Goal: Task Accomplishment & Management: Manage account settings

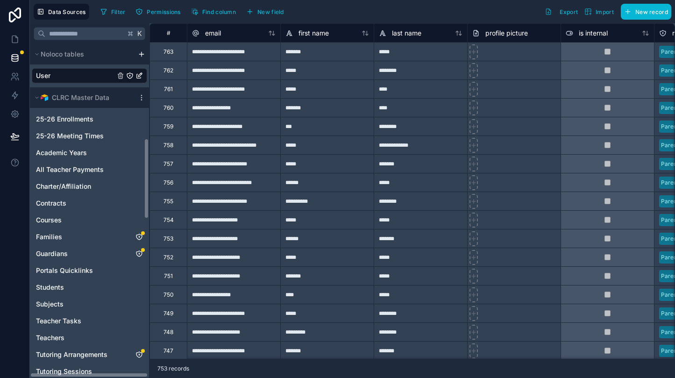
scroll to position [393, 0]
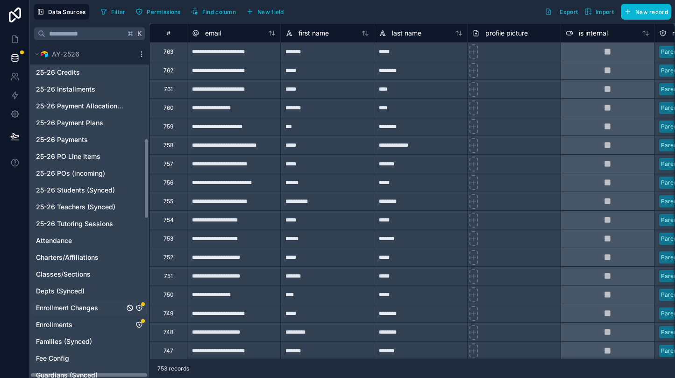
click at [142, 304] on div "Enrollment Changes" at bounding box center [143, 304] width 4 height 4
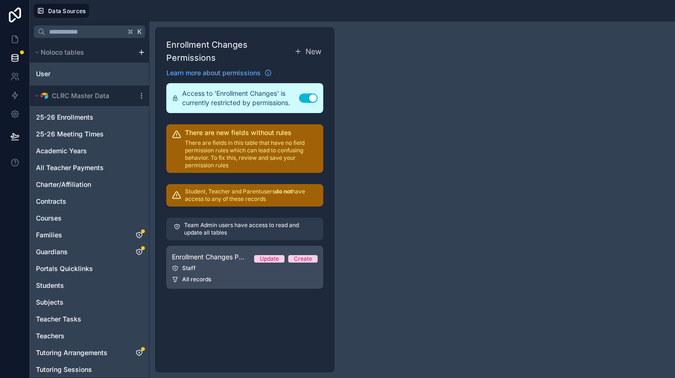
click at [276, 273] on link "Enrollment Changes Permission 1 Update Create Staff All records" at bounding box center [244, 267] width 157 height 43
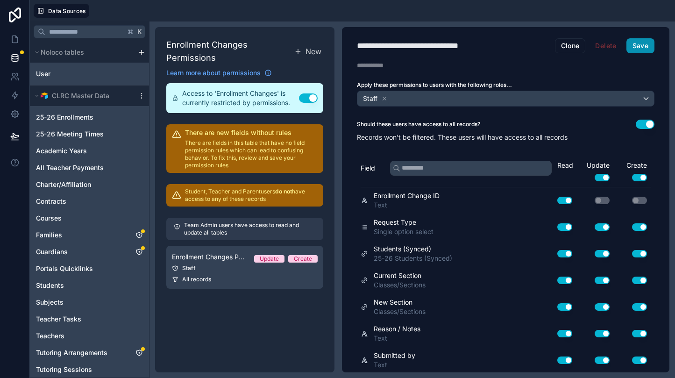
click at [642, 42] on button "Save" at bounding box center [640, 45] width 28 height 15
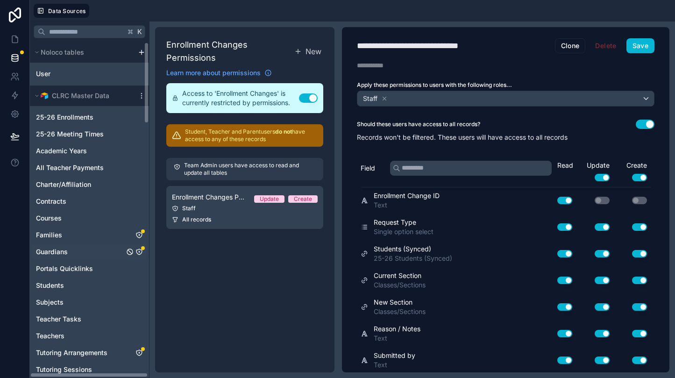
click at [143, 251] on icon "Guardians" at bounding box center [138, 251] width 7 height 7
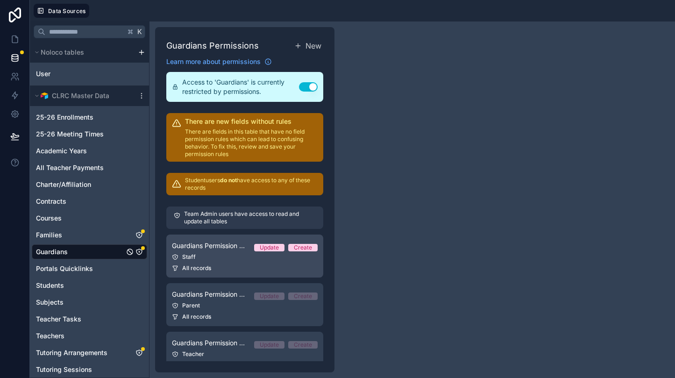
click at [282, 262] on link "Guardians Permission - Staff Update Create Staff All records" at bounding box center [244, 255] width 157 height 43
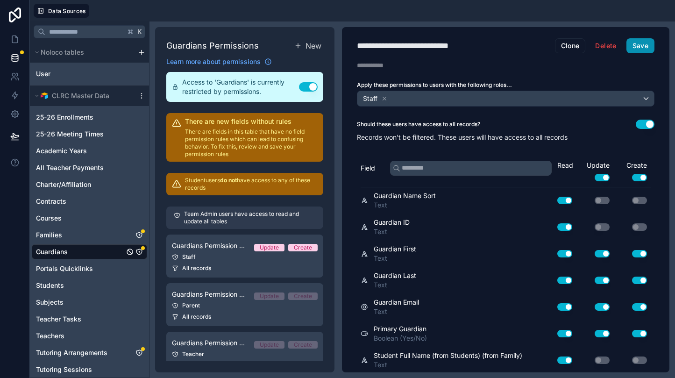
click at [645, 43] on button "Save" at bounding box center [640, 45] width 28 height 15
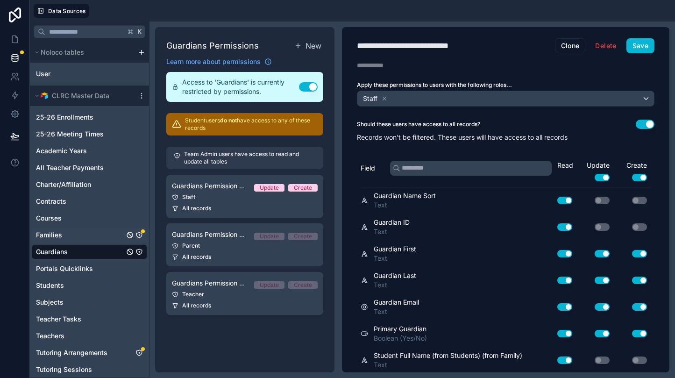
click at [81, 233] on div "Families" at bounding box center [89, 234] width 115 height 15
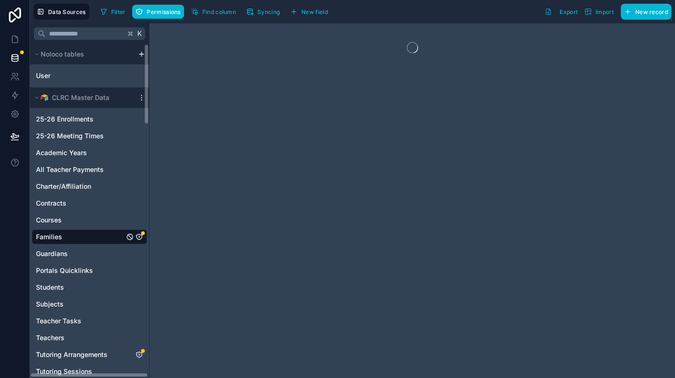
click at [140, 231] on div "Families" at bounding box center [89, 236] width 115 height 15
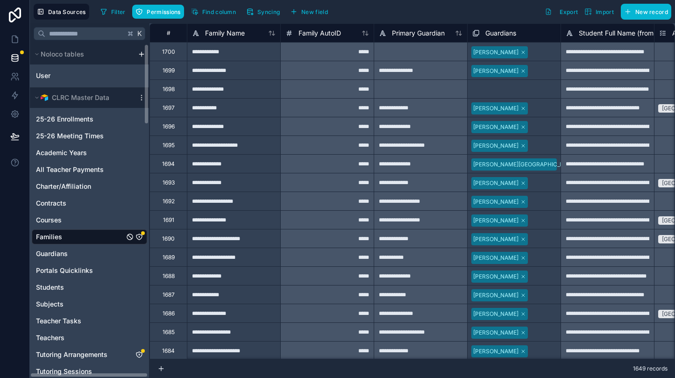
click at [142, 237] on icon "Families" at bounding box center [139, 237] width 6 height 6
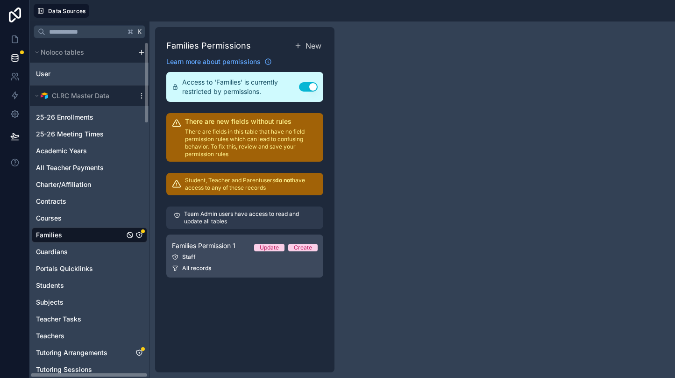
click at [293, 258] on div "Staff" at bounding box center [245, 256] width 146 height 7
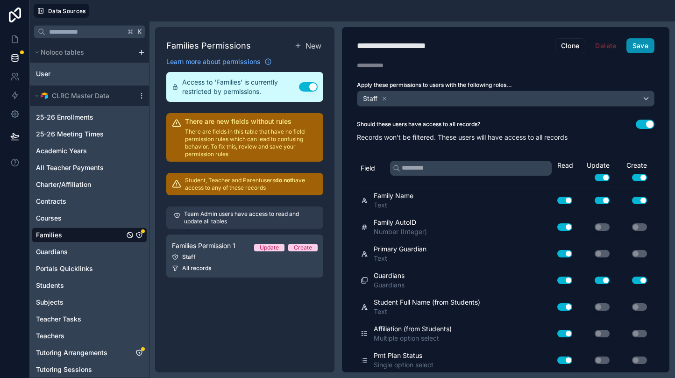
click at [647, 42] on button "Save" at bounding box center [640, 45] width 28 height 15
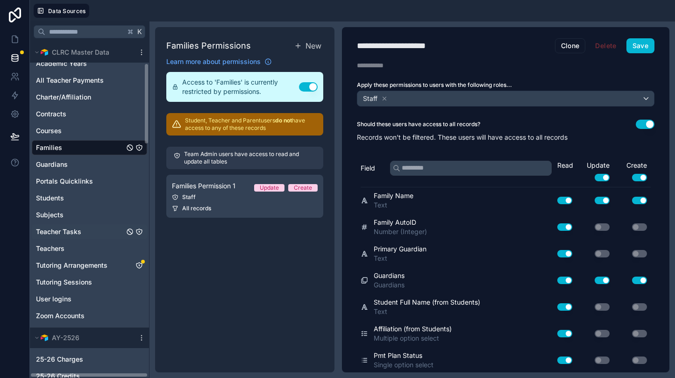
scroll to position [89, 0]
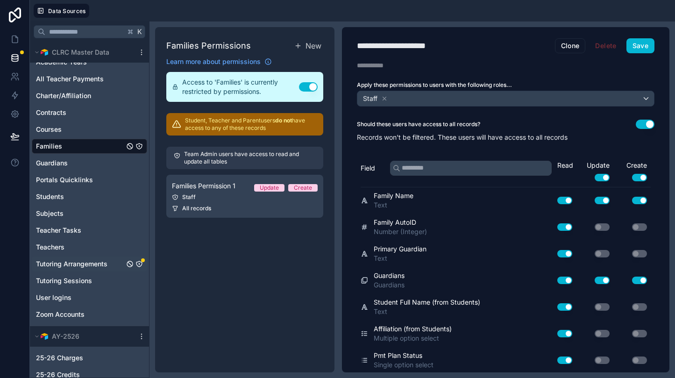
click at [139, 263] on icon "Tutoring Arrangements" at bounding box center [138, 263] width 7 height 7
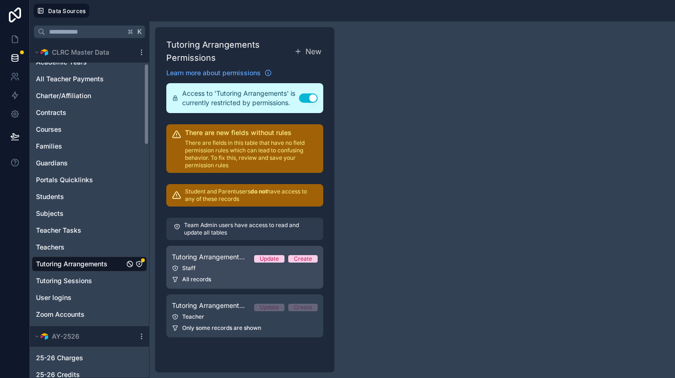
click at [287, 276] on div "All records" at bounding box center [245, 278] width 146 height 7
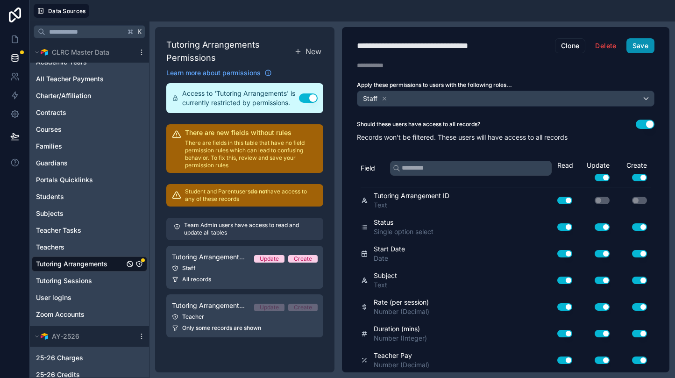
click at [643, 47] on button "Save" at bounding box center [640, 45] width 28 height 15
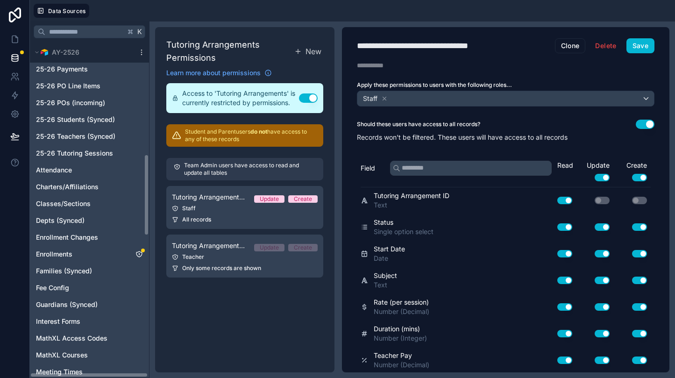
scroll to position [467, 0]
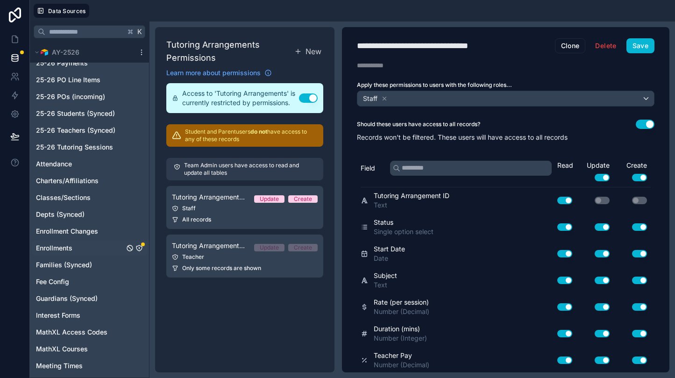
click at [139, 246] on icon "Enrollments" at bounding box center [138, 247] width 7 height 7
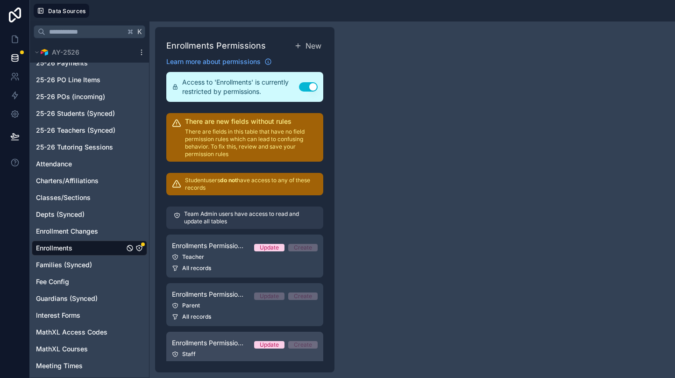
click at [229, 341] on span "Enrollments Permission - Staff" at bounding box center [209, 342] width 75 height 9
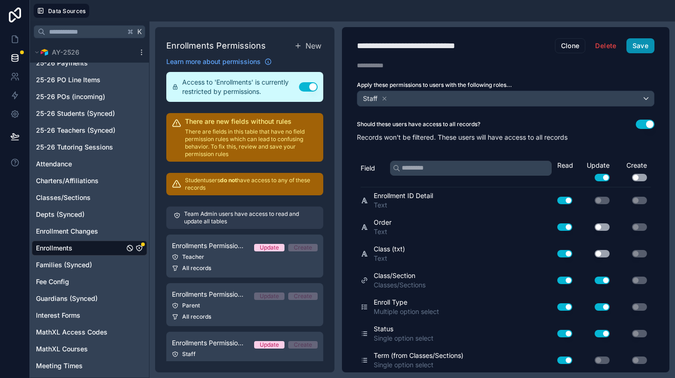
click at [641, 43] on button "Save" at bounding box center [640, 45] width 28 height 15
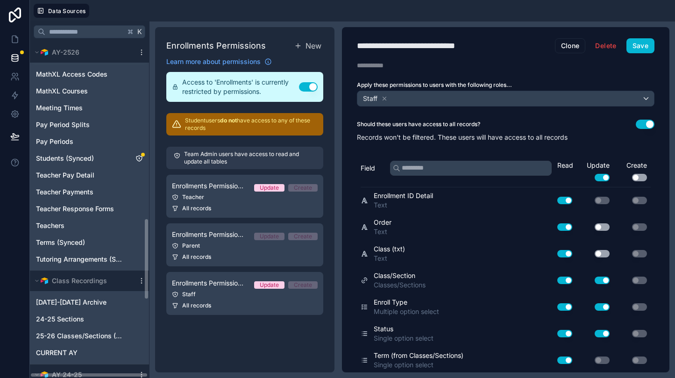
scroll to position [728, 0]
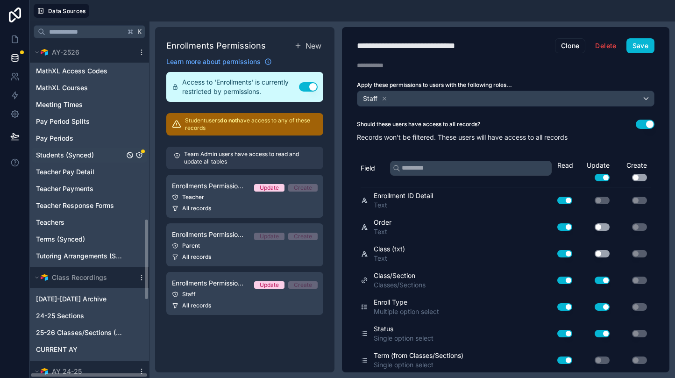
click at [141, 155] on icon "Students (Synced)" at bounding box center [138, 154] width 7 height 7
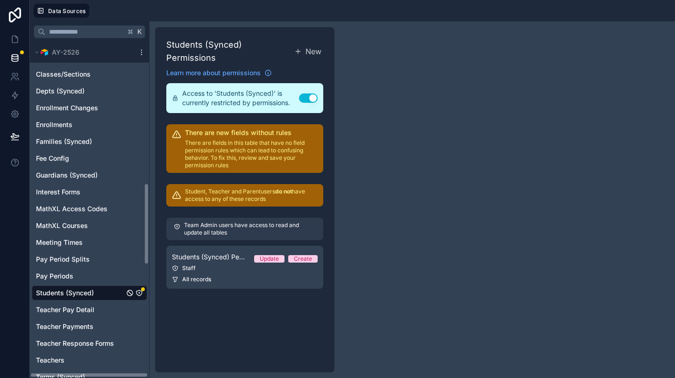
scroll to position [594, 0]
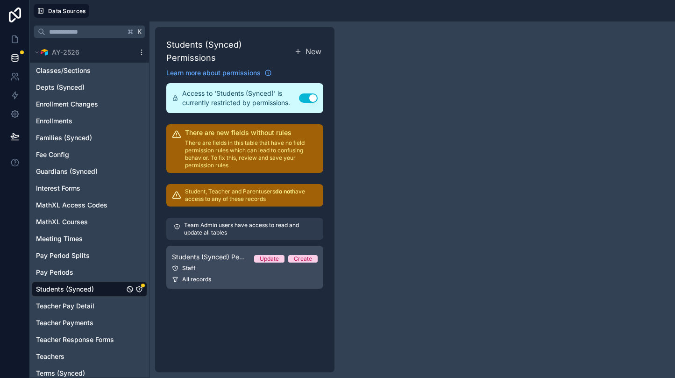
click at [243, 275] on div "All records" at bounding box center [245, 278] width 146 height 7
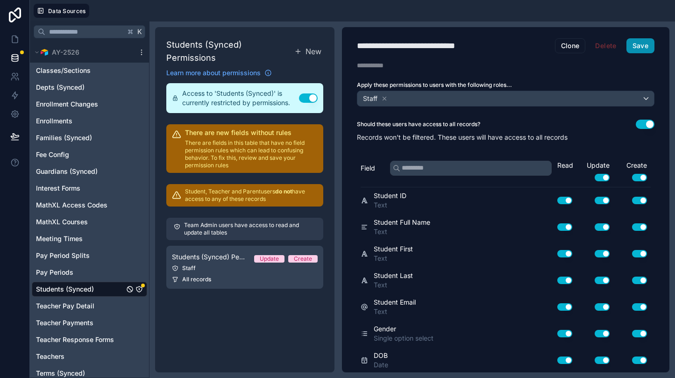
click at [646, 44] on button "Save" at bounding box center [640, 45] width 28 height 15
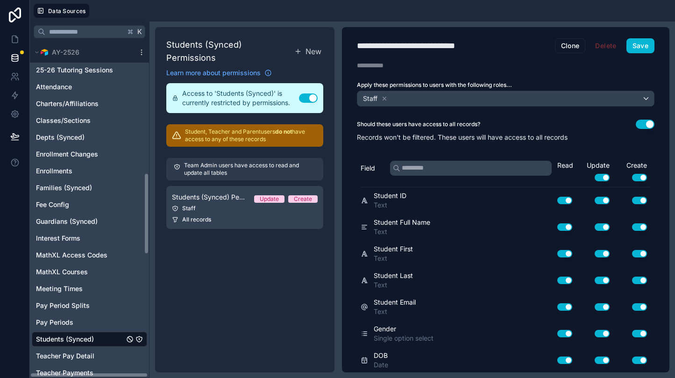
scroll to position [545, 0]
click at [95, 150] on span "Enrollment Changes" at bounding box center [67, 152] width 62 height 9
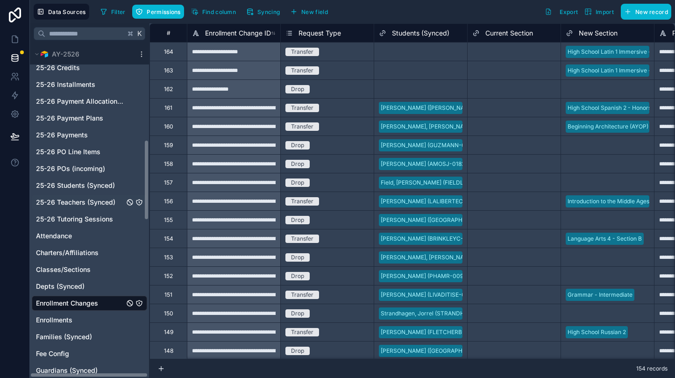
scroll to position [398, 0]
click at [139, 303] on icon "Enrollment Changes" at bounding box center [138, 301] width 7 height 7
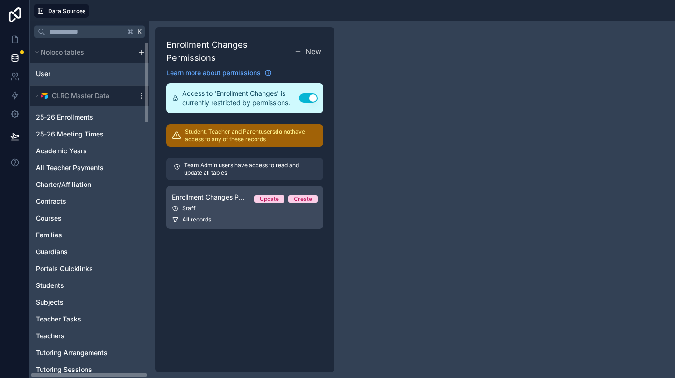
click at [264, 221] on div "All records" at bounding box center [245, 219] width 146 height 7
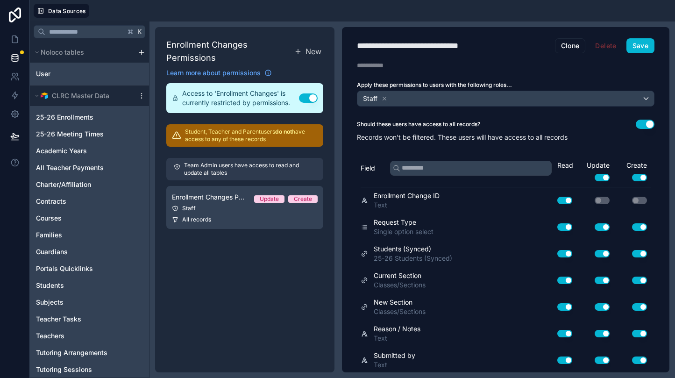
click at [480, 47] on div "**********" at bounding box center [426, 45] width 139 height 13
type div "**********"
click at [495, 40] on div "**********" at bounding box center [426, 45] width 139 height 13
click at [489, 46] on div "**********" at bounding box center [426, 45] width 139 height 13
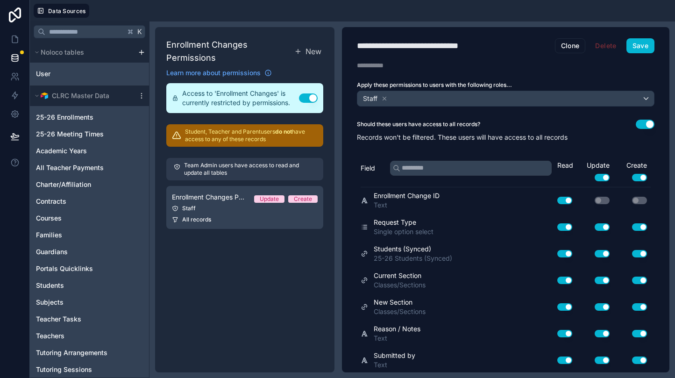
click at [489, 46] on div "**********" at bounding box center [426, 45] width 139 height 13
click at [640, 46] on button "Save" at bounding box center [640, 45] width 28 height 15
click at [568, 49] on button "Clone" at bounding box center [570, 45] width 31 height 15
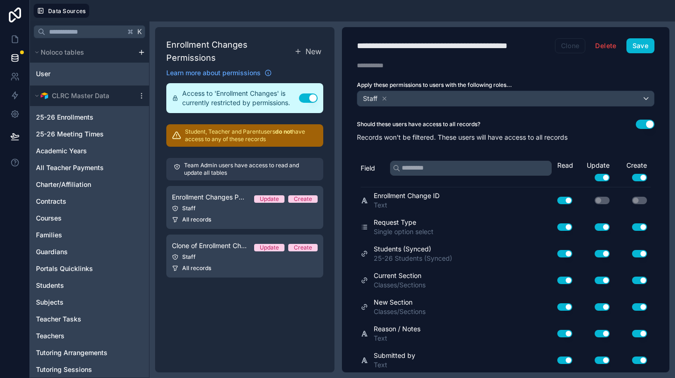
click at [577, 47] on button "Clone" at bounding box center [570, 45] width 31 height 15
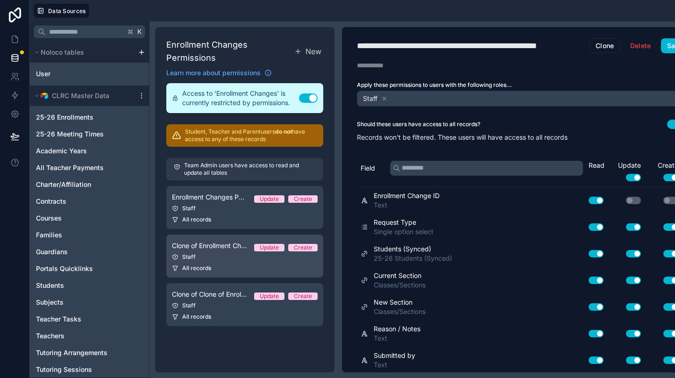
click at [212, 250] on div "Clone of Enrollment Changes Permission - Staff Update Create" at bounding box center [245, 245] width 146 height 11
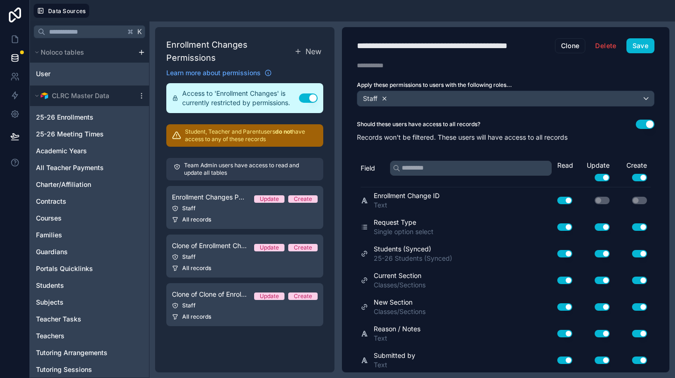
click at [385, 99] on icon at bounding box center [384, 98] width 7 height 7
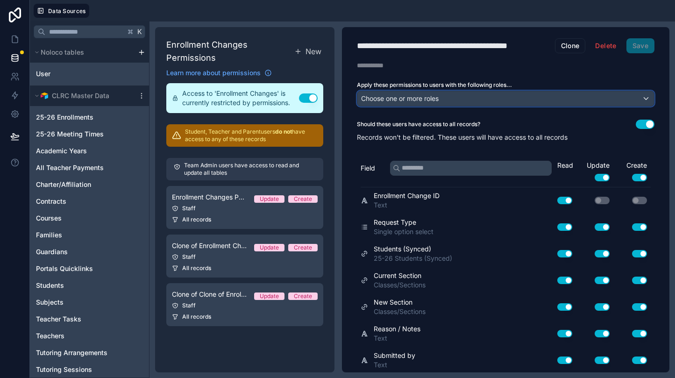
click at [406, 97] on span "Choose one or more roles" at bounding box center [400, 98] width 78 height 8
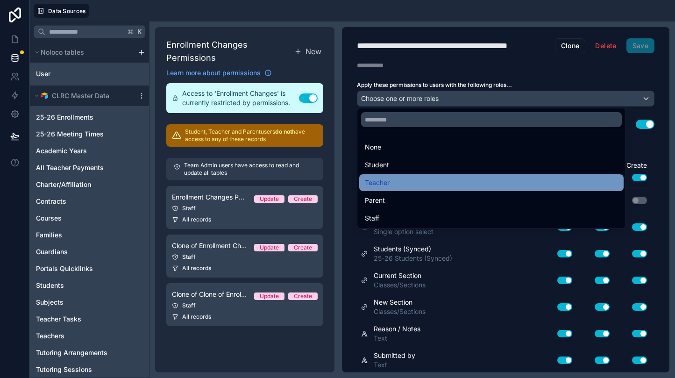
click at [386, 178] on span "Teacher" at bounding box center [377, 182] width 25 height 11
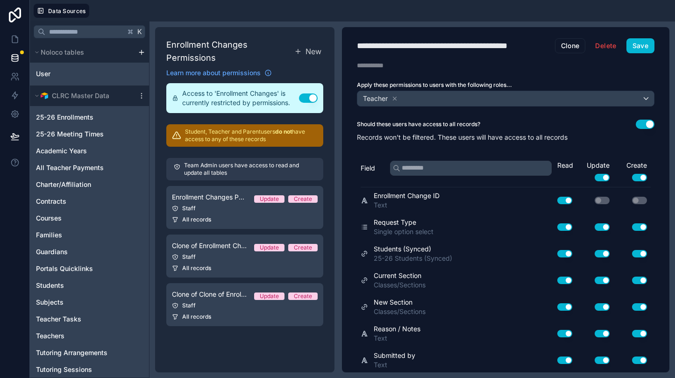
click at [532, 49] on div "**********" at bounding box center [455, 45] width 197 height 13
type div "**********"
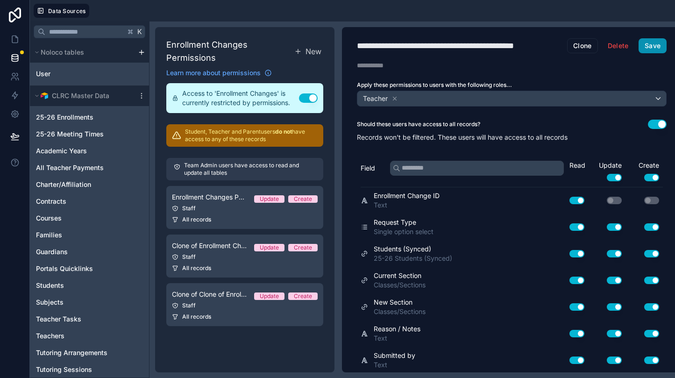
click at [645, 40] on button "Save" at bounding box center [652, 45] width 28 height 15
click at [651, 177] on button "Use setting" at bounding box center [651, 177] width 15 height 7
click at [614, 175] on button "Use setting" at bounding box center [614, 177] width 15 height 7
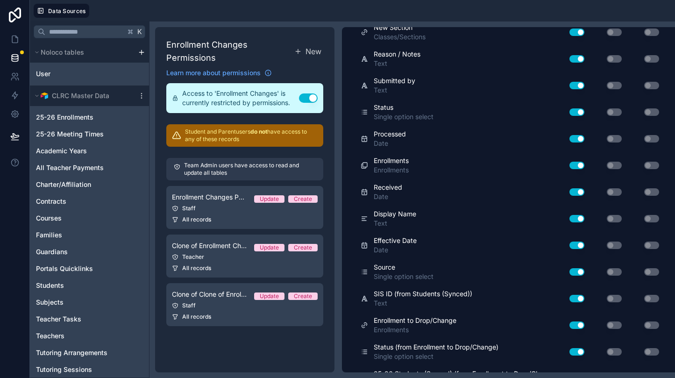
scroll to position [325, 0]
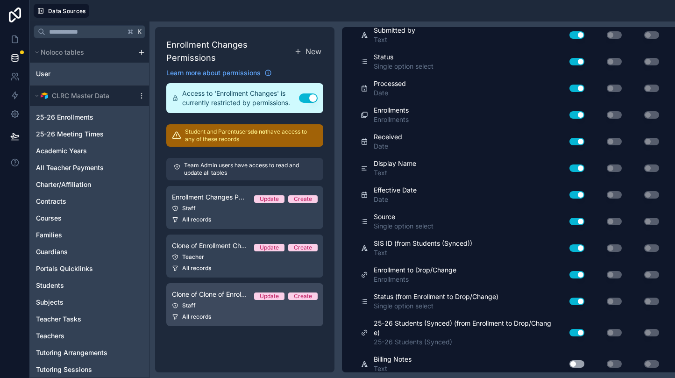
click at [254, 305] on div "Staff" at bounding box center [245, 305] width 146 height 7
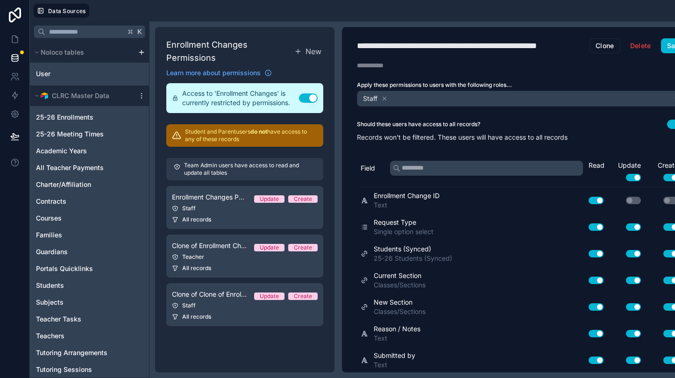
click at [375, 44] on div "**********" at bounding box center [473, 45] width 233 height 13
type div "**********"
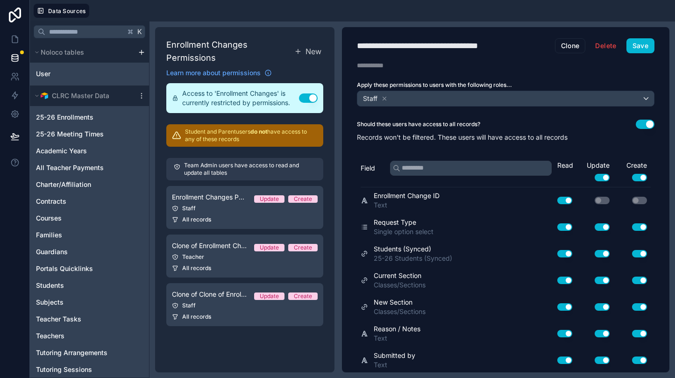
click at [502, 45] on div "**********" at bounding box center [437, 45] width 161 height 13
click at [641, 42] on button "Save" at bounding box center [640, 45] width 28 height 15
click at [642, 174] on button "Use setting" at bounding box center [639, 177] width 15 height 7
click at [601, 174] on button "Use setting" at bounding box center [601, 177] width 15 height 7
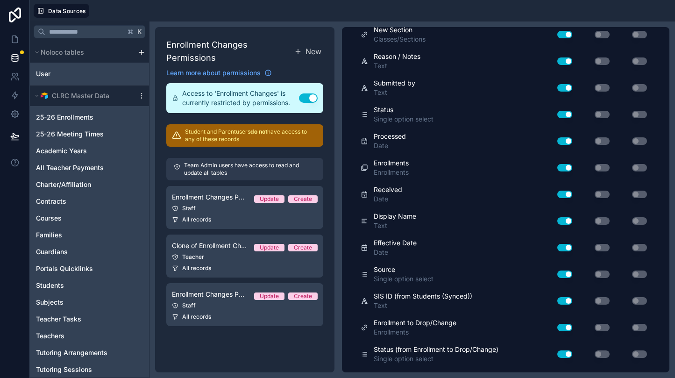
scroll to position [325, 0]
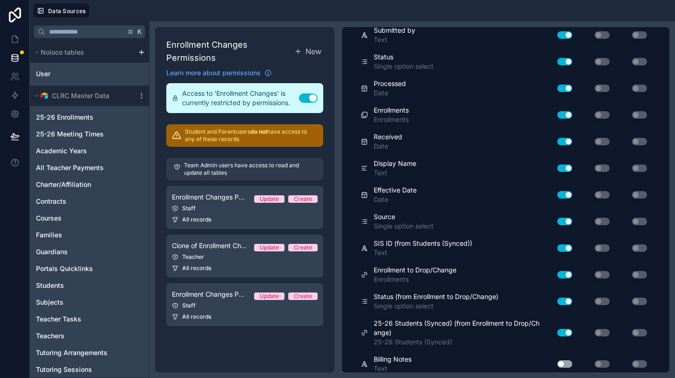
click at [264, 346] on div "Enrollment Changes Permissions New Learn more about permissions Access to 'Enro…" at bounding box center [244, 199] width 179 height 345
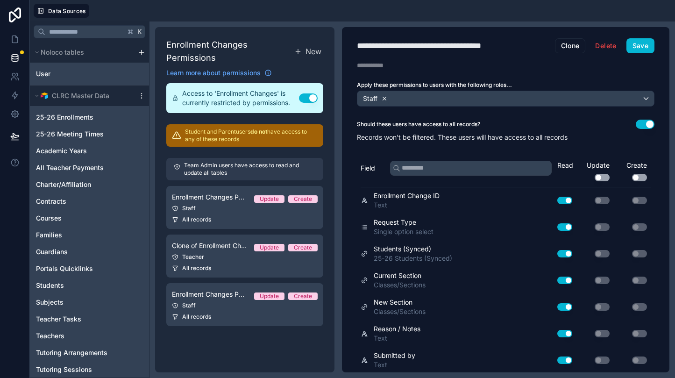
click at [385, 100] on icon at bounding box center [384, 98] width 7 height 7
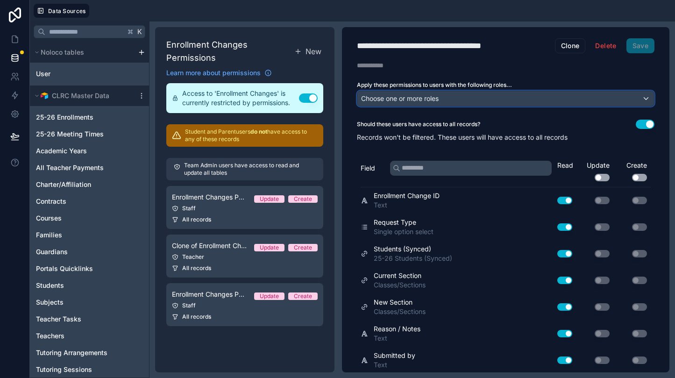
click at [404, 100] on span "Choose one or more roles" at bounding box center [400, 98] width 78 height 8
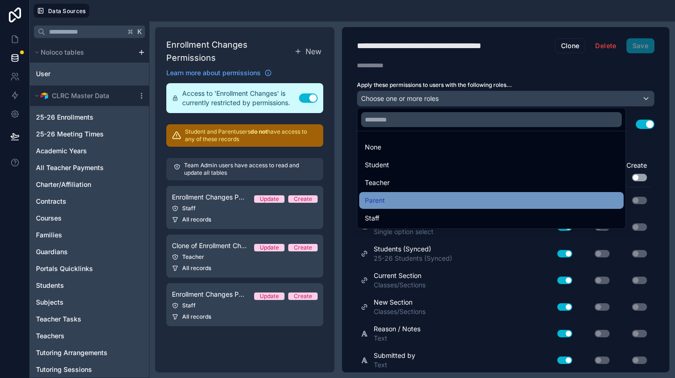
click at [387, 197] on div "Parent" at bounding box center [491, 200] width 253 height 11
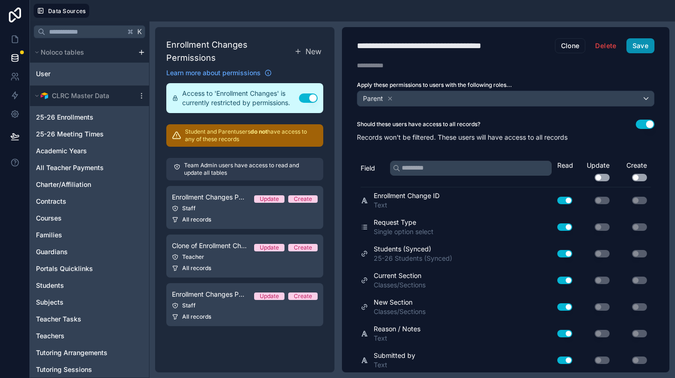
click at [643, 46] on button "Save" at bounding box center [640, 45] width 28 height 15
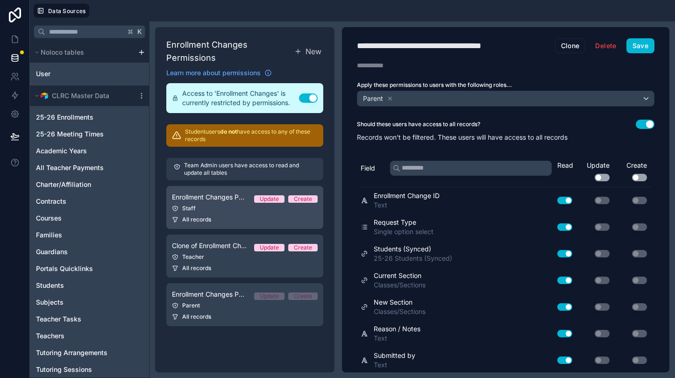
click at [216, 195] on span "Enrollment Changes Permission - Staff" at bounding box center [209, 196] width 75 height 9
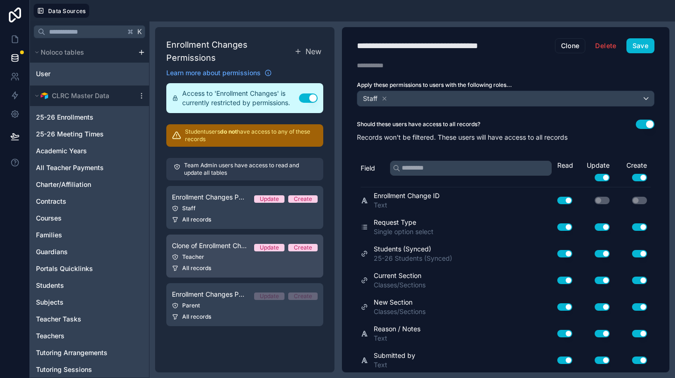
click at [202, 248] on span "Clone of Enrollment Changes Permission - Teacher" at bounding box center [209, 245] width 75 height 9
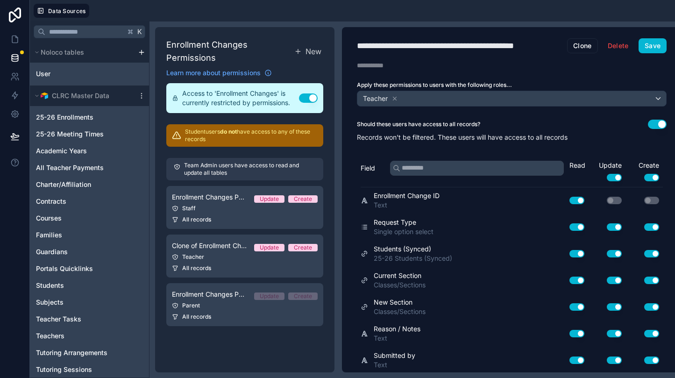
click at [371, 44] on div "**********" at bounding box center [462, 45] width 210 height 13
type div "**********"
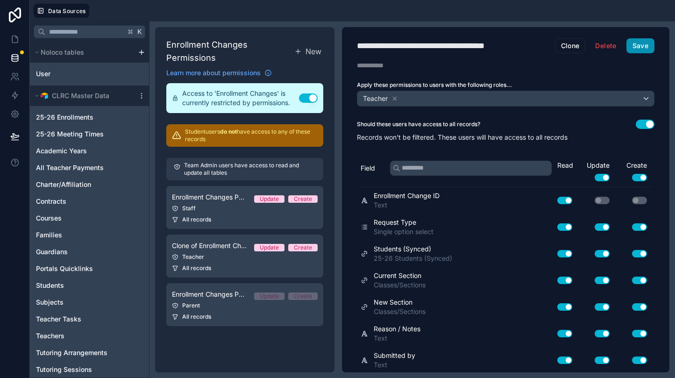
click at [638, 49] on button "Save" at bounding box center [640, 45] width 28 height 15
click at [646, 46] on button "Save" at bounding box center [640, 45] width 28 height 15
click at [15, 38] on icon at bounding box center [14, 39] width 9 height 9
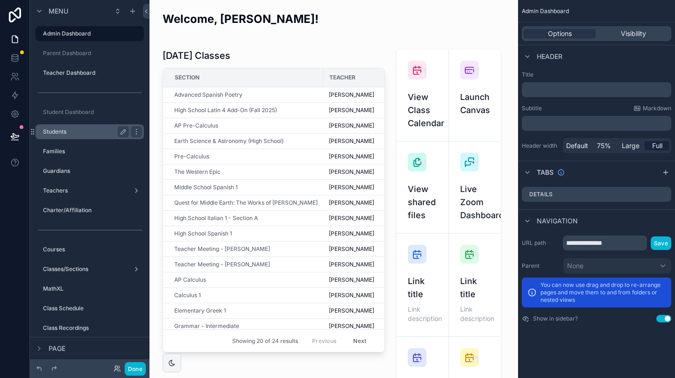
click at [76, 133] on label "Students" at bounding box center [84, 131] width 82 height 7
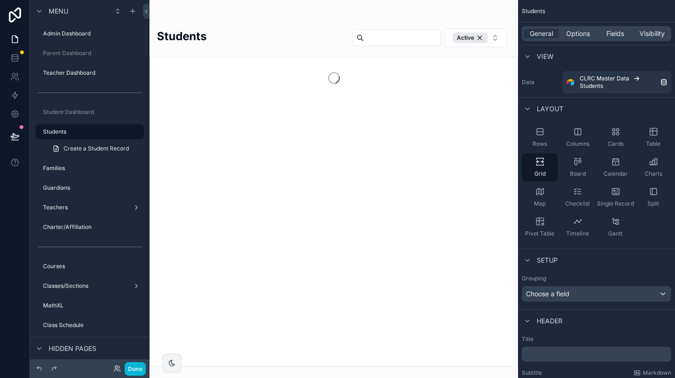
click at [395, 36] on div "scrollable content" at bounding box center [333, 189] width 368 height 378
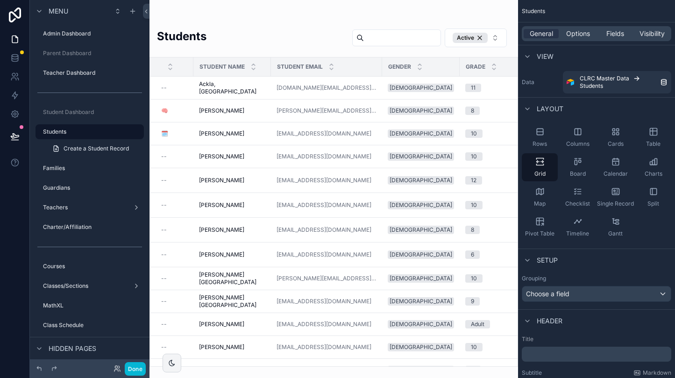
click at [386, 34] on input "scrollable content" at bounding box center [402, 37] width 77 height 13
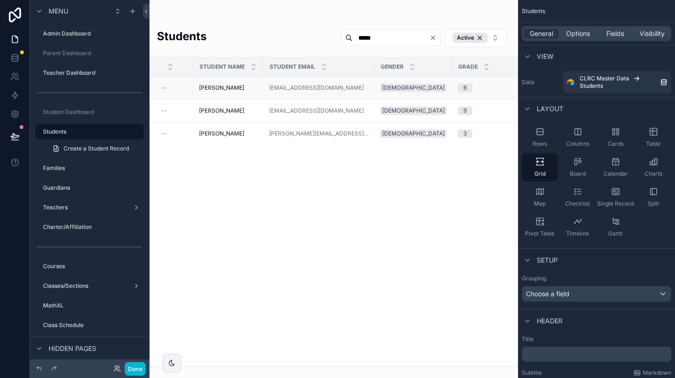
type input "*****"
click at [221, 88] on span "Doyle, Barrett" at bounding box center [221, 87] width 45 height 7
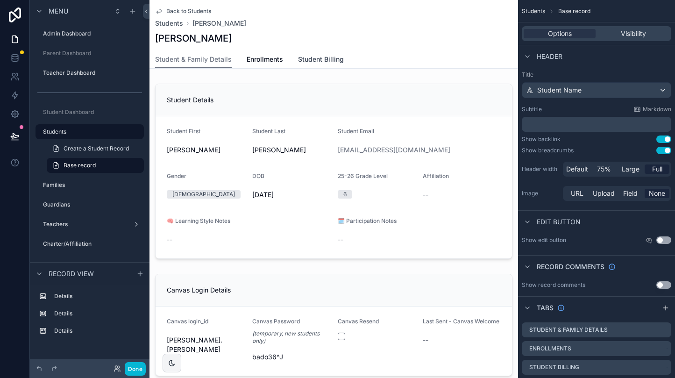
click at [319, 57] on span "Student Billing" at bounding box center [321, 59] width 46 height 9
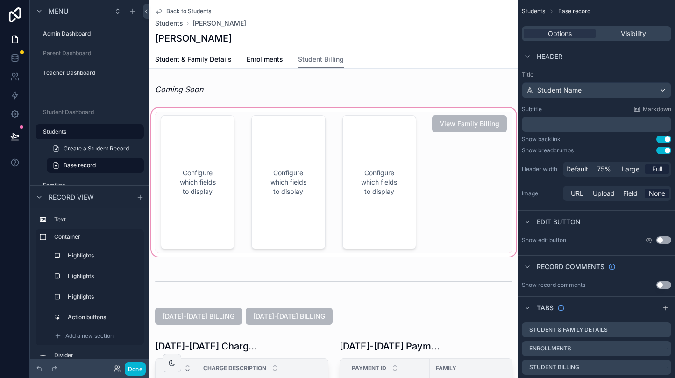
click at [463, 149] on div "scrollable content" at bounding box center [333, 182] width 368 height 152
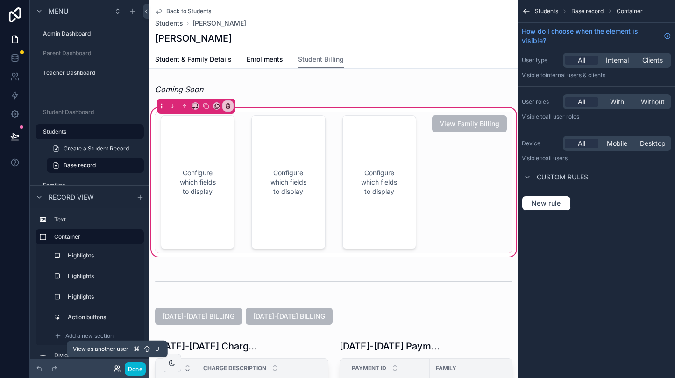
click at [116, 366] on icon at bounding box center [116, 367] width 2 height 2
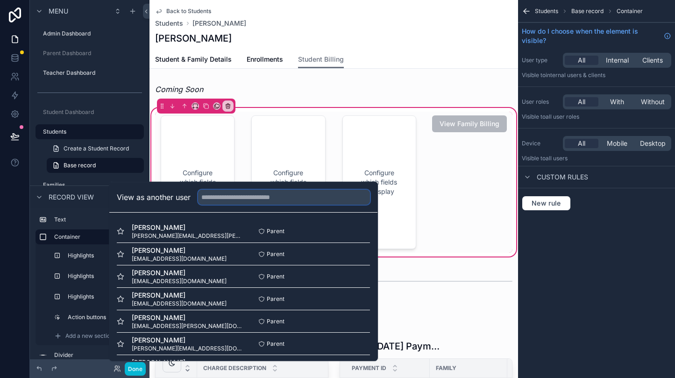
click at [231, 204] on input "text" at bounding box center [284, 197] width 172 height 15
click at [239, 196] on input "text" at bounding box center [284, 197] width 172 height 15
click at [296, 195] on input "text" at bounding box center [284, 197] width 172 height 15
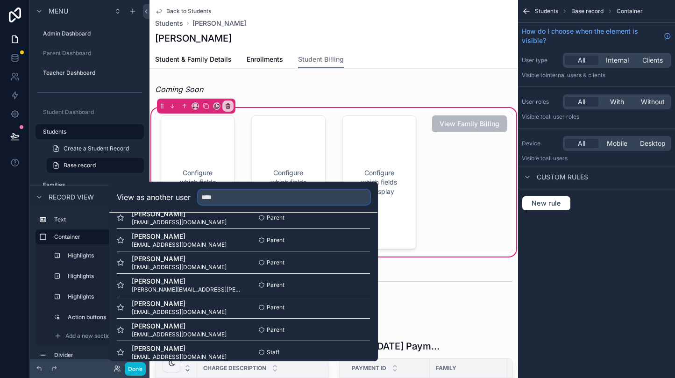
scroll to position [135, 0]
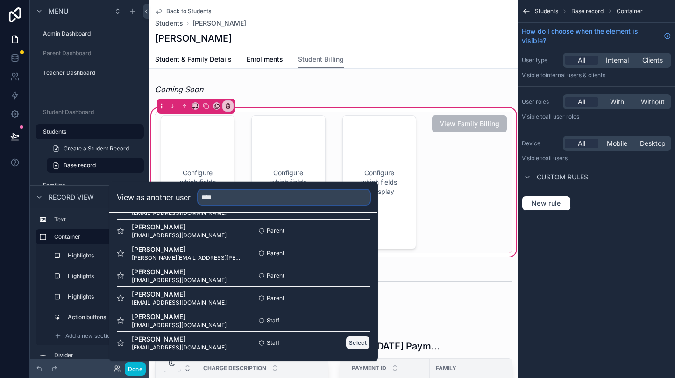
type input "****"
click at [355, 341] on button "Select" at bounding box center [358, 343] width 24 height 14
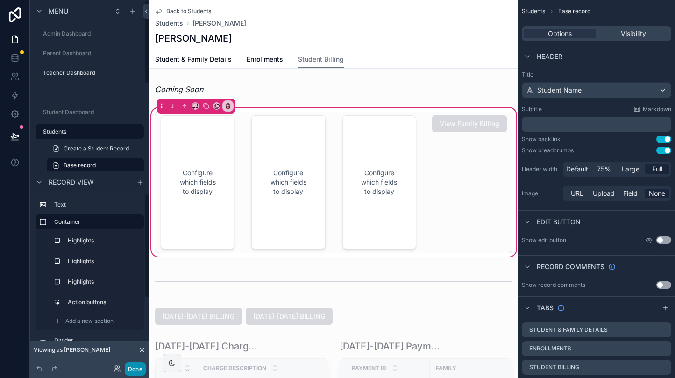
click at [134, 366] on button "Done" at bounding box center [135, 369] width 21 height 14
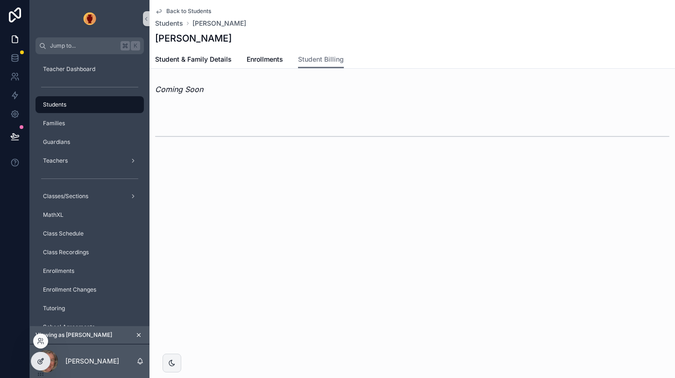
click at [42, 358] on icon at bounding box center [42, 360] width 4 height 4
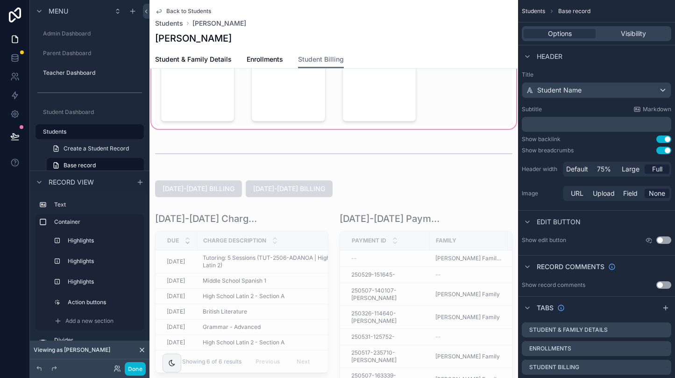
scroll to position [134, 0]
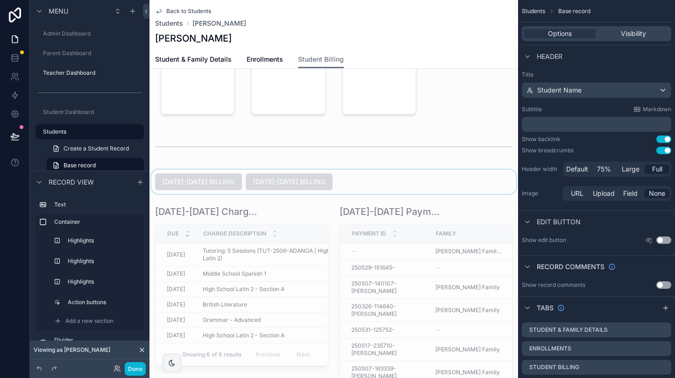
click at [370, 175] on div "scrollable content" at bounding box center [333, 181] width 368 height 24
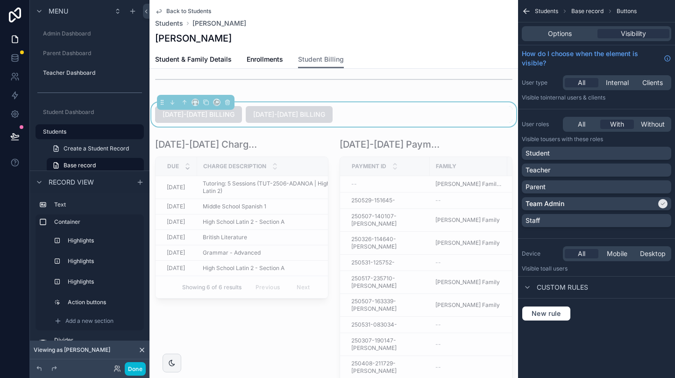
scroll to position [206, 0]
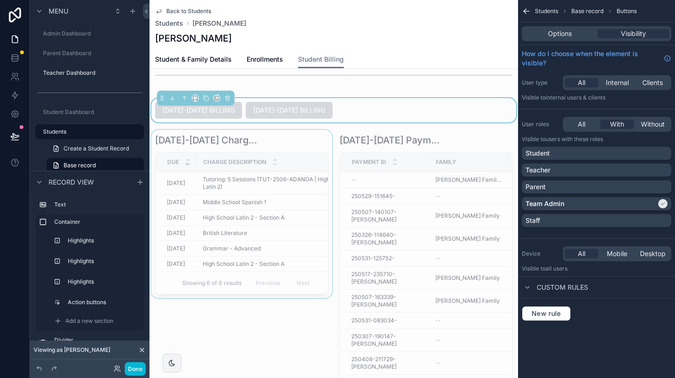
click at [284, 134] on div "scrollable content" at bounding box center [241, 265] width 184 height 271
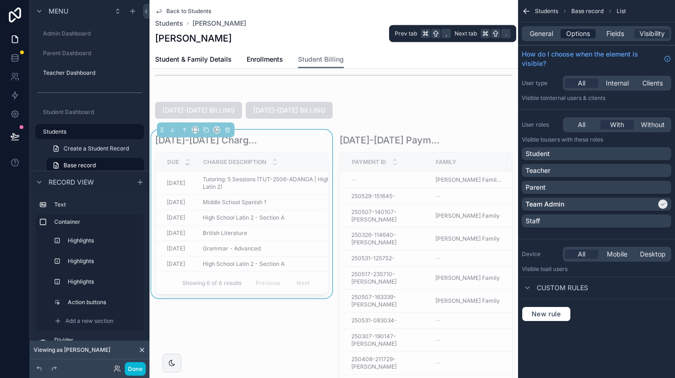
click at [576, 37] on span "Options" at bounding box center [578, 33] width 24 height 9
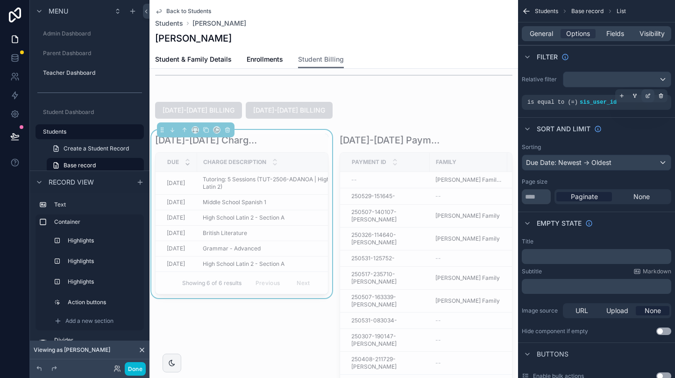
click at [649, 95] on icon "scrollable content" at bounding box center [648, 96] width 6 height 6
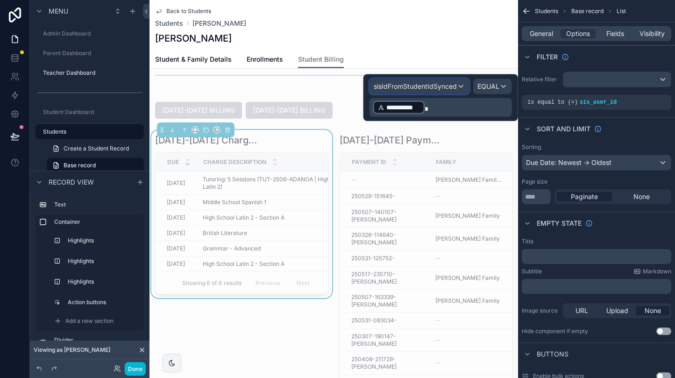
click at [419, 86] on span "sisIdFromStudentIdSynced" at bounding box center [415, 86] width 83 height 9
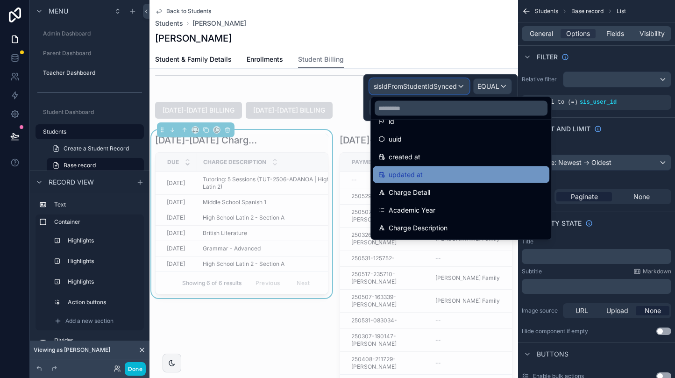
scroll to position [0, 0]
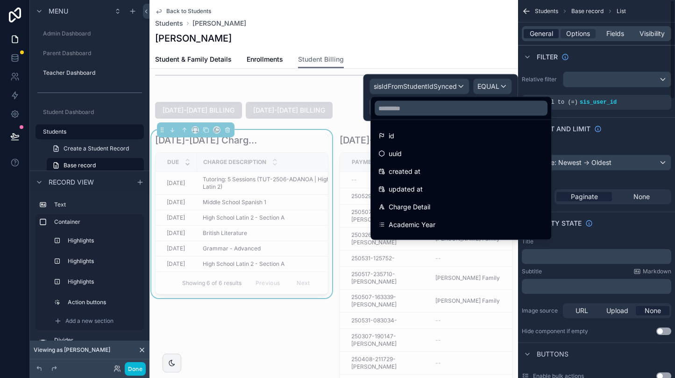
click at [554, 35] on div "General" at bounding box center [540, 33] width 35 height 9
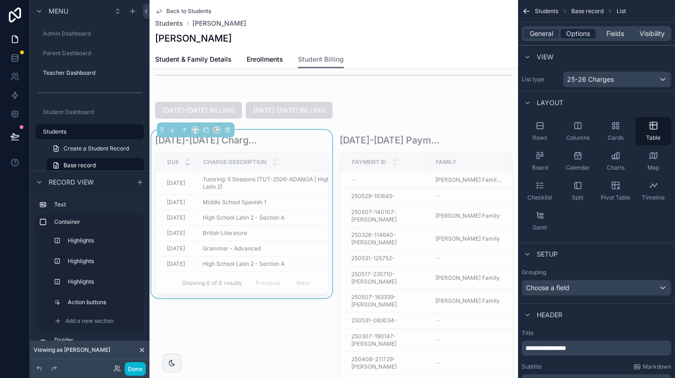
click at [578, 38] on span "Options" at bounding box center [578, 33] width 24 height 9
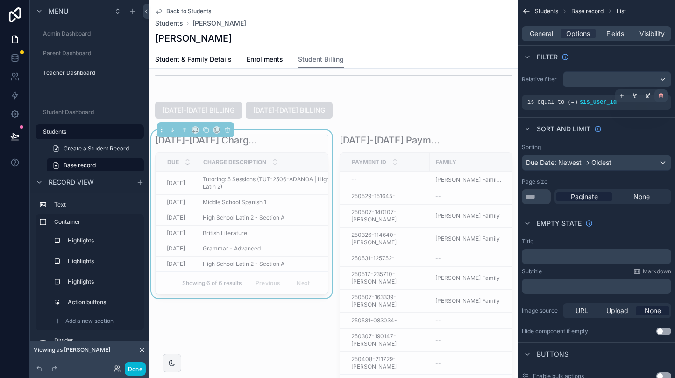
click at [662, 94] on icon "scrollable content" at bounding box center [661, 96] width 6 height 6
click at [543, 101] on span "AND" at bounding box center [541, 102] width 10 height 7
click at [649, 94] on icon "scrollable content" at bounding box center [648, 96] width 6 height 6
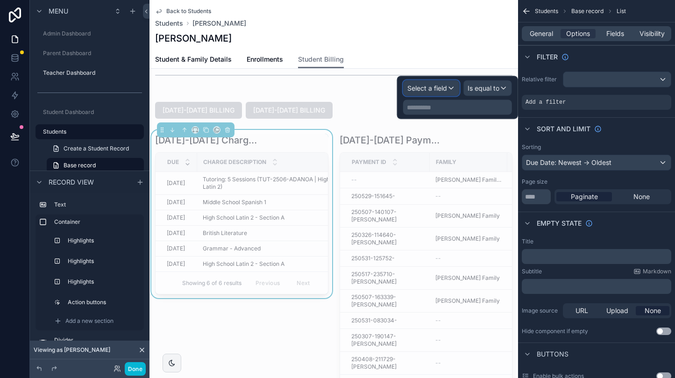
click at [445, 91] on span "Select a field" at bounding box center [427, 88] width 40 height 8
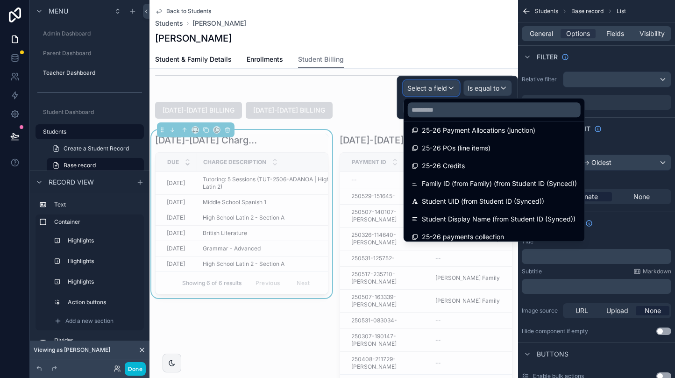
scroll to position [492, 0]
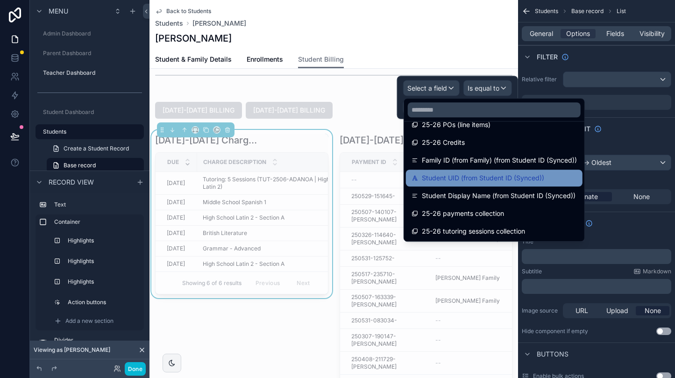
click at [456, 176] on span "Student UID (from Student ID (Synced))" at bounding box center [483, 177] width 122 height 11
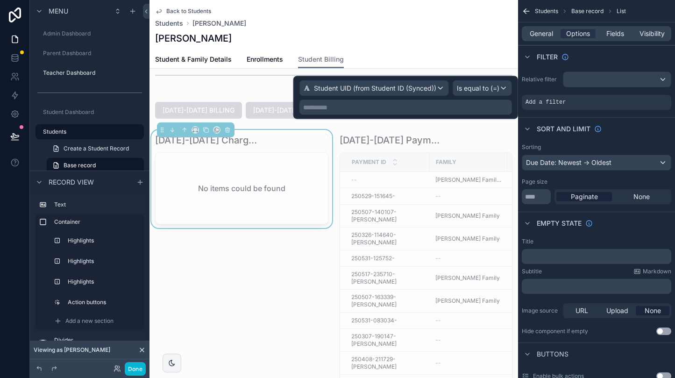
click at [445, 111] on div "**********" at bounding box center [405, 107] width 212 height 15
click at [405, 108] on p "**********" at bounding box center [406, 107] width 207 height 9
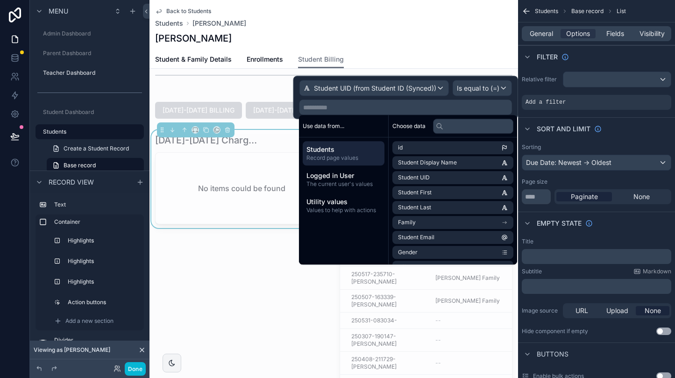
click at [371, 148] on span "Students" at bounding box center [343, 149] width 74 height 9
click at [447, 179] on li "Student UID" at bounding box center [452, 177] width 121 height 13
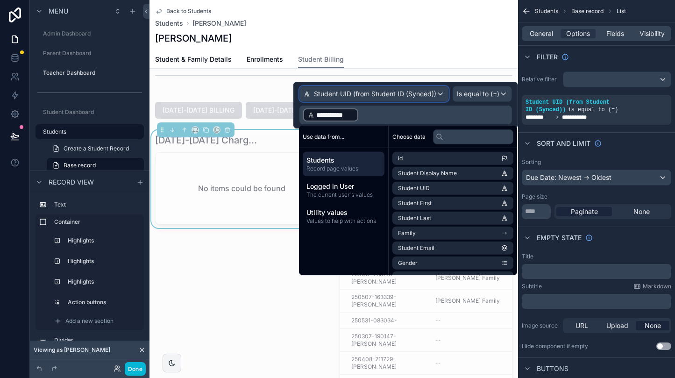
click at [441, 93] on div "Student UID (from Student ID (Synced))" at bounding box center [374, 93] width 148 height 15
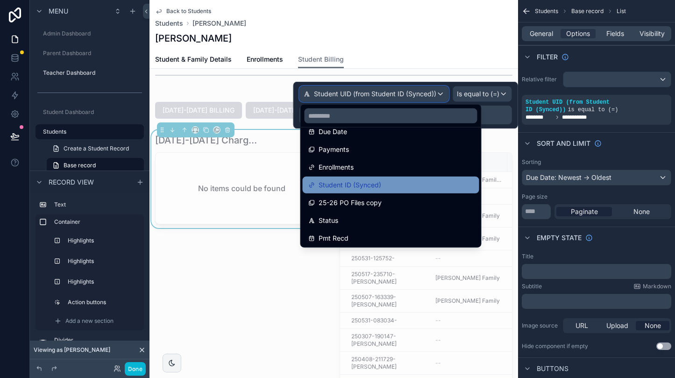
scroll to position [173, 0]
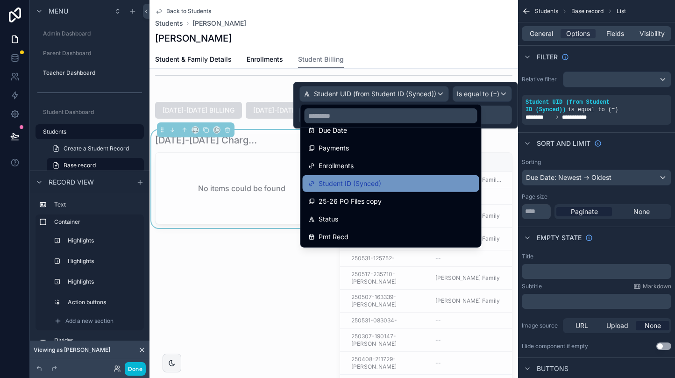
click at [366, 186] on span "Student ID (Synced)" at bounding box center [349, 183] width 63 height 11
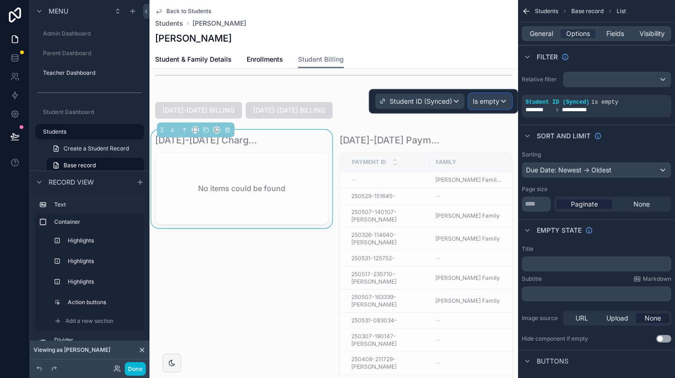
click at [500, 99] on div "Is empty" at bounding box center [490, 101] width 42 height 15
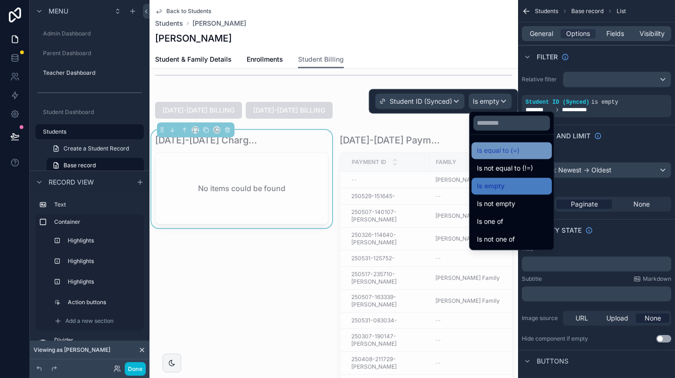
click at [501, 152] on span "Is equal to (=)" at bounding box center [498, 150] width 42 height 11
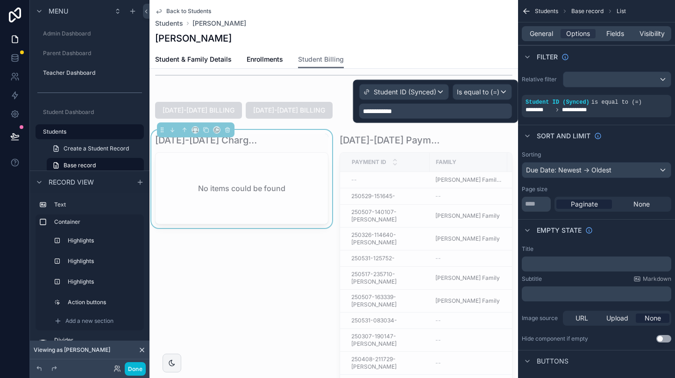
click at [399, 111] on div "**********" at bounding box center [435, 111] width 153 height 15
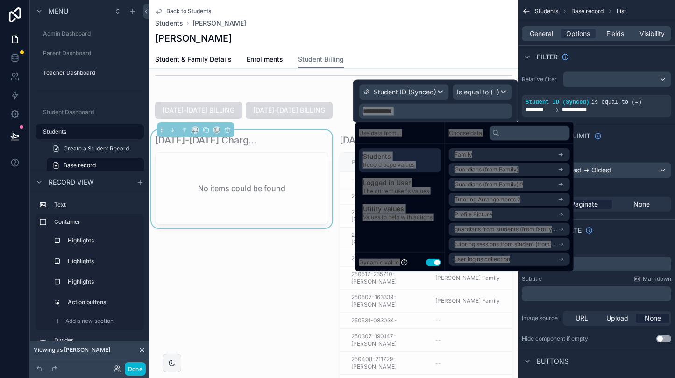
click at [415, 114] on div "**********" at bounding box center [435, 111] width 153 height 15
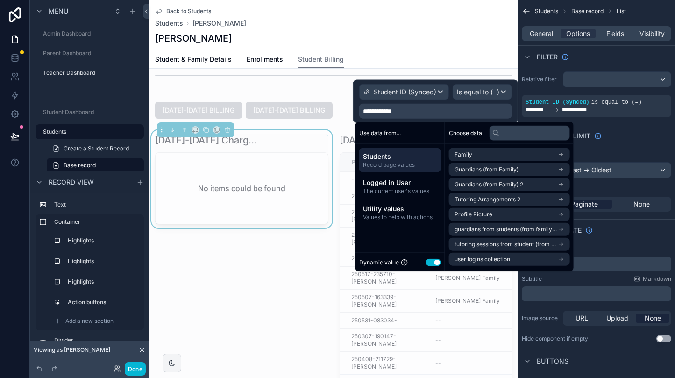
click at [429, 155] on span "Students" at bounding box center [400, 156] width 74 height 9
click at [438, 90] on div "Student ID (Synced)" at bounding box center [404, 92] width 89 height 15
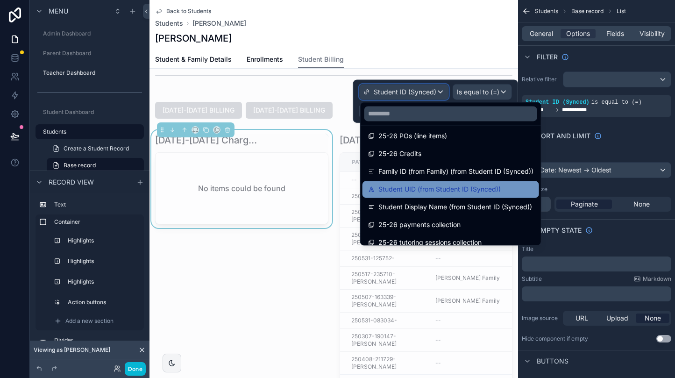
scroll to position [492, 0]
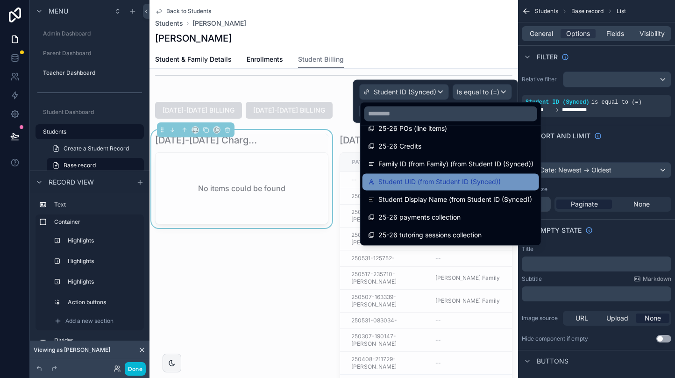
click at [411, 179] on span "Student UID (from Student ID (Synced))" at bounding box center [439, 181] width 122 height 11
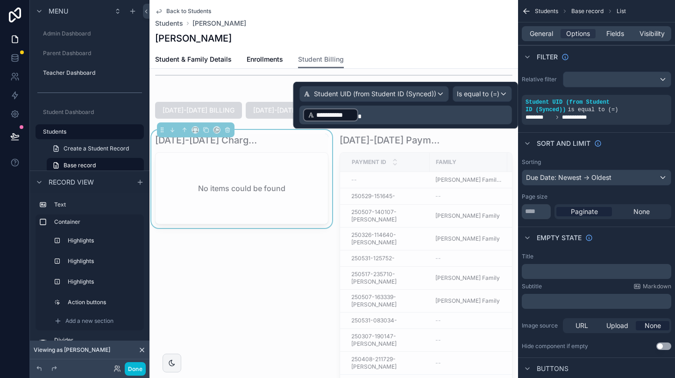
click at [405, 117] on p "**********" at bounding box center [406, 114] width 207 height 15
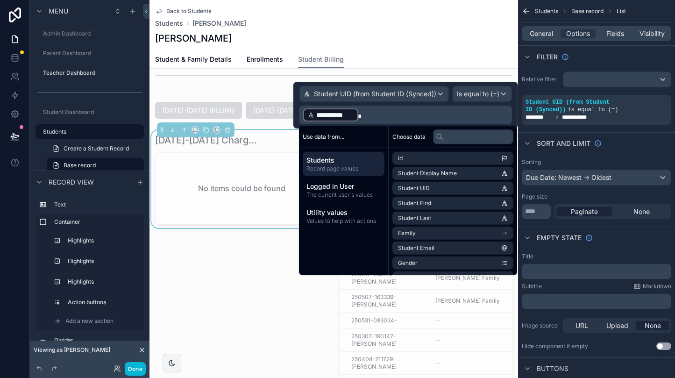
click at [425, 60] on div "Student & Family Details Enrollments Student Billing" at bounding box center [333, 59] width 357 height 18
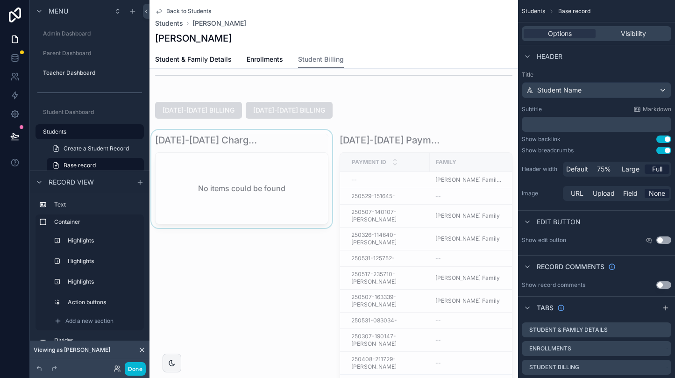
click at [252, 158] on div "scrollable content" at bounding box center [241, 265] width 184 height 271
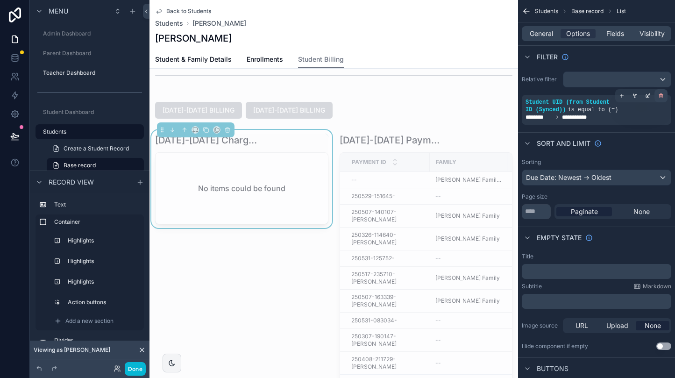
click at [663, 96] on icon "scrollable content" at bounding box center [661, 96] width 6 height 6
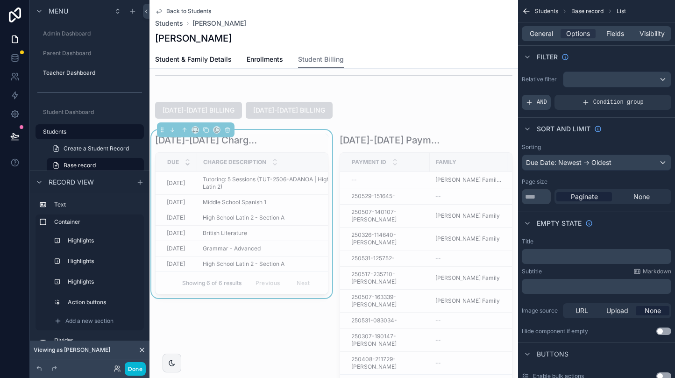
click at [537, 105] on span "AND" at bounding box center [541, 102] width 10 height 7
click at [649, 94] on icon "scrollable content" at bounding box center [648, 96] width 6 height 6
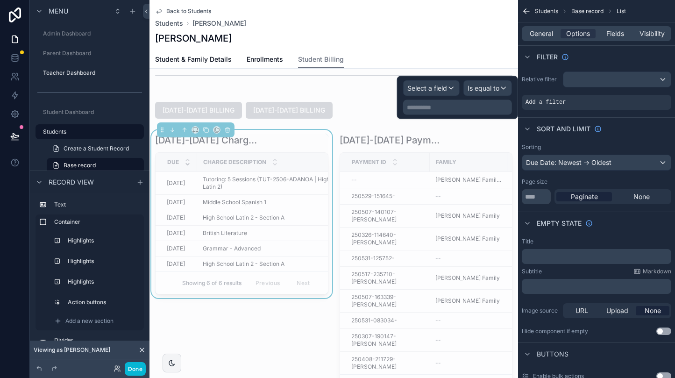
click at [445, 79] on div "**********" at bounding box center [457, 97] width 121 height 43
click at [446, 91] on span "Select a field" at bounding box center [427, 88] width 40 height 8
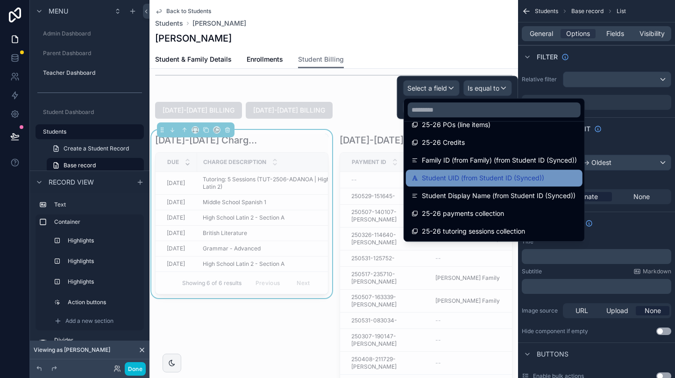
click at [448, 174] on span "Student UID (from Student ID (Synced))" at bounding box center [483, 177] width 122 height 11
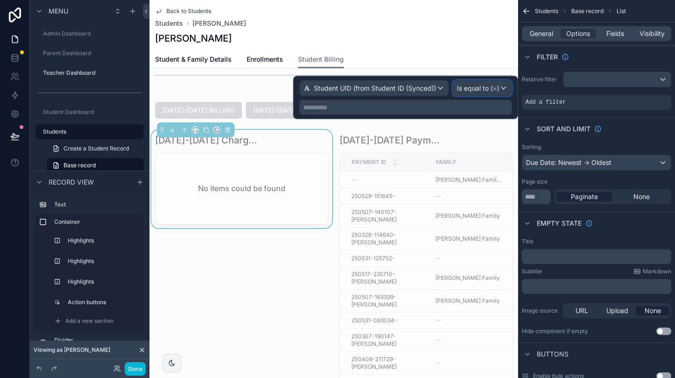
click at [476, 84] on span "Is equal to (=)" at bounding box center [478, 88] width 42 height 9
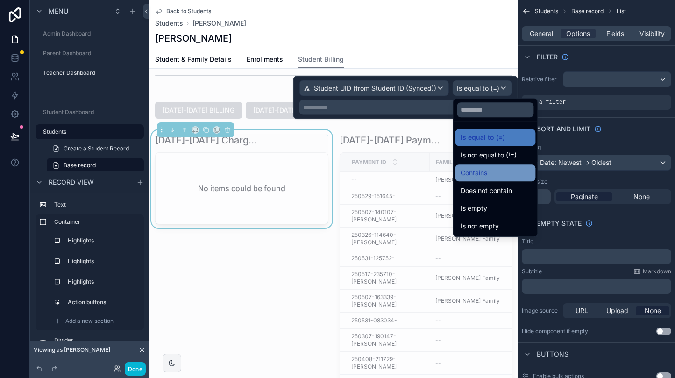
click at [488, 169] on div "Contains" at bounding box center [494, 172] width 69 height 11
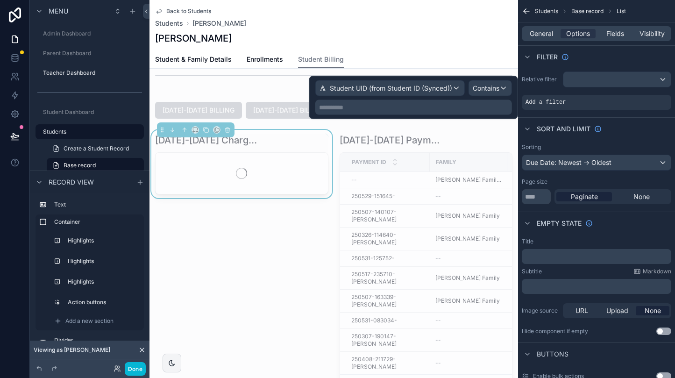
click at [373, 101] on div "**********" at bounding box center [413, 107] width 197 height 15
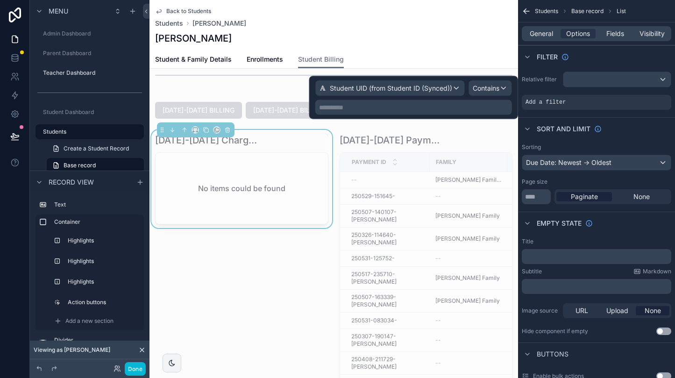
click at [363, 106] on p "**********" at bounding box center [414, 107] width 191 height 9
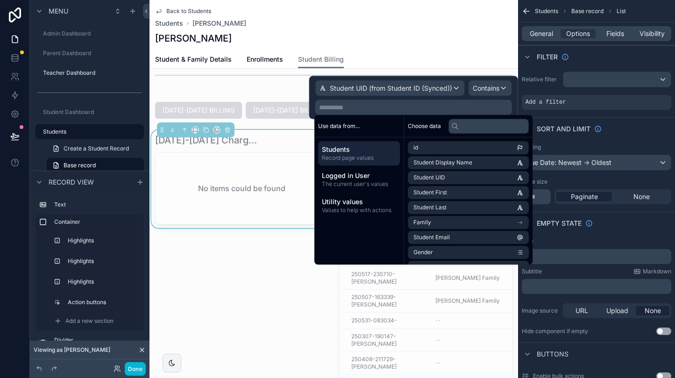
click at [374, 153] on span "Students" at bounding box center [359, 149] width 74 height 9
click at [437, 176] on span "Student UID" at bounding box center [429, 177] width 32 height 7
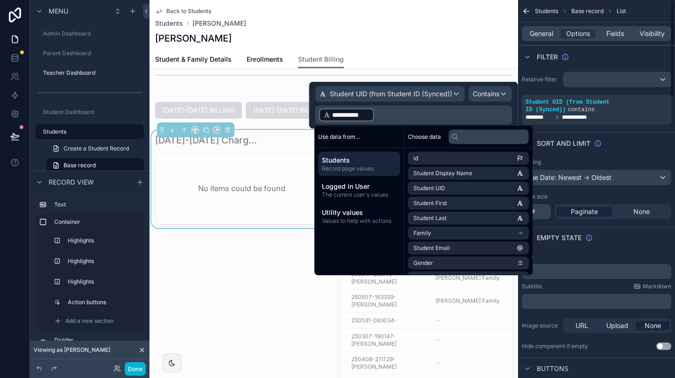
click at [632, 144] on div "Sort And Limit" at bounding box center [596, 143] width 157 height 22
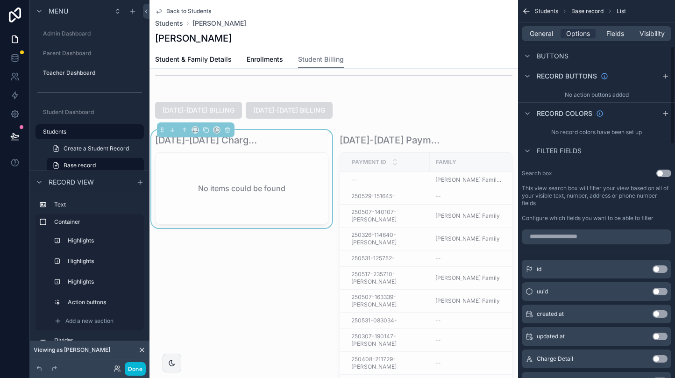
scroll to position [0, 0]
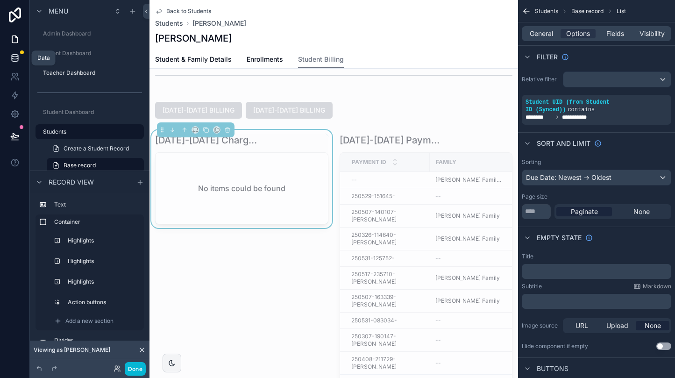
click at [13, 56] on icon at bounding box center [15, 56] width 6 height 2
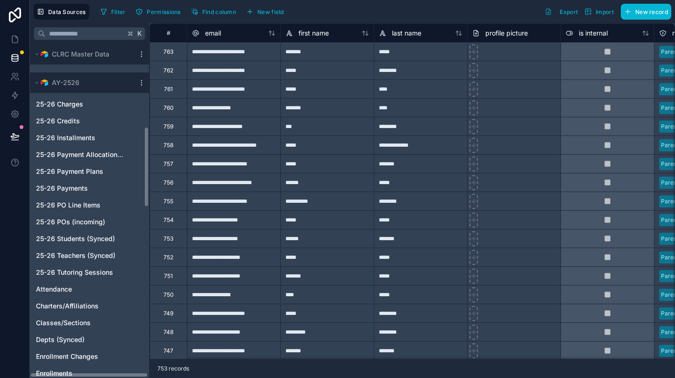
scroll to position [348, 0]
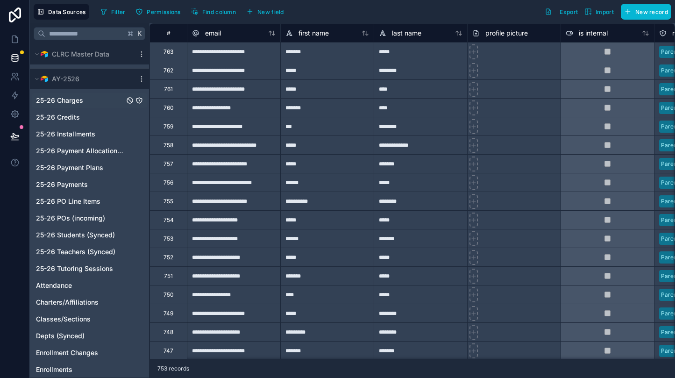
click at [139, 98] on icon "25-26 Charges" at bounding box center [138, 100] width 7 height 7
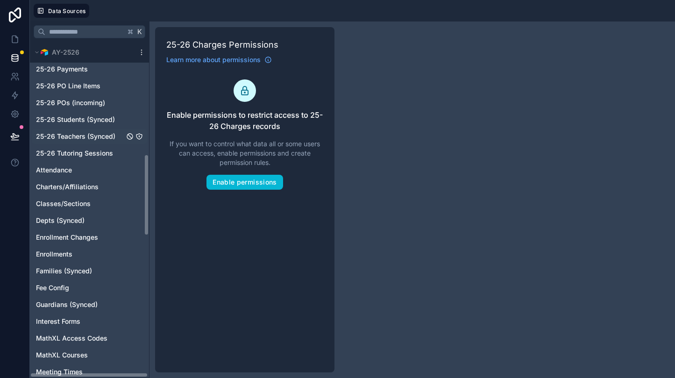
scroll to position [463, 0]
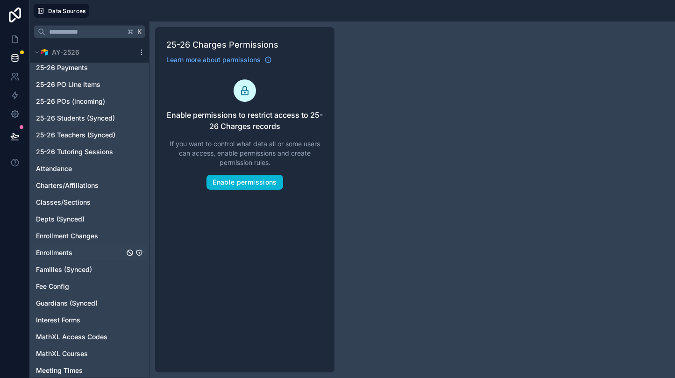
click at [88, 249] on div "Enrollments" at bounding box center [89, 252] width 115 height 15
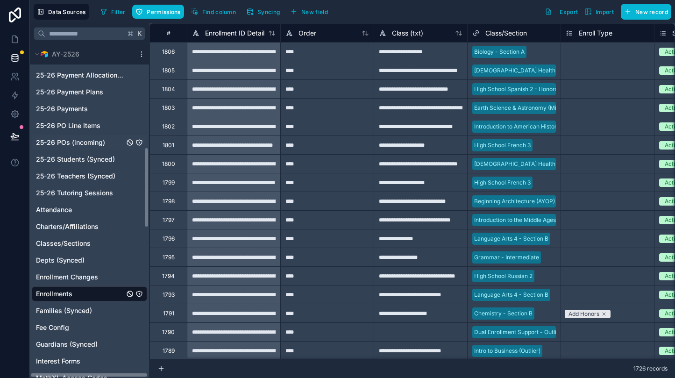
scroll to position [432, 0]
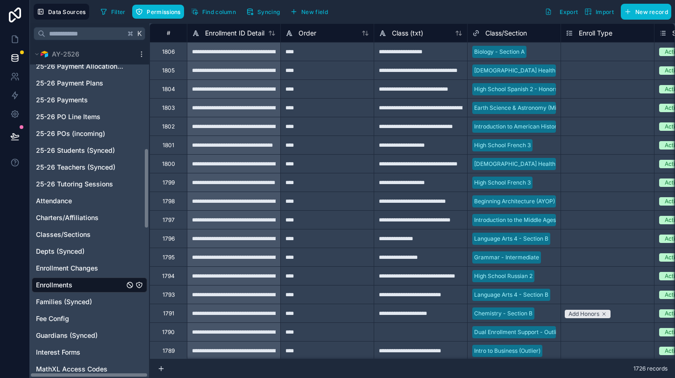
click at [140, 281] on icon "Enrollments" at bounding box center [138, 284] width 7 height 7
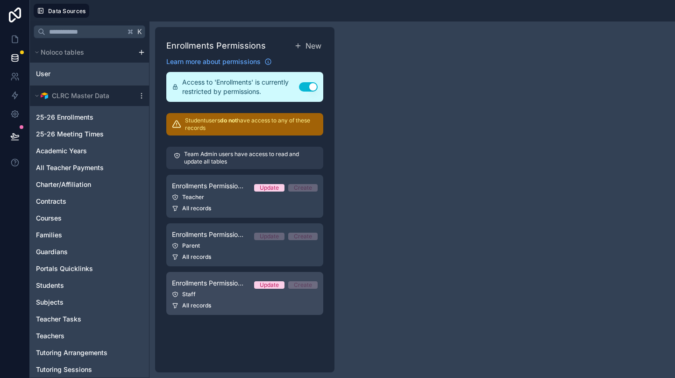
click at [233, 302] on div "All records" at bounding box center [245, 305] width 146 height 7
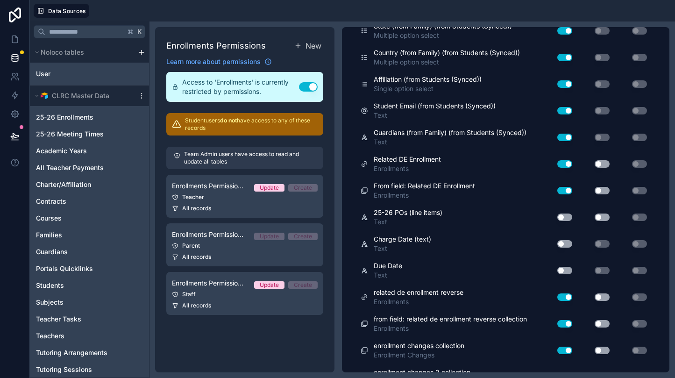
scroll to position [2572, 0]
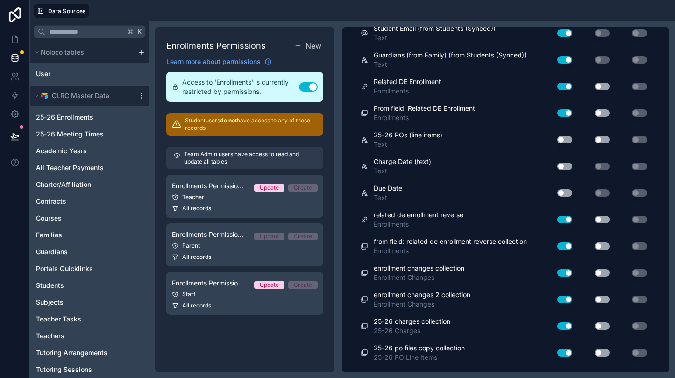
click at [566, 136] on button "Use setting" at bounding box center [564, 139] width 15 height 7
click at [565, 162] on button "Use setting" at bounding box center [564, 165] width 15 height 7
click at [565, 189] on button "Use setting" at bounding box center [564, 192] width 15 height 7
click at [564, 375] on button "Use setting" at bounding box center [564, 378] width 15 height 7
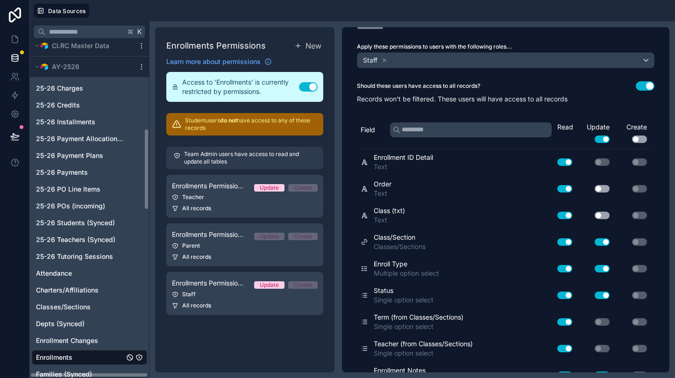
scroll to position [357, 0]
click at [141, 88] on icon "25-26 Charges" at bounding box center [138, 88] width 7 height 7
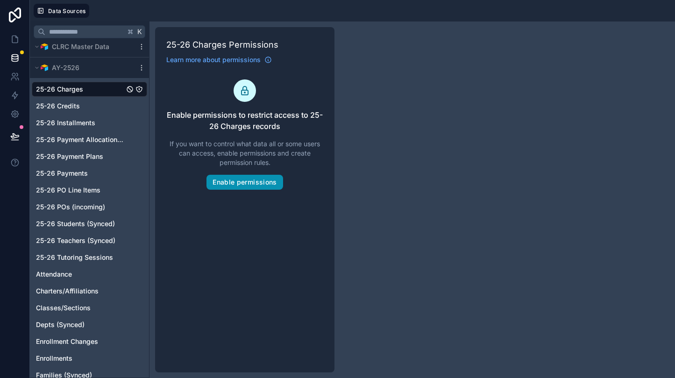
click at [241, 182] on button "Enable permissions" at bounding box center [244, 182] width 76 height 15
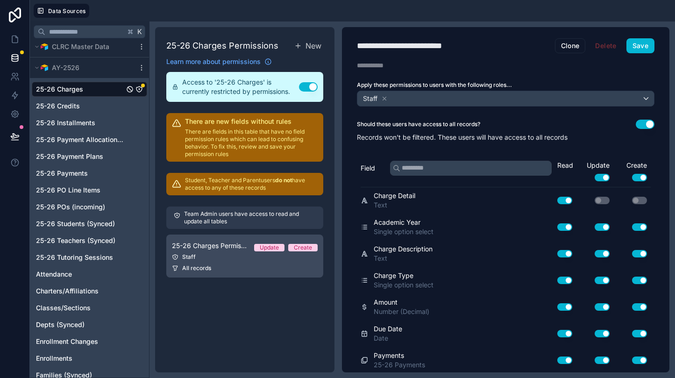
click at [258, 260] on link "25-26 Charges Permission 1 Update Create Staff All records" at bounding box center [244, 255] width 157 height 43
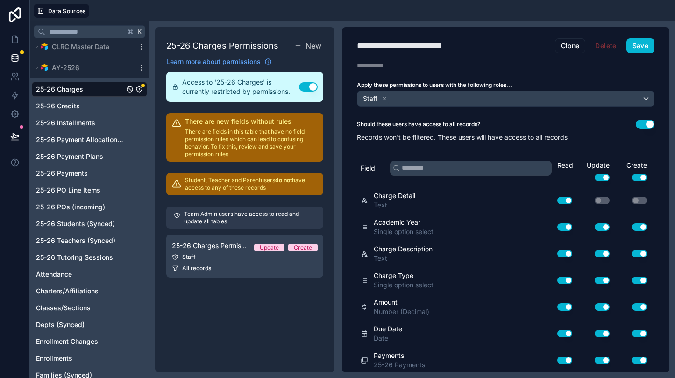
click at [469, 46] on div "**********" at bounding box center [416, 45] width 119 height 13
type div "**********"
click at [643, 175] on button "Use setting" at bounding box center [639, 177] width 15 height 7
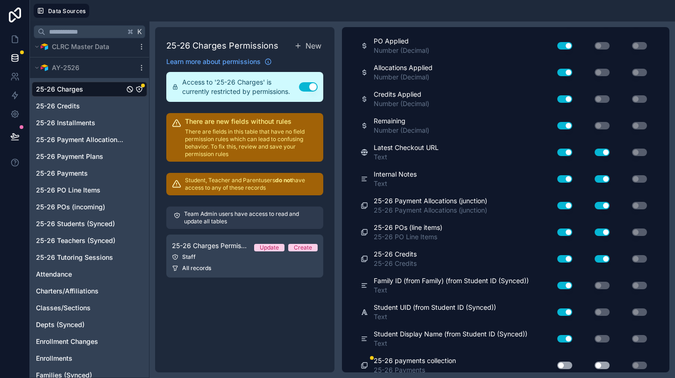
scroll to position [606, 0]
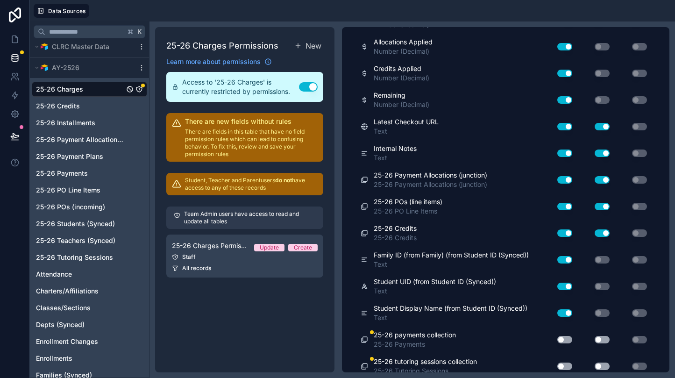
click at [567, 336] on button "Use setting" at bounding box center [564, 339] width 15 height 7
click at [564, 362] on button "Use setting" at bounding box center [564, 365] width 15 height 7
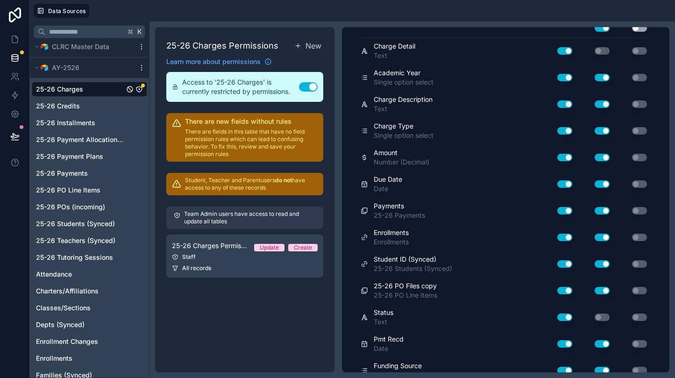
scroll to position [0, 0]
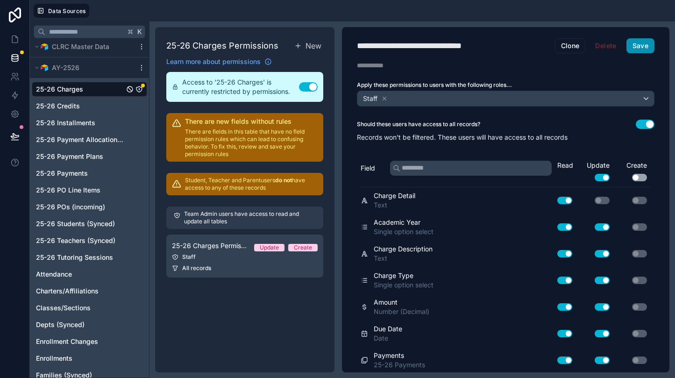
click at [636, 45] on button "Save" at bounding box center [640, 45] width 28 height 15
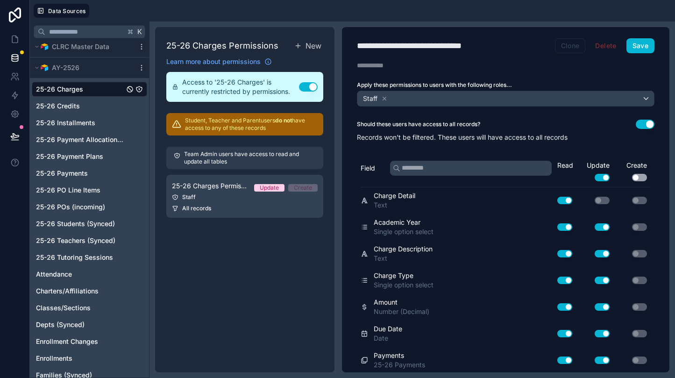
click at [564, 47] on button "Clone" at bounding box center [570, 45] width 31 height 15
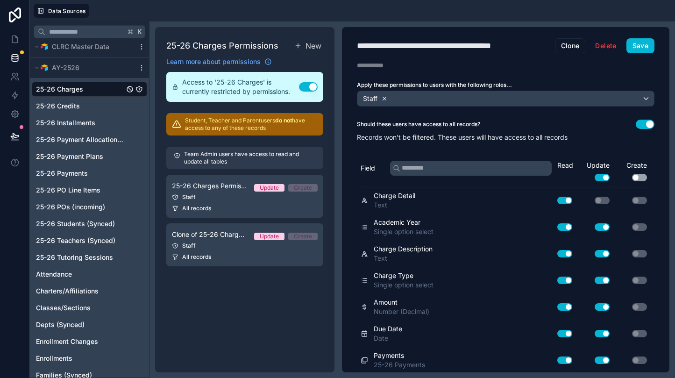
click at [385, 97] on icon at bounding box center [384, 98] width 7 height 7
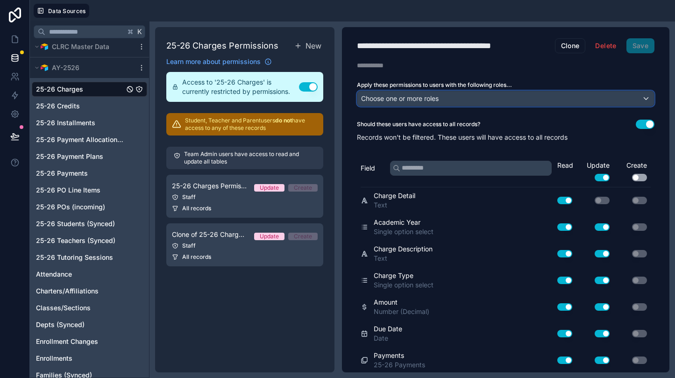
click at [416, 94] on span "Choose one or more roles" at bounding box center [400, 98] width 78 height 8
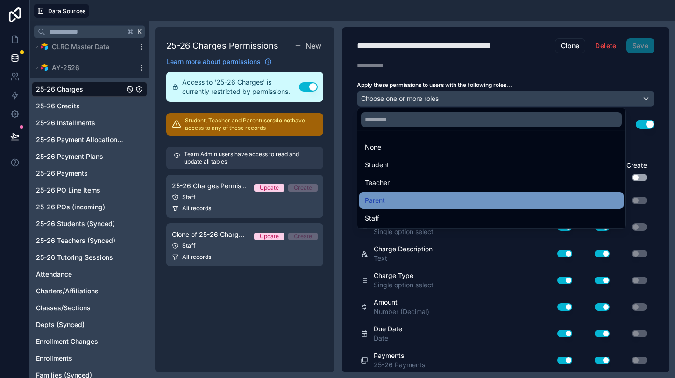
click at [391, 198] on div "Parent" at bounding box center [491, 200] width 253 height 11
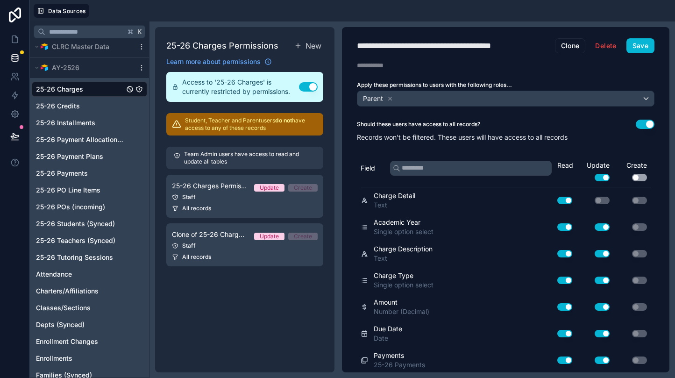
click at [519, 49] on div "**********" at bounding box center [445, 45] width 177 height 13
click at [517, 45] on div "**********" at bounding box center [445, 45] width 177 height 13
type div "**********"
click at [647, 43] on button "Save" at bounding box center [640, 45] width 28 height 15
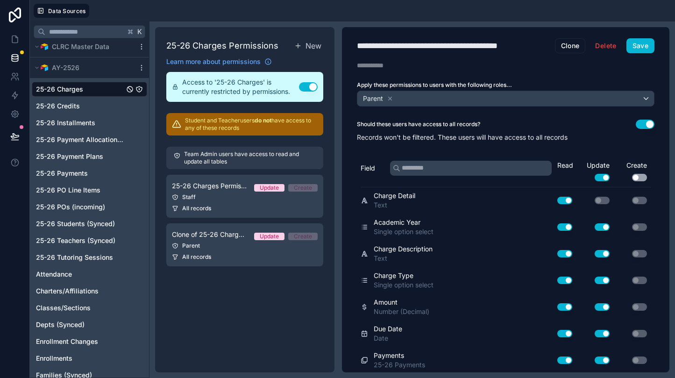
click at [601, 176] on button "Use setting" at bounding box center [601, 177] width 15 height 7
click at [642, 51] on button "Save" at bounding box center [640, 45] width 28 height 15
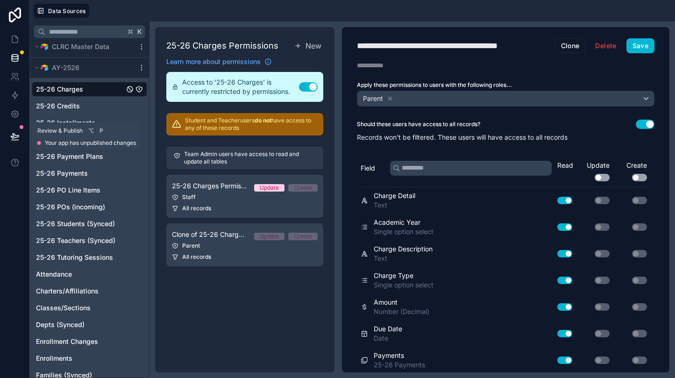
click at [19, 133] on icon at bounding box center [14, 136] width 9 height 9
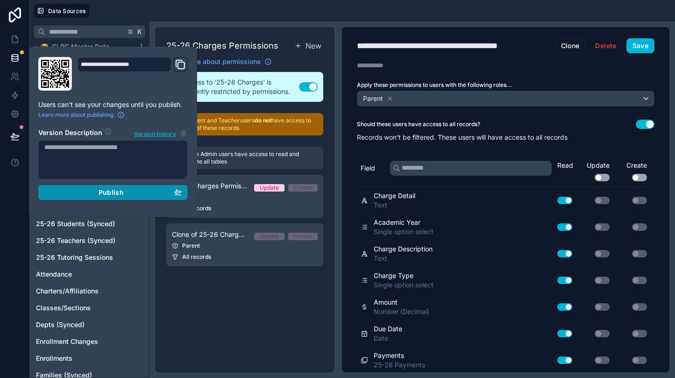
click at [124, 188] on div "Publish" at bounding box center [112, 192] width 137 height 8
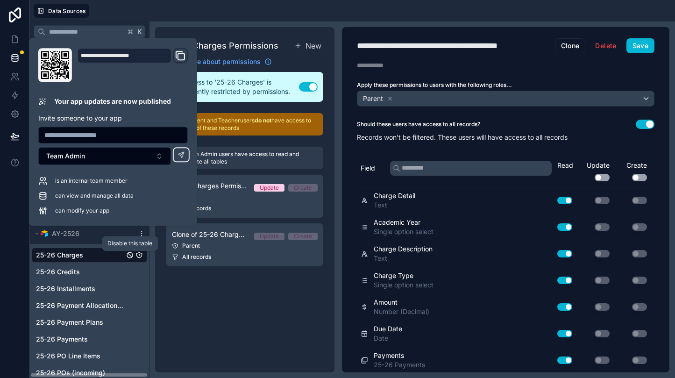
scroll to position [189, 0]
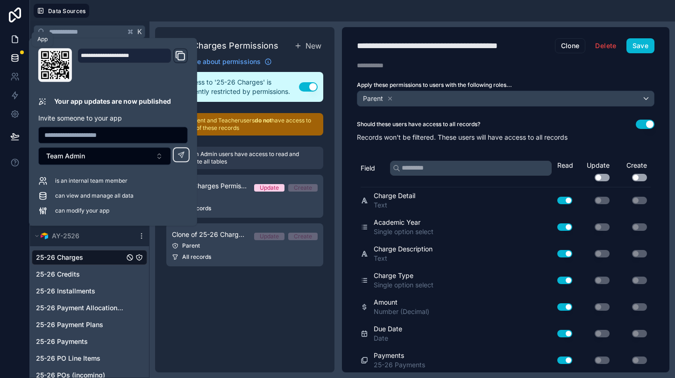
click at [18, 36] on icon at bounding box center [14, 39] width 9 height 9
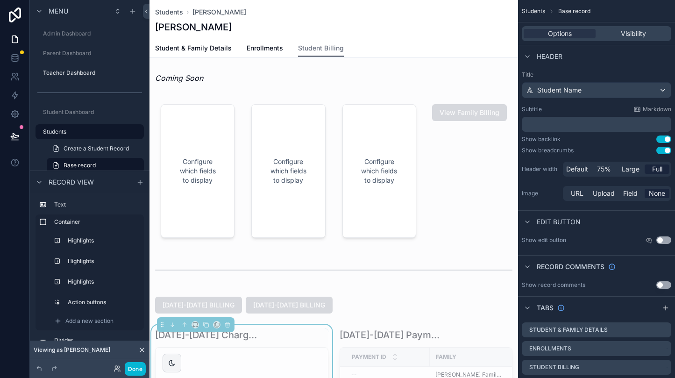
scroll to position [201, 0]
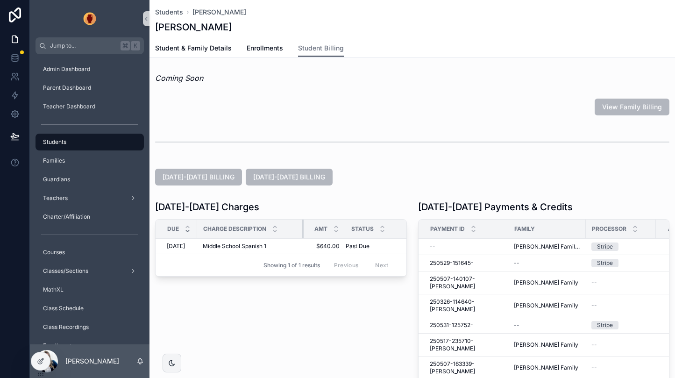
drag, startPoint x: 358, startPoint y: 225, endPoint x: 305, endPoint y: 224, distance: 52.3
click at [305, 224] on div "scrollable content" at bounding box center [304, 228] width 4 height 19
drag, startPoint x: 347, startPoint y: 226, endPoint x: 304, endPoint y: 217, distance: 43.9
click at [304, 217] on div "[DATE]-[DATE] Charges Due Charge Description Amt Status [DATE] [DATE] Middle Sc…" at bounding box center [281, 238] width 252 height 76
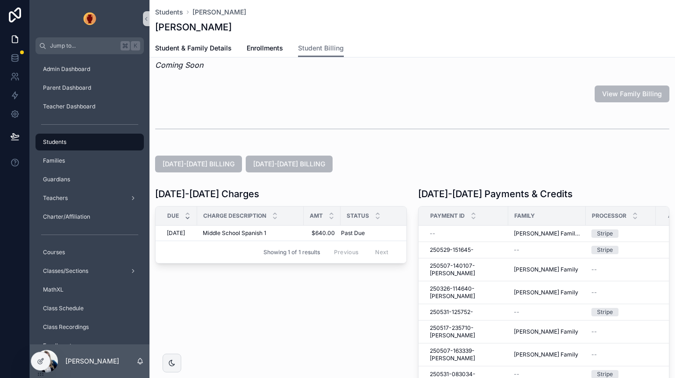
scroll to position [15, 0]
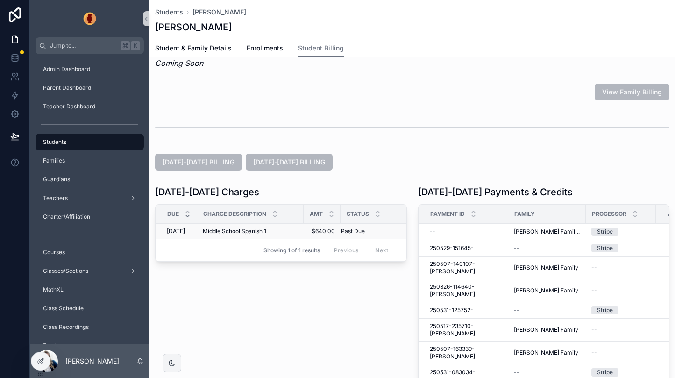
click at [281, 232] on div "Middle School Spanish 1 Middle School Spanish 1" at bounding box center [250, 230] width 95 height 7
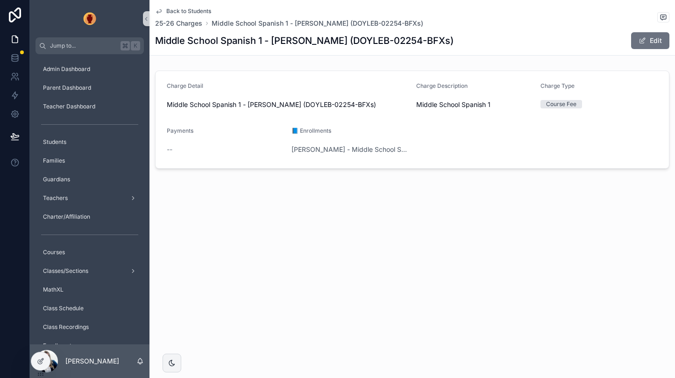
click at [160, 8] on icon "scrollable content" at bounding box center [158, 10] width 7 height 7
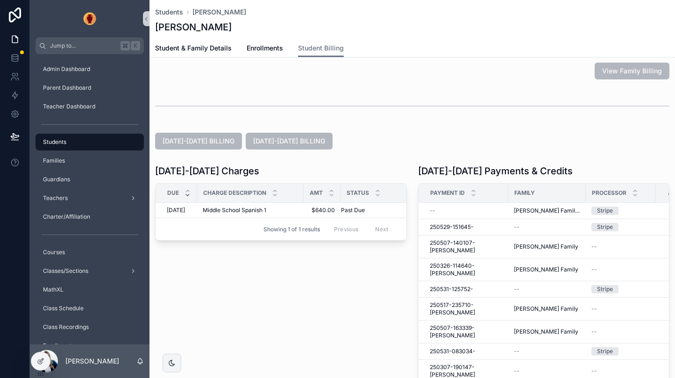
scroll to position [36, 0]
click at [633, 67] on span "View Family Billing" at bounding box center [631, 69] width 75 height 9
click at [274, 49] on span "Enrollments" at bounding box center [265, 47] width 36 height 9
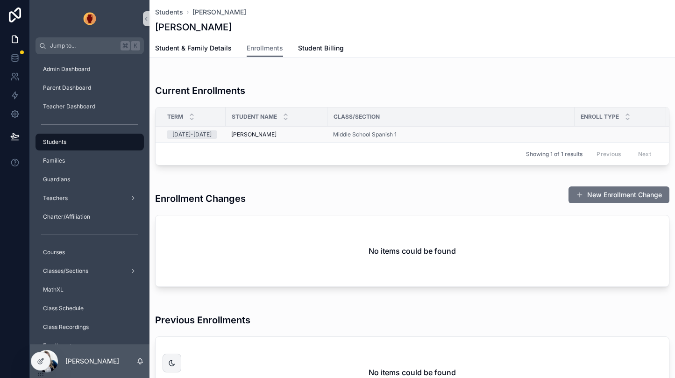
click at [305, 138] on td "[PERSON_NAME] [PERSON_NAME]" at bounding box center [277, 135] width 102 height 16
click at [427, 131] on div "Middle School Spanish 1" at bounding box center [451, 134] width 236 height 7
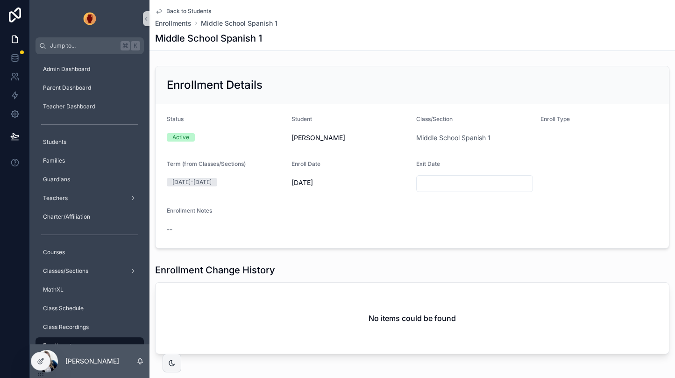
click at [183, 8] on span "Back to Students" at bounding box center [188, 10] width 45 height 7
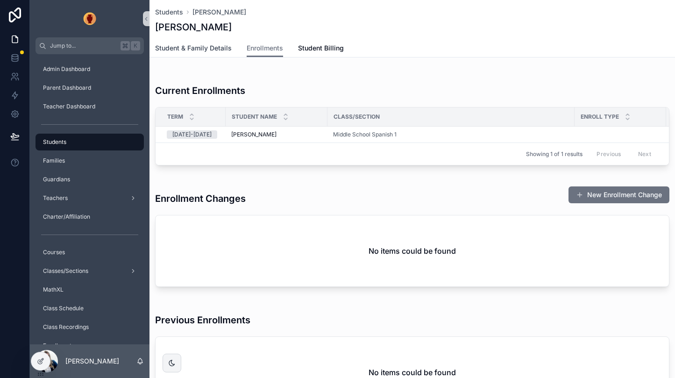
click at [196, 46] on span "Student & Family Details" at bounding box center [193, 47] width 77 height 9
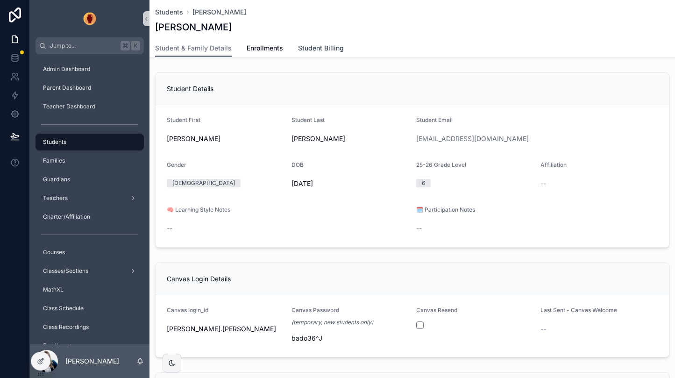
click at [333, 50] on span "Student Billing" at bounding box center [321, 47] width 46 height 9
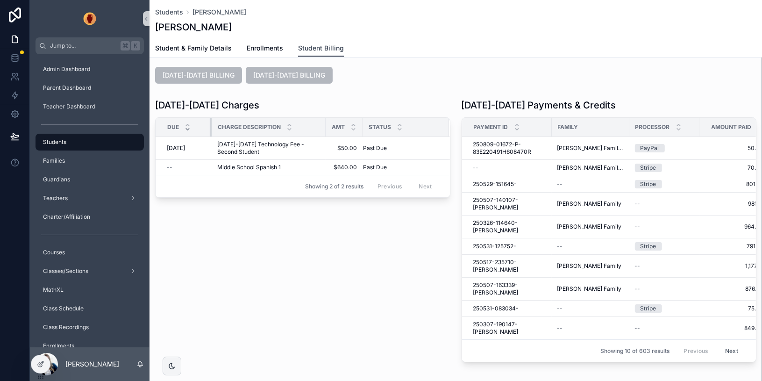
drag, startPoint x: 199, startPoint y: 126, endPoint x: 213, endPoint y: 124, distance: 14.5
click at [213, 124] on tr "Due Charge Description Amt Status" at bounding box center [302, 127] width 294 height 19
drag, startPoint x: 324, startPoint y: 130, endPoint x: 332, endPoint y: 129, distance: 8.0
click at [333, 130] on div "scrollable content" at bounding box center [335, 127] width 4 height 19
drag, startPoint x: 370, startPoint y: 125, endPoint x: 405, endPoint y: 126, distance: 35.5
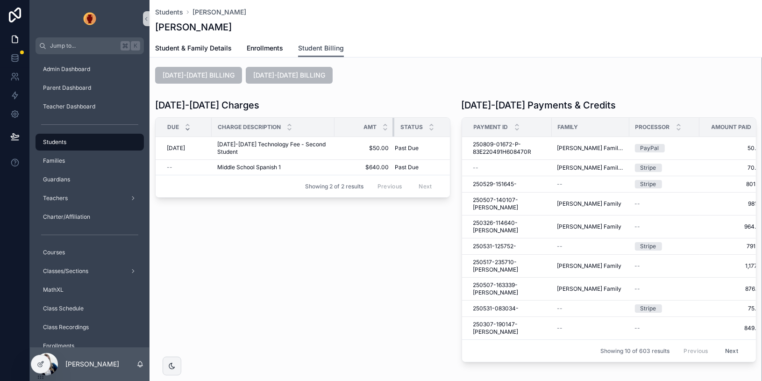
click at [405, 126] on tr "Due Charge Description Amt Status" at bounding box center [310, 127] width 310 height 19
drag, startPoint x: 392, startPoint y: 122, endPoint x: 380, endPoint y: 123, distance: 12.1
click at [380, 123] on tr "Due Charge Description Amt Status" at bounding box center [302, 127] width 295 height 19
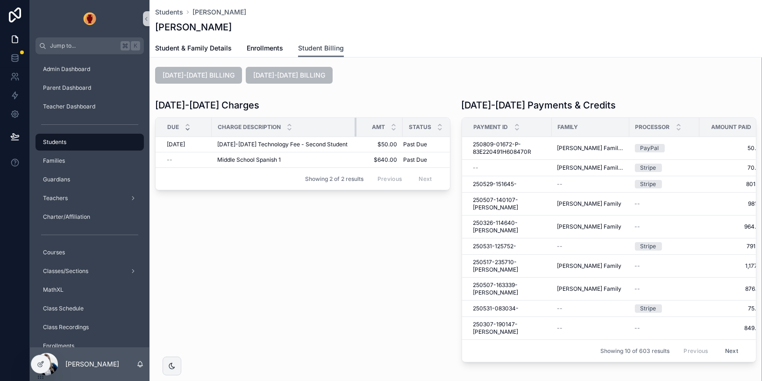
drag, startPoint x: 332, startPoint y: 124, endPoint x: 362, endPoint y: 121, distance: 29.5
click at [362, 121] on tr "Due Charge Description Amt Status" at bounding box center [314, 127] width 318 height 19
click at [303, 204] on div "[DATE]-[DATE] Charges Due Charge Description Amt Status [DATE] [DATE] [DATE]-[D…" at bounding box center [302, 230] width 306 height 271
click at [44, 362] on icon at bounding box center [40, 363] width 7 height 7
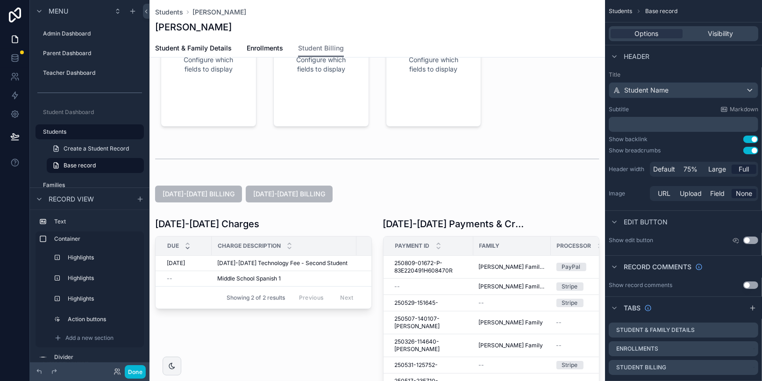
click at [332, 252] on div "Charge Description" at bounding box center [284, 246] width 144 height 18
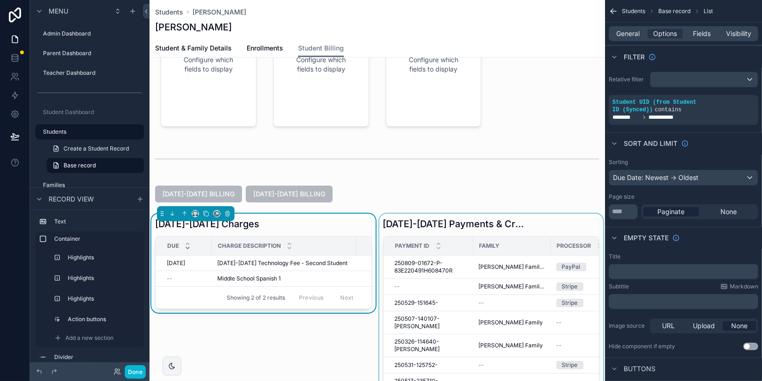
click at [532, 218] on div "scrollable content" at bounding box center [491, 348] width 228 height 271
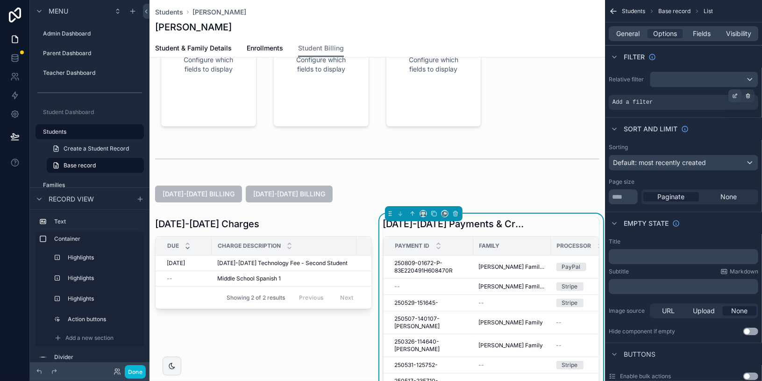
click at [674, 98] on icon "scrollable content" at bounding box center [735, 96] width 6 height 6
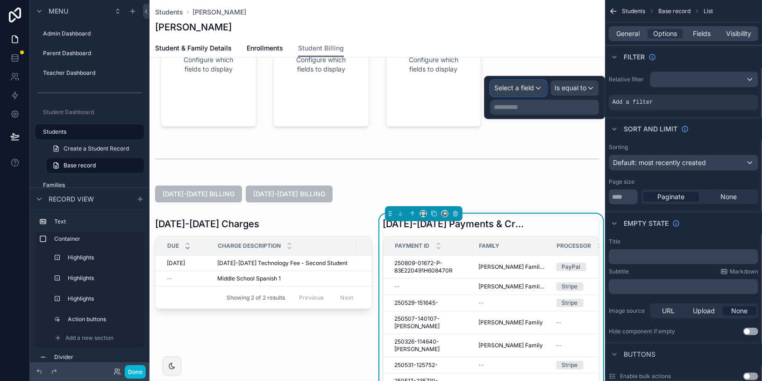
click at [536, 91] on div "Select a field" at bounding box center [518, 88] width 56 height 15
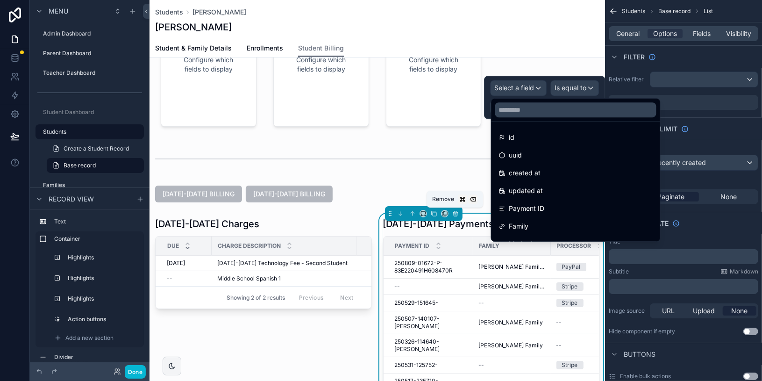
click at [456, 214] on icon "scrollable content" at bounding box center [456, 214] width 0 height 2
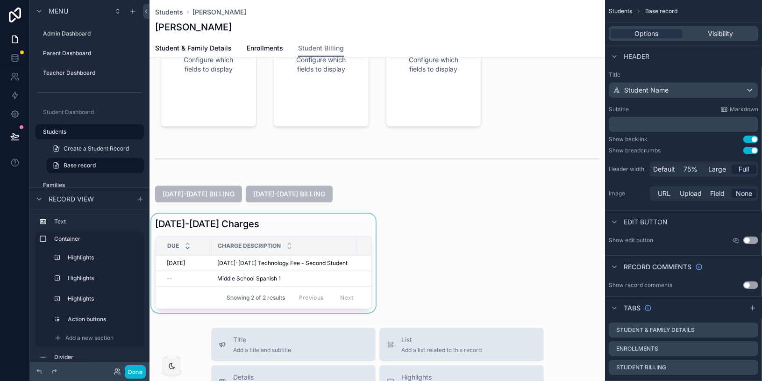
click at [342, 244] on div "Charge Description" at bounding box center [284, 246] width 144 height 18
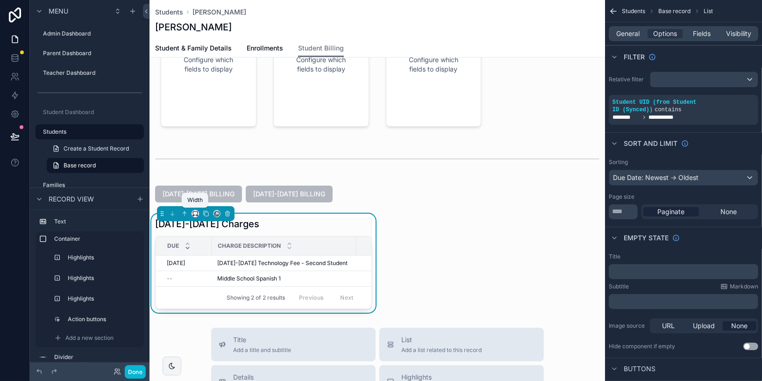
click at [196, 212] on icon "scrollable content" at bounding box center [195, 213] width 7 height 7
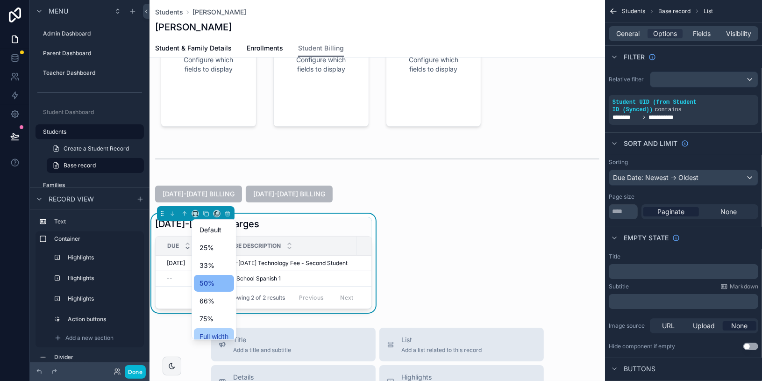
click at [221, 330] on div "Full width" at bounding box center [214, 336] width 40 height 17
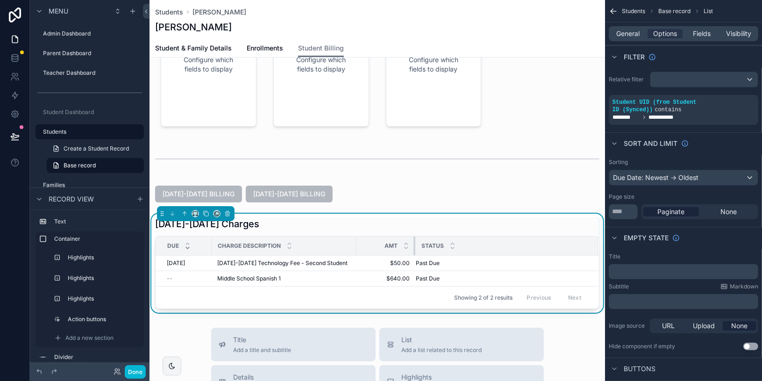
drag, startPoint x: 402, startPoint y: 244, endPoint x: 414, endPoint y: 245, distance: 12.6
click at [414, 245] on div "scrollable content" at bounding box center [415, 245] width 4 height 19
drag, startPoint x: 415, startPoint y: 245, endPoint x: 409, endPoint y: 245, distance: 5.6
click at [409, 245] on tr "Due Charge Description Amt Status" at bounding box center [376, 245] width 443 height 19
drag, startPoint x: 413, startPoint y: 245, endPoint x: 401, endPoint y: 245, distance: 12.1
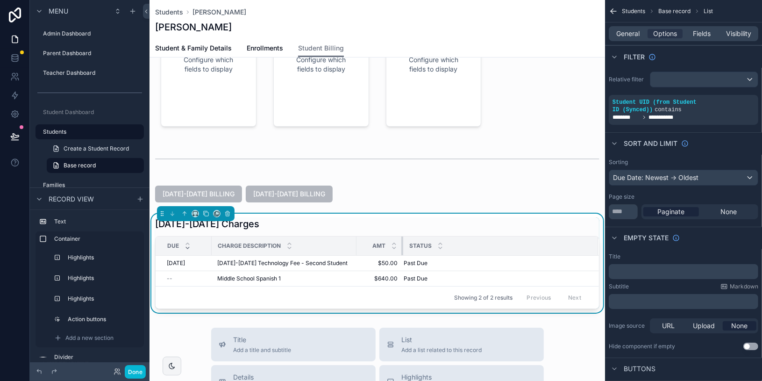
click at [401, 245] on div "scrollable content" at bounding box center [403, 245] width 4 height 19
drag, startPoint x: 211, startPoint y: 245, endPoint x: 205, endPoint y: 244, distance: 5.2
click at [205, 244] on div "scrollable content" at bounding box center [207, 245] width 4 height 19
click at [543, 229] on div "2025-2026 Charges Due Charge Description Amt Status 8/29/2025 8/29/2025 2025-20…" at bounding box center [377, 263] width 444 height 92
click at [674, 35] on span "Fields" at bounding box center [702, 33] width 18 height 9
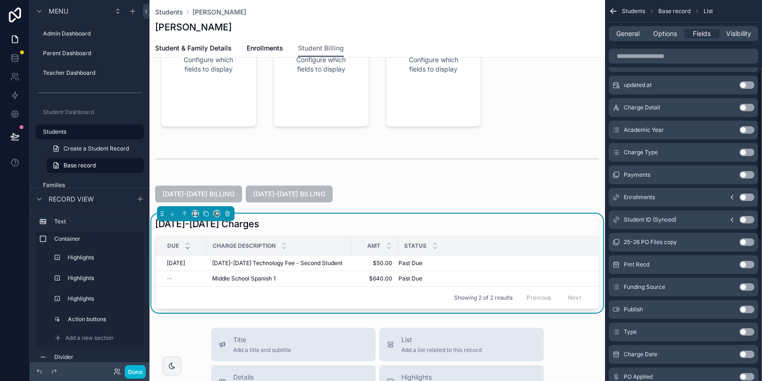
scroll to position [168, 0]
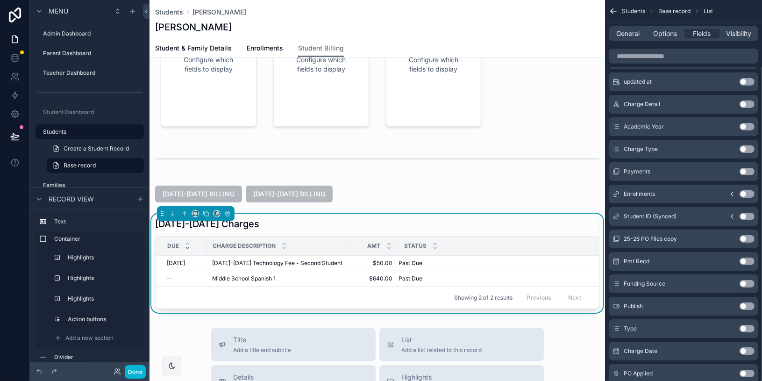
click at [674, 169] on button "Use setting" at bounding box center [746, 171] width 15 height 7
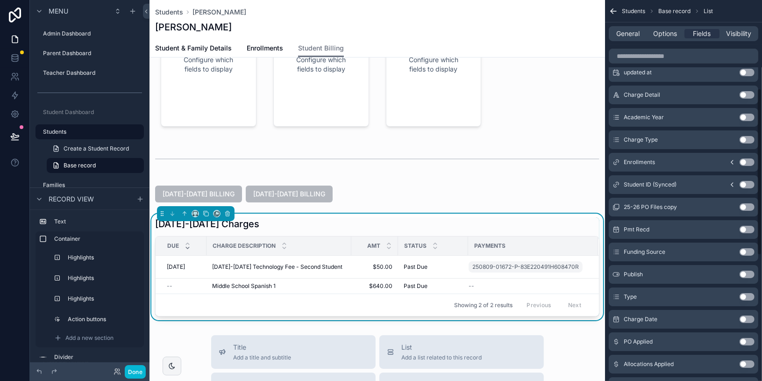
scroll to position [204, 0]
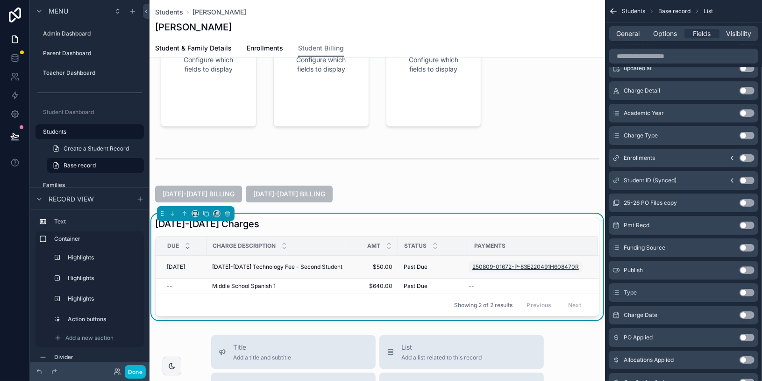
click at [557, 265] on span "250809-01672-P-83E220491H608470R" at bounding box center [525, 266] width 106 height 7
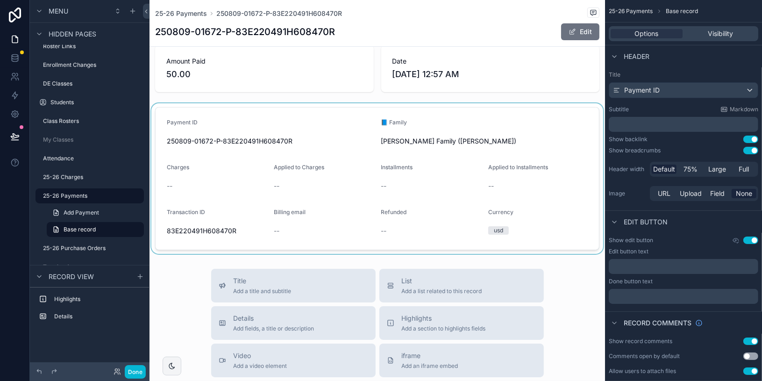
scroll to position [14, 0]
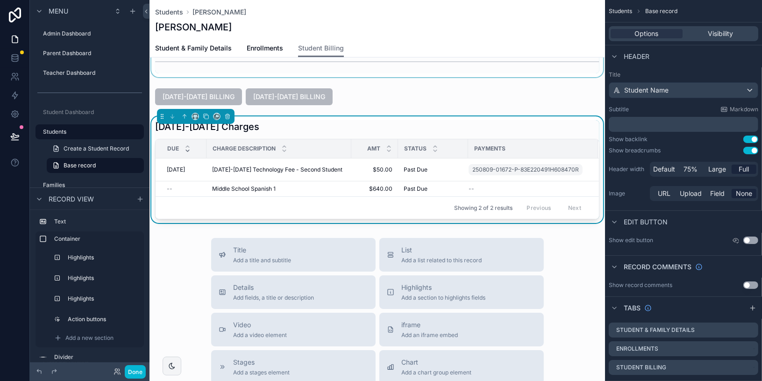
scroll to position [200, 0]
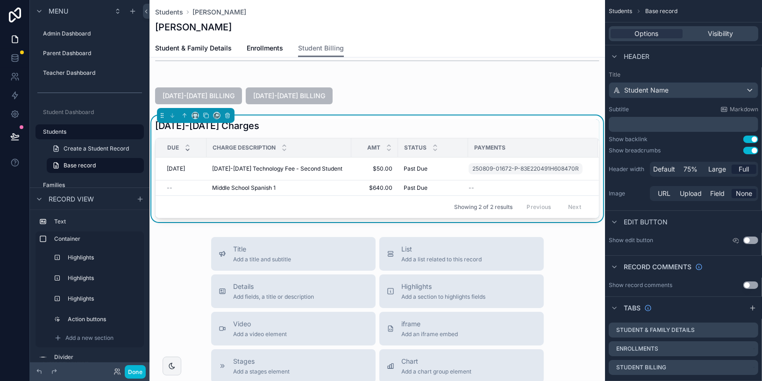
click at [548, 140] on div "Payments" at bounding box center [532, 147] width 129 height 15
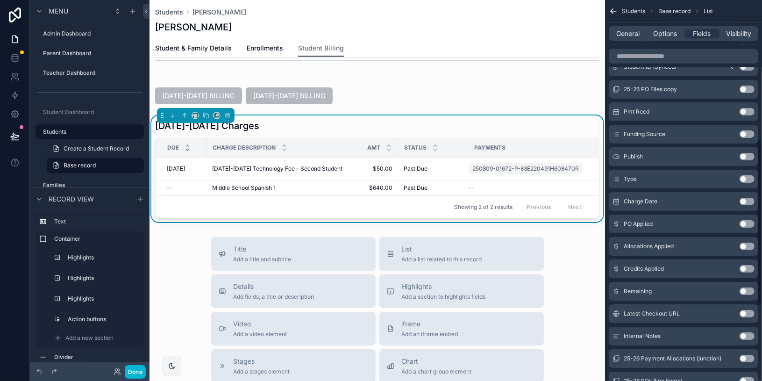
scroll to position [321, 0]
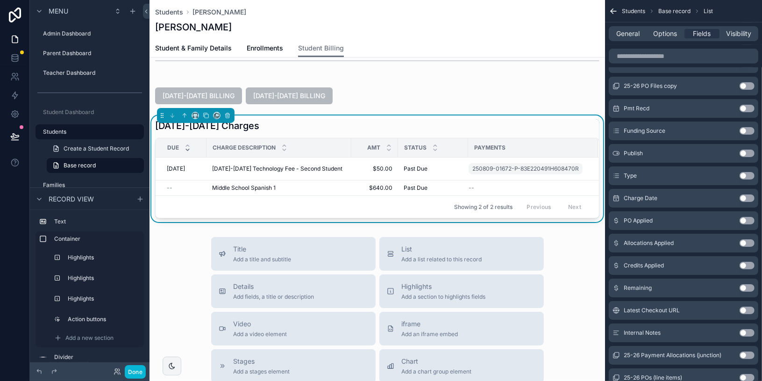
click at [674, 174] on button "Use setting" at bounding box center [746, 175] width 15 height 7
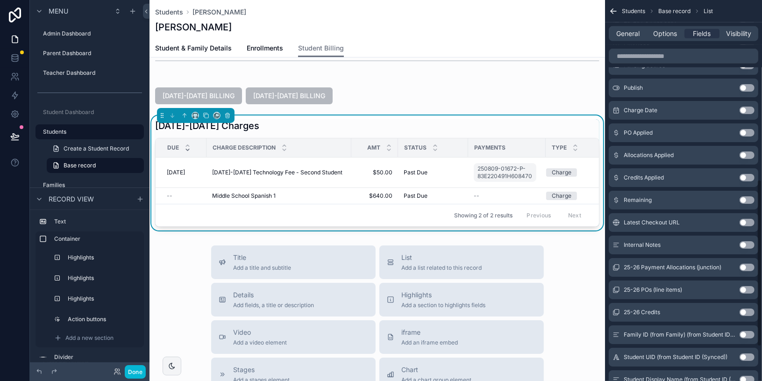
scroll to position [409, 0]
click at [674, 196] on button "Use setting" at bounding box center [746, 199] width 15 height 7
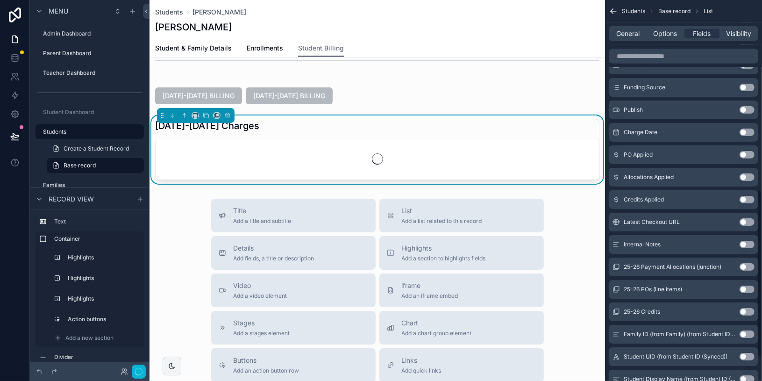
scroll to position [432, 0]
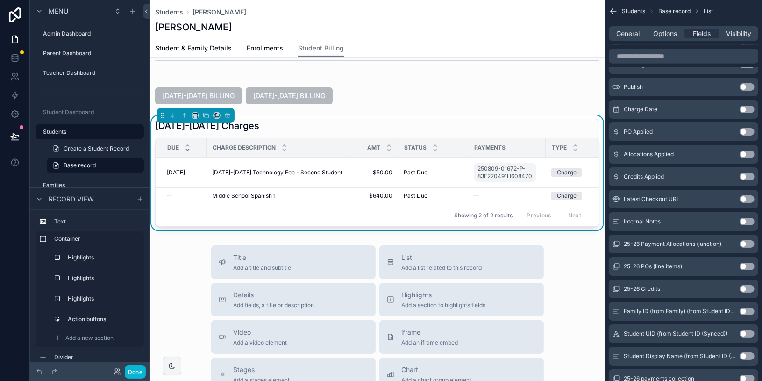
click at [674, 132] on button "Use setting" at bounding box center [746, 131] width 15 height 7
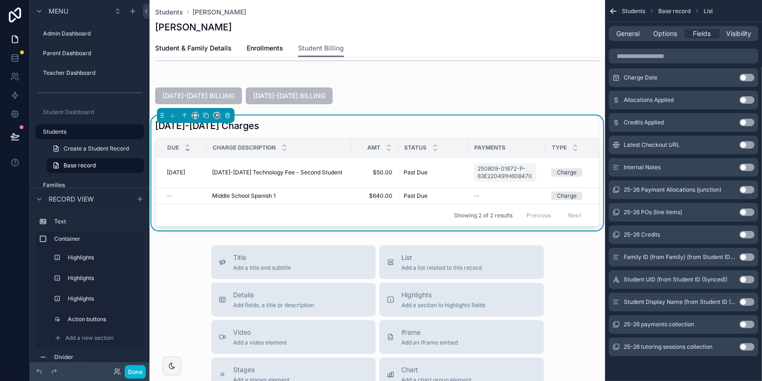
click at [674, 322] on button "Use setting" at bounding box center [746, 323] width 15 height 7
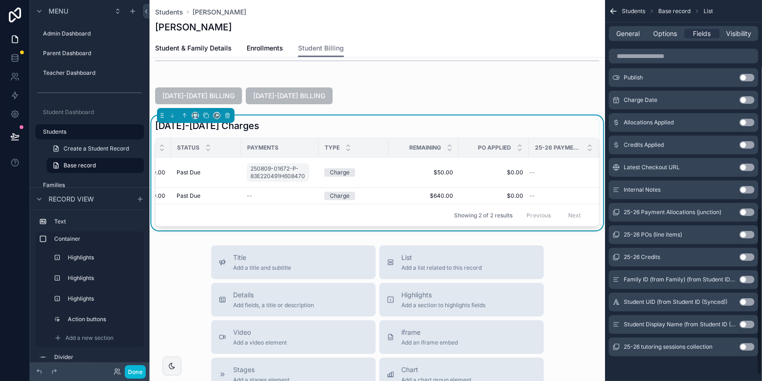
scroll to position [0, 0]
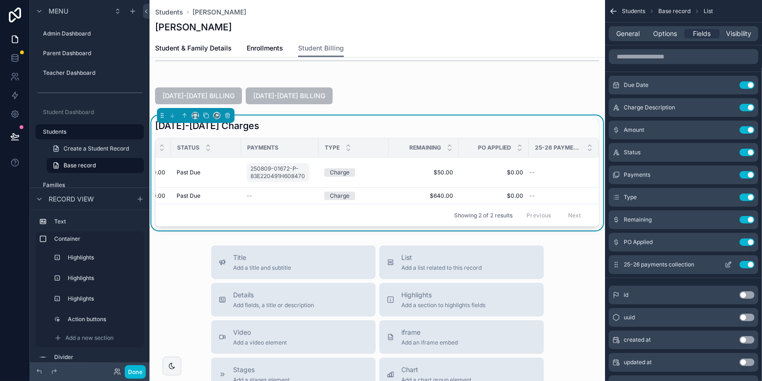
click at [674, 263] on button "Use setting" at bounding box center [746, 264] width 15 height 7
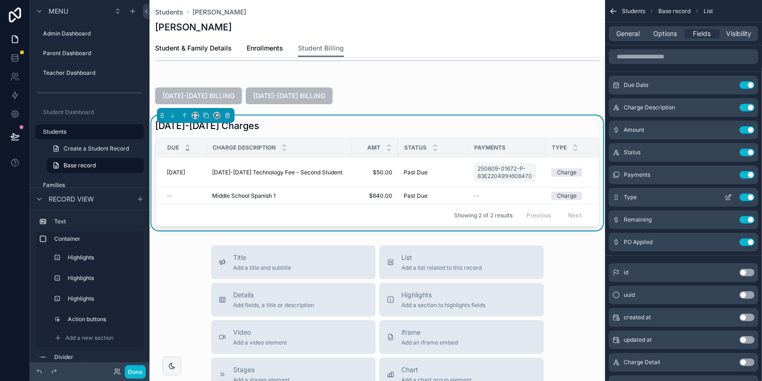
click at [674, 195] on button "Use setting" at bounding box center [746, 196] width 15 height 7
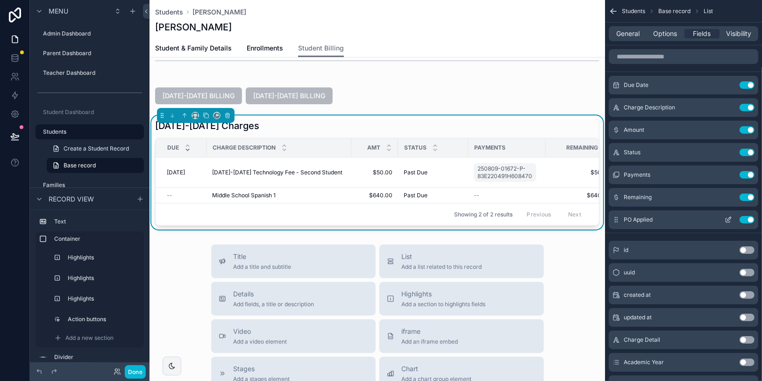
click at [674, 219] on button "Use setting" at bounding box center [746, 219] width 15 height 7
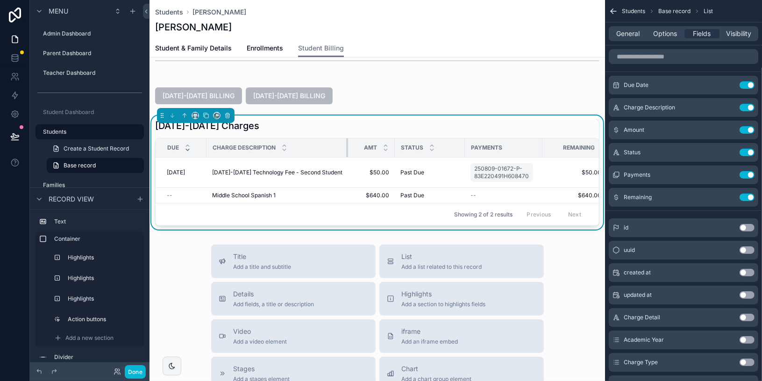
drag, startPoint x: 349, startPoint y: 145, endPoint x: 339, endPoint y: 145, distance: 10.3
click at [346, 145] on div "scrollable content" at bounding box center [348, 147] width 4 height 19
drag, startPoint x: 386, startPoint y: 148, endPoint x: 379, endPoint y: 148, distance: 6.5
click at [386, 148] on div "scrollable content" at bounding box center [388, 147] width 4 height 19
drag, startPoint x: 450, startPoint y: 144, endPoint x: 438, endPoint y: 144, distance: 11.2
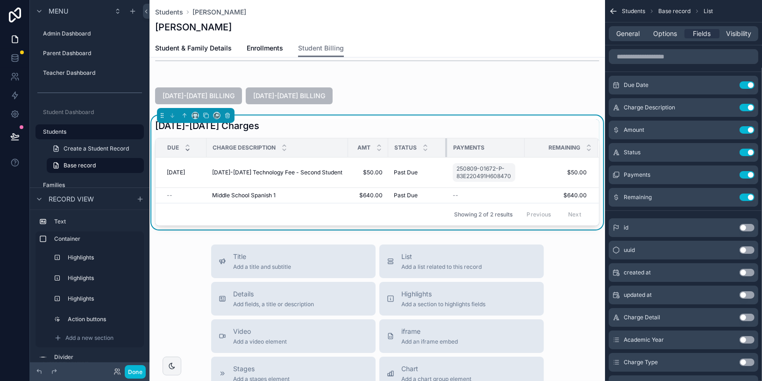
click at [445, 144] on div "scrollable content" at bounding box center [447, 147] width 4 height 19
click at [674, 197] on icon "scrollable content" at bounding box center [729, 196] width 4 height 4
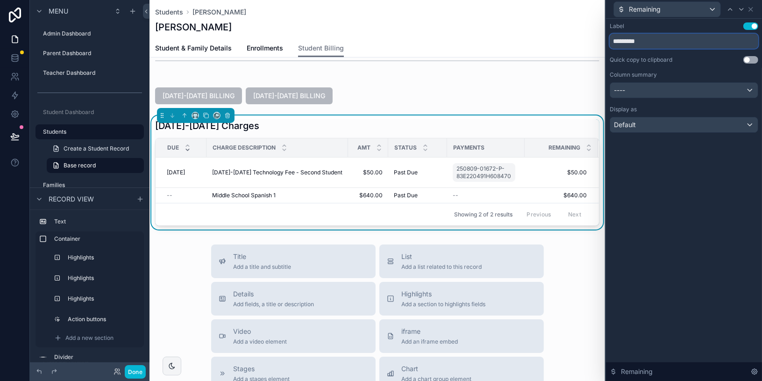
click at [635, 40] on input "*********" at bounding box center [683, 41] width 148 height 15
type input "**********"
click at [674, 95] on div "----" at bounding box center [684, 90] width 148 height 15
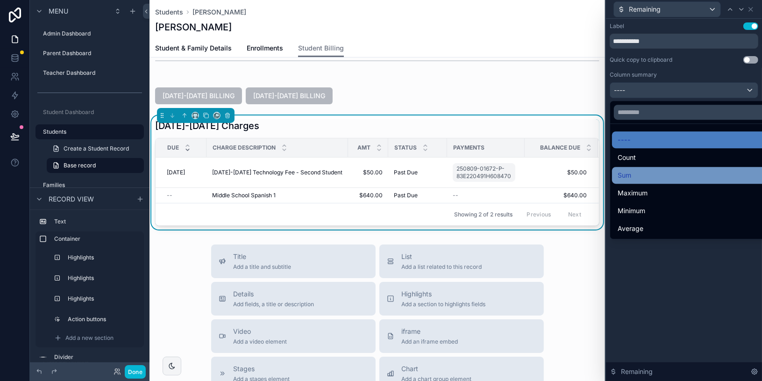
click at [650, 173] on div "Sum" at bounding box center [694, 174] width 155 height 11
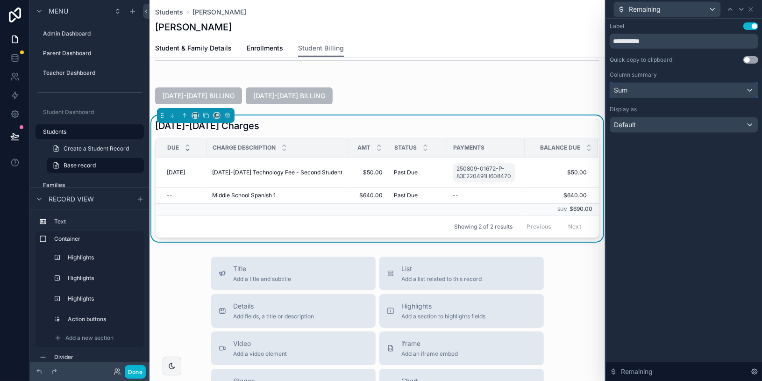
click at [652, 92] on div "Sum" at bounding box center [684, 90] width 148 height 15
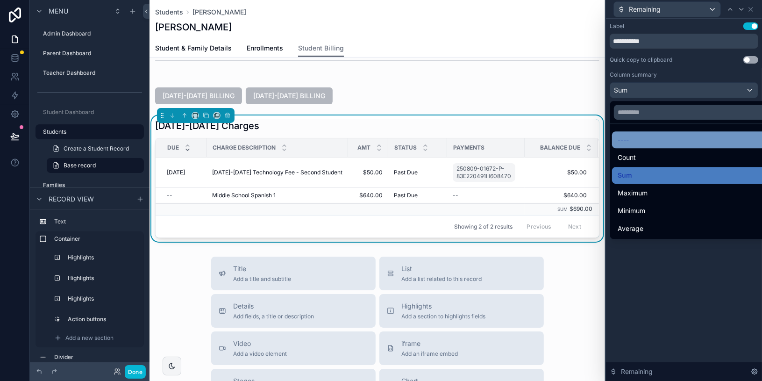
click at [646, 141] on div "----" at bounding box center [694, 139] width 155 height 11
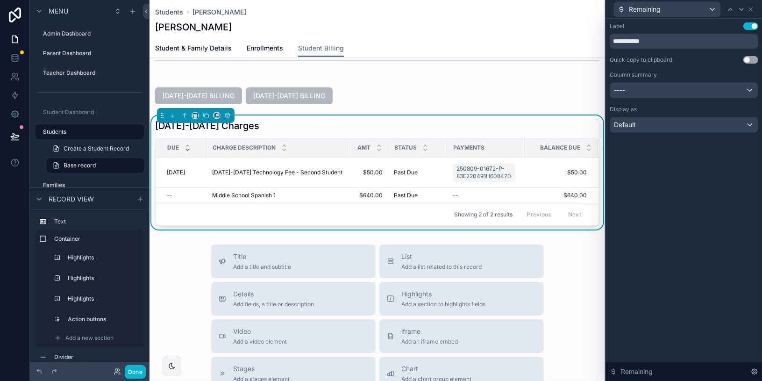
click at [674, 190] on div "**********" at bounding box center [684, 200] width 156 height 362
click at [674, 9] on icon at bounding box center [750, 9] width 7 height 7
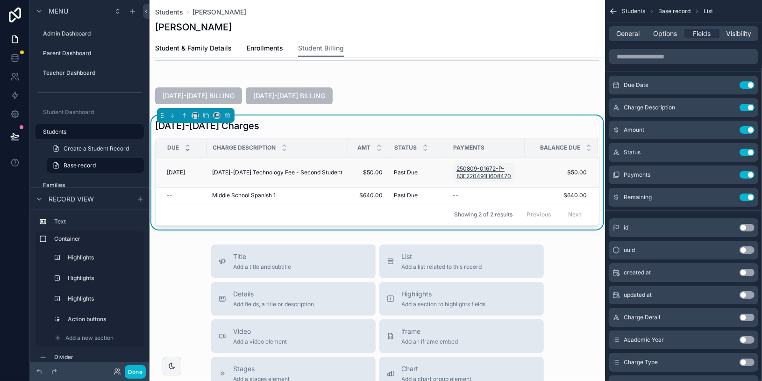
click at [479, 169] on span "250809-01672-P-83E220491H608470R" at bounding box center [483, 172] width 55 height 15
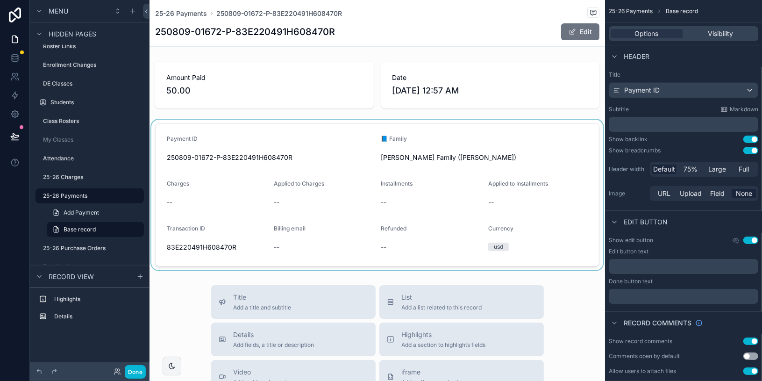
click at [510, 157] on div "scrollable content" at bounding box center [376, 195] width 455 height 150
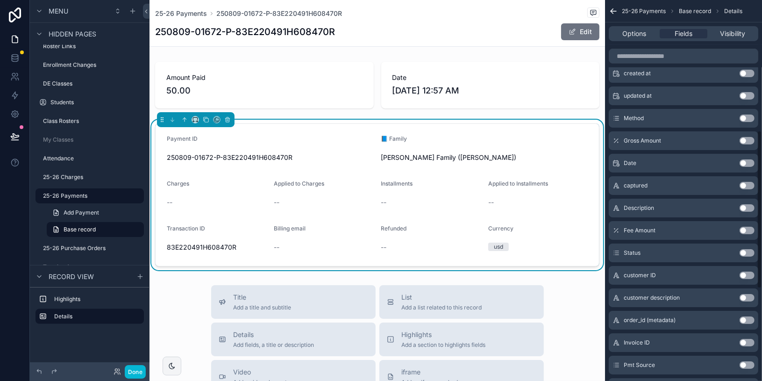
scroll to position [306, 0]
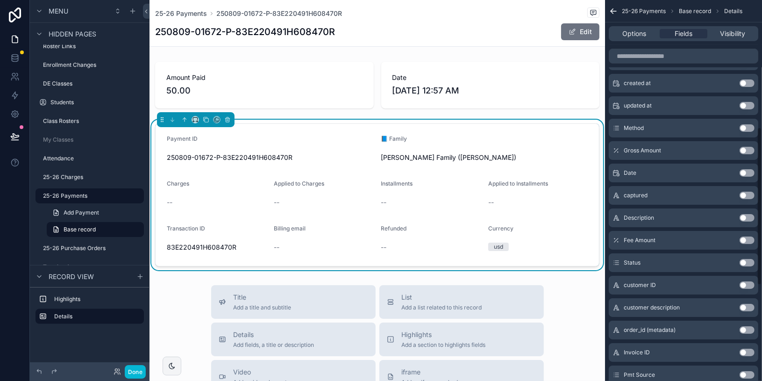
click at [674, 127] on button "Use setting" at bounding box center [746, 127] width 15 height 7
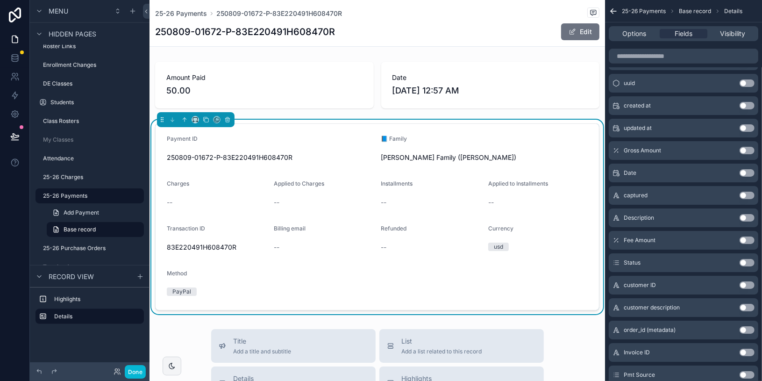
click at [674, 172] on button "Use setting" at bounding box center [746, 172] width 15 height 7
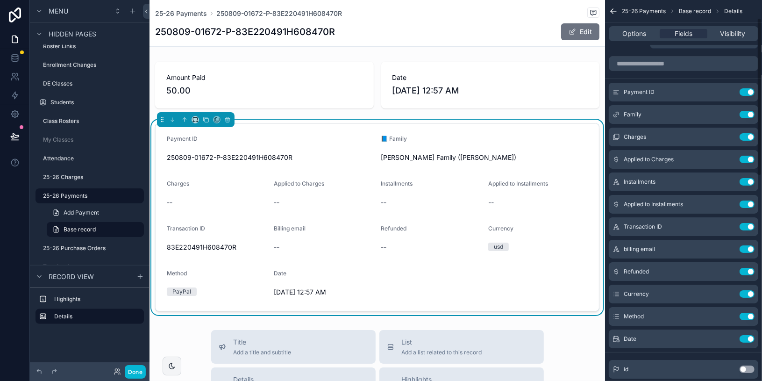
scroll to position [0, 0]
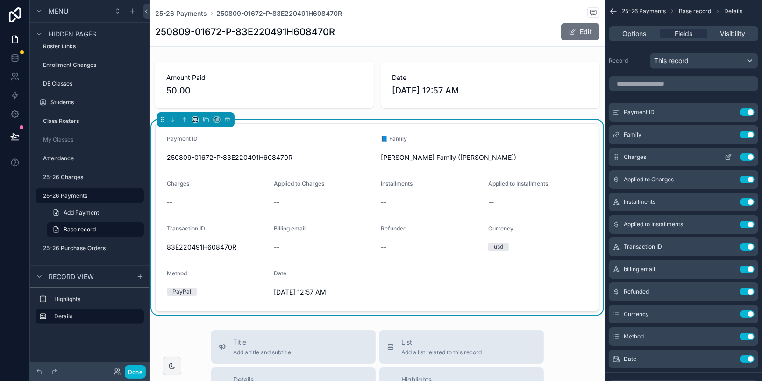
click at [674, 152] on div "Charges Use setting" at bounding box center [682, 157] width 149 height 19
click at [674, 156] on button "Use setting" at bounding box center [746, 156] width 15 height 7
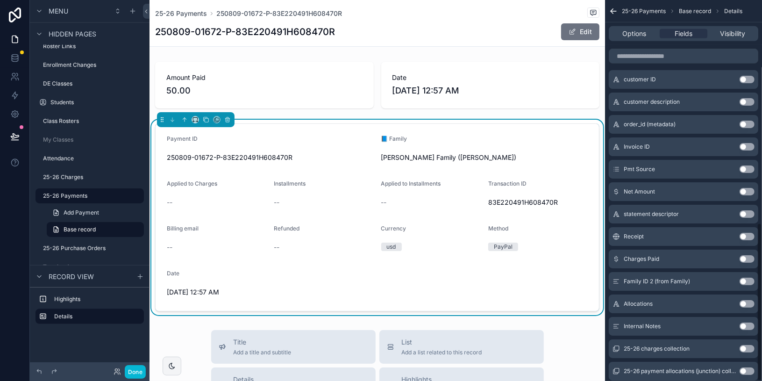
scroll to position [536, 0]
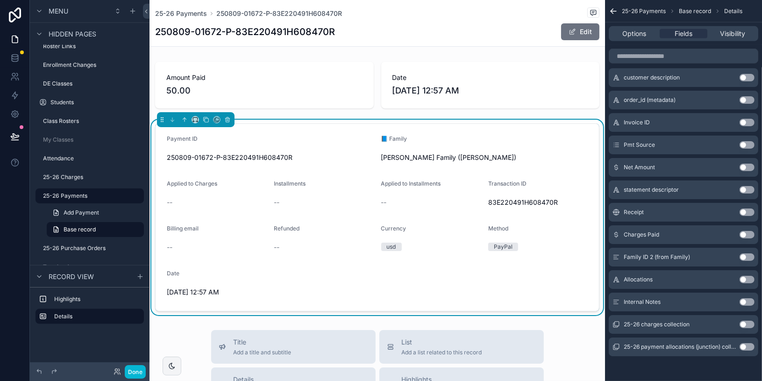
click at [674, 323] on button "Use setting" at bounding box center [746, 323] width 15 height 7
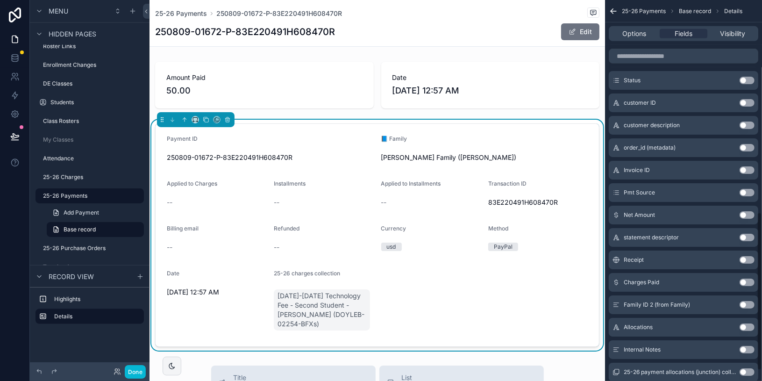
scroll to position [510, 0]
click at [674, 259] on button "Use setting" at bounding box center [746, 259] width 15 height 7
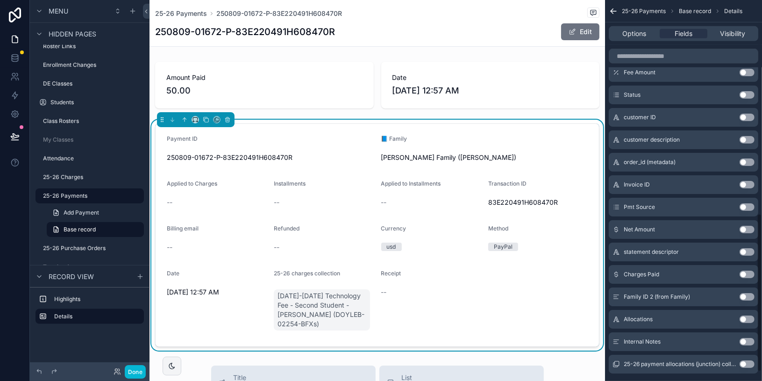
scroll to position [508, 0]
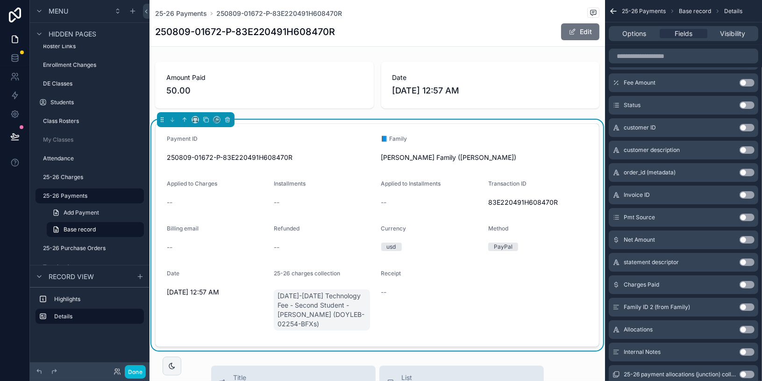
click at [674, 282] on button "Use setting" at bounding box center [746, 284] width 15 height 7
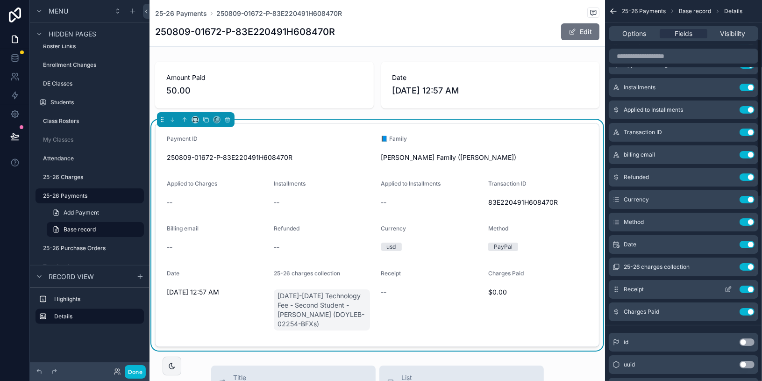
scroll to position [93, 0]
click at [674, 310] on button "Use setting" at bounding box center [746, 309] width 15 height 7
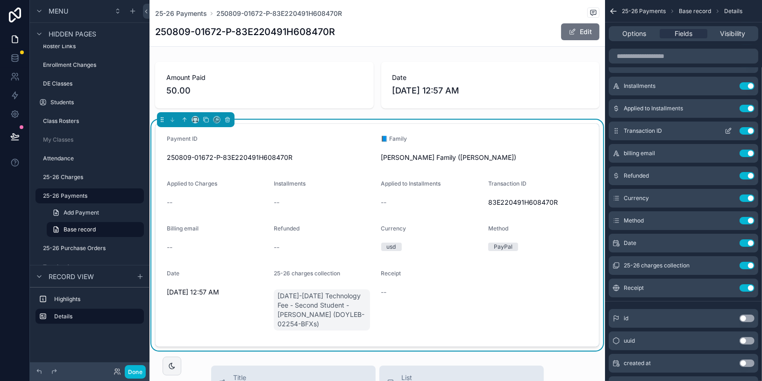
click at [674, 127] on button "Use setting" at bounding box center [746, 130] width 15 height 7
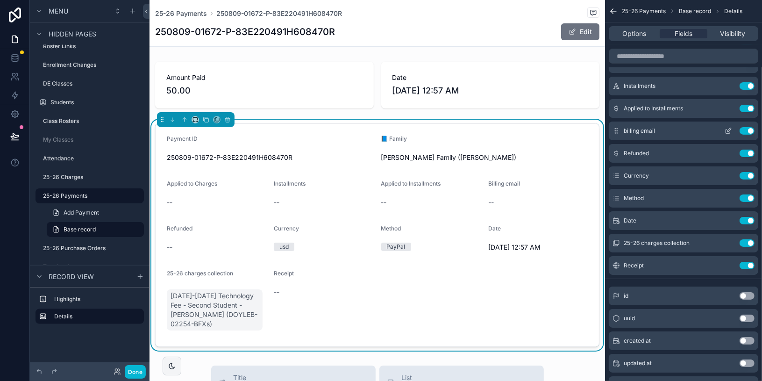
click at [674, 128] on button "Use setting" at bounding box center [746, 130] width 15 height 7
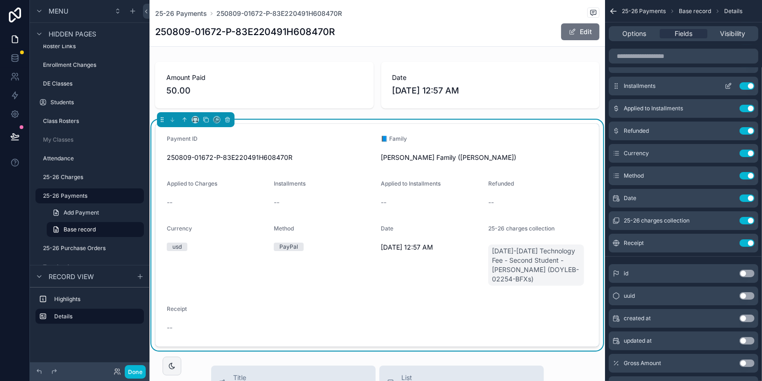
click at [674, 86] on button "Use setting" at bounding box center [746, 85] width 15 height 7
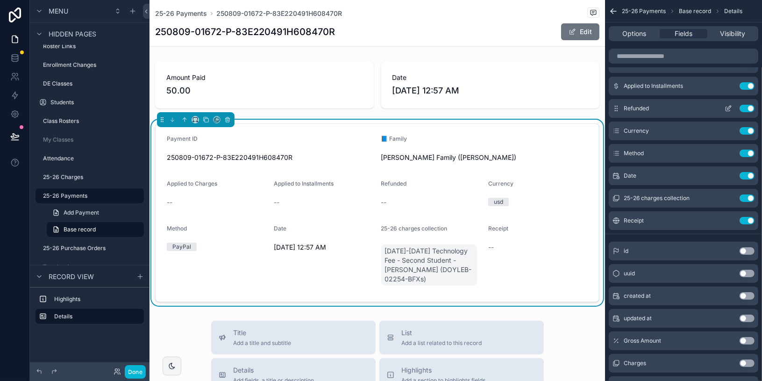
click at [674, 107] on button "Use setting" at bounding box center [746, 108] width 15 height 7
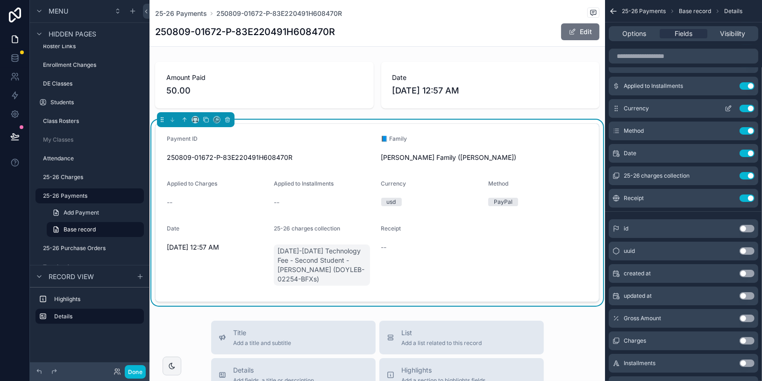
click at [674, 107] on button "Use setting" at bounding box center [746, 108] width 15 height 7
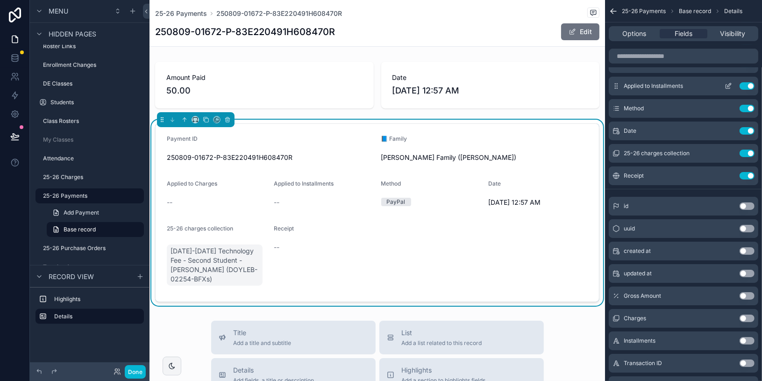
click at [674, 85] on button "Use setting" at bounding box center [746, 85] width 15 height 7
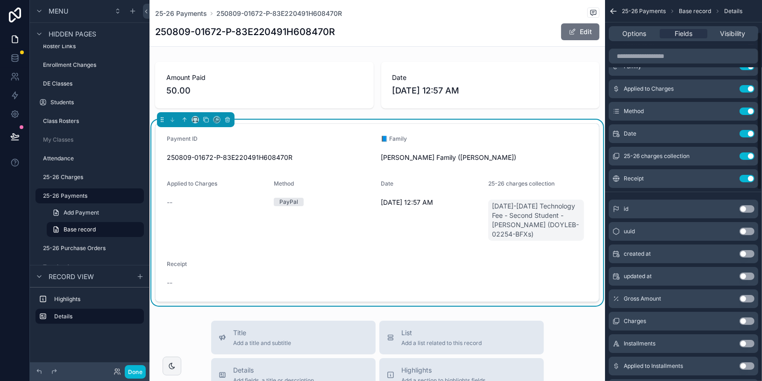
scroll to position [64, 0]
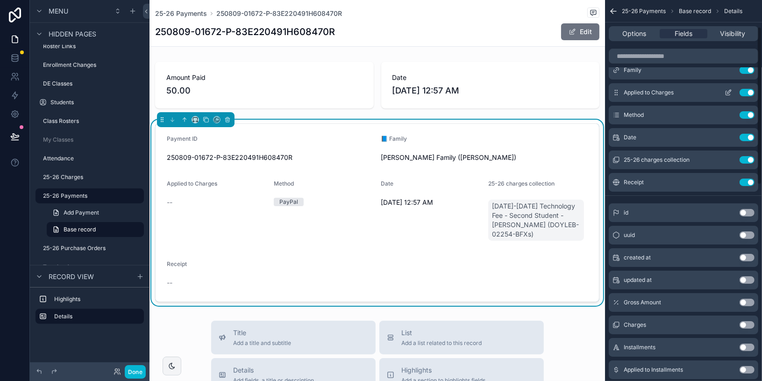
click at [674, 89] on button "Use setting" at bounding box center [746, 92] width 15 height 7
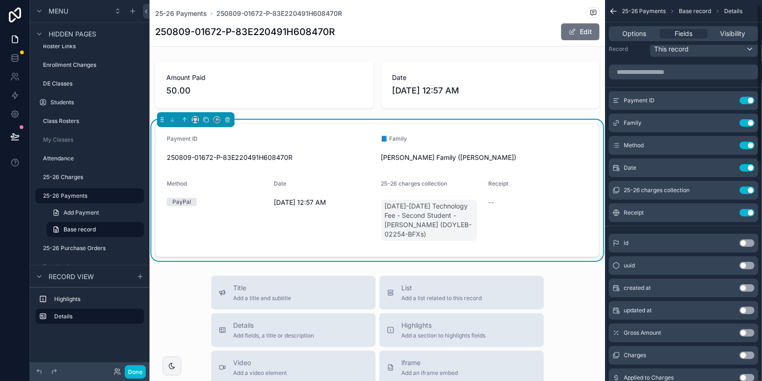
scroll to position [0, 0]
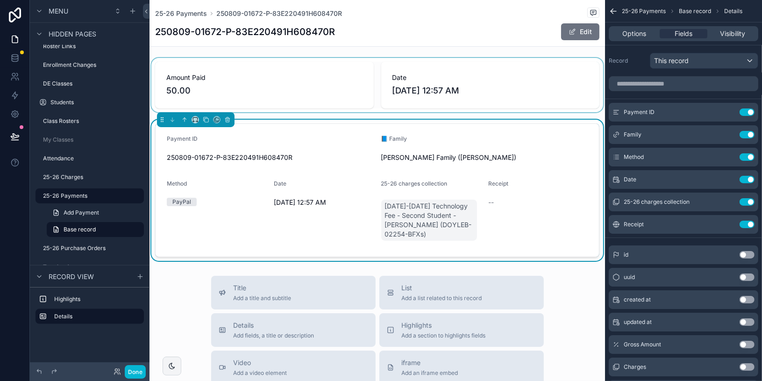
click at [375, 68] on div "scrollable content" at bounding box center [376, 85] width 455 height 54
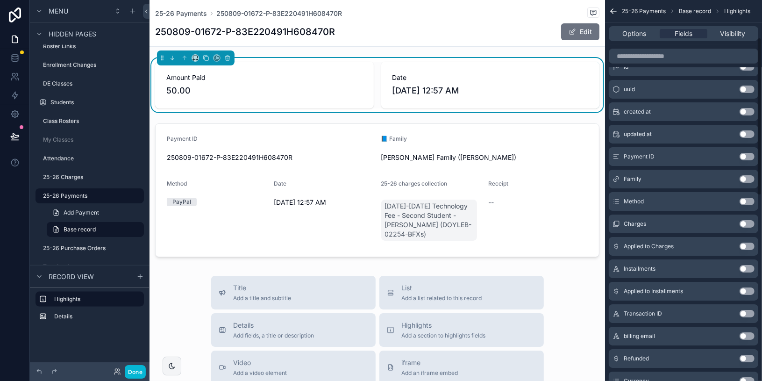
scroll to position [108, 0]
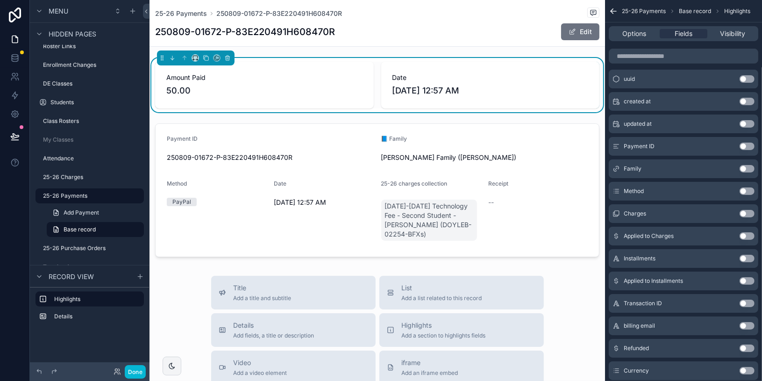
click at [674, 188] on button "Use setting" at bounding box center [746, 190] width 15 height 7
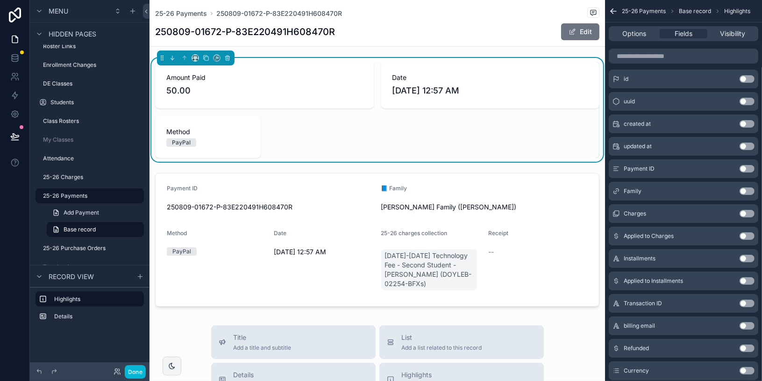
click at [348, 80] on span "Amount Paid" at bounding box center [264, 77] width 196 height 9
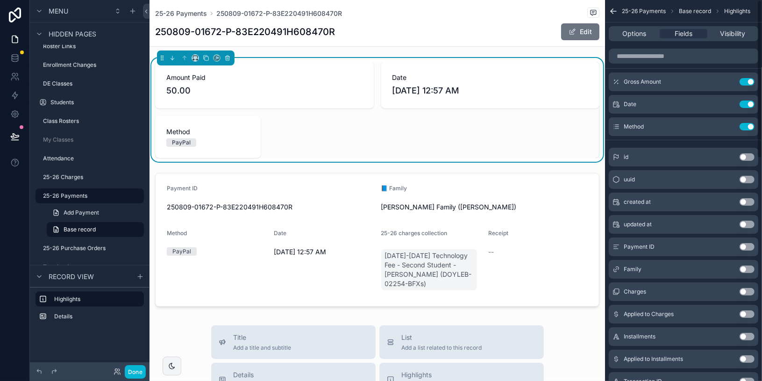
scroll to position [0, 0]
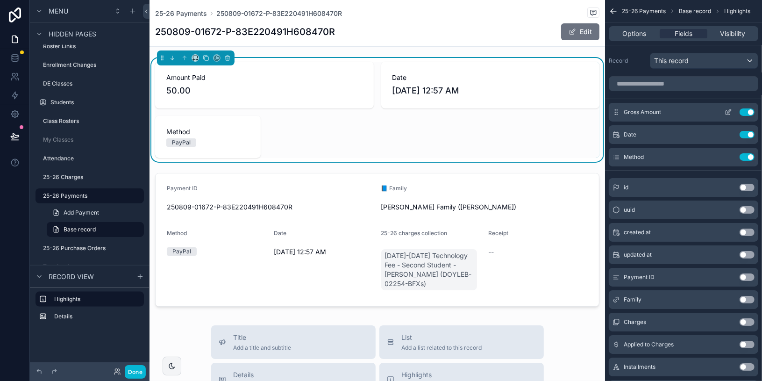
click at [674, 109] on icon "scrollable content" at bounding box center [729, 111] width 4 height 4
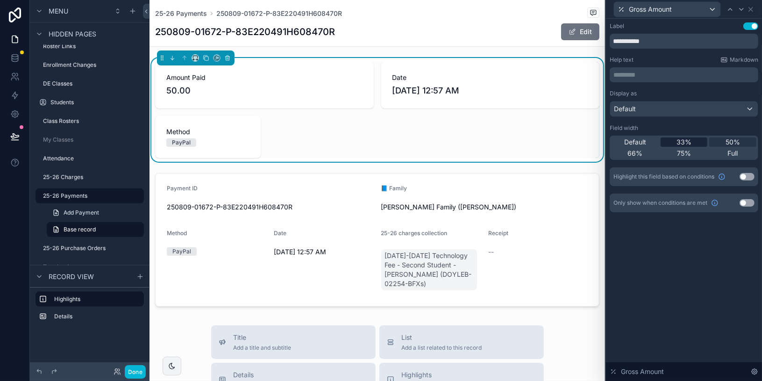
click at [674, 142] on span "33%" at bounding box center [683, 141] width 15 height 9
click at [671, 12] on span "Gross Amount" at bounding box center [649, 9] width 43 height 9
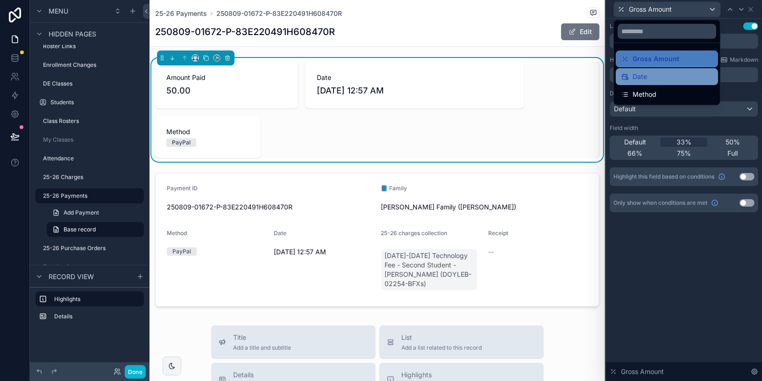
click at [670, 75] on div "Date" at bounding box center [666, 76] width 91 height 11
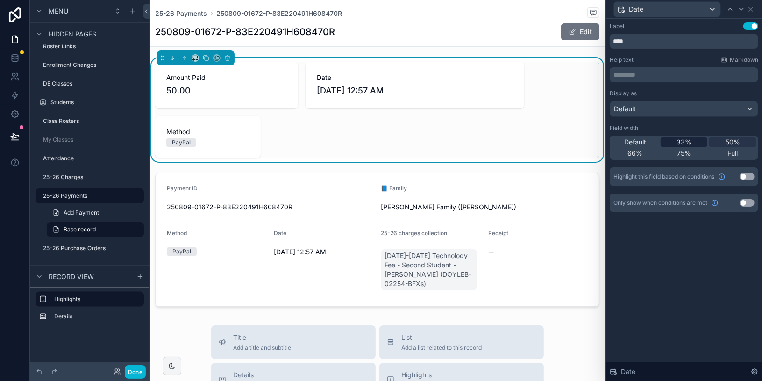
click at [674, 140] on span "33%" at bounding box center [683, 141] width 15 height 9
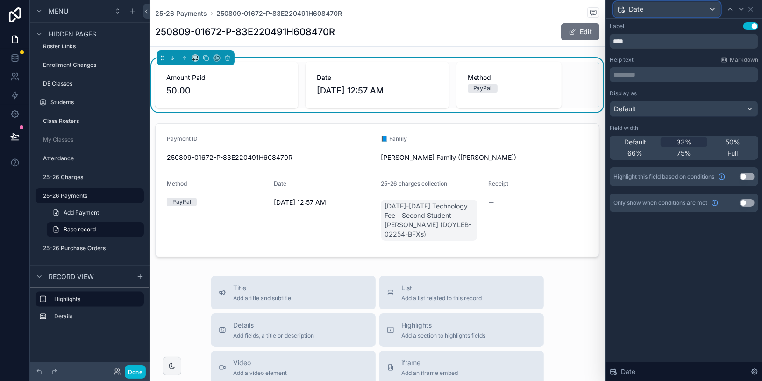
click at [666, 8] on div "Date" at bounding box center [667, 9] width 106 height 15
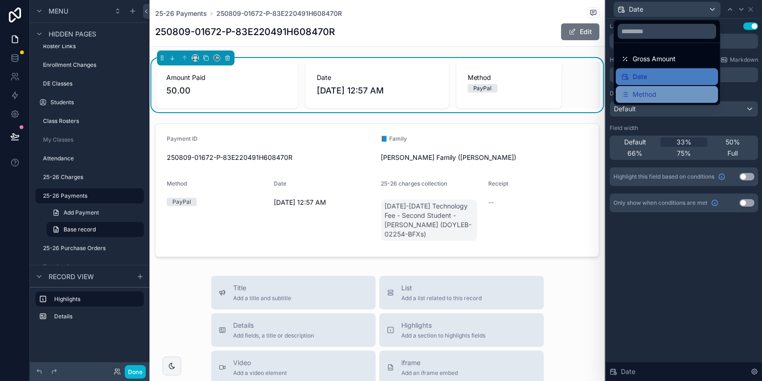
click at [669, 95] on div "Method" at bounding box center [666, 94] width 91 height 11
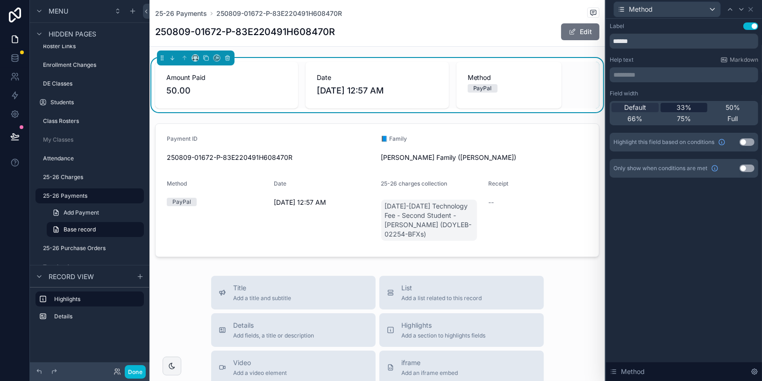
click at [674, 106] on span "33%" at bounding box center [683, 107] width 15 height 9
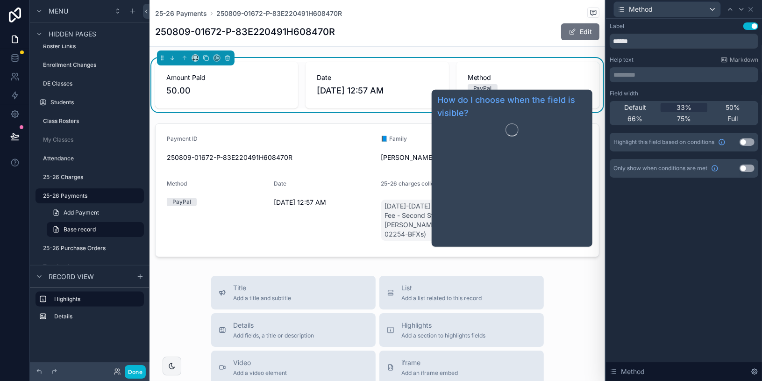
click at [674, 198] on div "Label Use setting ****** Help text Markdown ********* ﻿ Field width Default 33%…" at bounding box center [684, 109] width 156 height 181
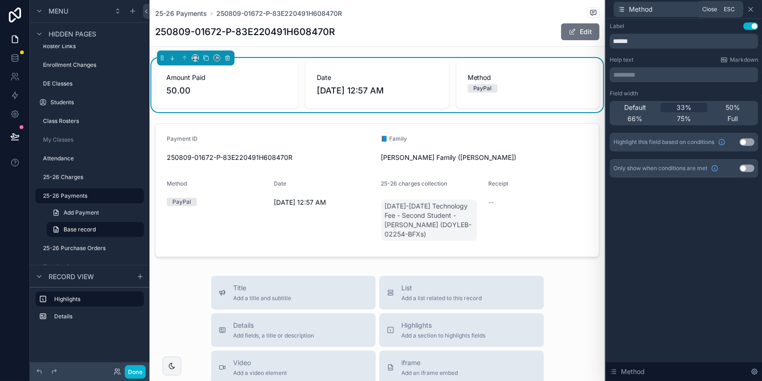
click at [674, 10] on icon at bounding box center [750, 9] width 7 height 7
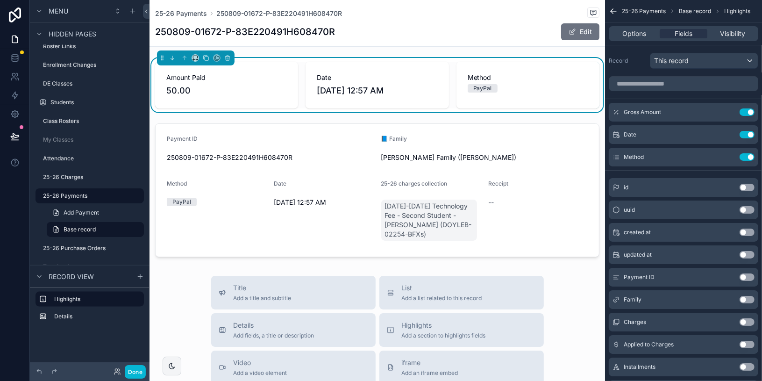
click at [485, 90] on div "PayPal" at bounding box center [482, 88] width 19 height 8
click at [508, 89] on div "PayPal" at bounding box center [527, 88] width 120 height 8
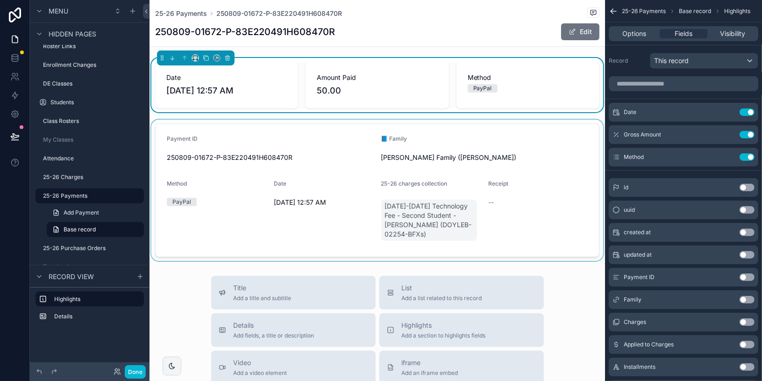
click at [534, 162] on div "scrollable content" at bounding box center [376, 190] width 455 height 141
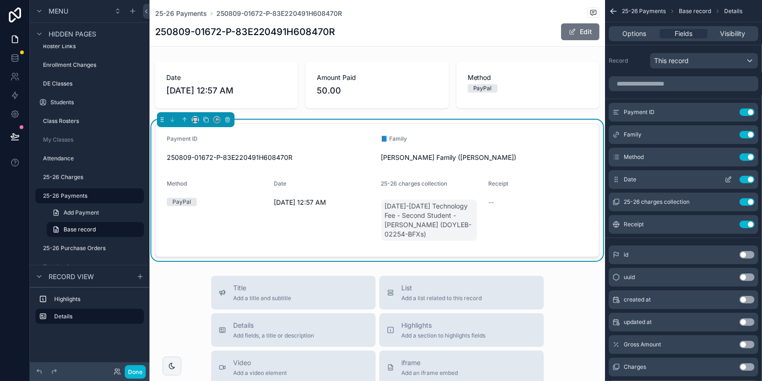
click at [674, 176] on button "Use setting" at bounding box center [746, 179] width 15 height 7
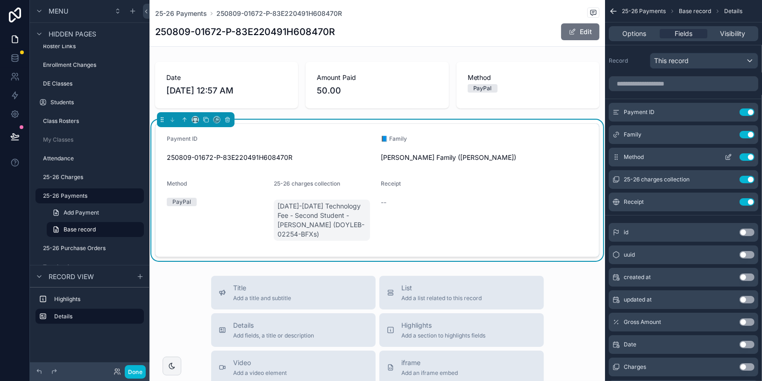
click at [674, 154] on button "Use setting" at bounding box center [746, 156] width 15 height 7
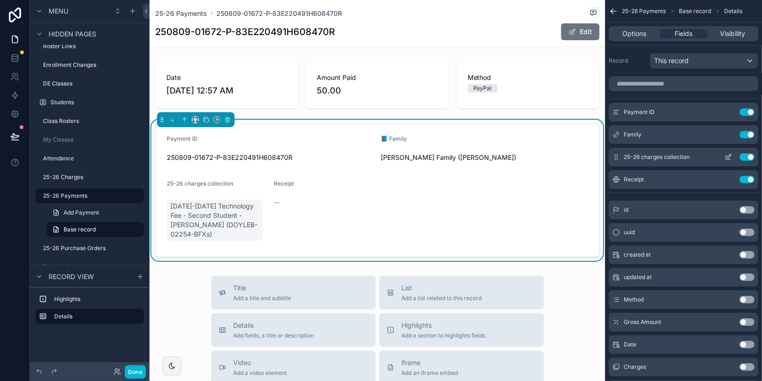
click at [674, 155] on icon "scrollable content" at bounding box center [727, 156] width 7 height 7
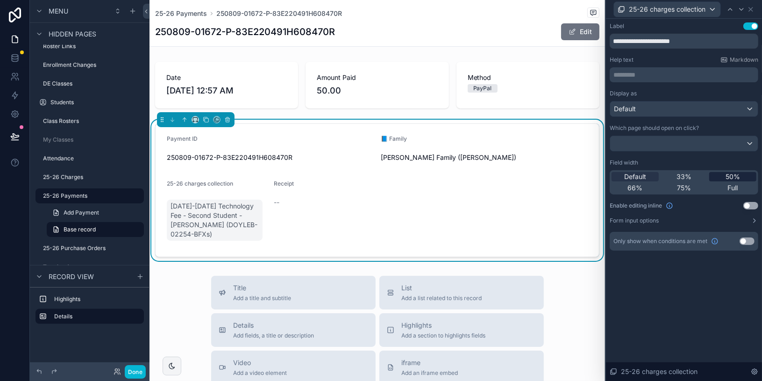
click at [674, 175] on div "50%" at bounding box center [732, 176] width 47 height 9
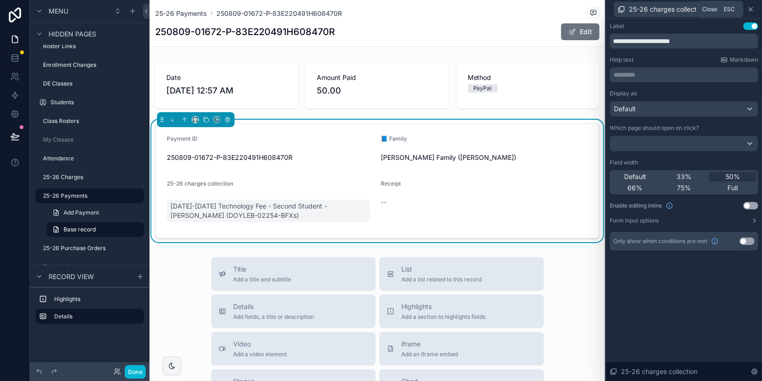
click at [674, 10] on icon at bounding box center [750, 9] width 7 height 7
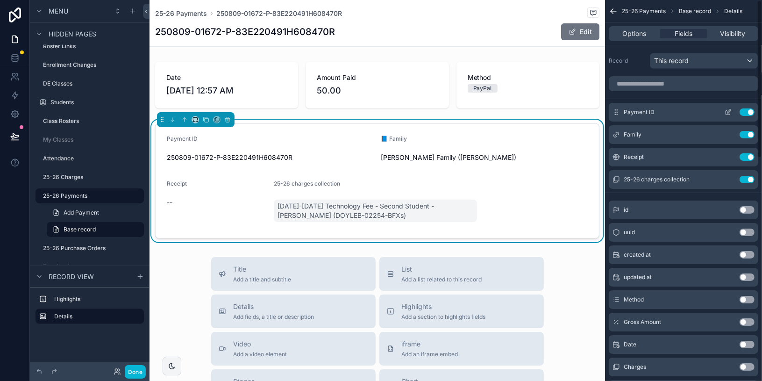
click at [674, 113] on icon "scrollable content" at bounding box center [727, 111] width 7 height 7
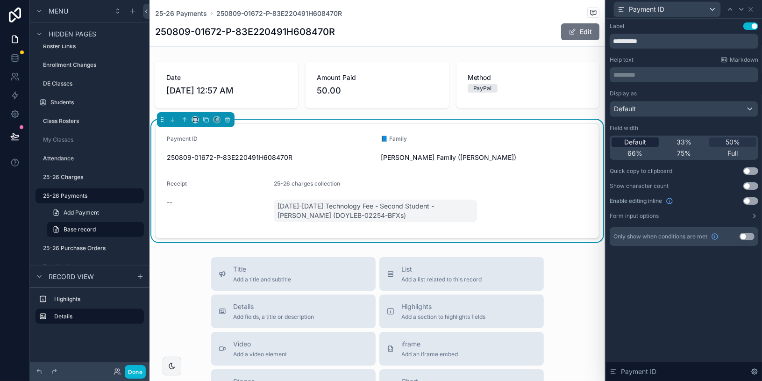
click at [643, 143] on span "Default" at bounding box center [635, 141] width 22 height 9
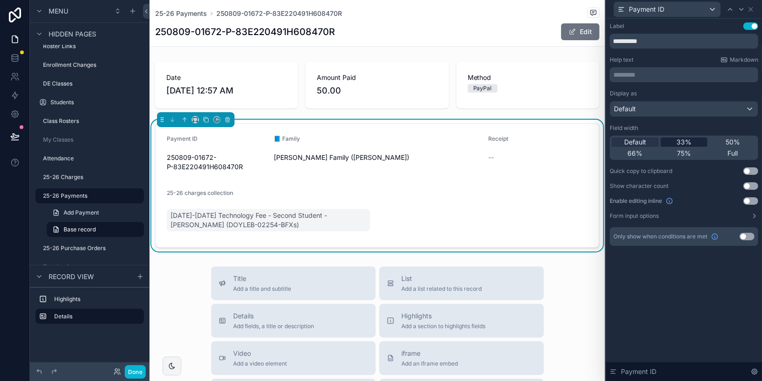
click at [674, 138] on span "33%" at bounding box center [683, 141] width 15 height 9
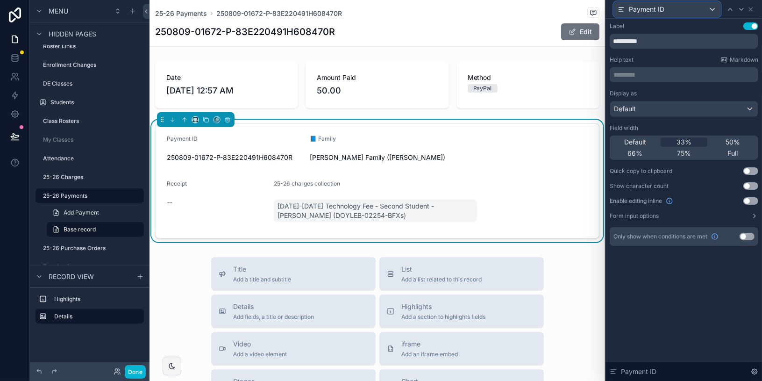
click at [674, 11] on div "Payment ID" at bounding box center [667, 9] width 106 height 15
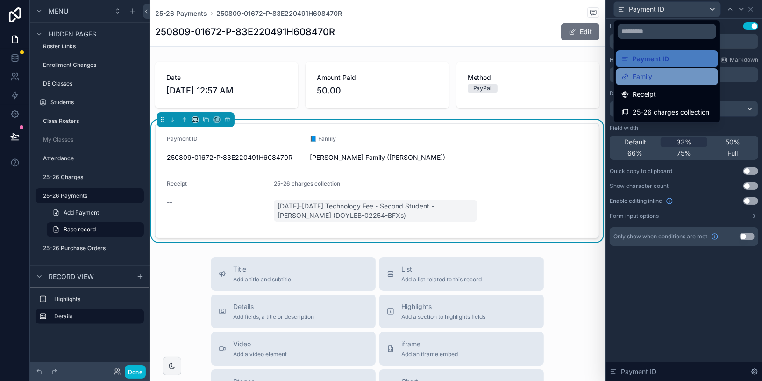
click at [671, 72] on div "Family" at bounding box center [666, 76] width 91 height 11
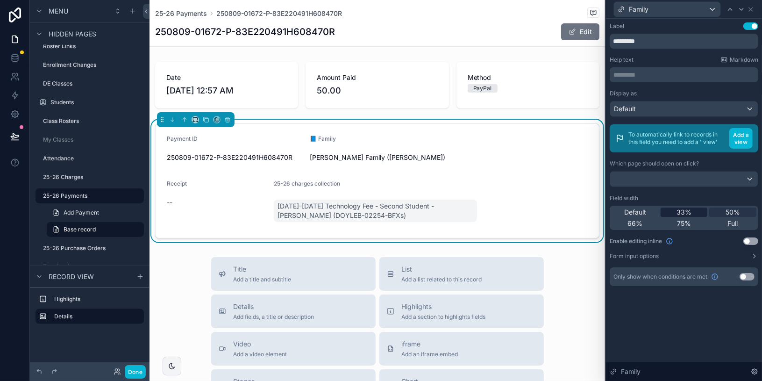
click at [674, 211] on span "33%" at bounding box center [683, 211] width 15 height 9
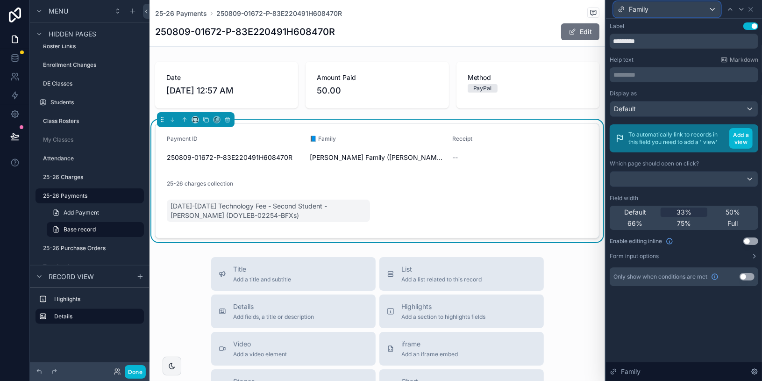
click at [670, 12] on div "Family" at bounding box center [667, 9] width 106 height 15
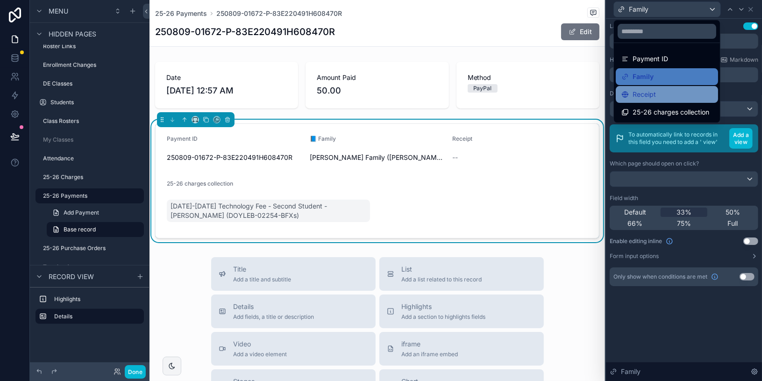
click at [669, 95] on div "Receipt" at bounding box center [666, 94] width 91 height 11
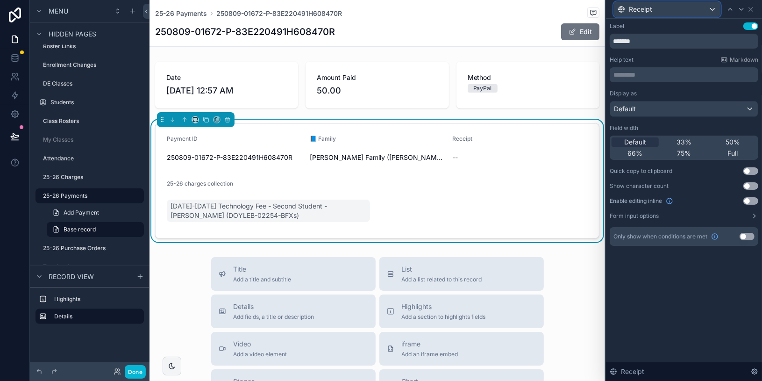
click at [674, 9] on div "Receipt" at bounding box center [667, 9] width 106 height 15
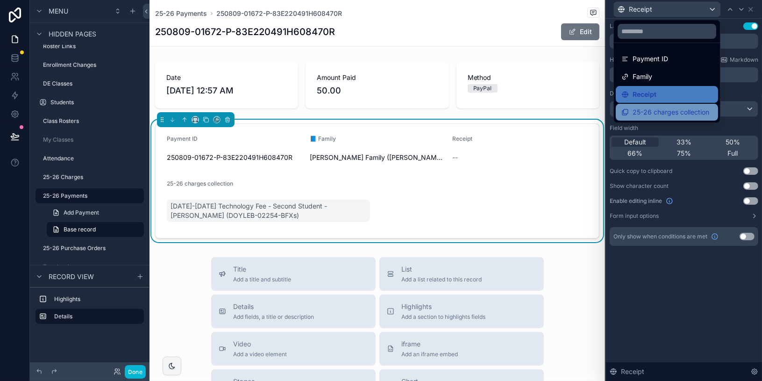
click at [661, 109] on span "25-26 charges collection" at bounding box center [670, 111] width 77 height 11
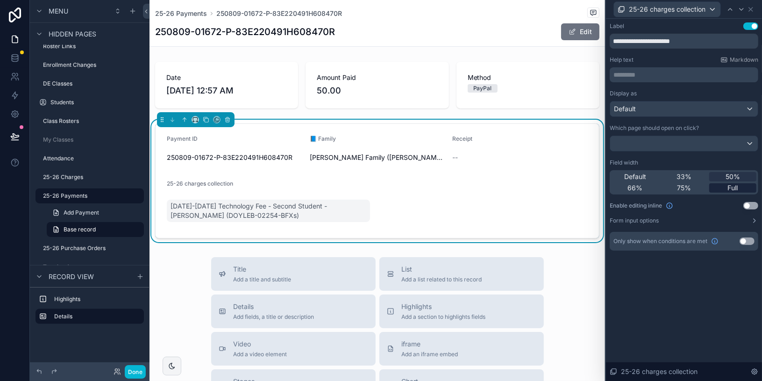
click at [674, 185] on span "Full" at bounding box center [732, 187] width 10 height 9
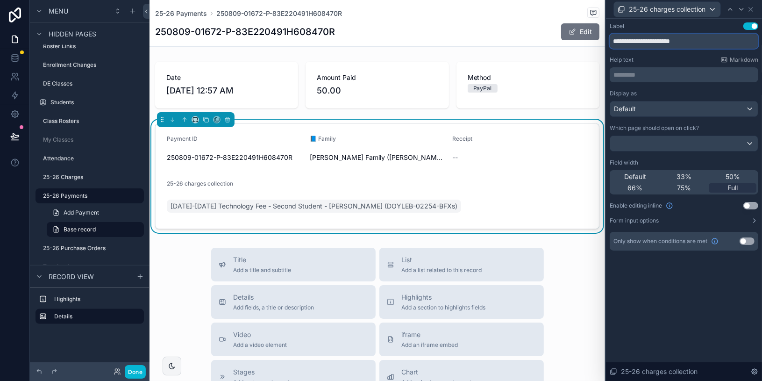
click at [674, 39] on input "**********" at bounding box center [683, 41] width 148 height 15
type input "**********"
click at [674, 7] on span "25-26 charges collection" at bounding box center [666, 9] width 77 height 9
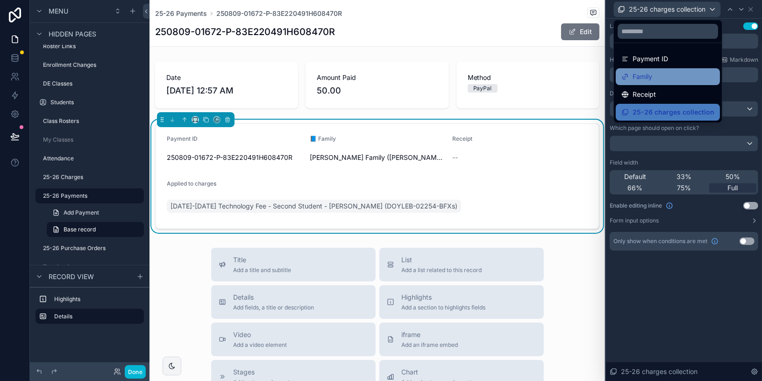
click at [673, 79] on div "Family" at bounding box center [667, 76] width 93 height 11
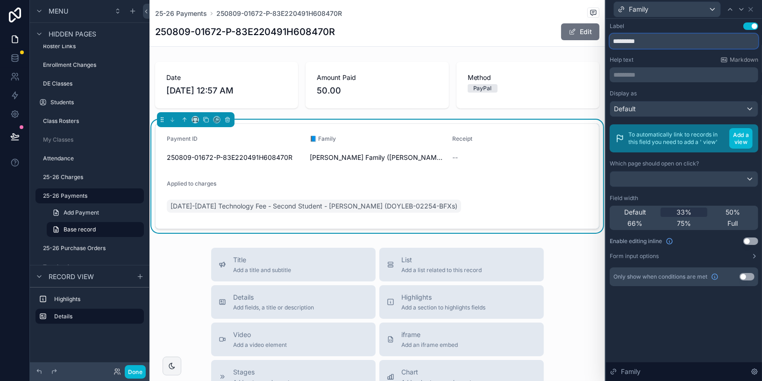
click at [619, 37] on input "*********" at bounding box center [683, 41] width 148 height 15
type input "******"
click at [674, 11] on icon at bounding box center [750, 9] width 7 height 7
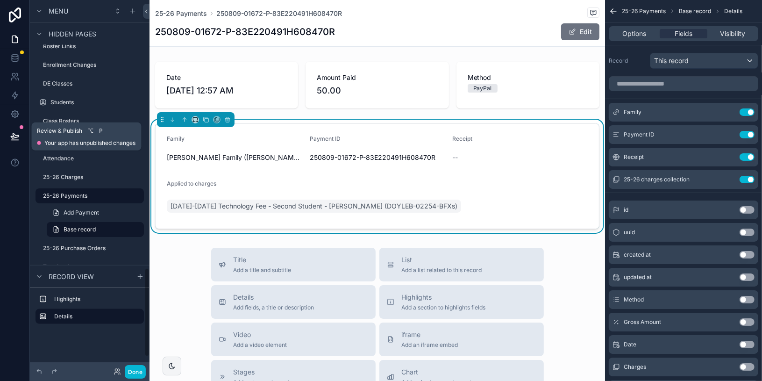
click at [14, 138] on icon at bounding box center [14, 136] width 9 height 9
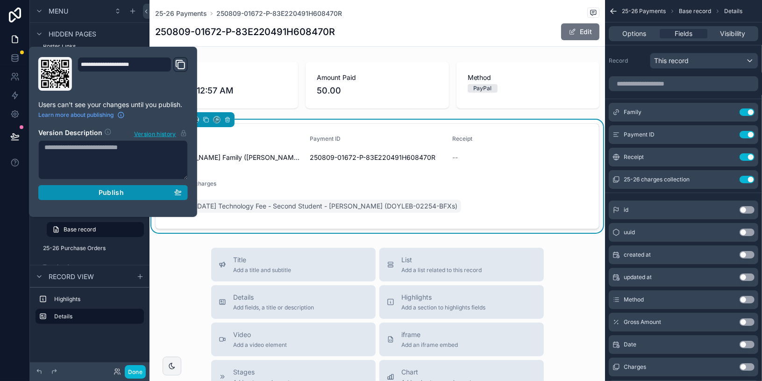
click at [155, 192] on div "Publish" at bounding box center [112, 192] width 137 height 8
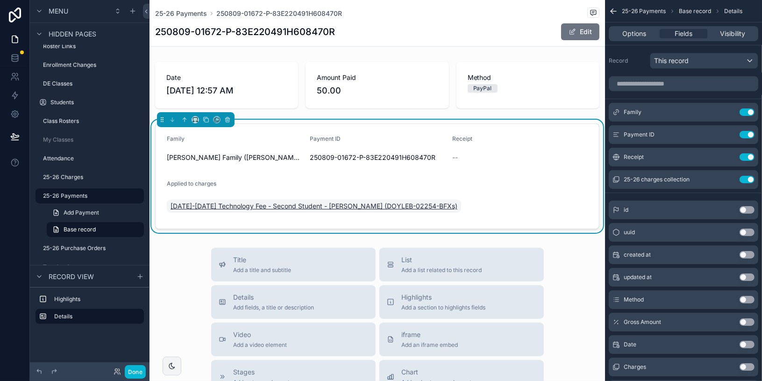
click at [317, 203] on span "2025-2026 Technology Fee - Second Student - Doyle, Barrett (DOYLEB-02254-BFXs)" at bounding box center [313, 205] width 287 height 9
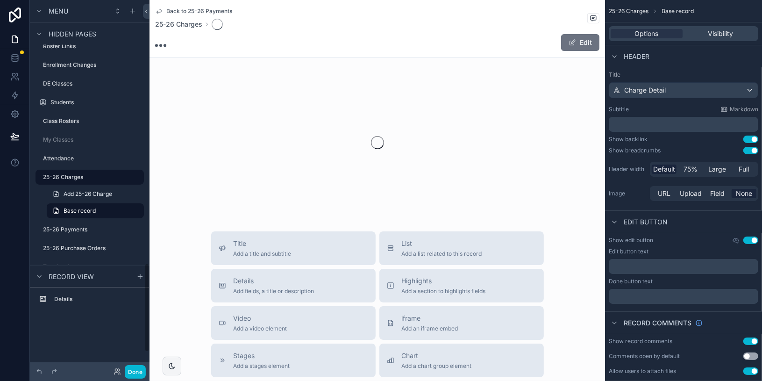
scroll to position [1089, 0]
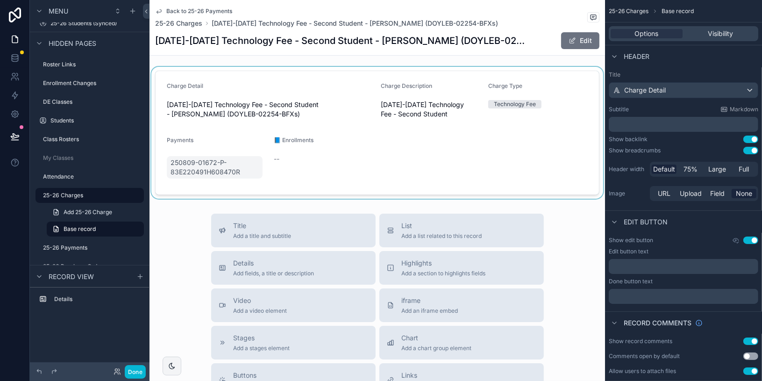
click at [582, 137] on div "scrollable content" at bounding box center [376, 133] width 455 height 132
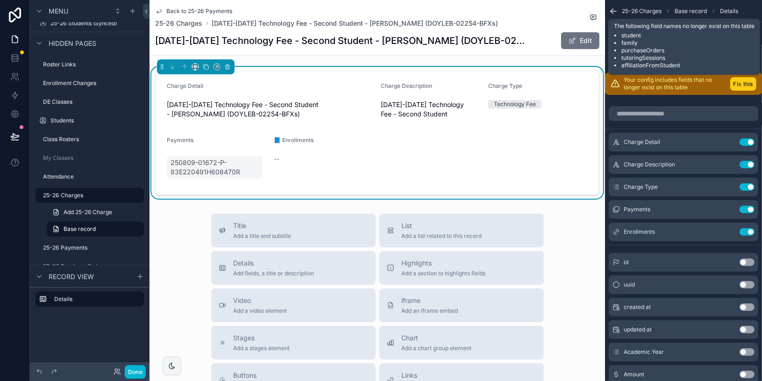
click at [674, 84] on button "Fix this" at bounding box center [743, 84] width 26 height 14
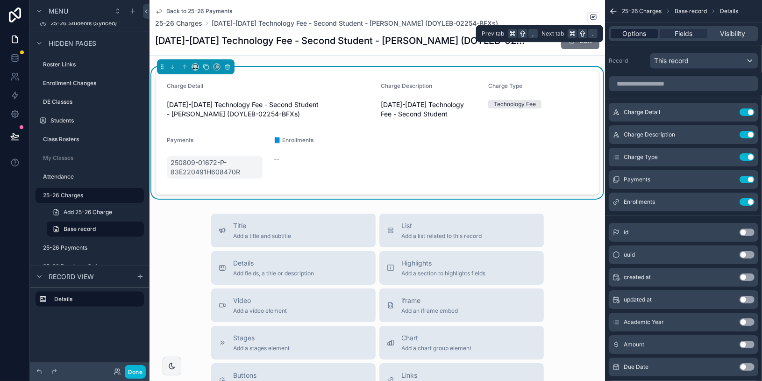
click at [645, 36] on span "Options" at bounding box center [634, 33] width 24 height 9
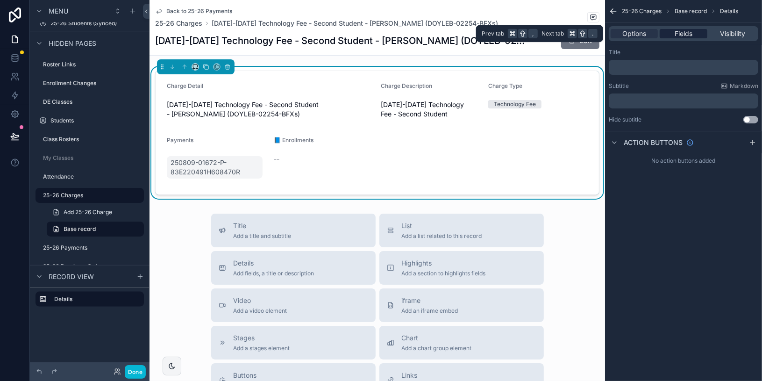
click at [674, 32] on span "Fields" at bounding box center [683, 33] width 18 height 9
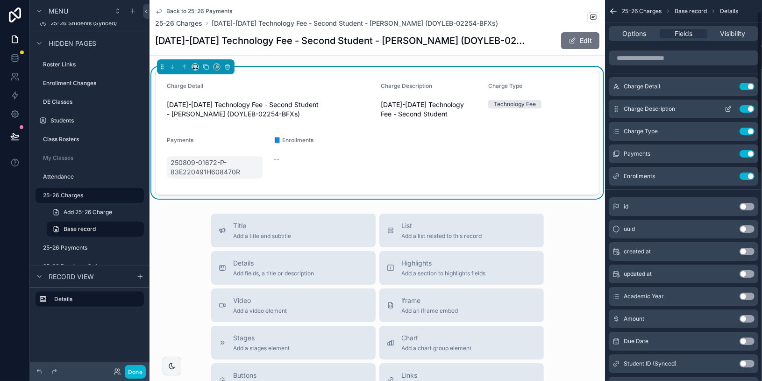
scroll to position [0, 0]
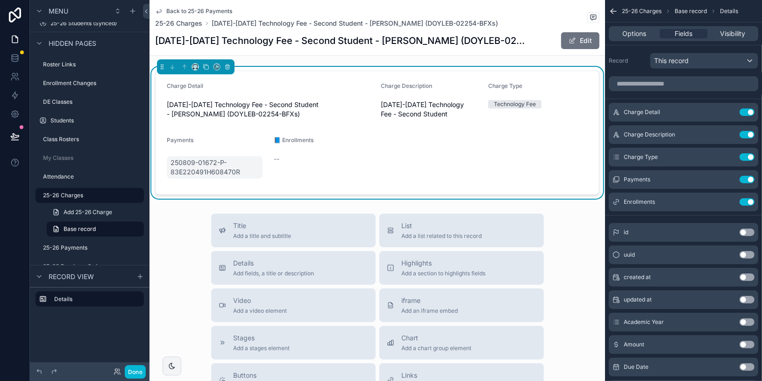
click at [522, 40] on h1 "2025-2026 Technology Fee - Second Student - Doyle, Barrett (DOYLEB-02254-BFXs)" at bounding box center [342, 40] width 374 height 13
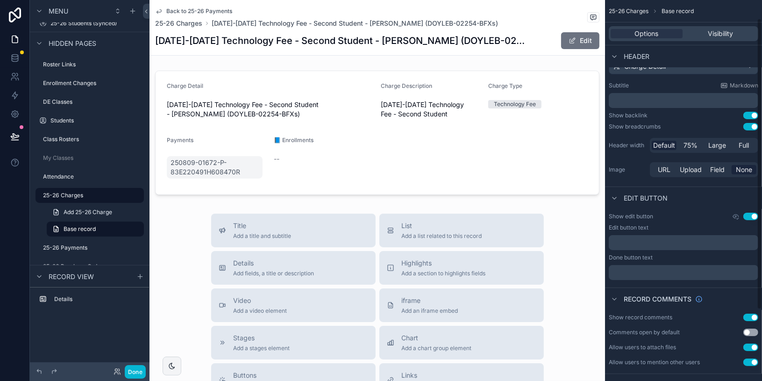
scroll to position [27, 0]
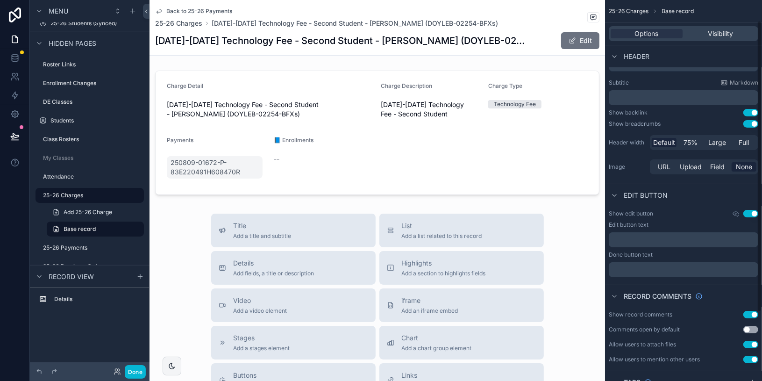
click at [674, 213] on button "Use setting" at bounding box center [750, 213] width 15 height 7
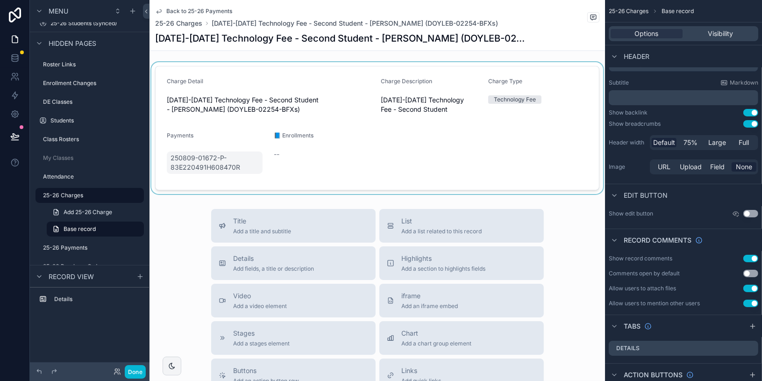
click at [326, 73] on div "scrollable content" at bounding box center [376, 128] width 455 height 132
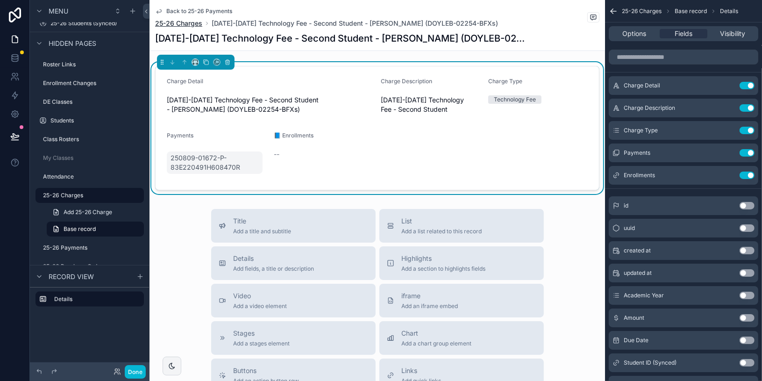
click at [190, 19] on span "25-26 Charges" at bounding box center [178, 23] width 47 height 9
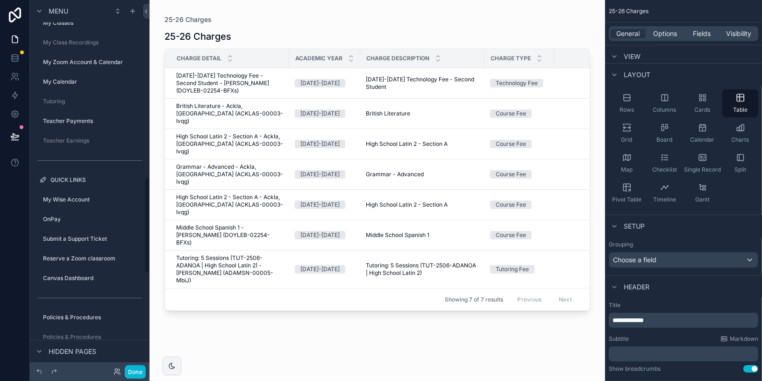
scroll to position [715, 0]
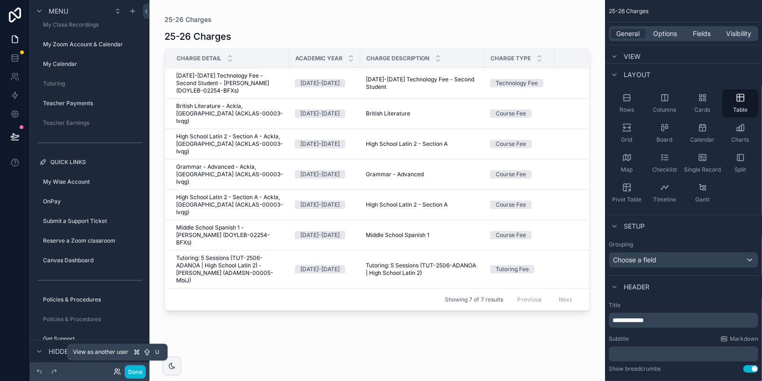
click at [116, 370] on icon at bounding box center [116, 370] width 7 height 7
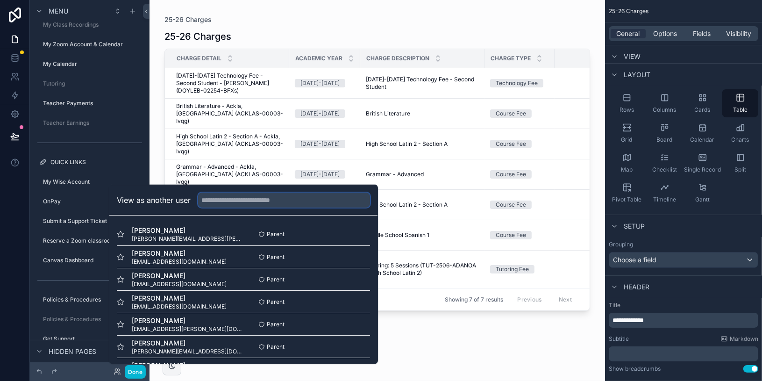
click at [236, 203] on input "text" at bounding box center [284, 199] width 172 height 15
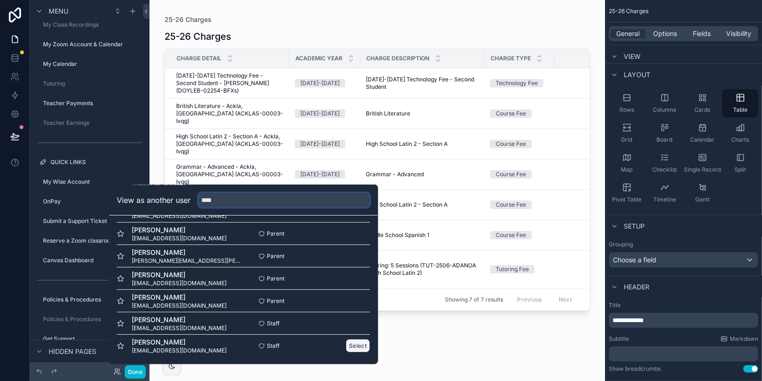
type input "****"
click at [364, 346] on button "Select" at bounding box center [358, 346] width 24 height 14
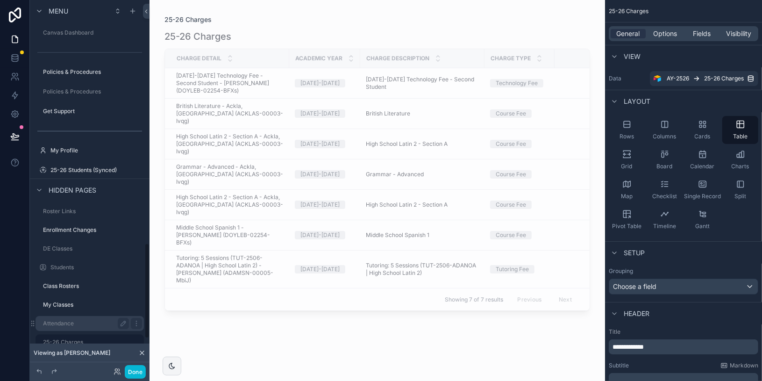
scroll to position [938, 0]
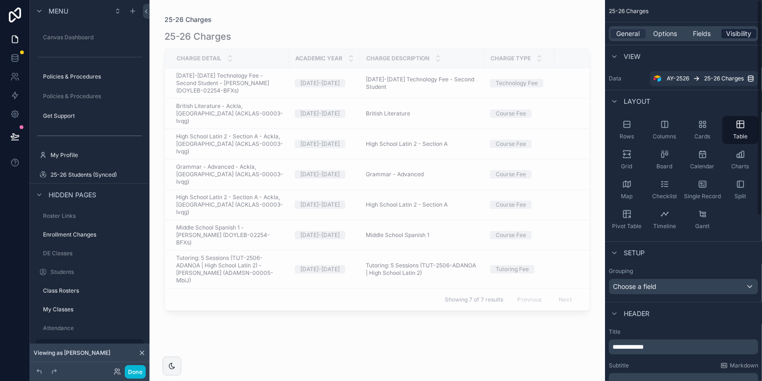
click at [744, 34] on span "Visibility" at bounding box center [738, 33] width 25 height 9
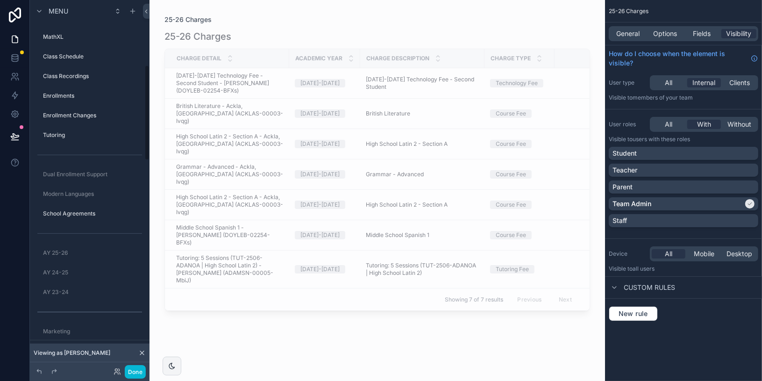
scroll to position [0, 0]
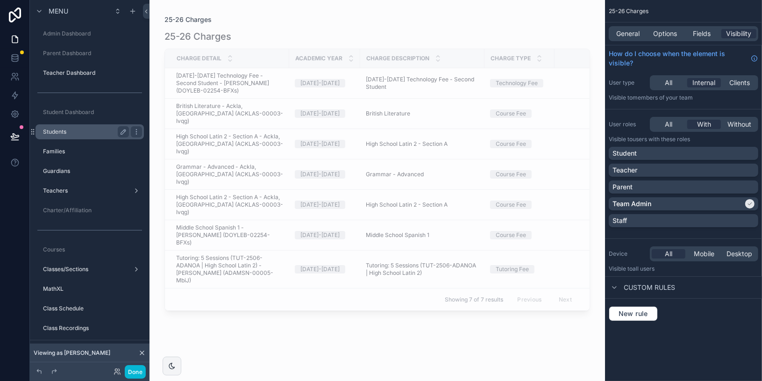
click at [76, 135] on div "Students" at bounding box center [86, 131] width 86 height 11
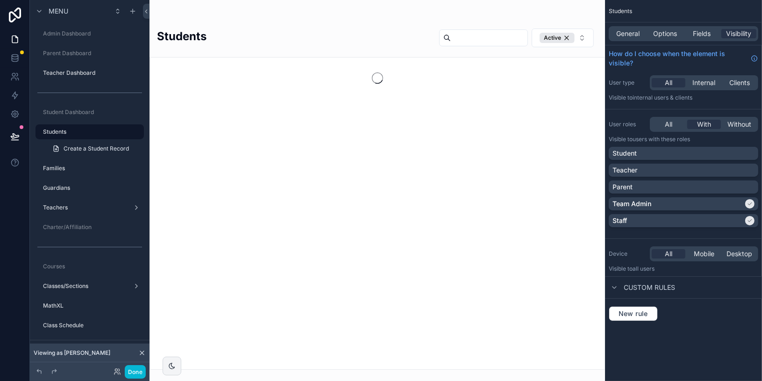
click at [480, 34] on div "scrollable content" at bounding box center [376, 190] width 455 height 381
click at [480, 34] on input "scrollable content" at bounding box center [489, 37] width 77 height 13
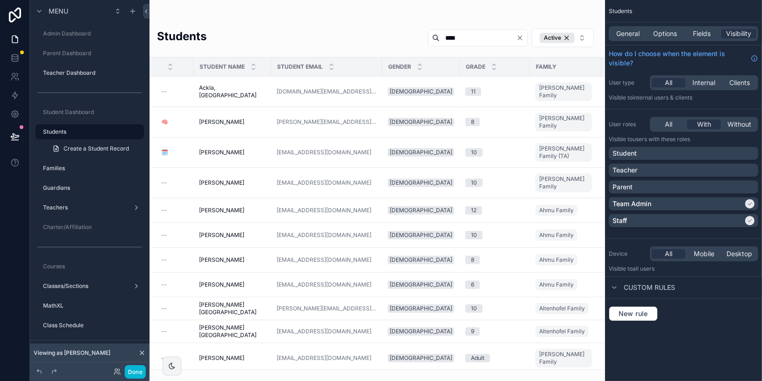
type input "*****"
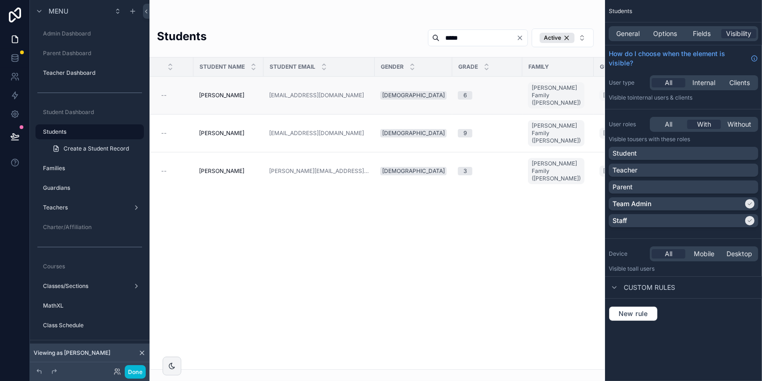
click at [224, 92] on span "[PERSON_NAME]" at bounding box center [221, 95] width 45 height 7
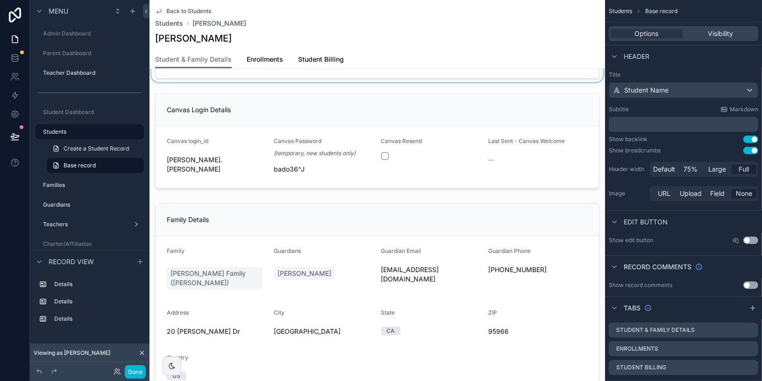
scroll to position [176, 0]
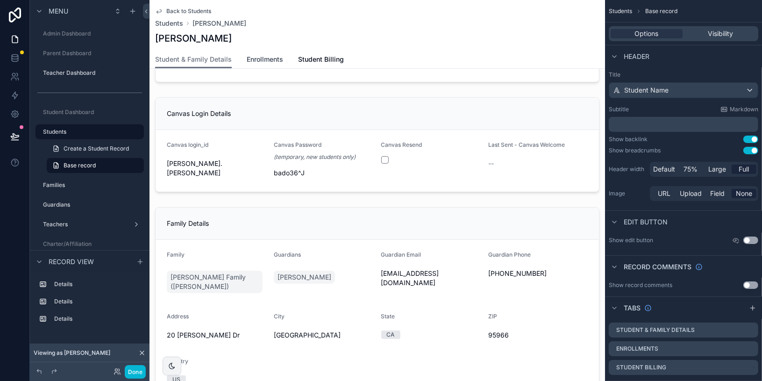
click at [268, 61] on span "Enrollments" at bounding box center [265, 59] width 36 height 9
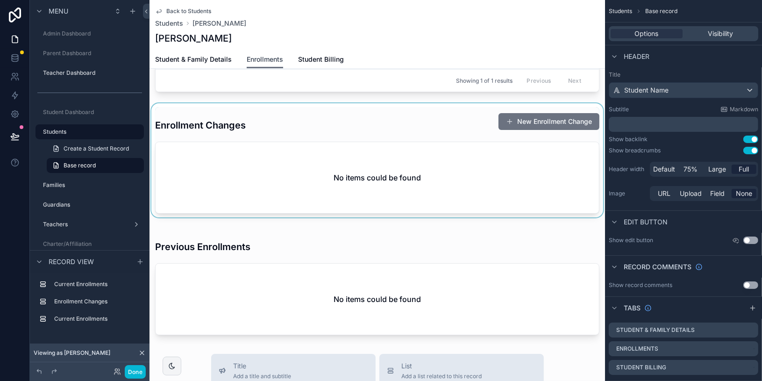
scroll to position [20, 0]
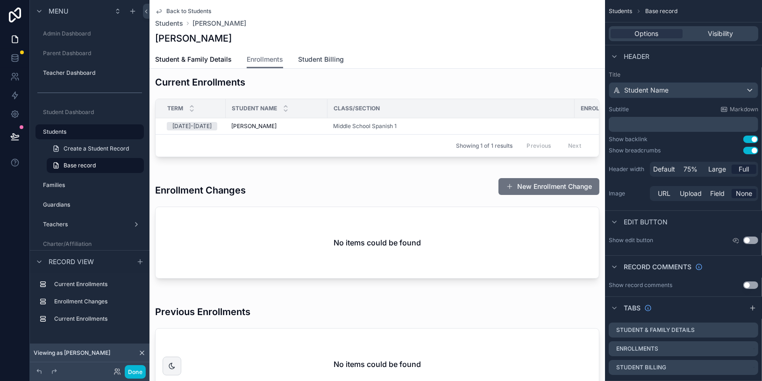
click at [316, 59] on span "Student Billing" at bounding box center [321, 59] width 46 height 9
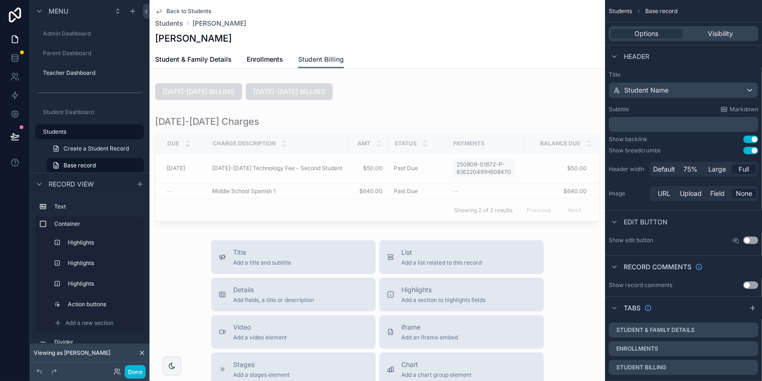
scroll to position [213, 0]
click at [393, 127] on div "scrollable content" at bounding box center [376, 170] width 455 height 114
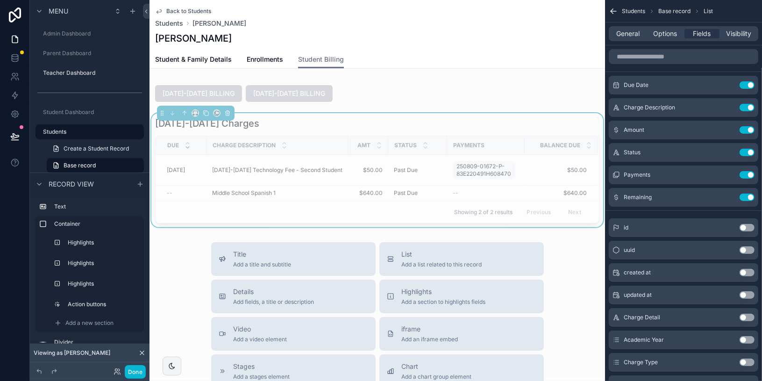
click at [349, 122] on div "[DATE]-[DATE] Charges" at bounding box center [377, 123] width 444 height 13
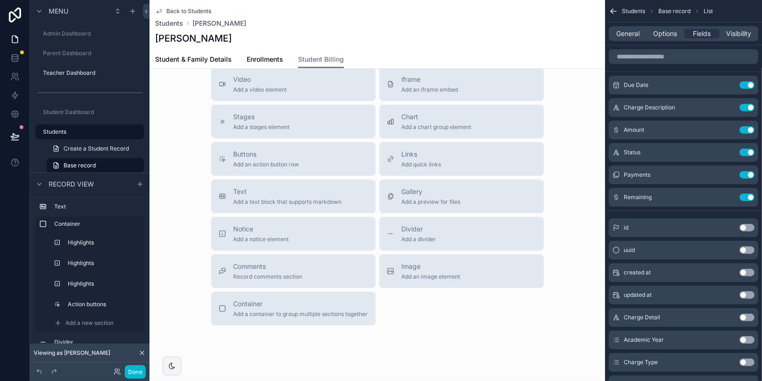
scroll to position [463, 0]
click at [194, 160] on div "Title Add a title and subtitle List Add a list related to this record Details A…" at bounding box center [376, 158] width 455 height 332
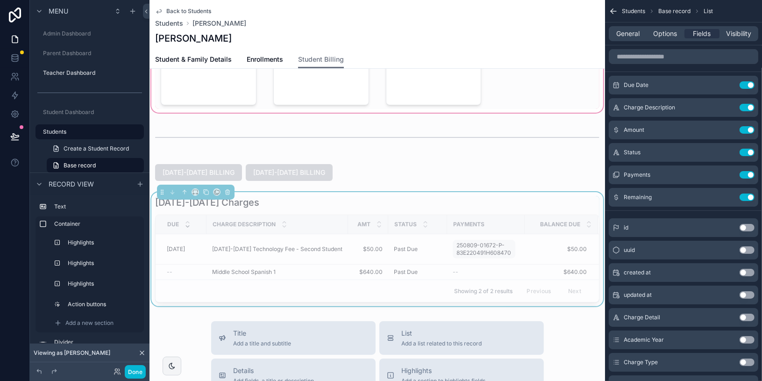
scroll to position [136, 0]
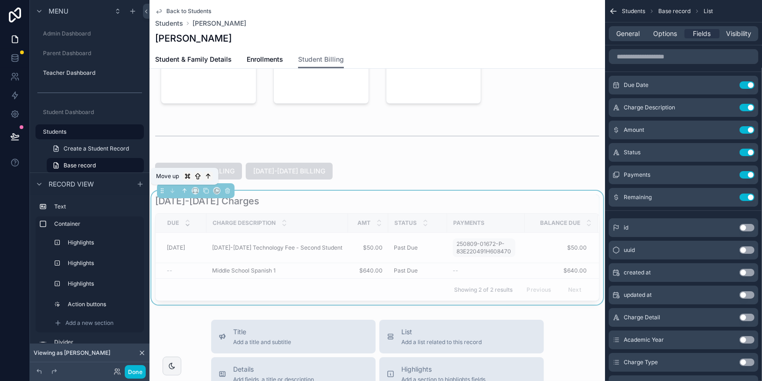
click at [185, 188] on icon "scrollable content" at bounding box center [184, 190] width 7 height 7
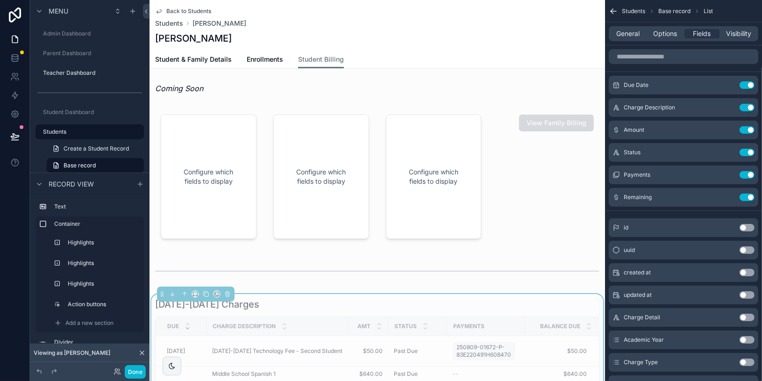
scroll to position [0, 0]
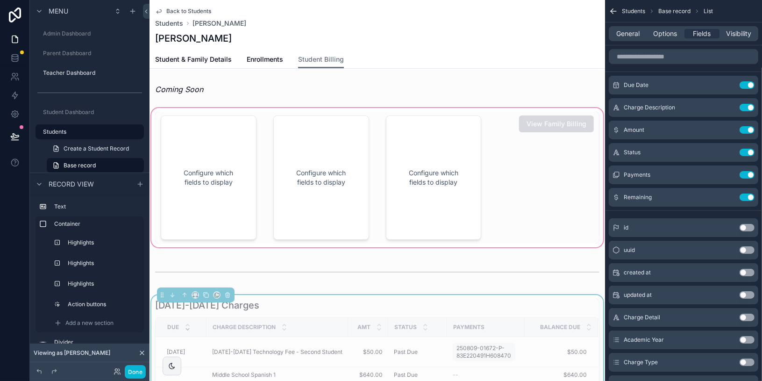
click at [547, 169] on div "scrollable content" at bounding box center [376, 177] width 455 height 143
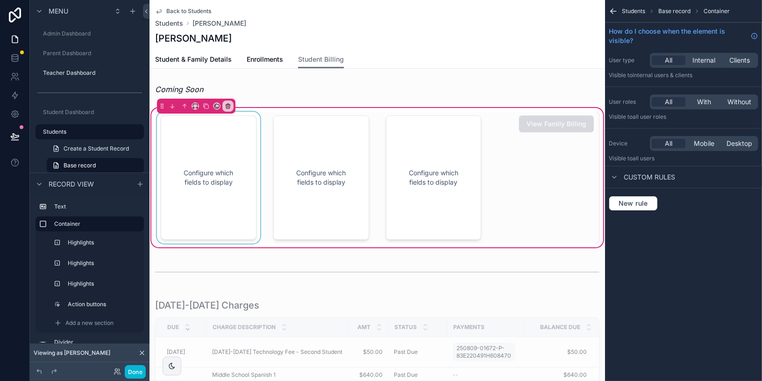
click at [236, 154] on div "scrollable content" at bounding box center [208, 178] width 107 height 132
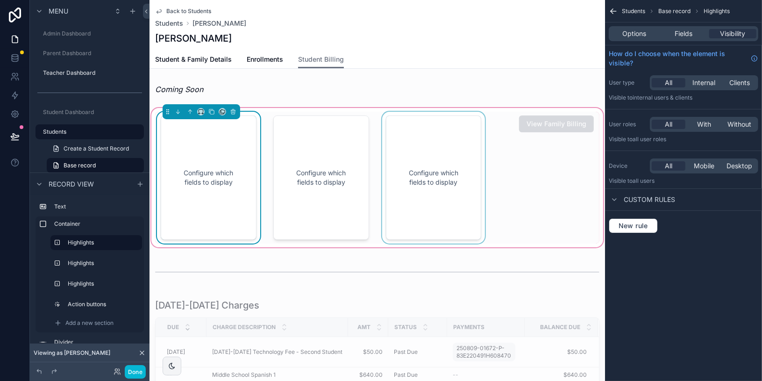
click at [458, 143] on div "scrollable content" at bounding box center [433, 178] width 107 height 132
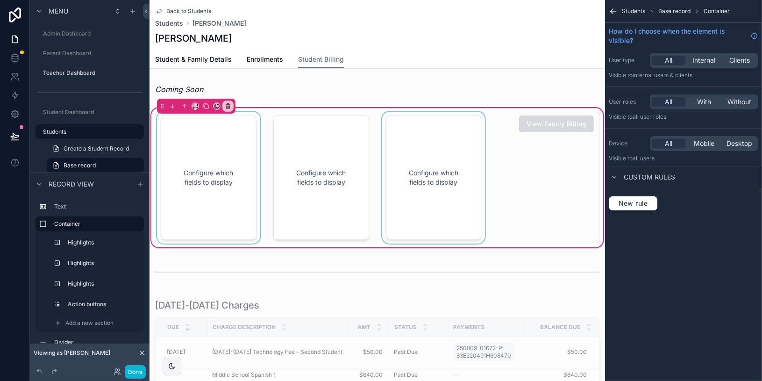
click at [432, 148] on div "scrollable content" at bounding box center [433, 178] width 107 height 132
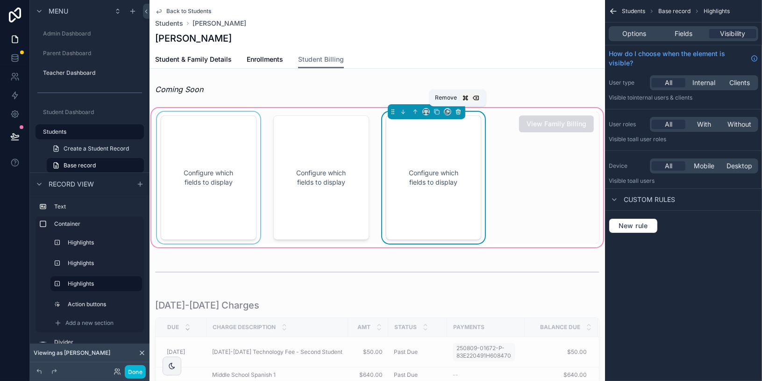
click at [457, 110] on icon "scrollable content" at bounding box center [458, 111] width 7 height 7
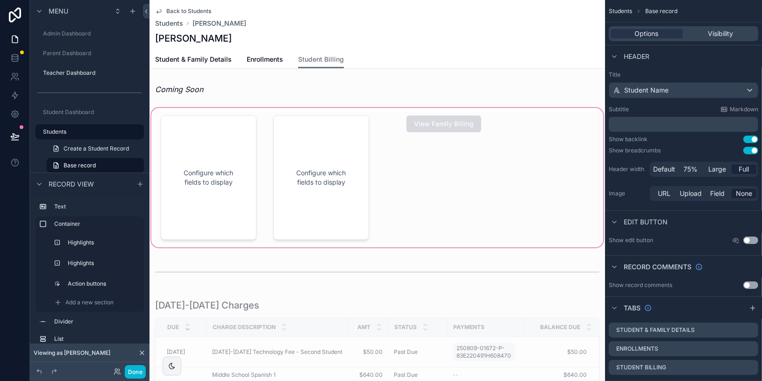
click at [355, 127] on div "scrollable content" at bounding box center [376, 177] width 455 height 143
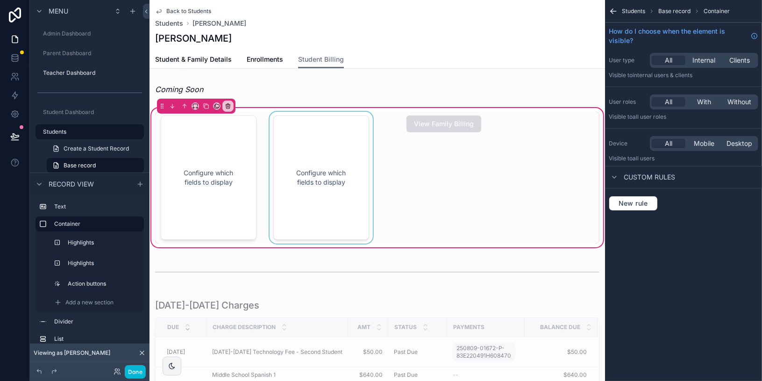
click at [355, 120] on div "scrollable content" at bounding box center [321, 178] width 107 height 132
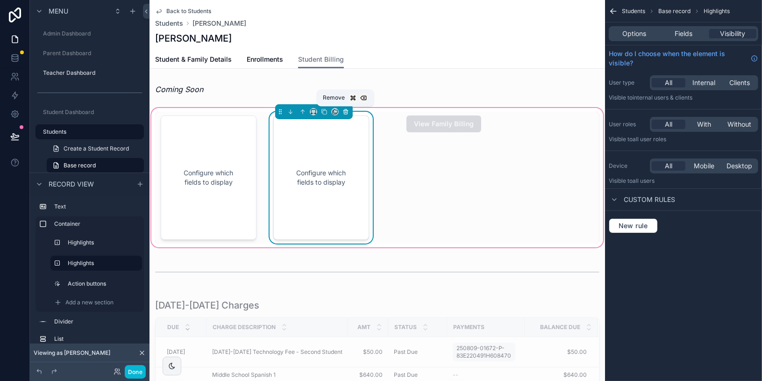
click at [345, 110] on icon "scrollable content" at bounding box center [346, 109] width 2 height 1
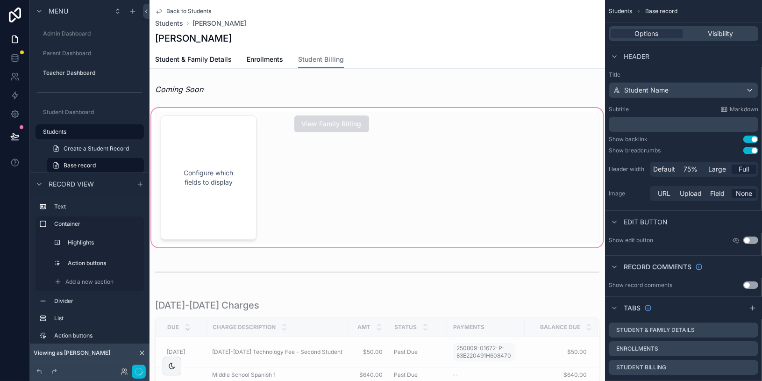
click at [223, 134] on div "scrollable content" at bounding box center [376, 177] width 455 height 143
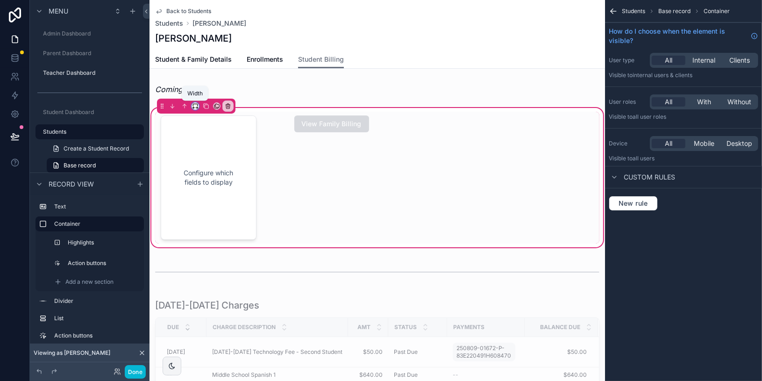
click at [195, 106] on icon "scrollable content" at bounding box center [195, 106] width 7 height 7
click at [217, 207] on div "75%" at bounding box center [215, 211] width 32 height 11
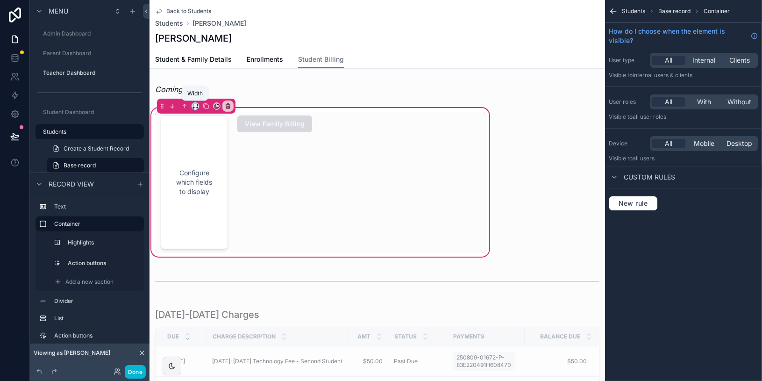
click at [196, 105] on icon "scrollable content" at bounding box center [195, 106] width 7 height 7
click at [222, 225] on span "Full width" at bounding box center [213, 229] width 29 height 11
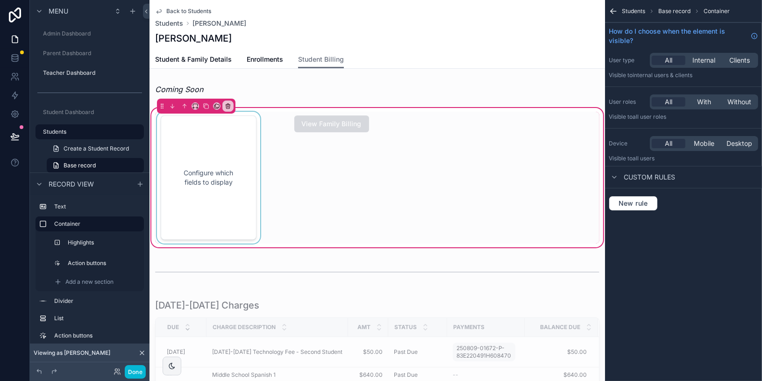
click at [236, 131] on div "scrollable content" at bounding box center [208, 178] width 107 height 132
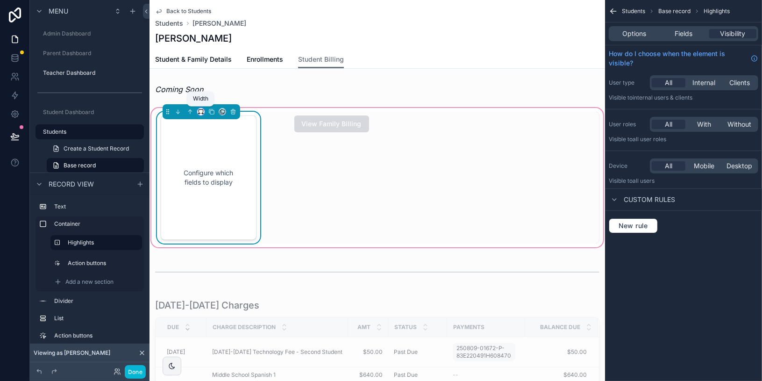
click at [201, 110] on icon "scrollable content" at bounding box center [201, 111] width 7 height 7
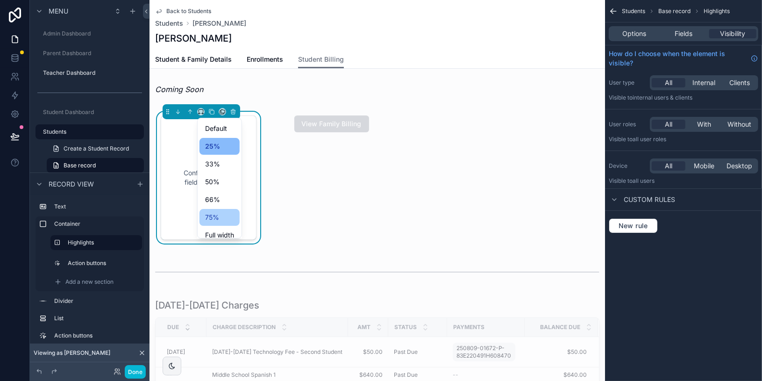
click at [226, 215] on div "75%" at bounding box center [219, 217] width 29 height 11
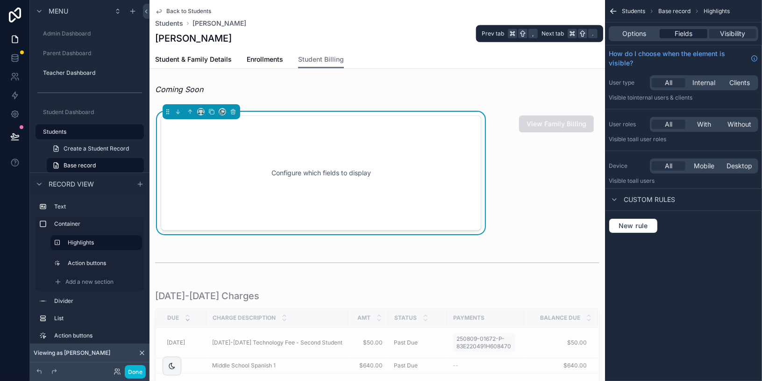
click at [681, 36] on span "Fields" at bounding box center [683, 33] width 18 height 9
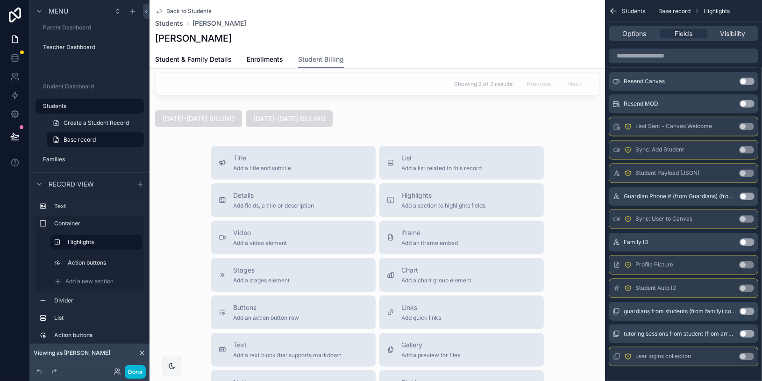
scroll to position [299, 0]
click at [483, 195] on span "Highlights" at bounding box center [444, 196] width 84 height 9
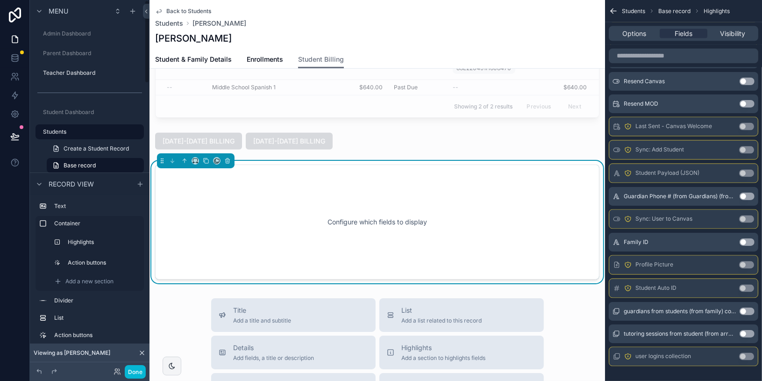
scroll to position [304, 0]
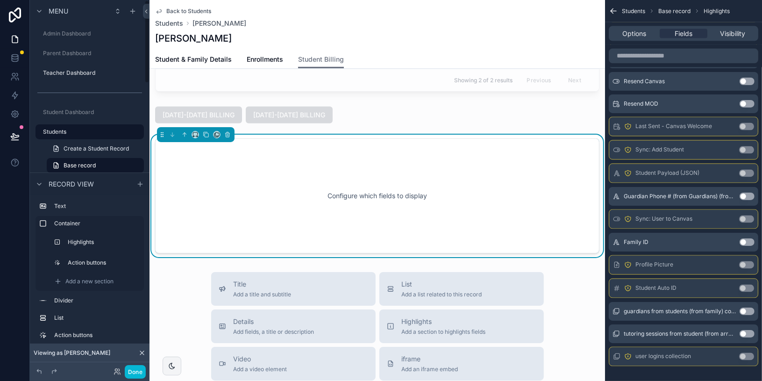
click at [392, 177] on div "Configure which fields to display" at bounding box center [376, 196] width 413 height 84
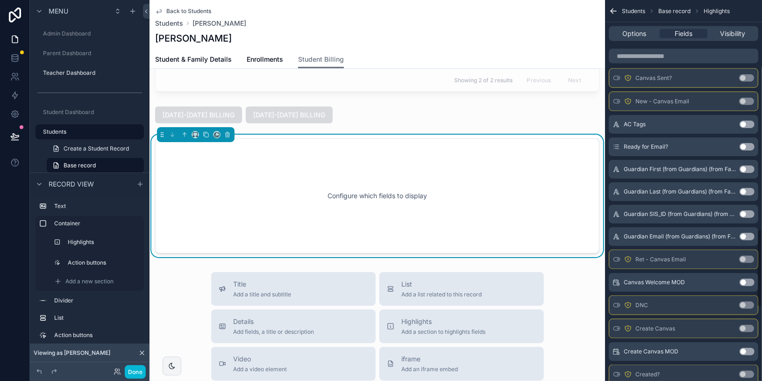
scroll to position [866, 0]
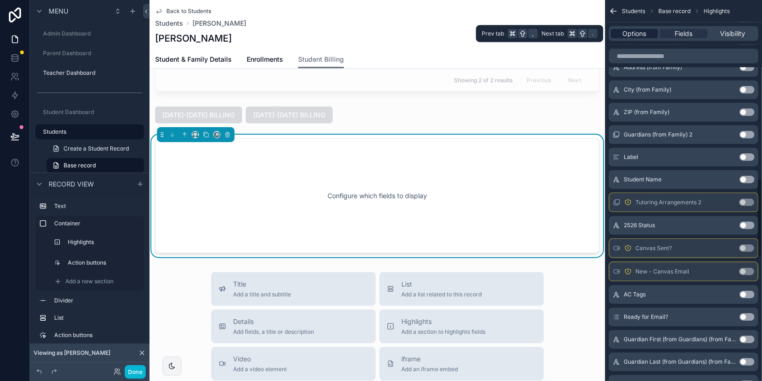
click at [638, 36] on span "Options" at bounding box center [634, 33] width 24 height 9
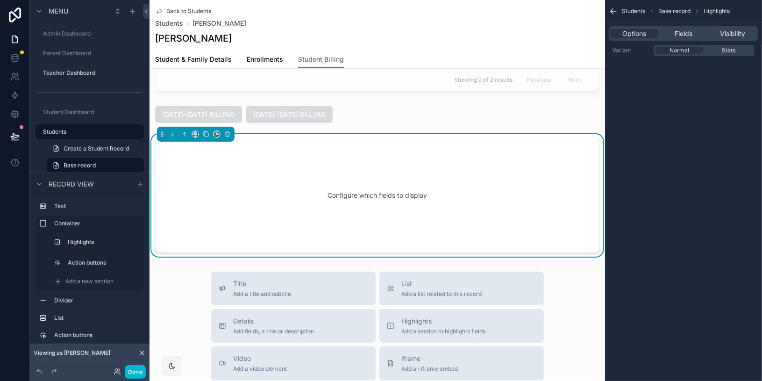
scroll to position [309, 0]
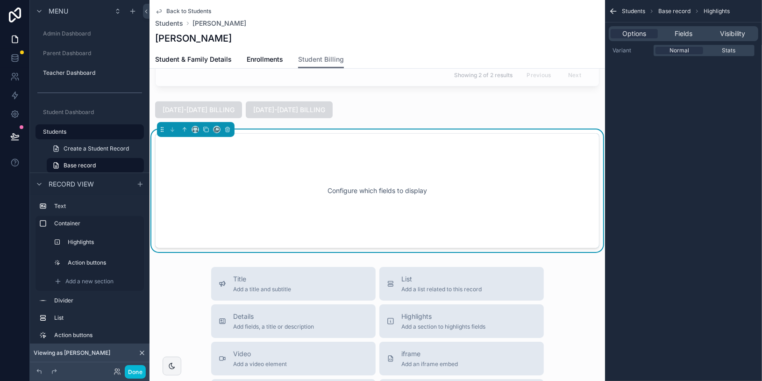
click at [506, 168] on div "Configure which fields to display" at bounding box center [376, 190] width 413 height 84
click at [687, 35] on span "Fields" at bounding box center [683, 33] width 18 height 9
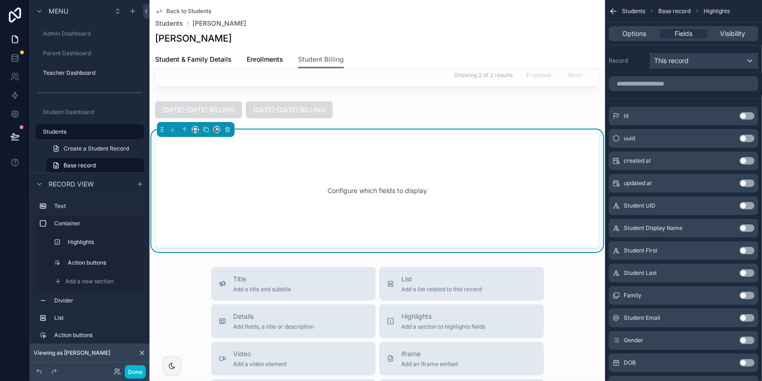
click at [699, 63] on div "This record" at bounding box center [703, 60] width 107 height 15
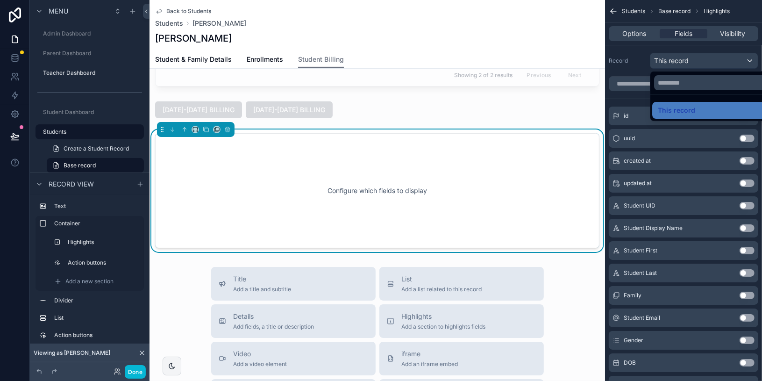
click at [501, 156] on div "Configure which fields to display" at bounding box center [376, 190] width 413 height 84
click at [225, 124] on button "scrollable content" at bounding box center [227, 129] width 10 height 10
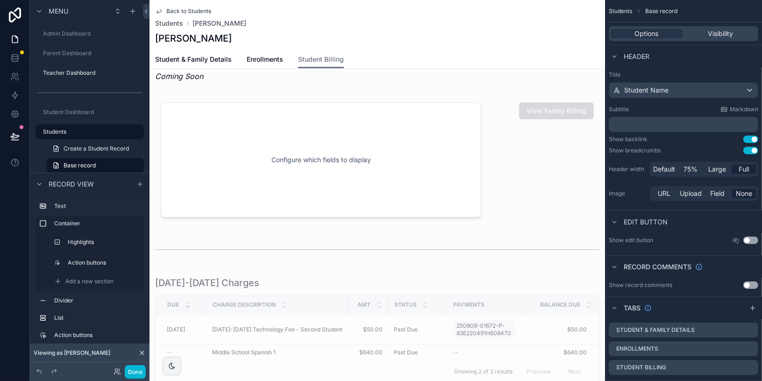
scroll to position [0, 0]
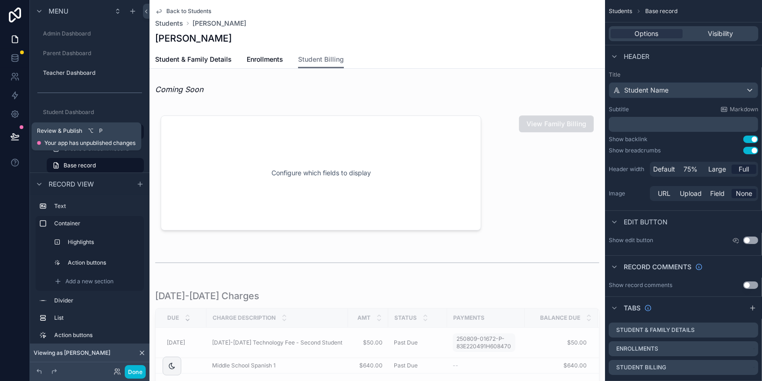
click at [15, 136] on icon at bounding box center [14, 136] width 9 height 9
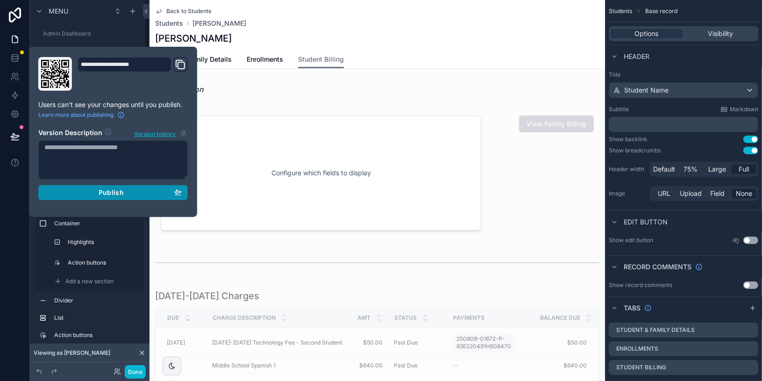
click at [156, 185] on button "Publish" at bounding box center [112, 192] width 149 height 15
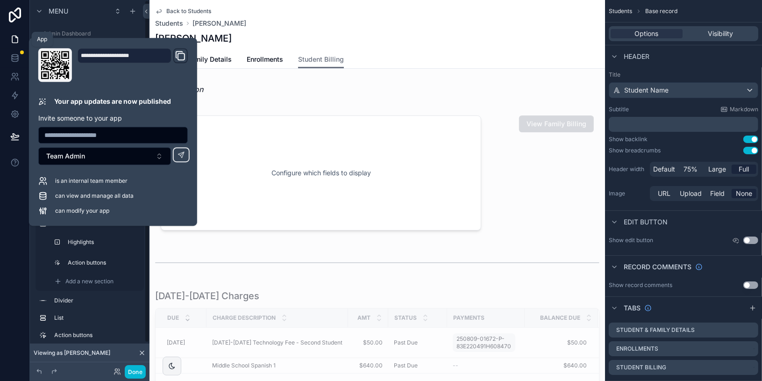
click at [15, 37] on icon at bounding box center [16, 37] width 2 height 2
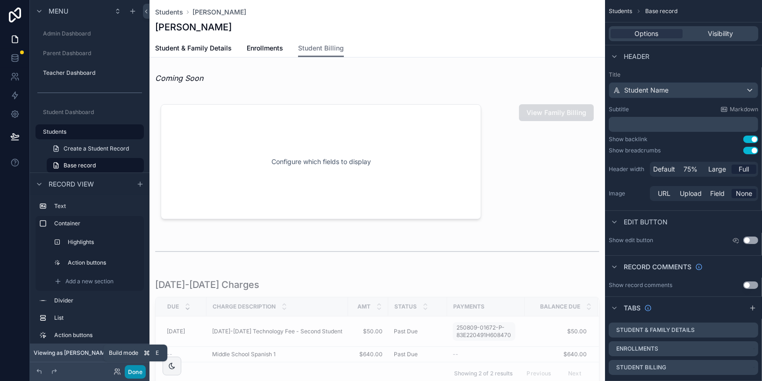
click at [139, 372] on button "Done" at bounding box center [135, 372] width 21 height 14
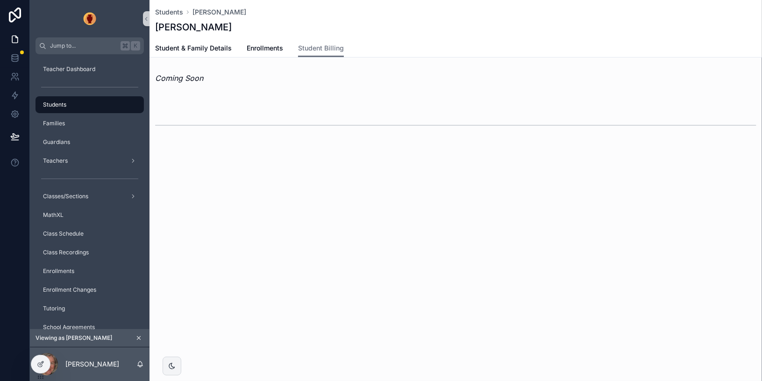
click at [137, 340] on icon "scrollable content" at bounding box center [138, 337] width 7 height 7
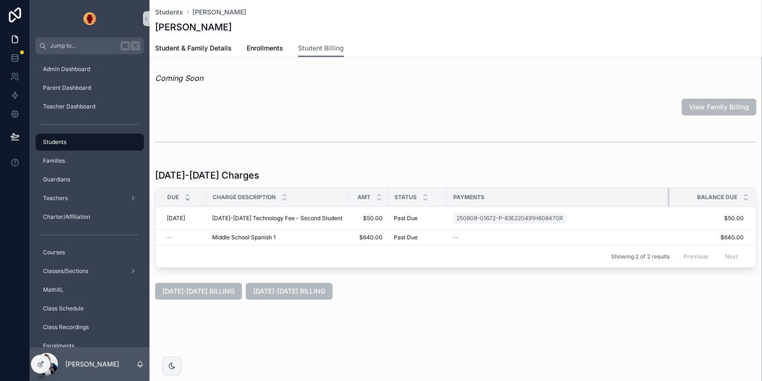
drag, startPoint x: 516, startPoint y: 195, endPoint x: 669, endPoint y: 199, distance: 152.7
click at [669, 199] on tr "Due Charge Description Amt Status Payments Balance Due" at bounding box center [455, 197] width 600 height 19
click at [236, 175] on h1 "[DATE]-[DATE] Charges" at bounding box center [207, 175] width 104 height 13
click at [35, 361] on div at bounding box center [40, 364] width 19 height 18
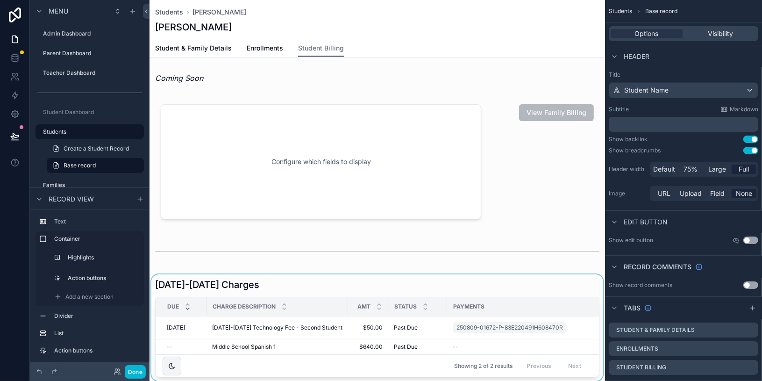
click at [212, 280] on div "scrollable content" at bounding box center [376, 327] width 455 height 106
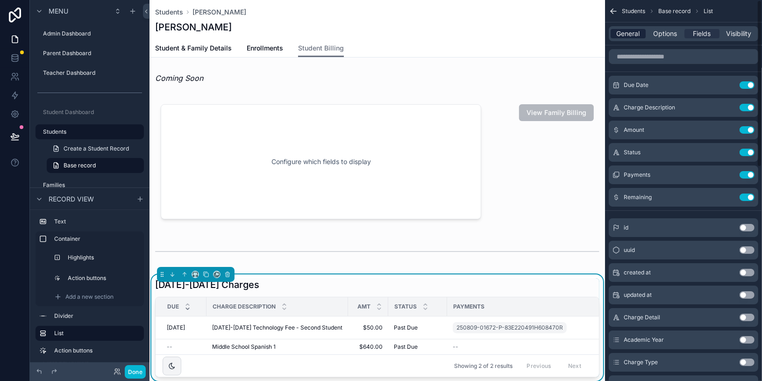
click at [632, 37] on span "General" at bounding box center [627, 33] width 23 height 9
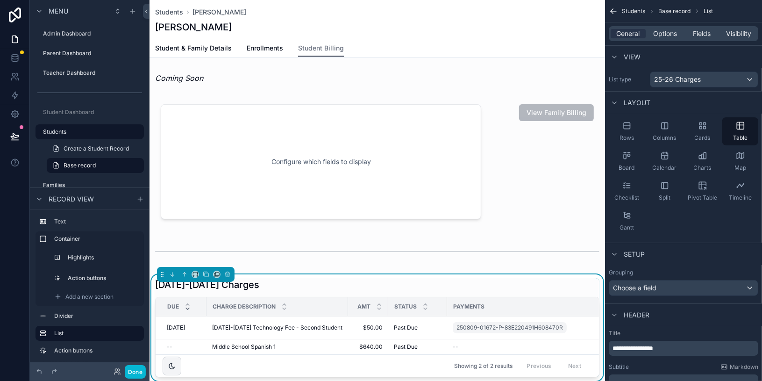
click at [648, 346] on span "**********" at bounding box center [632, 348] width 41 height 7
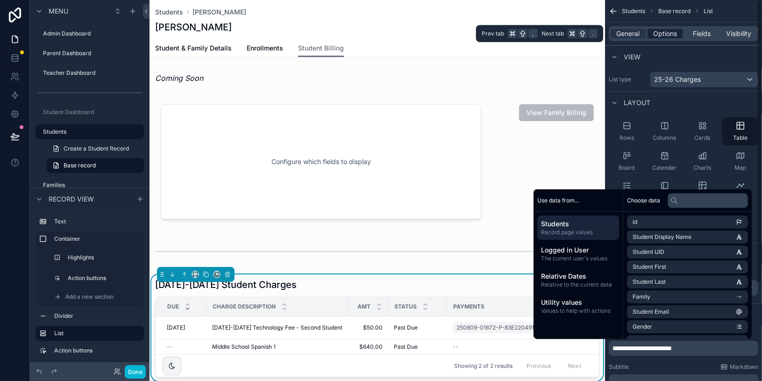
click at [663, 35] on span "Options" at bounding box center [665, 33] width 24 height 9
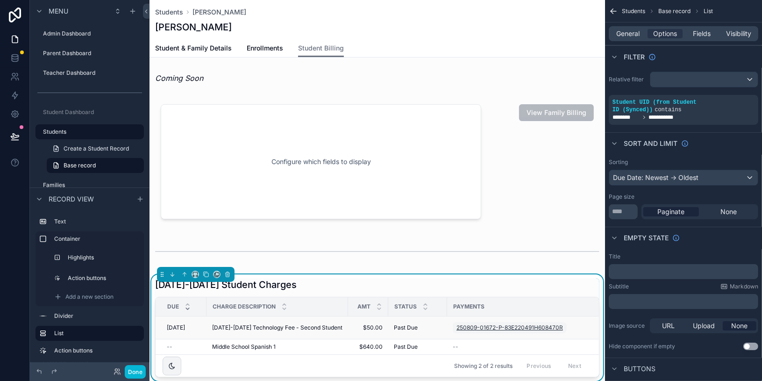
click at [471, 322] on link "250809-01672-P-83E220491H608470R" at bounding box center [509, 327] width 114 height 11
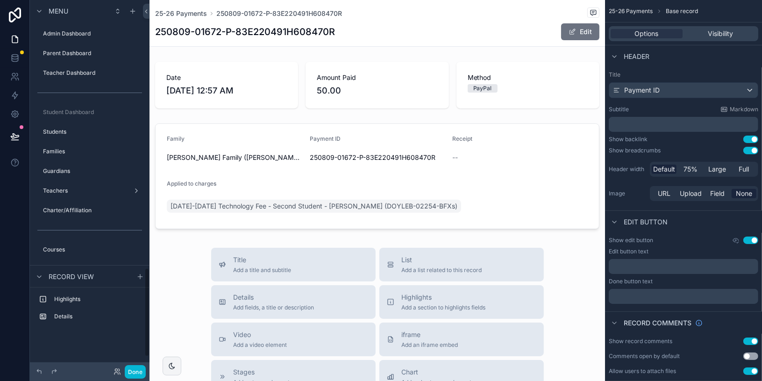
scroll to position [1107, 0]
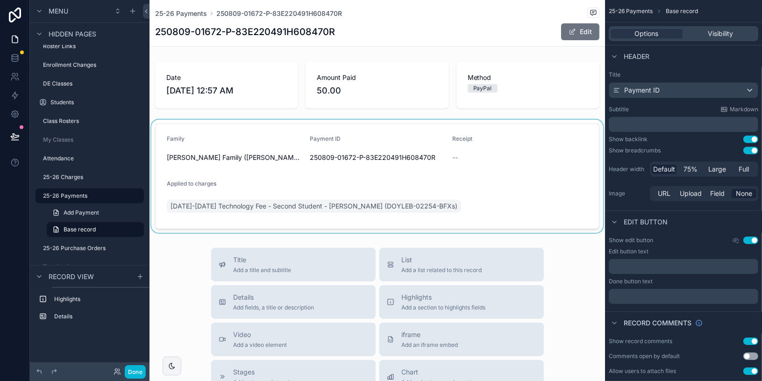
click at [491, 148] on div "scrollable content" at bounding box center [376, 176] width 455 height 113
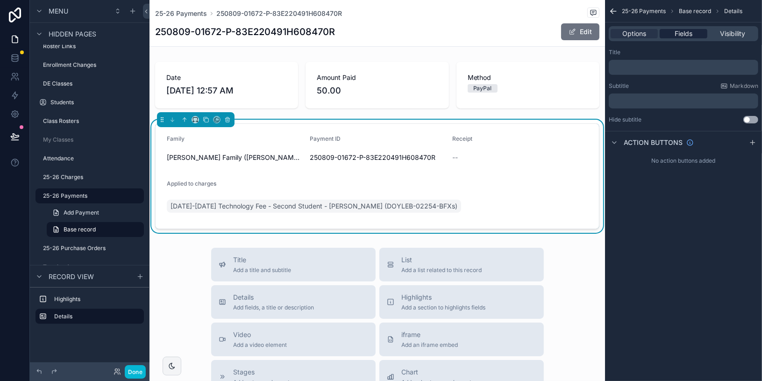
click at [687, 33] on span "Fields" at bounding box center [683, 33] width 18 height 9
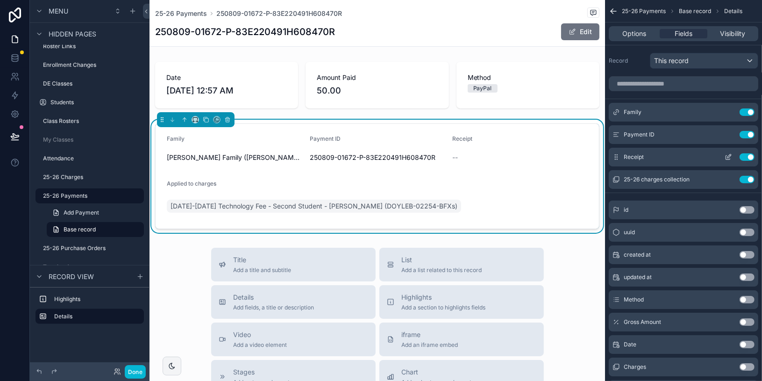
click at [731, 155] on icon "scrollable content" at bounding box center [727, 156] width 7 height 7
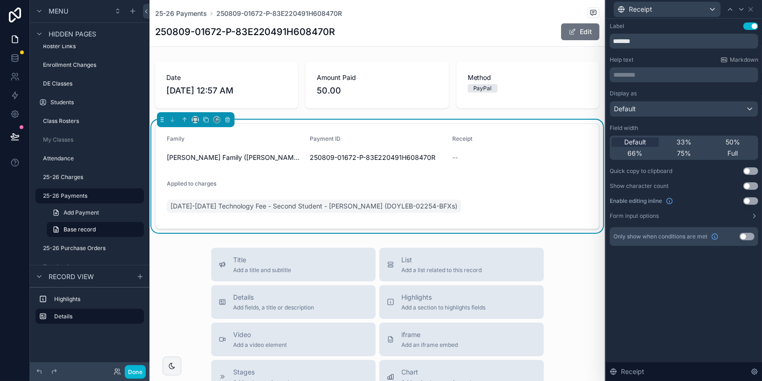
click at [221, 145] on div "Family" at bounding box center [234, 140] width 135 height 11
click at [644, 7] on span "Receipt" at bounding box center [639, 9] width 23 height 9
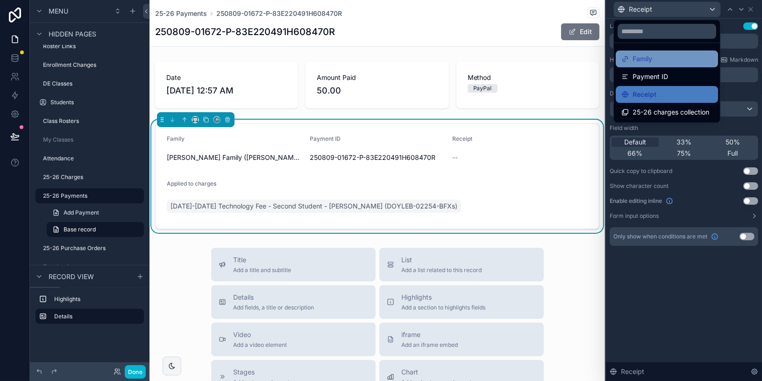
click at [663, 57] on div "Family" at bounding box center [666, 58] width 91 height 11
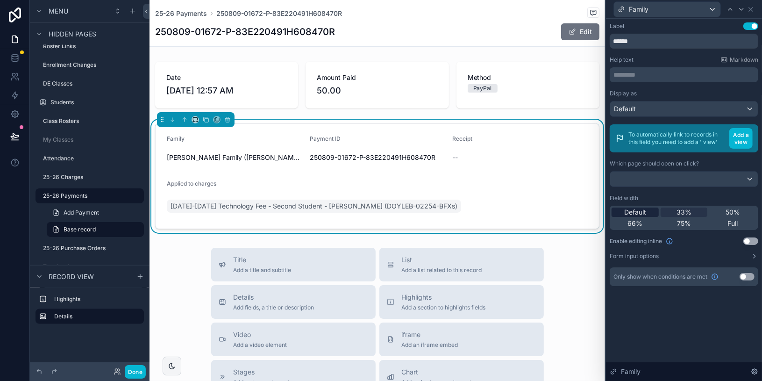
click at [638, 211] on span "Default" at bounding box center [635, 211] width 22 height 9
click at [664, 10] on div "Family" at bounding box center [667, 9] width 106 height 15
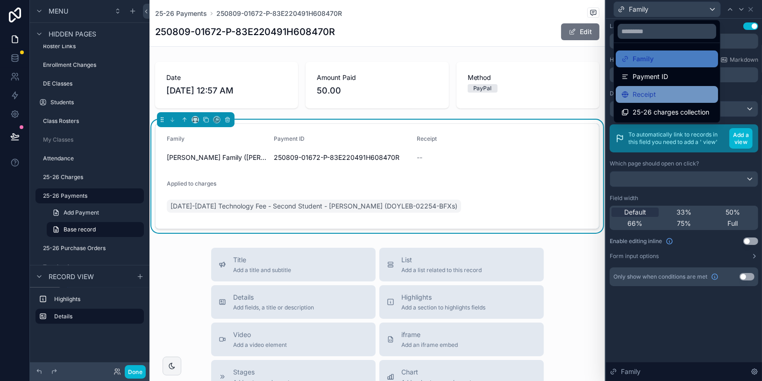
click at [661, 90] on div "Receipt" at bounding box center [666, 94] width 91 height 11
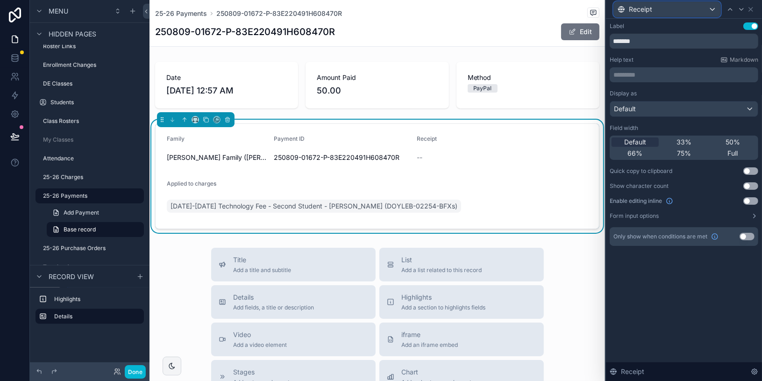
click at [649, 8] on span "Receipt" at bounding box center [639, 9] width 23 height 9
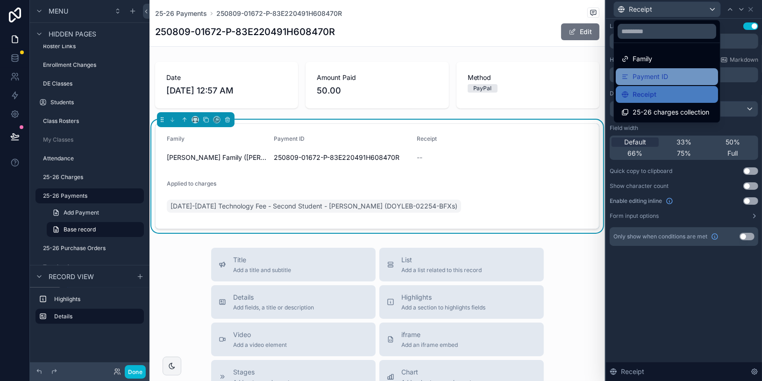
click at [655, 74] on span "Payment ID" at bounding box center [649, 76] width 35 height 11
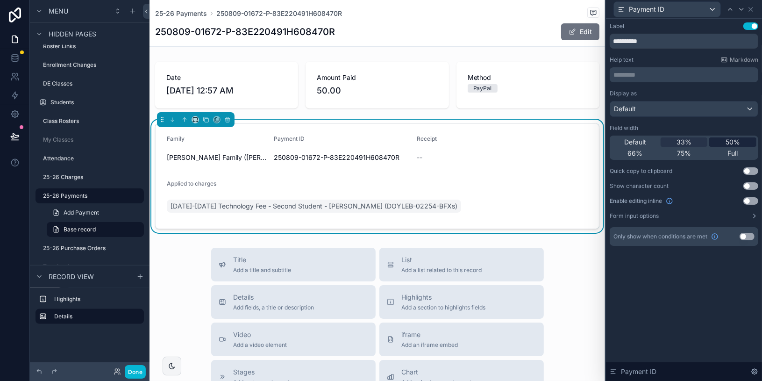
click at [731, 140] on span "50%" at bounding box center [732, 141] width 14 height 9
click at [751, 8] on icon at bounding box center [750, 9] width 4 height 4
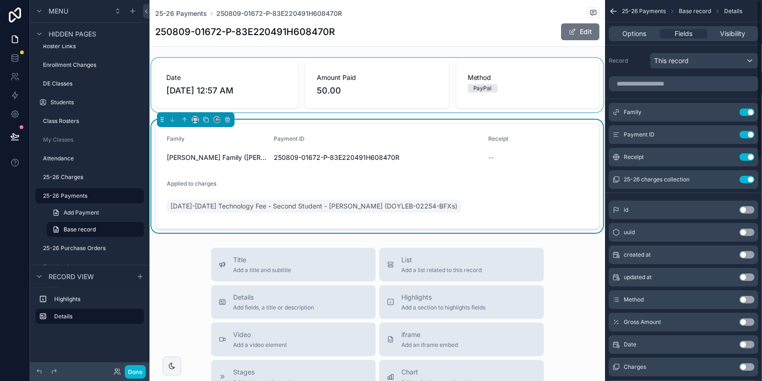
click at [532, 89] on div "scrollable content" at bounding box center [376, 85] width 455 height 54
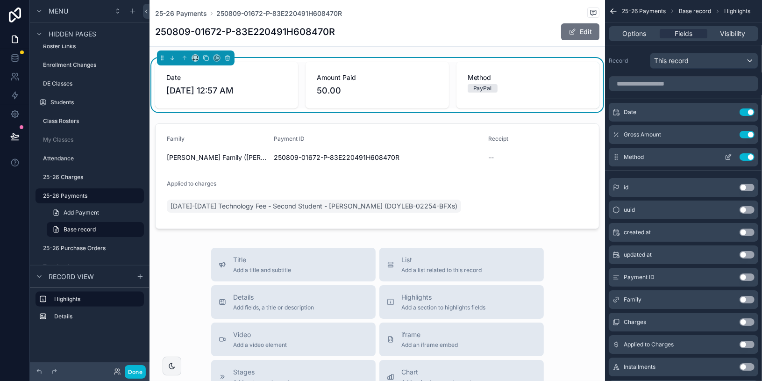
click at [724, 155] on icon "scrollable content" at bounding box center [727, 156] width 7 height 7
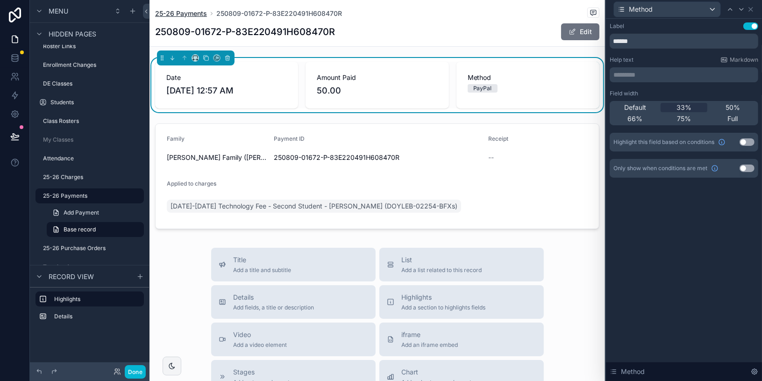
click at [188, 12] on span "25-26 Payments" at bounding box center [181, 13] width 52 height 9
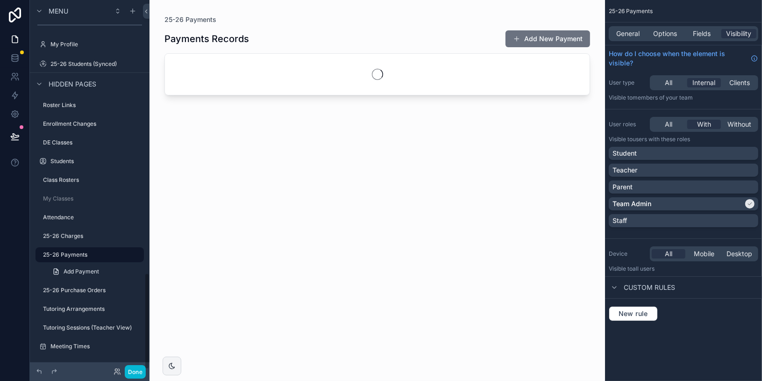
scroll to position [1047, 0]
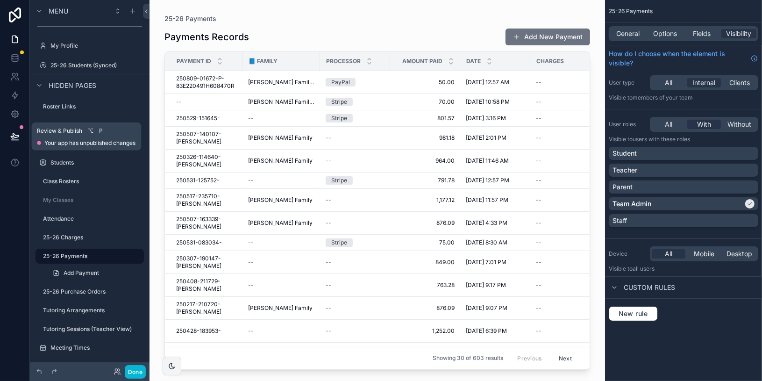
click at [21, 138] on button at bounding box center [15, 136] width 21 height 26
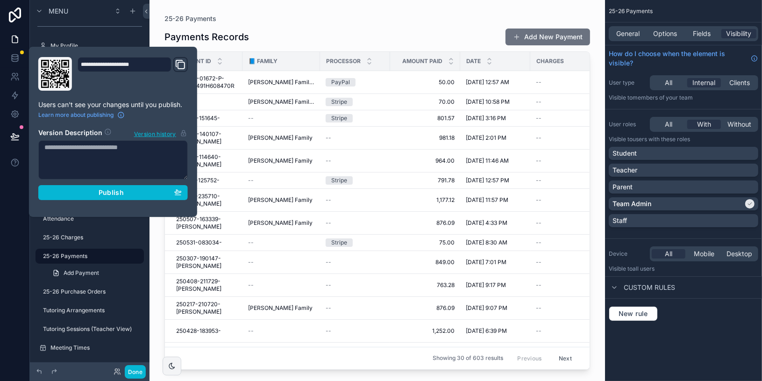
click at [317, 33] on div "Payments Records Add New Payment" at bounding box center [376, 37] width 425 height 18
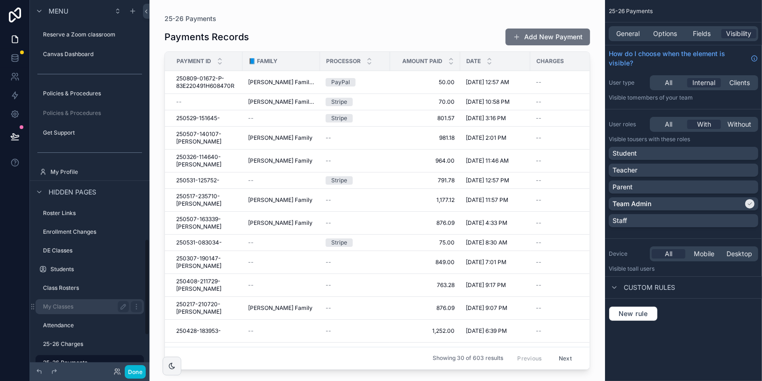
scroll to position [913, 0]
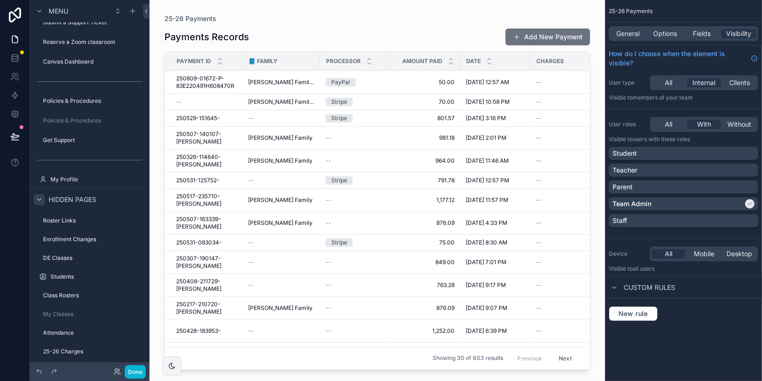
click at [41, 196] on icon "scrollable content" at bounding box center [38, 199] width 7 height 7
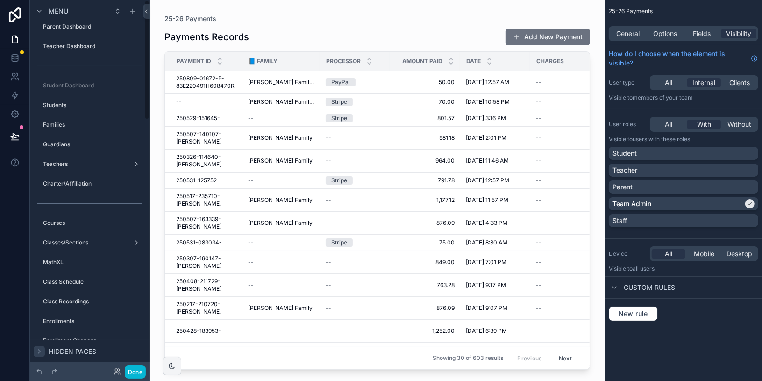
scroll to position [0, 0]
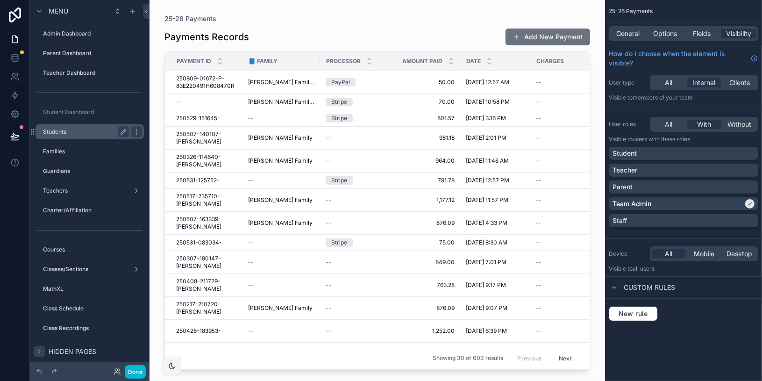
click at [78, 127] on div "Students" at bounding box center [86, 131] width 86 height 11
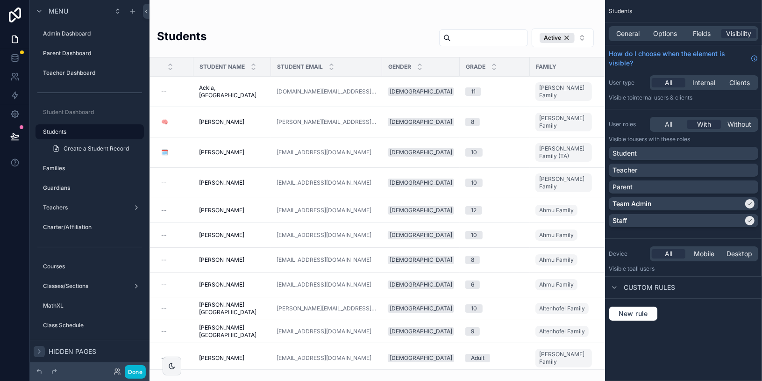
click at [500, 35] on div "scrollable content" at bounding box center [376, 190] width 455 height 381
click at [479, 41] on input "scrollable content" at bounding box center [489, 37] width 77 height 13
type input "*****"
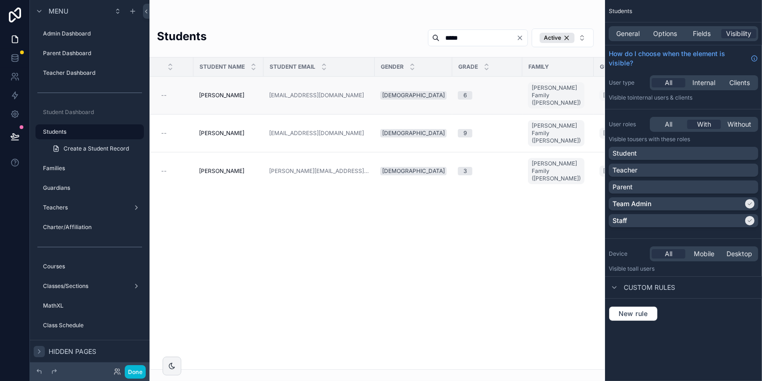
click at [242, 93] on div "Doyle, Barrett Doyle, Barrett" at bounding box center [228, 95] width 59 height 7
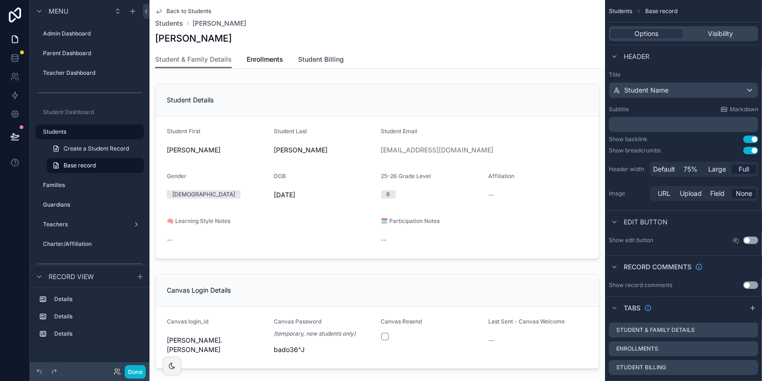
click at [309, 60] on span "Student Billing" at bounding box center [321, 59] width 46 height 9
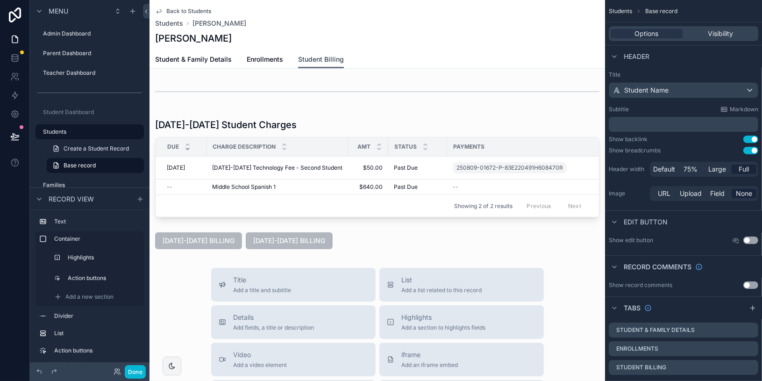
scroll to position [171, 0]
click at [191, 12] on span "Back to Students" at bounding box center [188, 10] width 45 height 7
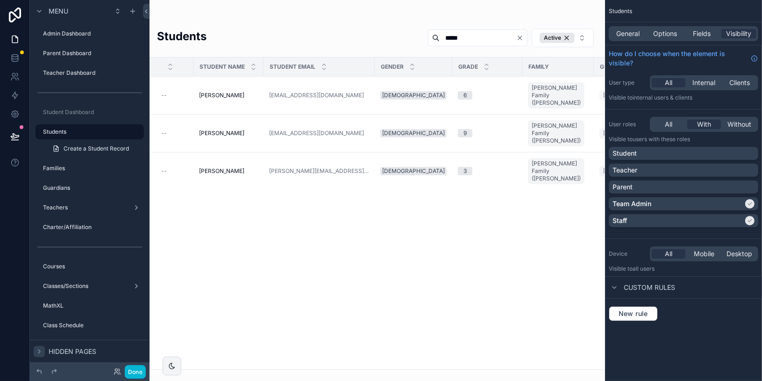
click at [522, 63] on div "Family" at bounding box center [557, 66] width 71 height 15
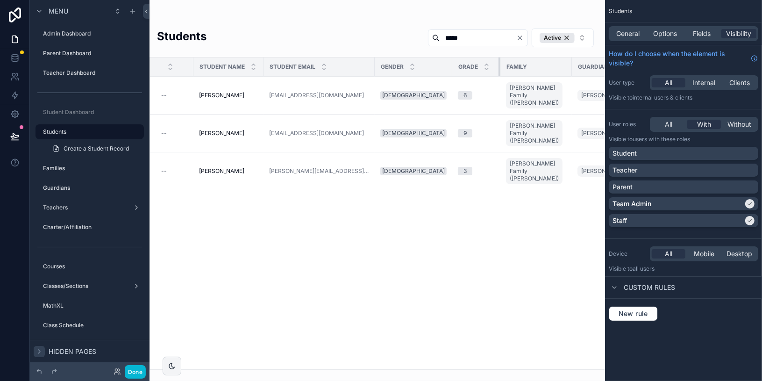
drag, startPoint x: 506, startPoint y: 63, endPoint x: 484, endPoint y: 64, distance: 22.0
click at [498, 64] on div "scrollable content" at bounding box center [500, 66] width 4 height 19
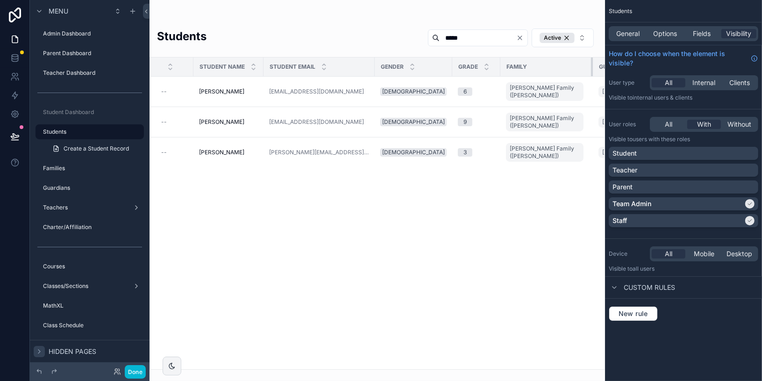
drag, startPoint x: 553, startPoint y: 65, endPoint x: 573, endPoint y: 63, distance: 20.2
click at [591, 63] on div "scrollable content" at bounding box center [593, 66] width 4 height 19
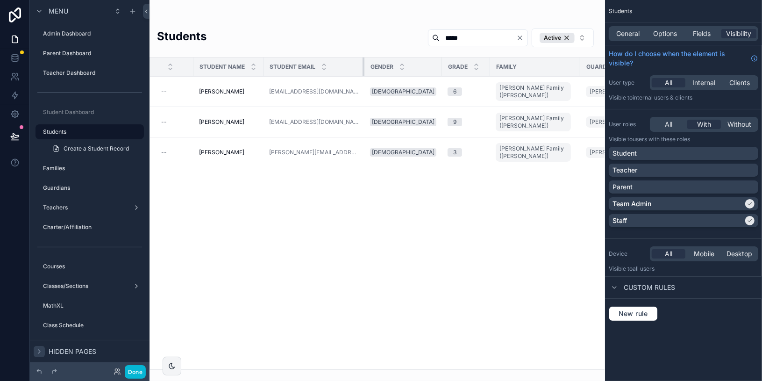
drag, startPoint x: 366, startPoint y: 64, endPoint x: 355, endPoint y: 64, distance: 10.3
click at [362, 64] on div "scrollable content" at bounding box center [364, 66] width 4 height 19
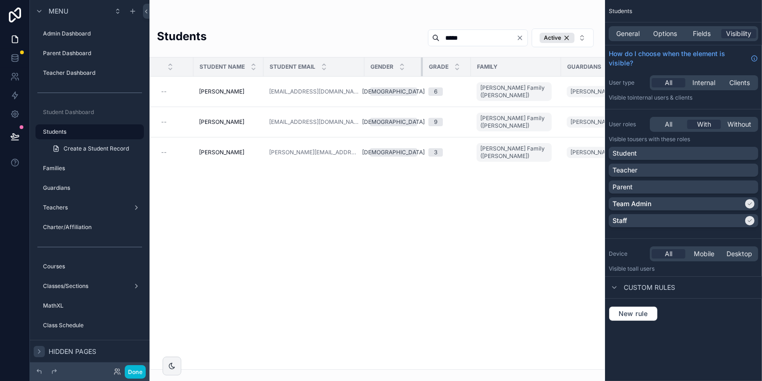
drag, startPoint x: 425, startPoint y: 64, endPoint x: 406, endPoint y: 67, distance: 19.3
click at [421, 66] on div "scrollable content" at bounding box center [423, 66] width 4 height 19
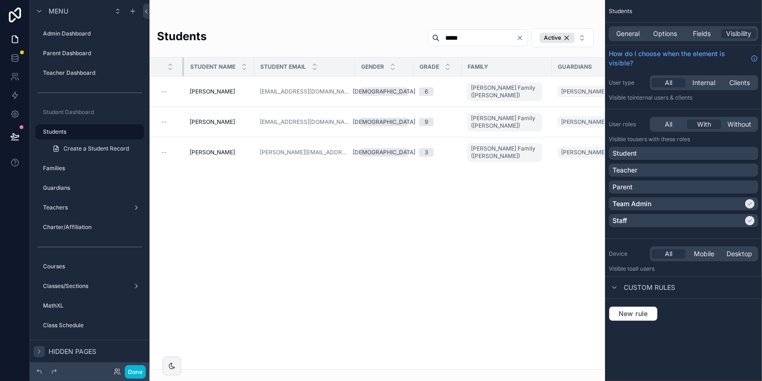
drag, startPoint x: 191, startPoint y: 67, endPoint x: 182, endPoint y: 67, distance: 9.3
click at [182, 67] on div "scrollable content" at bounding box center [184, 66] width 4 height 19
click at [216, 118] on span "Doyle, Tacy" at bounding box center [212, 121] width 45 height 7
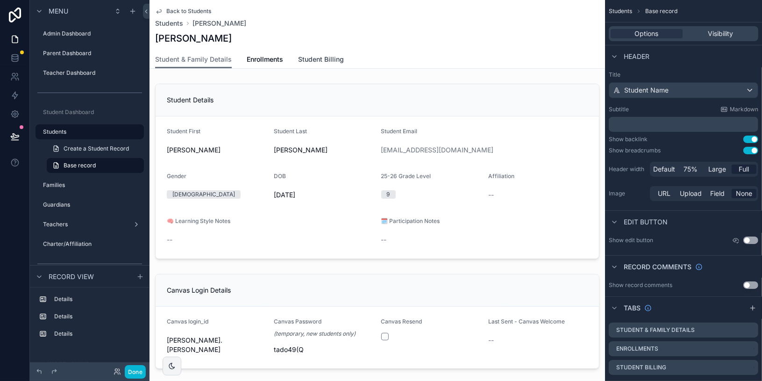
click at [325, 61] on span "Student Billing" at bounding box center [321, 59] width 46 height 9
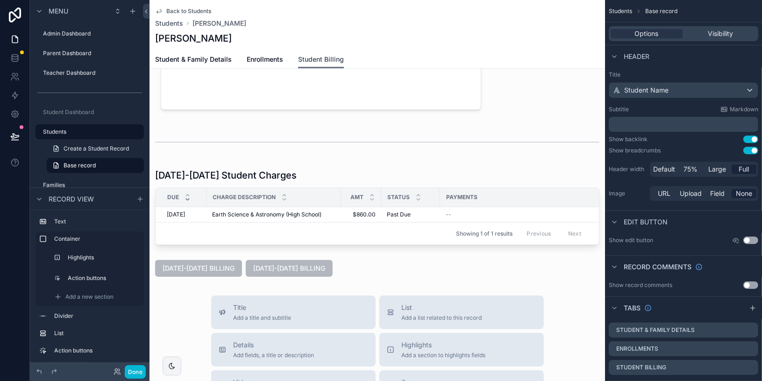
scroll to position [124, 0]
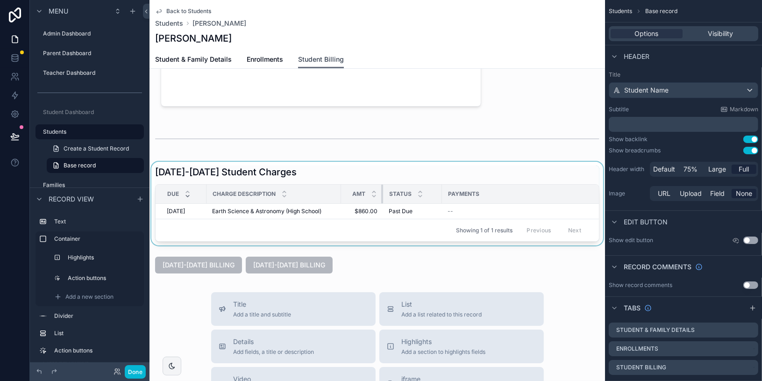
click at [381, 194] on div "scrollable content" at bounding box center [383, 193] width 4 height 19
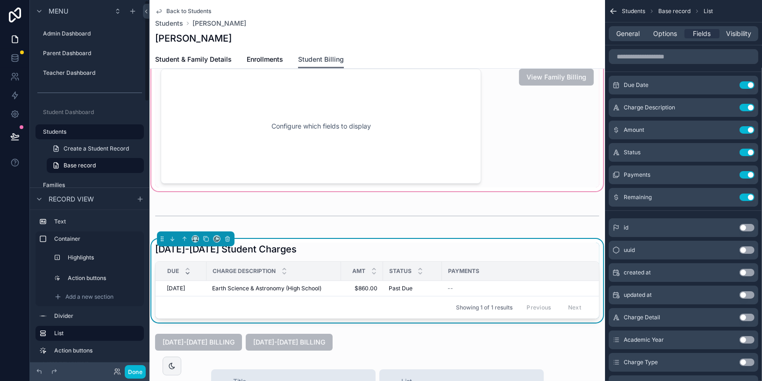
scroll to position [0, 0]
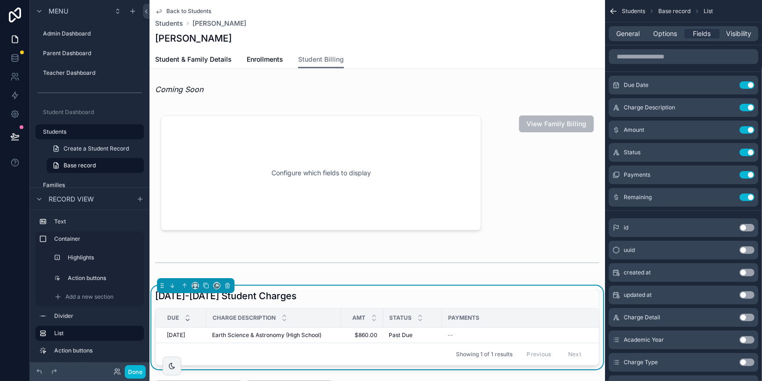
click at [189, 10] on span "Back to Students" at bounding box center [188, 10] width 45 height 7
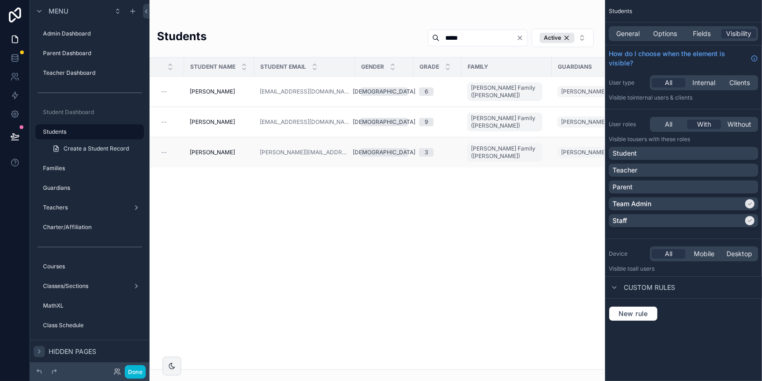
click at [219, 137] on td "Doyle, Tyson Doyle, Tyson" at bounding box center [219, 152] width 70 height 30
click at [215, 148] on span "Doyle, Tyson" at bounding box center [212, 151] width 45 height 7
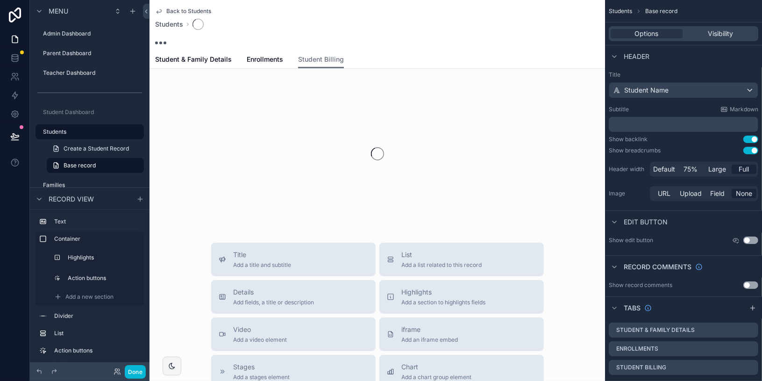
click at [321, 56] on span "Student Billing" at bounding box center [321, 59] width 46 height 9
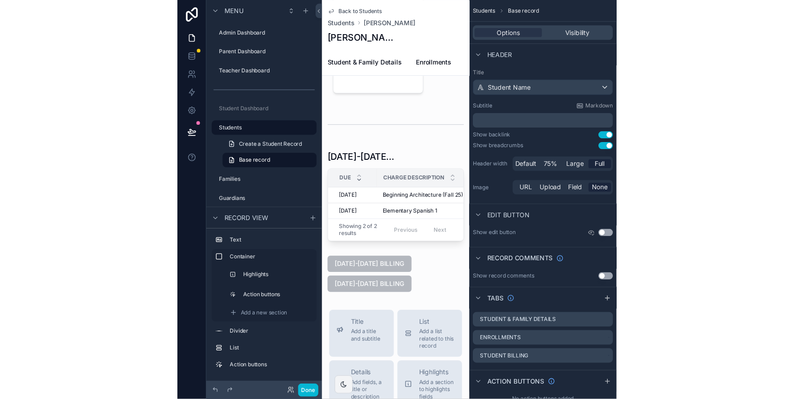
scroll to position [162, 0]
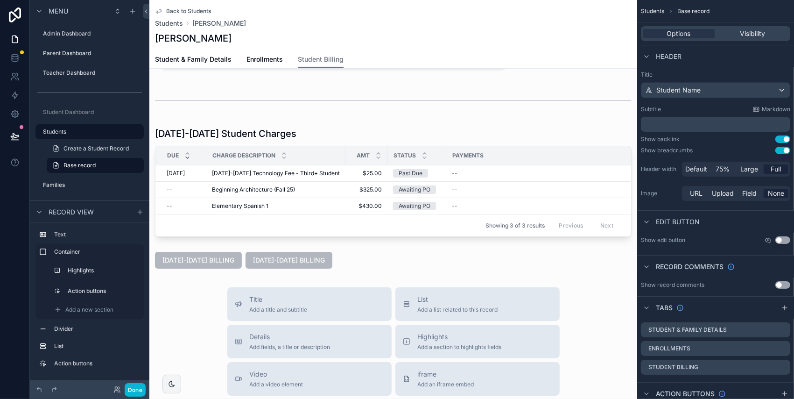
click at [192, 11] on span "Back to Students" at bounding box center [188, 10] width 45 height 7
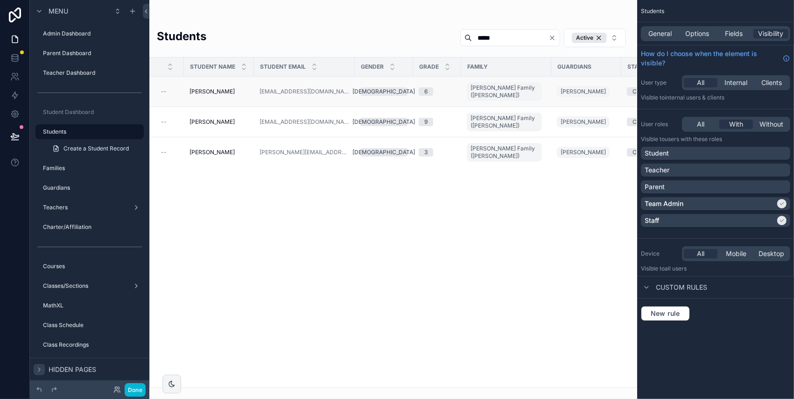
click at [221, 88] on span "Doyle, Barrett" at bounding box center [212, 91] width 45 height 7
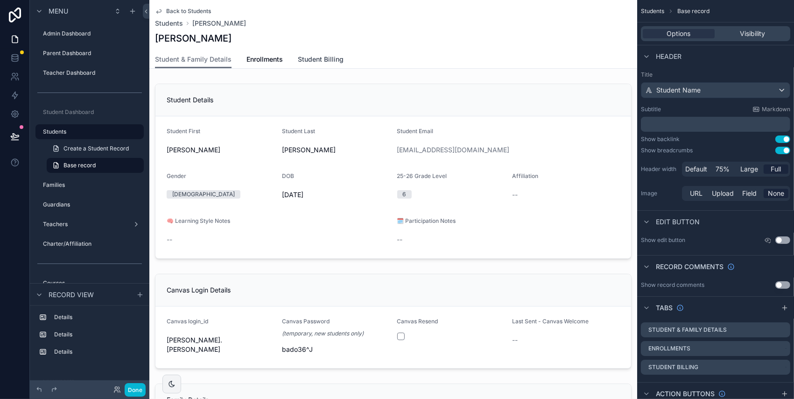
click at [321, 61] on span "Student Billing" at bounding box center [321, 59] width 46 height 9
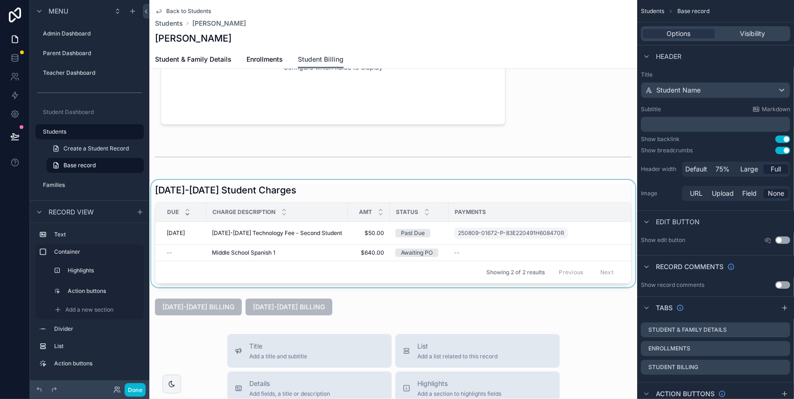
scroll to position [101, 0]
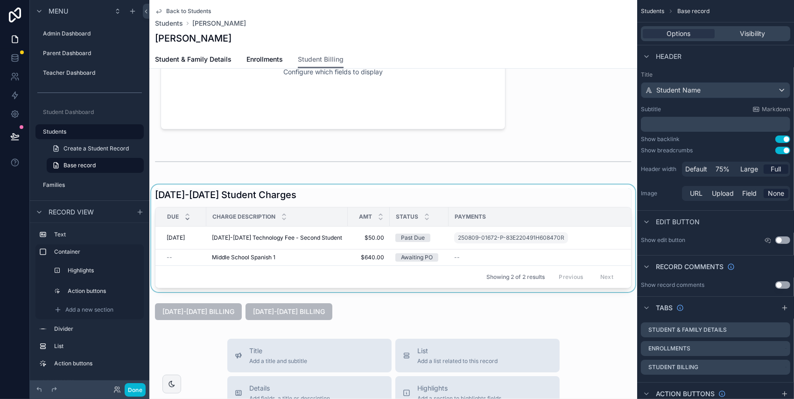
click at [311, 258] on div "scrollable content" at bounding box center [393, 237] width 488 height 107
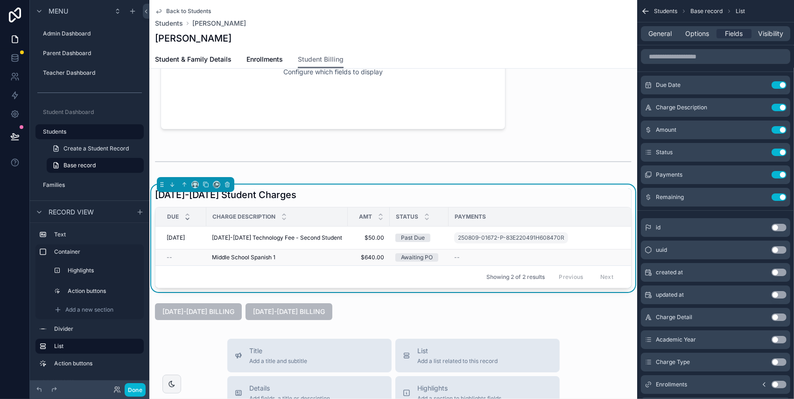
click at [295, 256] on div "Middle School Spanish 1 Middle School Spanish 1" at bounding box center [277, 257] width 130 height 7
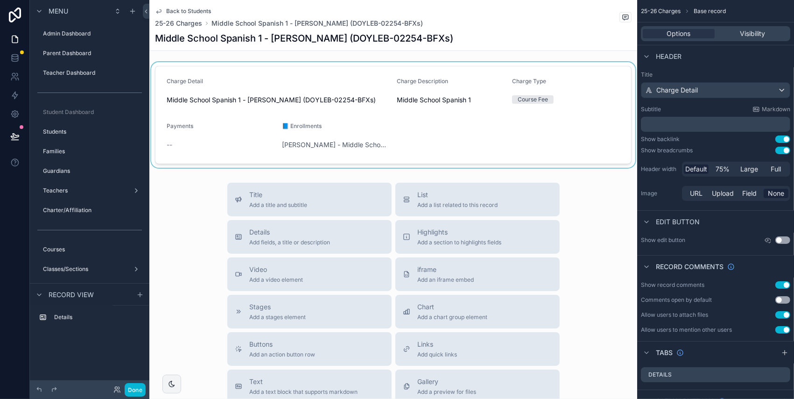
click at [329, 127] on div "scrollable content" at bounding box center [393, 115] width 488 height 106
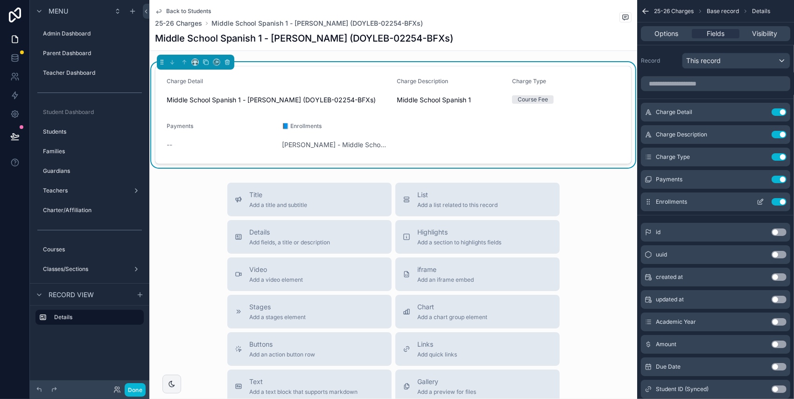
click at [760, 199] on icon "scrollable content" at bounding box center [760, 201] width 7 height 7
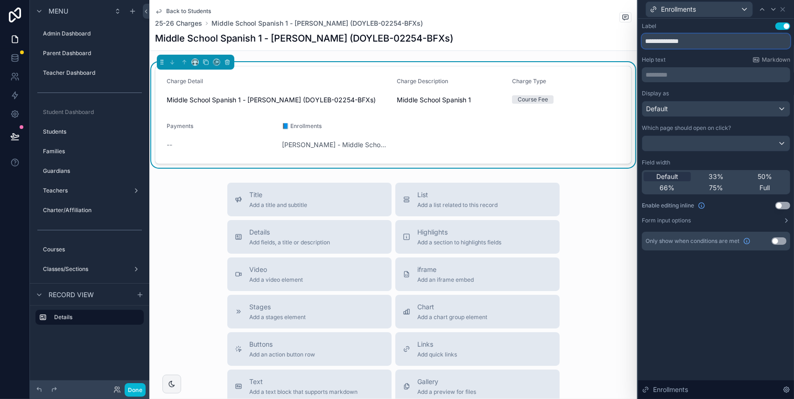
click at [654, 40] on input "**********" at bounding box center [716, 41] width 148 height 15
type input "**********"
click at [761, 8] on icon at bounding box center [783, 9] width 4 height 4
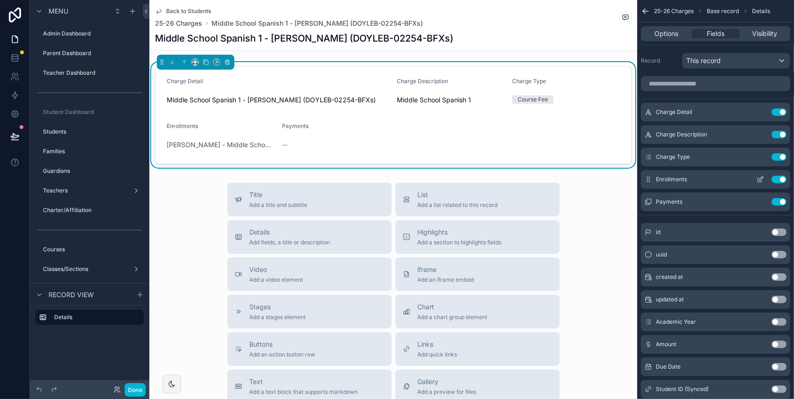
click at [759, 180] on icon "scrollable content" at bounding box center [760, 179] width 7 height 7
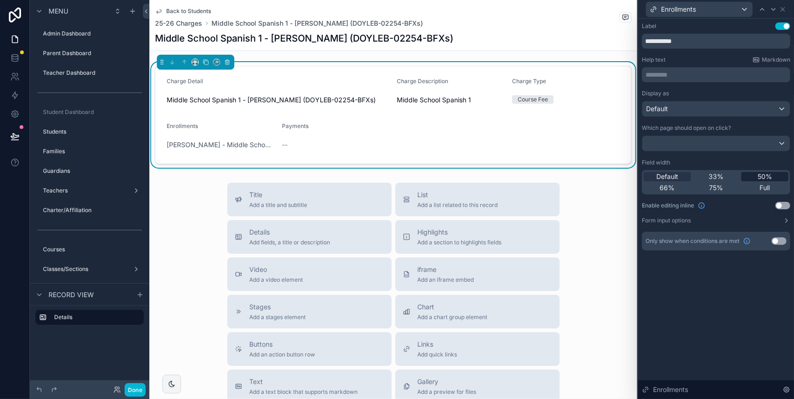
click at [760, 177] on span "50%" at bounding box center [765, 176] width 14 height 9
click at [761, 7] on icon at bounding box center [782, 9] width 7 height 7
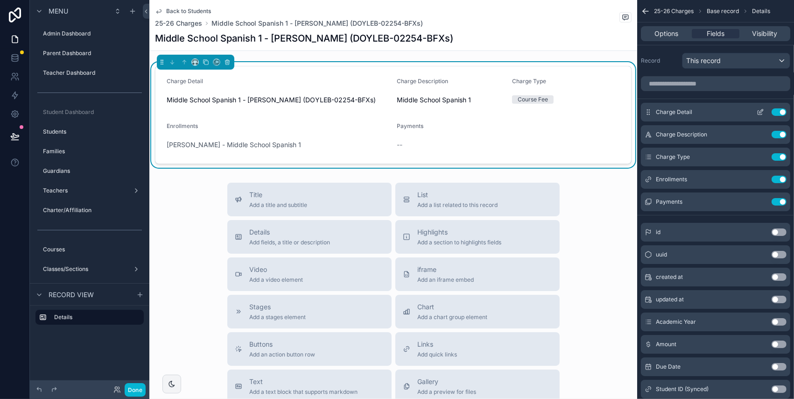
click at [761, 110] on button "Use setting" at bounding box center [779, 111] width 15 height 7
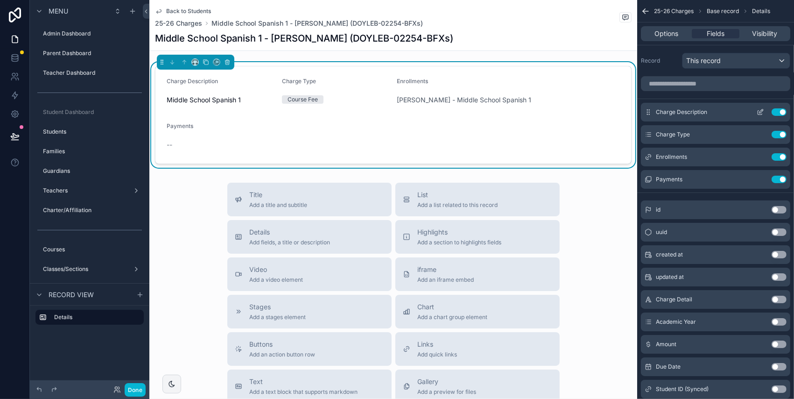
click at [759, 112] on icon "scrollable content" at bounding box center [760, 111] width 7 height 7
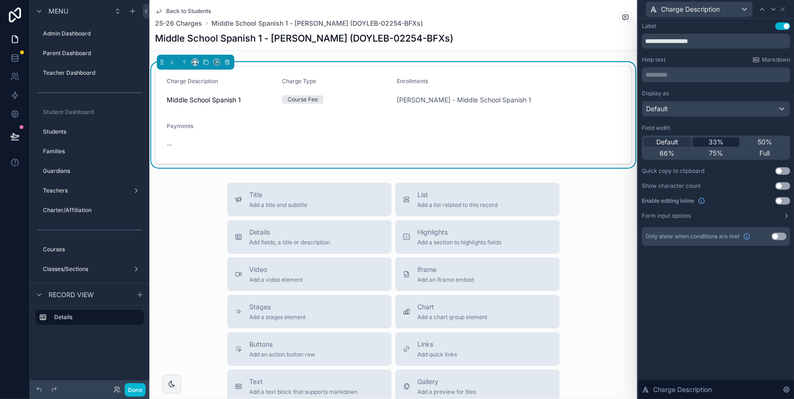
click at [724, 138] on div "33%" at bounding box center [716, 141] width 47 height 9
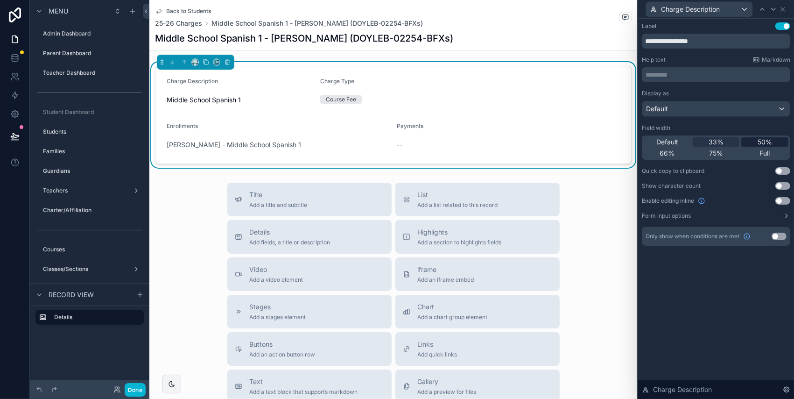
click at [761, 139] on span "50%" at bounding box center [765, 141] width 14 height 9
click at [761, 9] on icon at bounding box center [782, 9] width 7 height 7
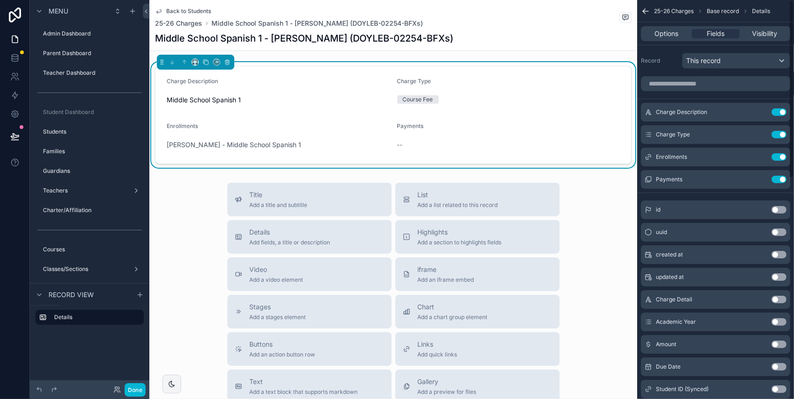
click at [643, 11] on icon "scrollable content" at bounding box center [644, 10] width 2 height 2
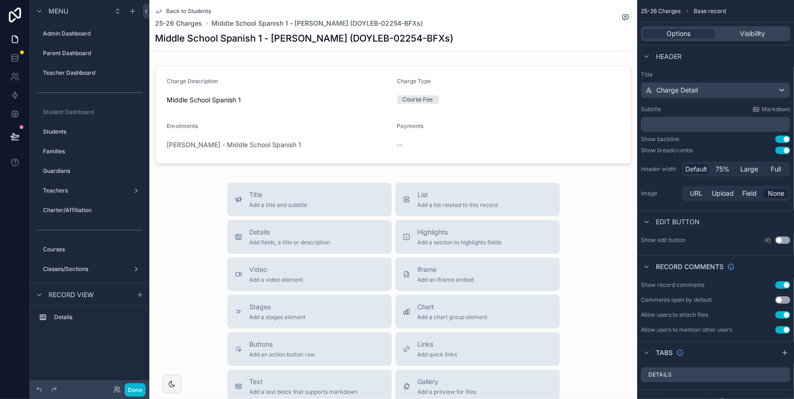
click at [194, 12] on span "Back to Students" at bounding box center [188, 10] width 45 height 7
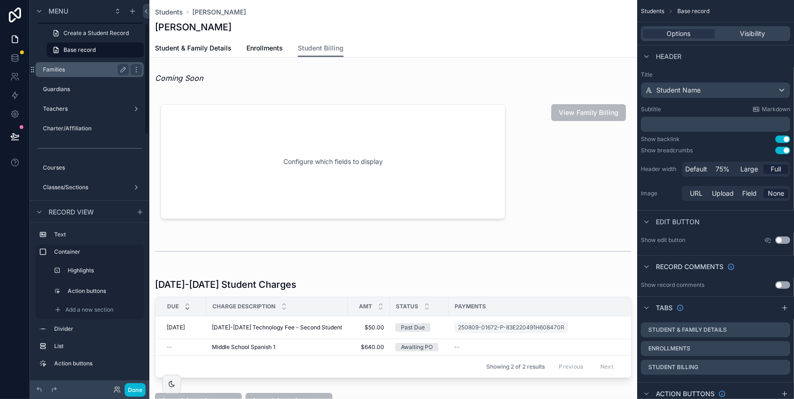
scroll to position [68, 0]
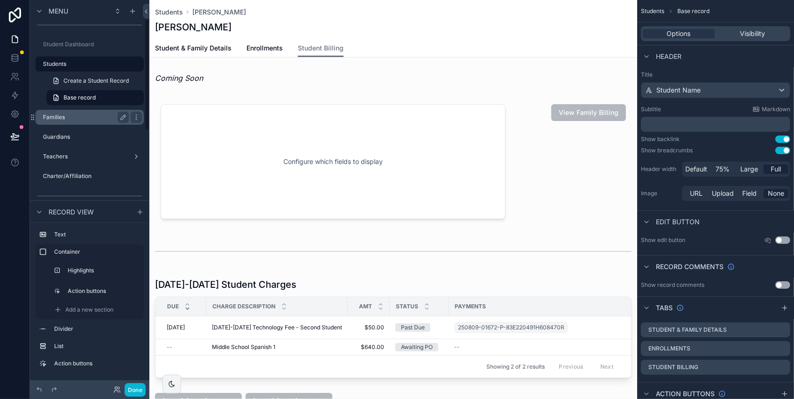
click at [59, 116] on label "Families" at bounding box center [84, 116] width 82 height 7
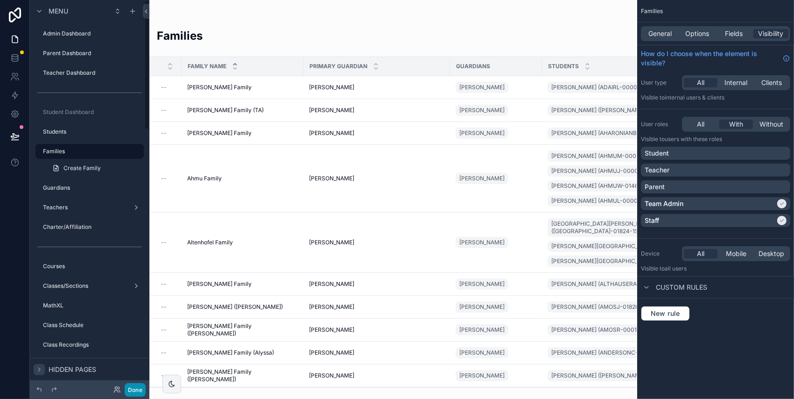
click at [135, 380] on button "Done" at bounding box center [135, 390] width 21 height 14
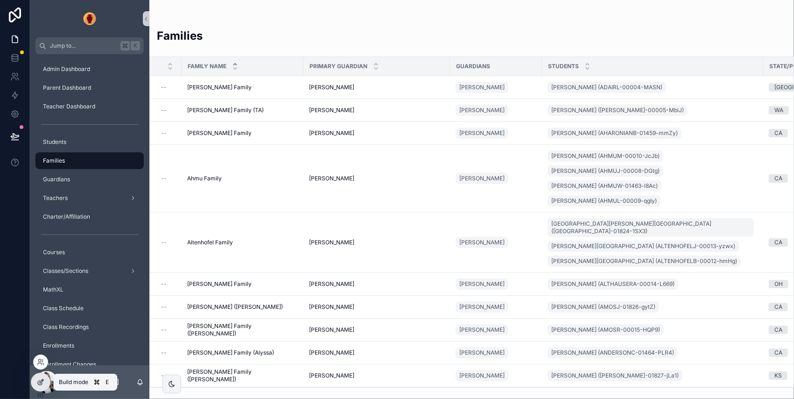
click at [41, 380] on icon at bounding box center [40, 381] width 7 height 7
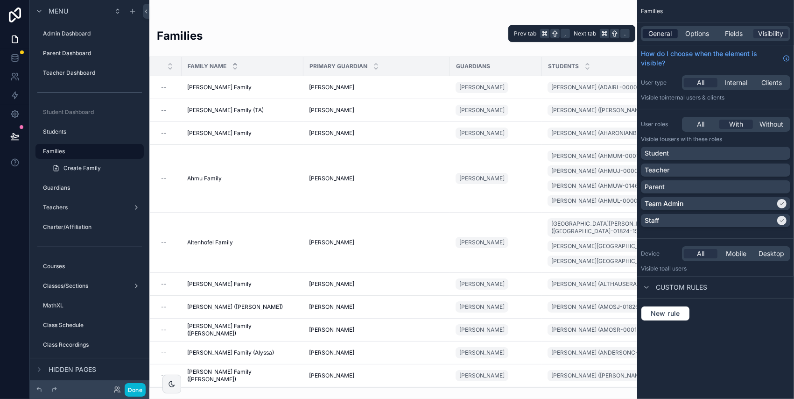
click at [665, 32] on span "General" at bounding box center [660, 33] width 23 height 9
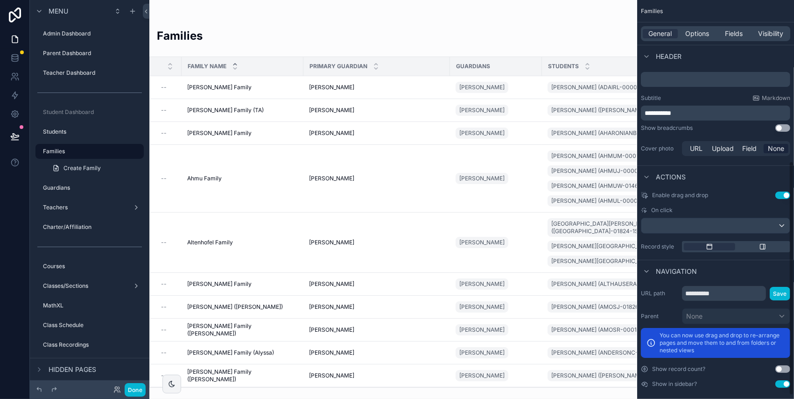
scroll to position [275, 0]
click at [761, 198] on div "Enable drag and drop Use setting On click Record style" at bounding box center [715, 221] width 157 height 68
click at [761, 190] on button "Use setting" at bounding box center [783, 193] width 15 height 7
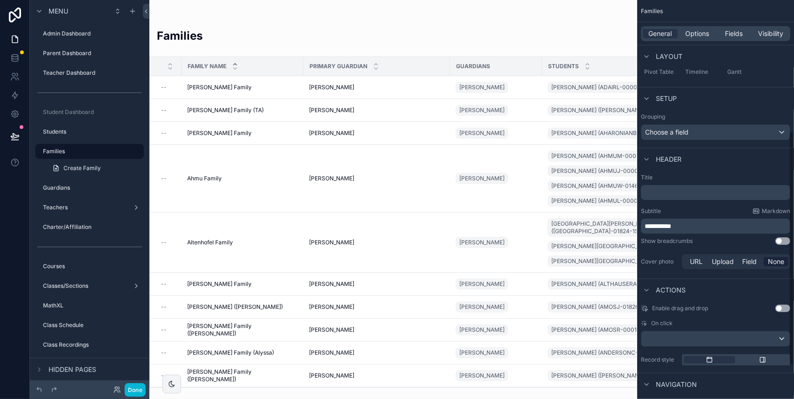
scroll to position [103, 0]
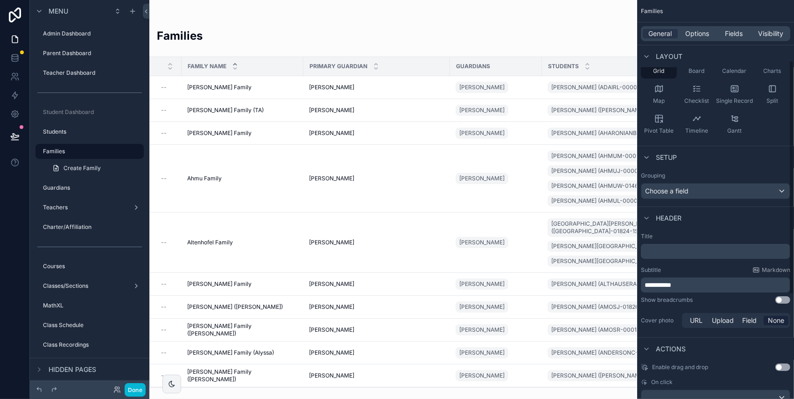
click at [697, 39] on div "General Options Fields Visibility" at bounding box center [715, 33] width 149 height 15
click at [699, 34] on span "Options" at bounding box center [697, 33] width 24 height 9
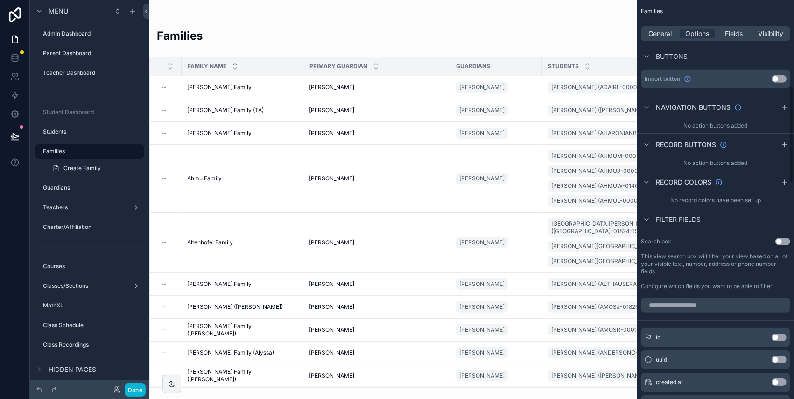
scroll to position [355, 0]
click at [761, 238] on button "Use setting" at bounding box center [783, 240] width 15 height 7
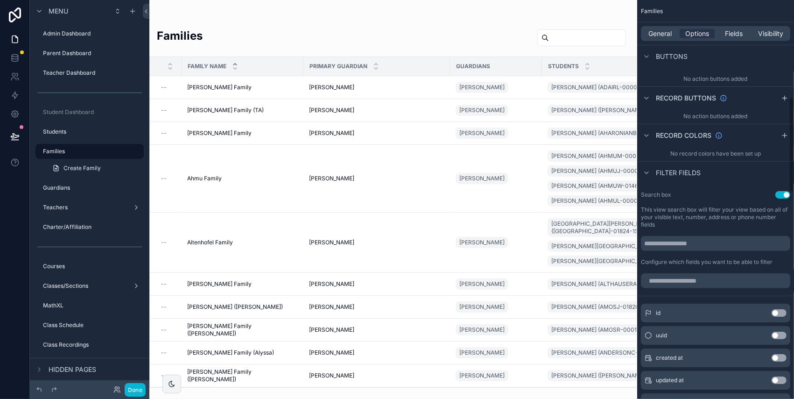
scroll to position [406, 0]
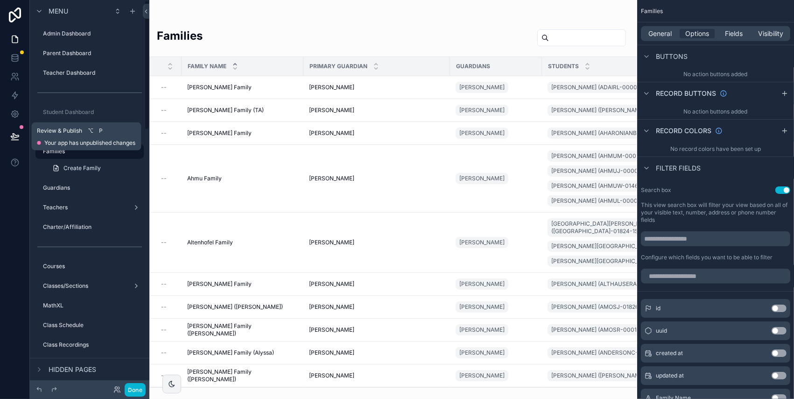
click at [15, 137] on icon at bounding box center [15, 136] width 8 height 5
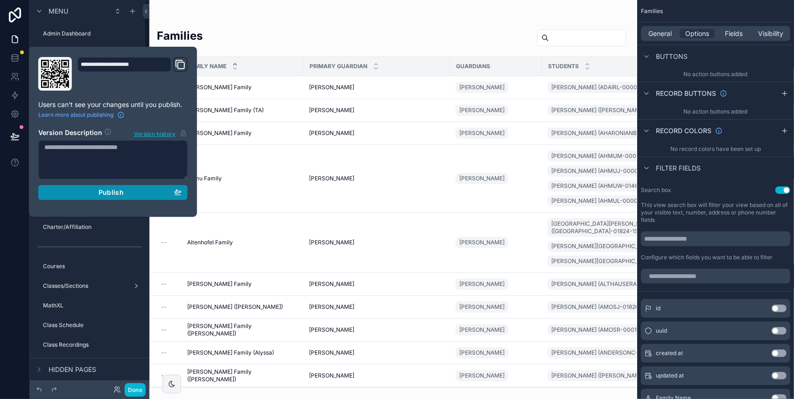
click at [106, 190] on span "Publish" at bounding box center [111, 192] width 25 height 8
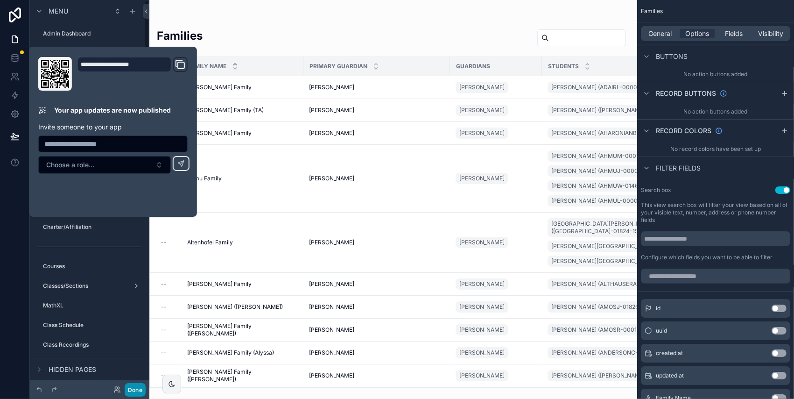
click at [139, 380] on button "Done" at bounding box center [135, 390] width 21 height 14
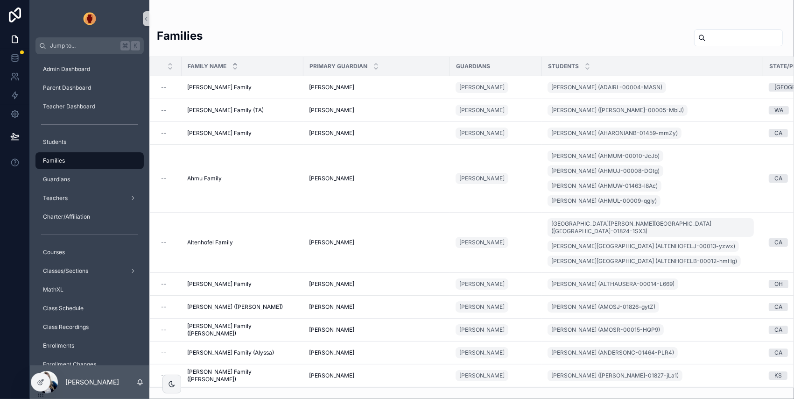
click at [716, 35] on input "scrollable content" at bounding box center [744, 37] width 77 height 13
type input "***"
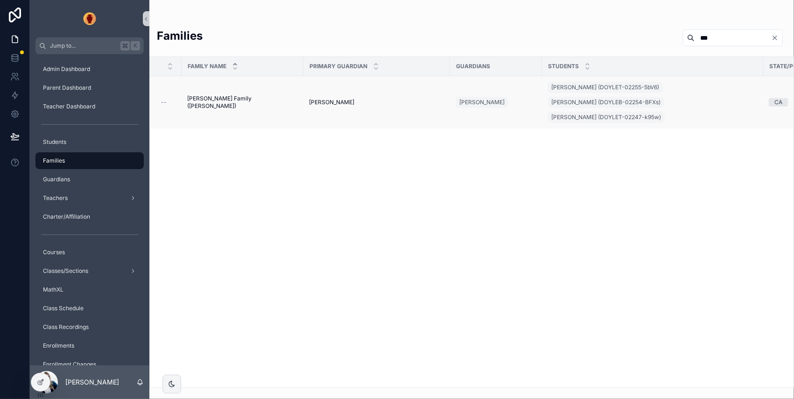
click at [245, 100] on div "Doyle Family (Dena) Doyle Family (Dena)" at bounding box center [242, 102] width 111 height 15
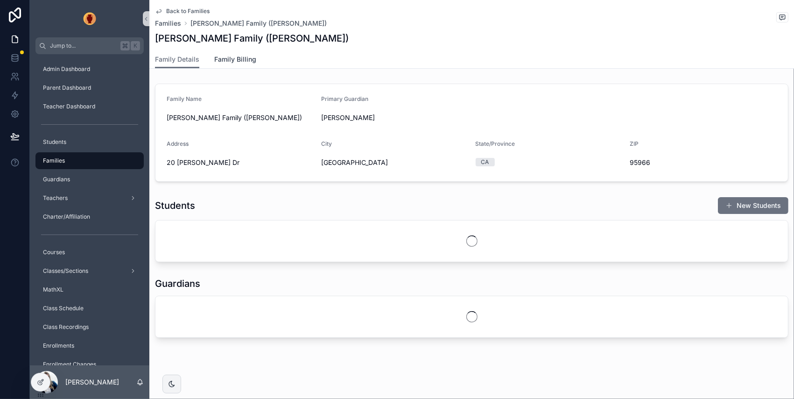
click at [245, 57] on span "Family Billing" at bounding box center [235, 59] width 42 height 9
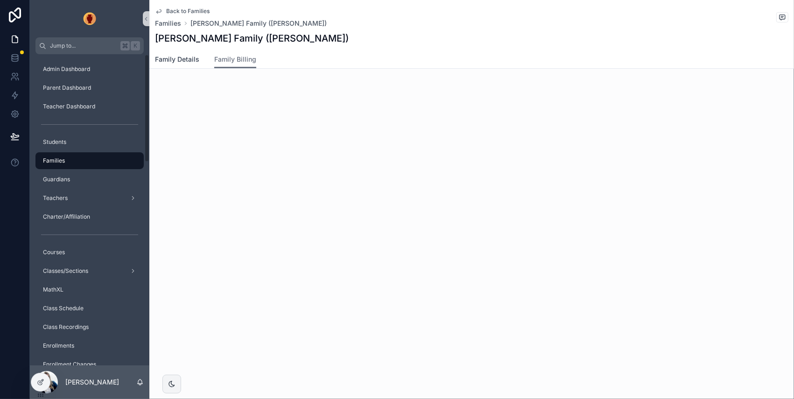
click at [176, 59] on span "Family Details" at bounding box center [177, 59] width 44 height 9
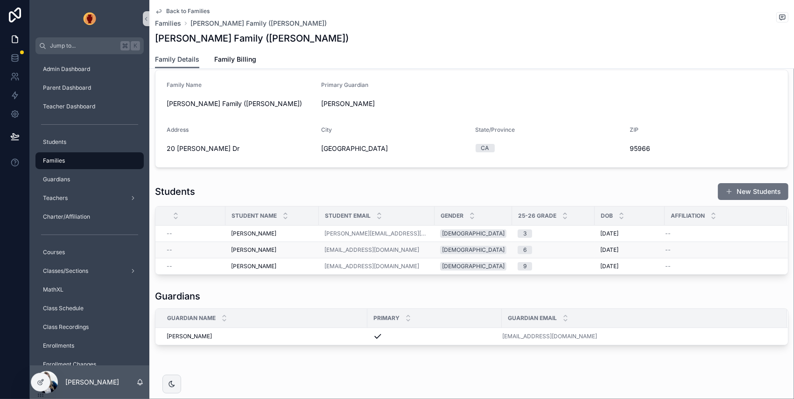
scroll to position [19, 0]
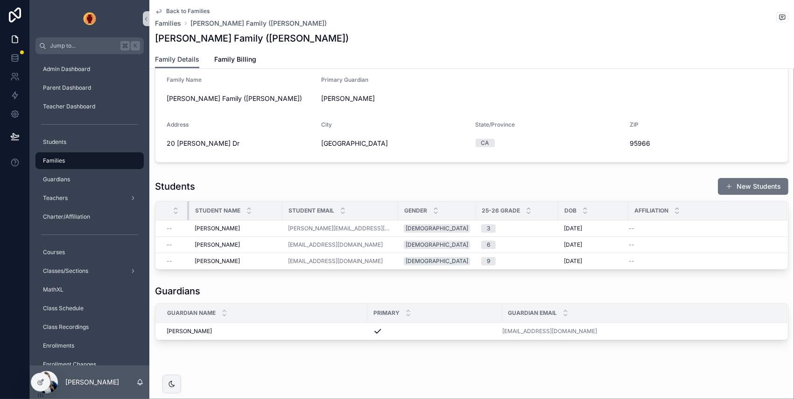
drag, startPoint x: 224, startPoint y: 208, endPoint x: 187, endPoint y: 207, distance: 36.4
click at [187, 206] on div "scrollable content" at bounding box center [189, 210] width 4 height 19
drag, startPoint x: 389, startPoint y: 205, endPoint x: 409, endPoint y: 205, distance: 19.6
click at [416, 205] on div "scrollable content" at bounding box center [418, 210] width 4 height 19
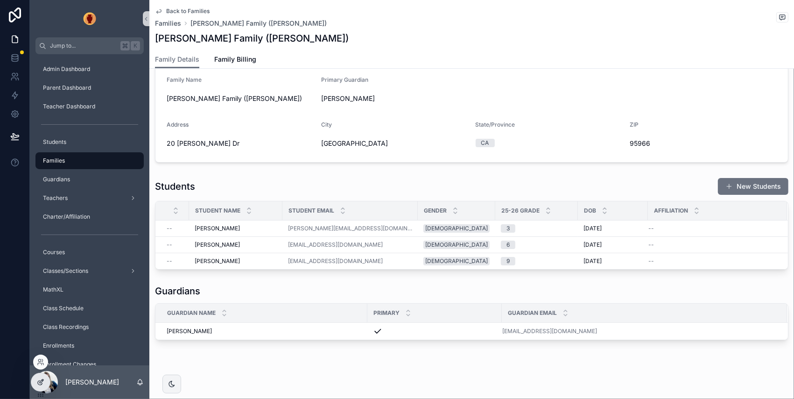
click at [38, 380] on icon at bounding box center [40, 383] width 4 height 4
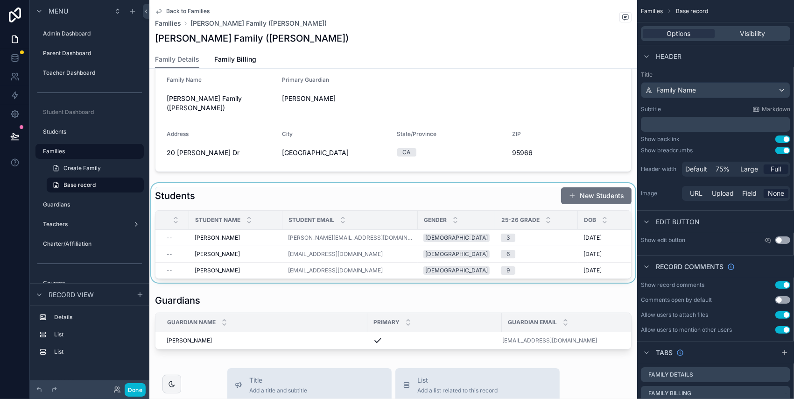
click at [554, 184] on div "scrollable content" at bounding box center [393, 232] width 488 height 99
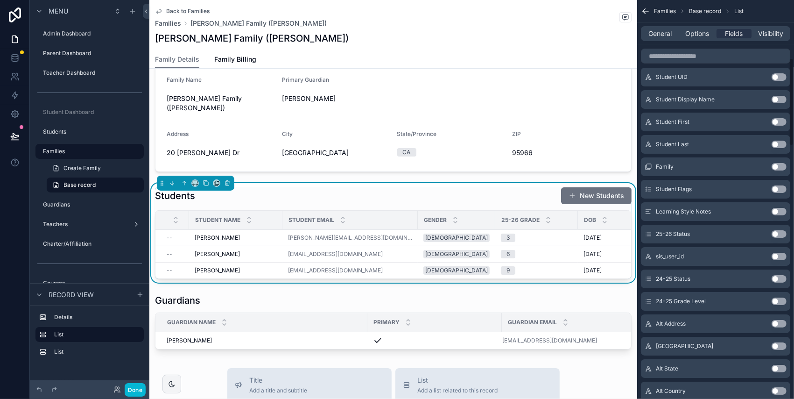
scroll to position [0, 0]
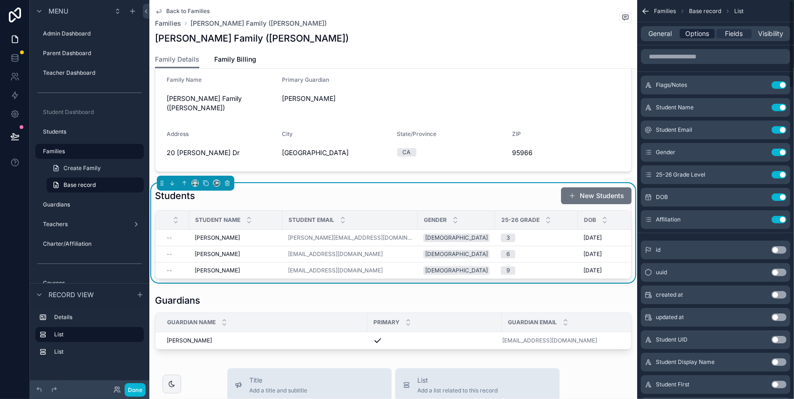
click at [705, 32] on span "Options" at bounding box center [697, 33] width 24 height 9
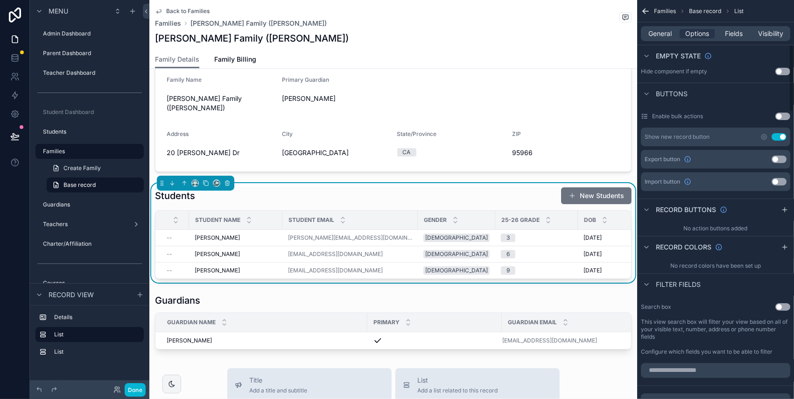
scroll to position [261, 0]
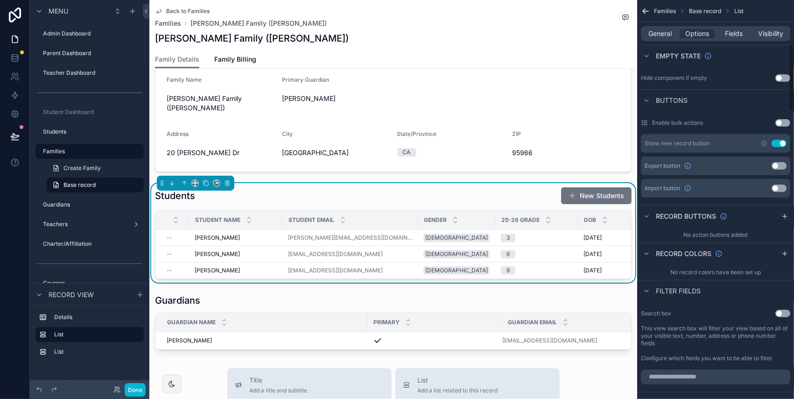
click at [761, 140] on button "Use setting" at bounding box center [779, 143] width 15 height 7
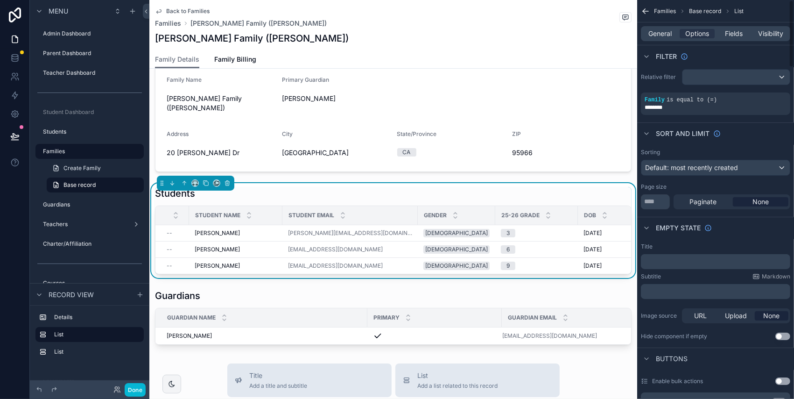
scroll to position [0, 0]
click at [713, 162] on div "Default: most recently created" at bounding box center [716, 169] width 148 height 15
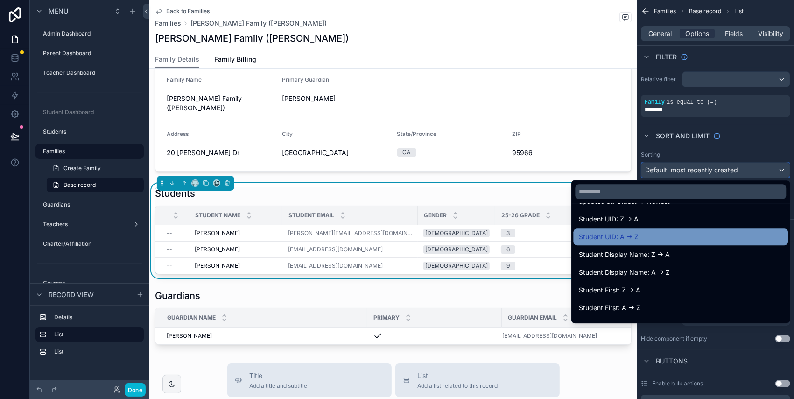
scroll to position [92, 0]
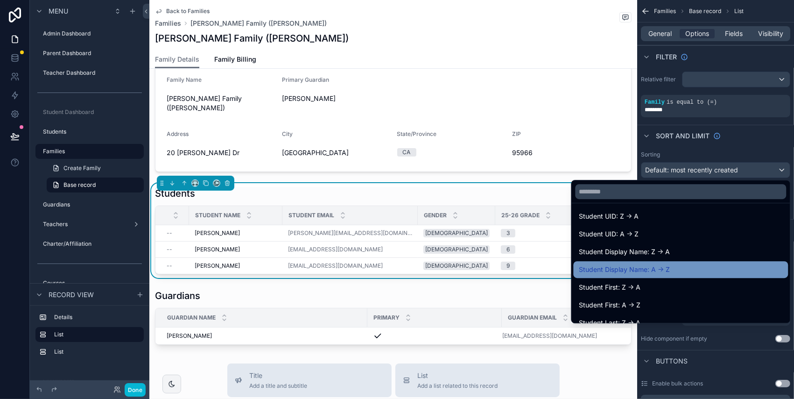
click at [666, 268] on span "Student Display Name: A -> Z" at bounding box center [624, 269] width 91 height 11
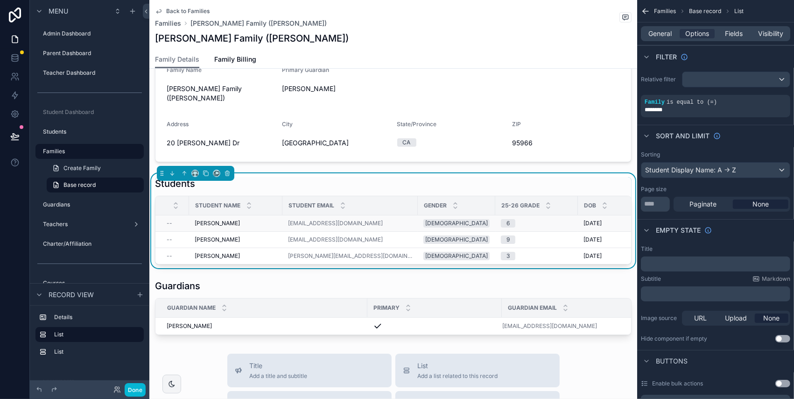
scroll to position [28, 0]
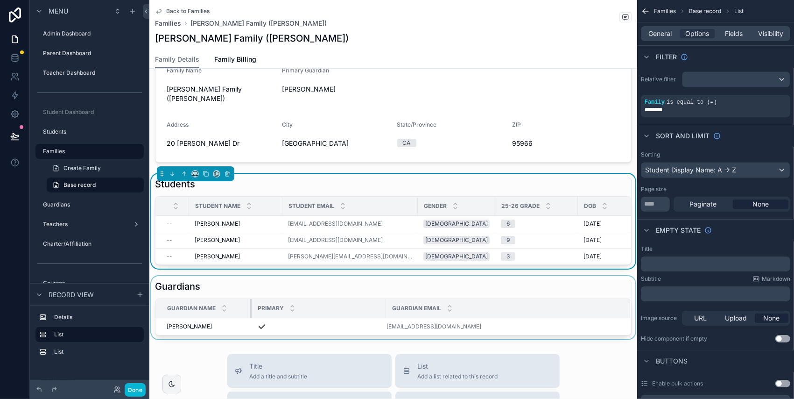
drag, startPoint x: 366, startPoint y: 296, endPoint x: 250, endPoint y: 304, distance: 116.5
click at [250, 304] on div "scrollable content" at bounding box center [252, 308] width 4 height 19
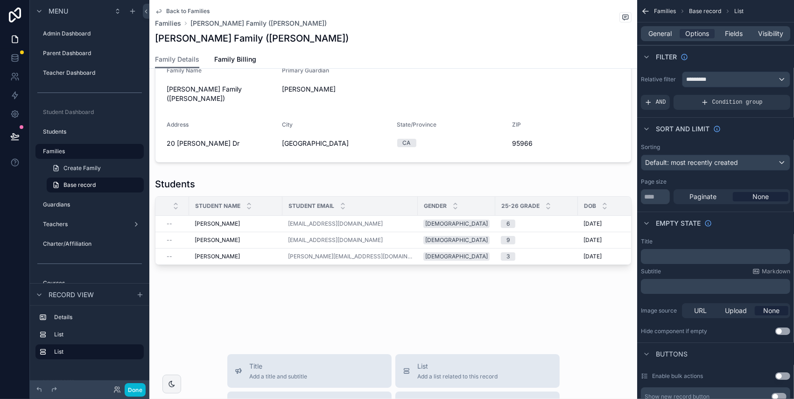
drag, startPoint x: 385, startPoint y: 296, endPoint x: 395, endPoint y: 282, distance: 16.8
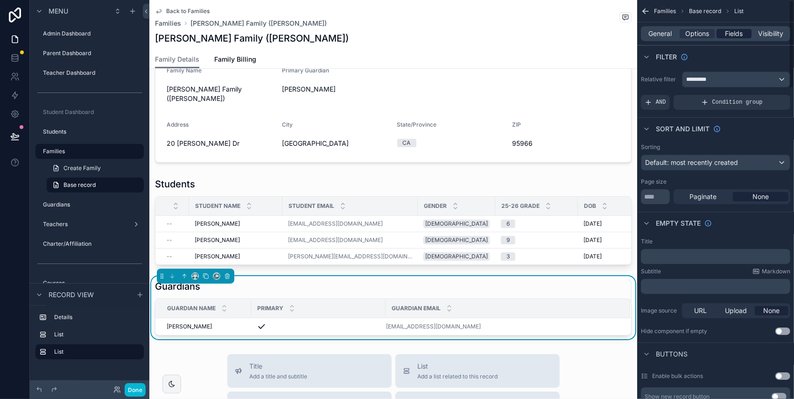
click at [734, 34] on span "Fields" at bounding box center [735, 33] width 18 height 9
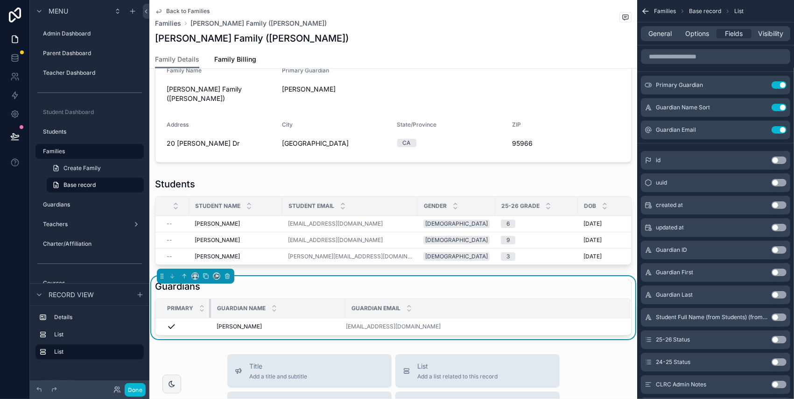
drag, startPoint x: 249, startPoint y: 299, endPoint x: 208, endPoint y: 300, distance: 40.6
click at [209, 300] on div "scrollable content" at bounding box center [211, 308] width 4 height 19
drag, startPoint x: 344, startPoint y: 292, endPoint x: 307, endPoint y: 293, distance: 36.9
click at [308, 299] on div "scrollable content" at bounding box center [310, 308] width 4 height 19
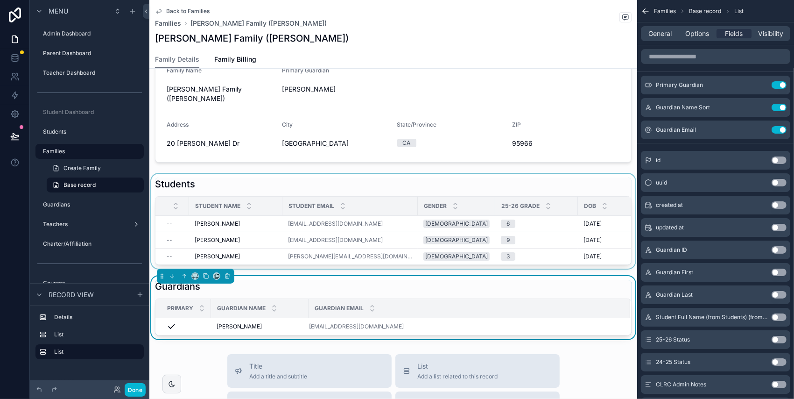
click at [365, 197] on div "Student Email" at bounding box center [350, 206] width 134 height 18
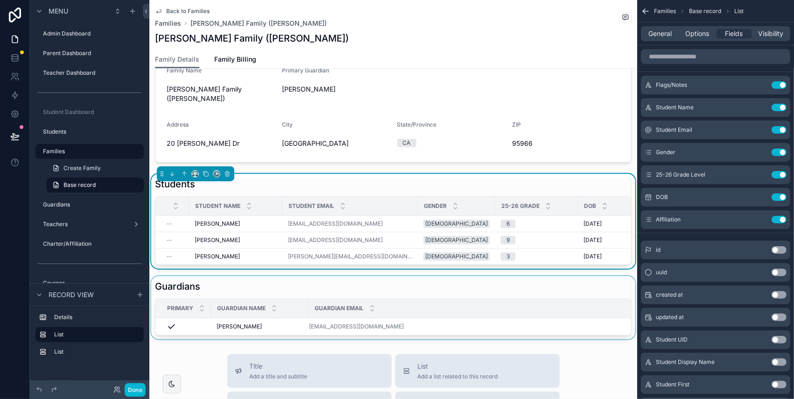
click at [432, 301] on div "Guardian Email" at bounding box center [469, 308] width 321 height 18
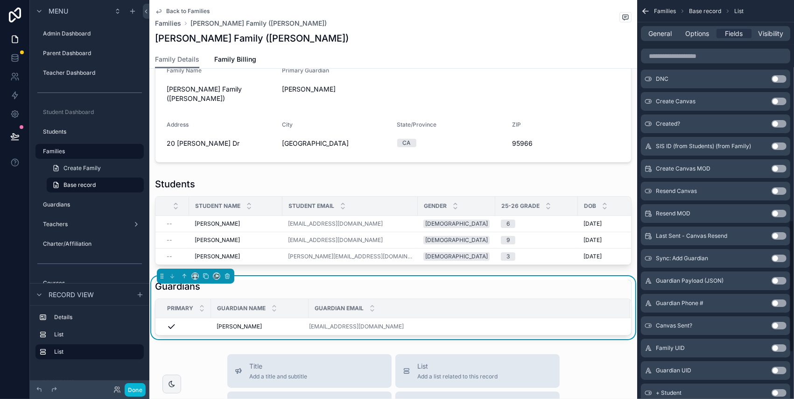
scroll to position [666, 0]
click at [761, 298] on button "Use setting" at bounding box center [779, 300] width 15 height 7
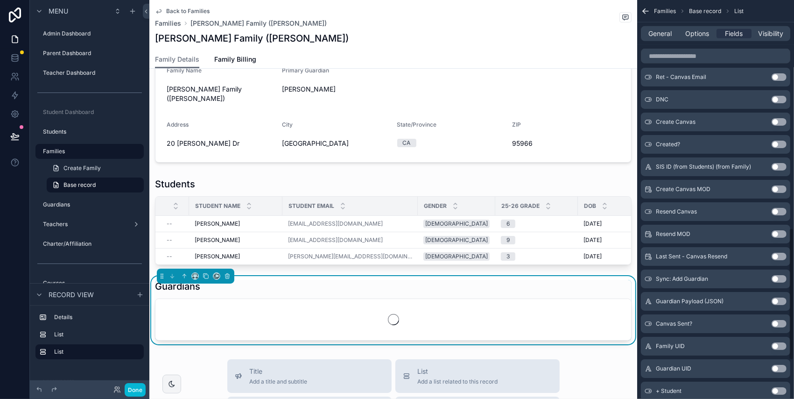
scroll to position [688, 0]
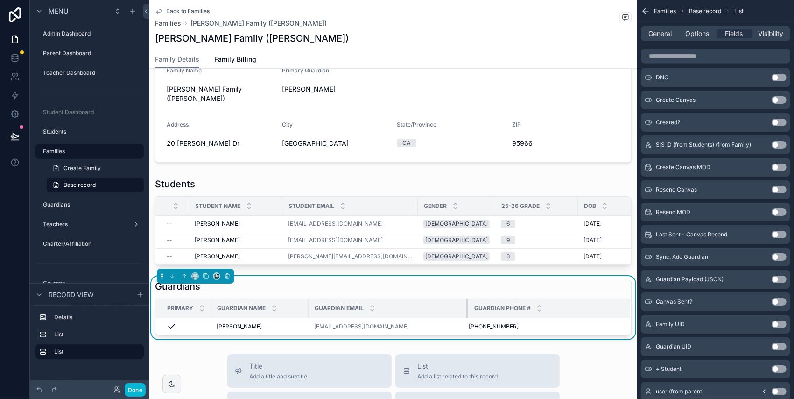
drag, startPoint x: 497, startPoint y: 296, endPoint x: 466, endPoint y: 296, distance: 30.4
click at [466, 299] on div "scrollable content" at bounding box center [468, 308] width 4 height 19
click at [14, 137] on icon at bounding box center [14, 136] width 9 height 9
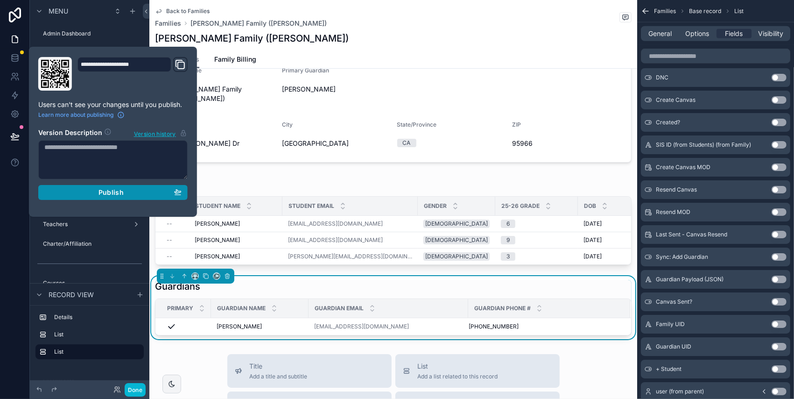
click at [145, 196] on button "Publish" at bounding box center [112, 192] width 149 height 15
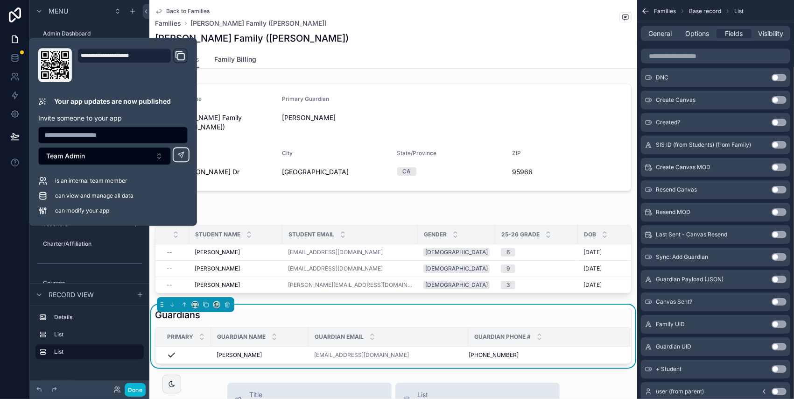
click at [234, 56] on span "Family Billing" at bounding box center [235, 59] width 42 height 9
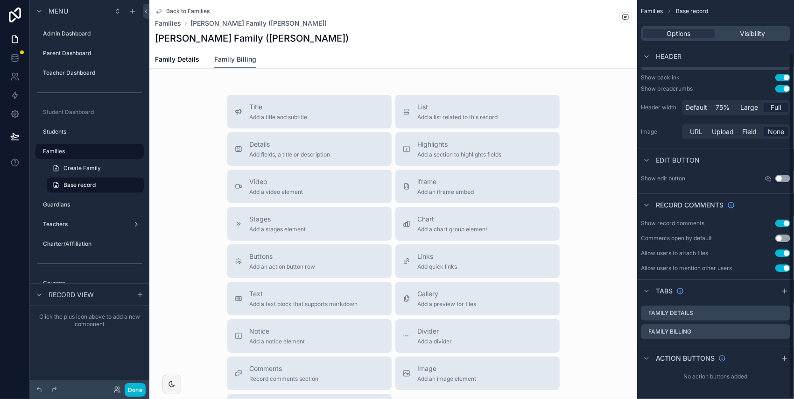
scroll to position [61, 0]
click at [181, 56] on span "Family Details" at bounding box center [177, 59] width 44 height 9
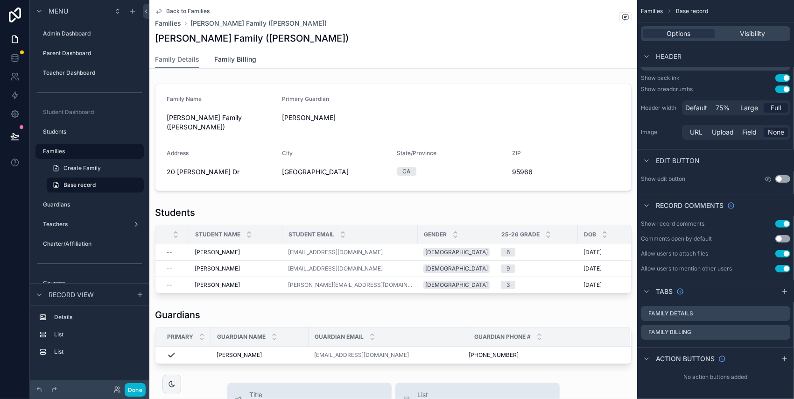
click at [240, 57] on span "Family Billing" at bounding box center [235, 59] width 42 height 9
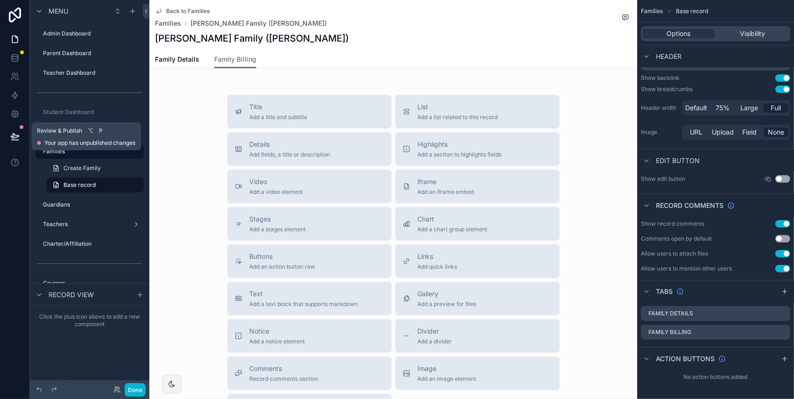
click at [18, 137] on icon at bounding box center [15, 136] width 8 height 5
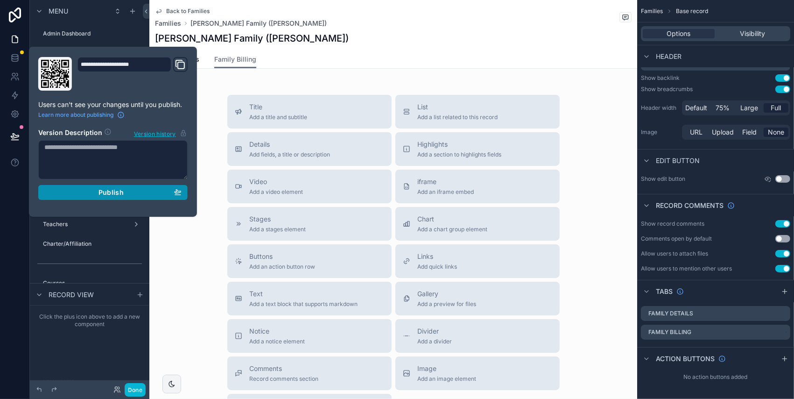
click at [113, 192] on span "Publish" at bounding box center [111, 192] width 25 height 8
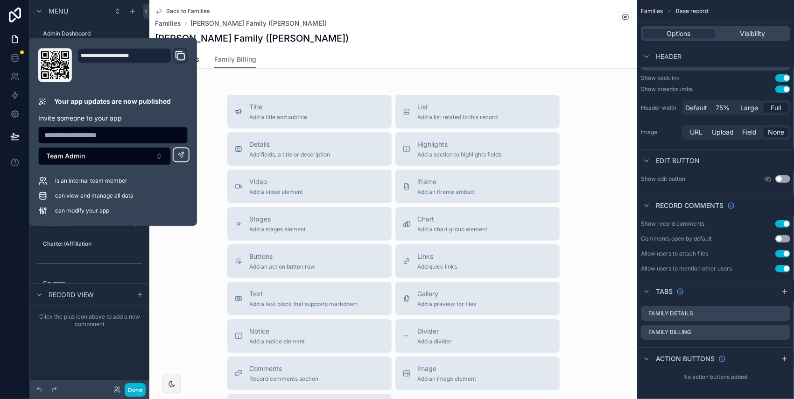
click at [164, 290] on div "Title Add a title and subtitle List Add a list related to this record Details A…" at bounding box center [393, 261] width 488 height 332
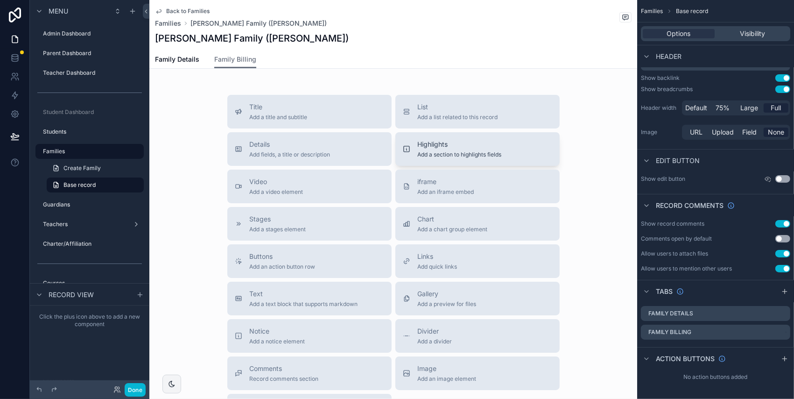
click at [451, 145] on span "Highlights" at bounding box center [460, 144] width 84 height 9
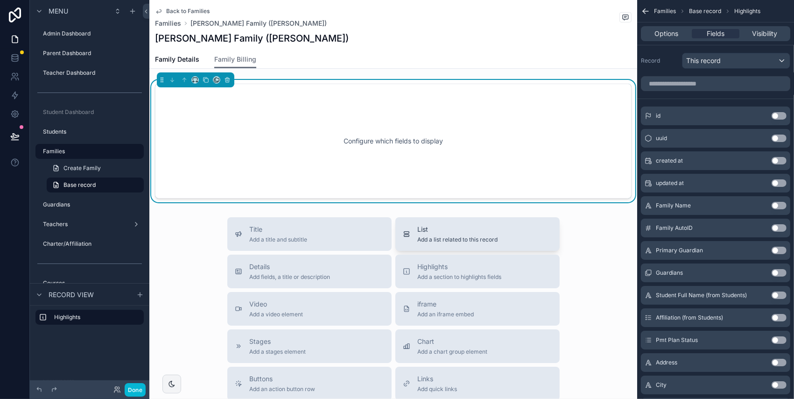
click at [486, 227] on span "List" at bounding box center [458, 229] width 80 height 9
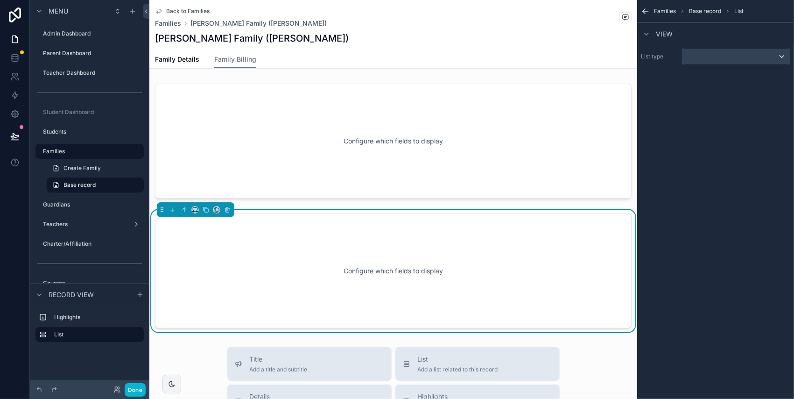
click at [711, 54] on div "scrollable content" at bounding box center [736, 56] width 107 height 15
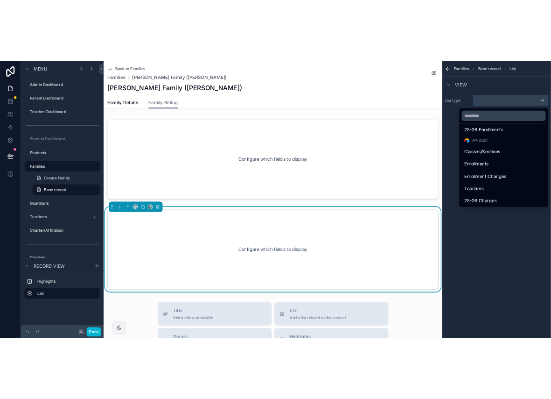
scroll to position [358, 0]
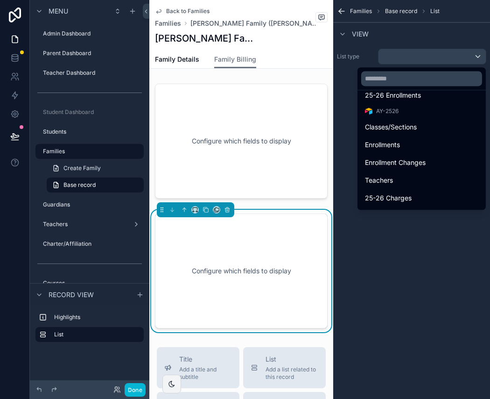
click at [135, 380] on div "scrollable content" at bounding box center [245, 199] width 490 height 399
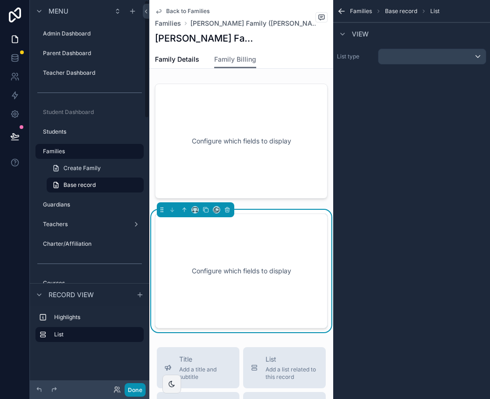
click at [138, 380] on button "Done" at bounding box center [135, 390] width 21 height 14
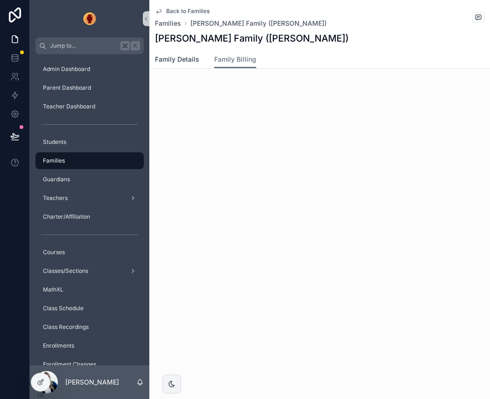
click at [169, 55] on span "Family Details" at bounding box center [177, 59] width 44 height 9
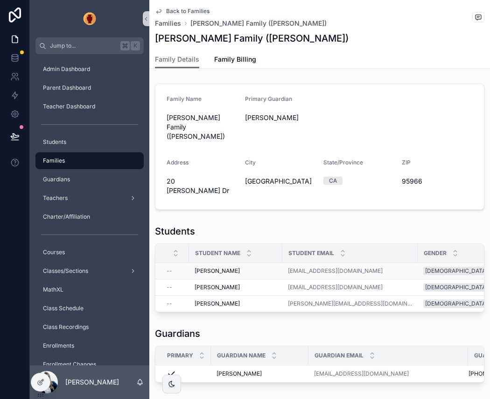
click at [248, 267] on div "Doyle, Barrett Doyle, Barrett" at bounding box center [236, 270] width 82 height 7
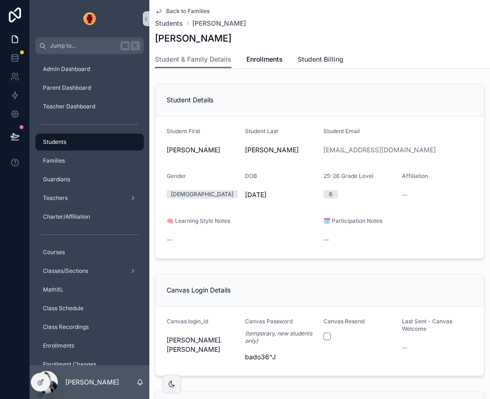
click at [321, 58] on span "Student Billing" at bounding box center [321, 59] width 46 height 9
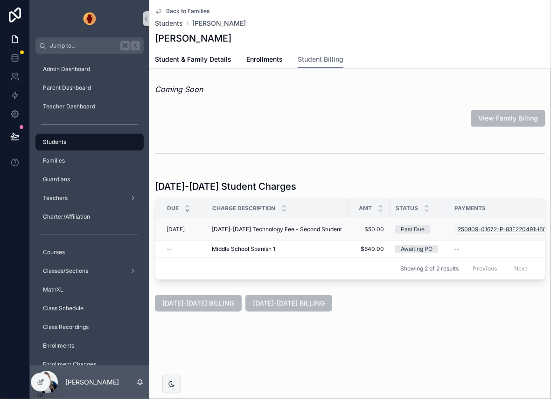
click at [490, 230] on span "250809-01672-P-83E220491H608470R" at bounding box center [511, 229] width 106 height 7
click at [247, 330] on div "Back to Families Students Doyle, Barrett Doyle, Barrett Student Billing Student…" at bounding box center [350, 187] width 402 height 375
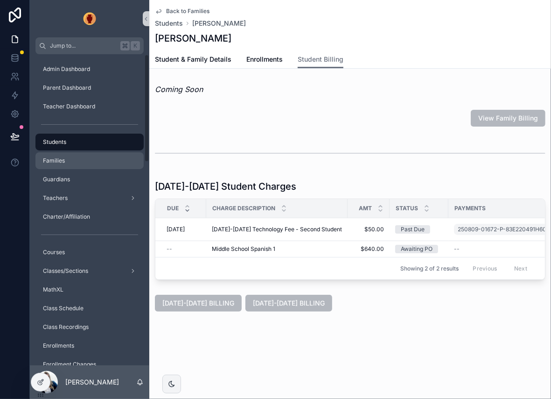
click at [83, 162] on div "Families" at bounding box center [89, 160] width 97 height 15
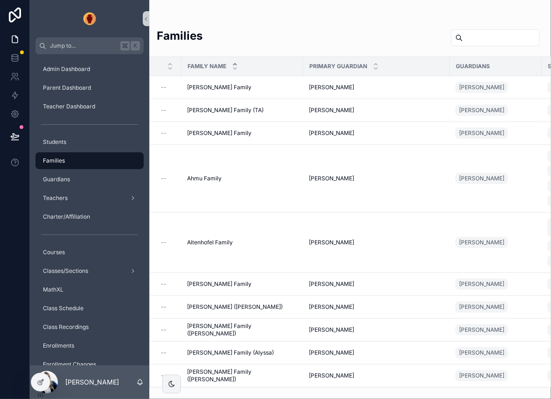
click at [476, 33] on input "scrollable content" at bounding box center [501, 37] width 77 height 13
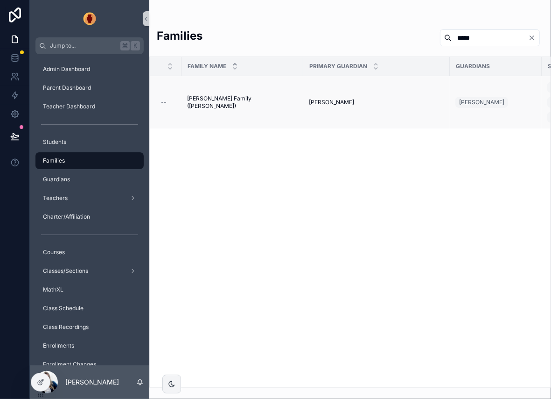
type input "*****"
click at [251, 104] on div "Doyle Family (Dena) Doyle Family (Dena)" at bounding box center [242, 102] width 111 height 15
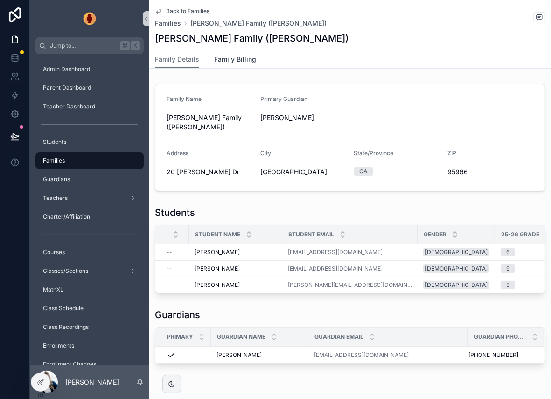
click at [242, 59] on span "Family Billing" at bounding box center [235, 59] width 42 height 9
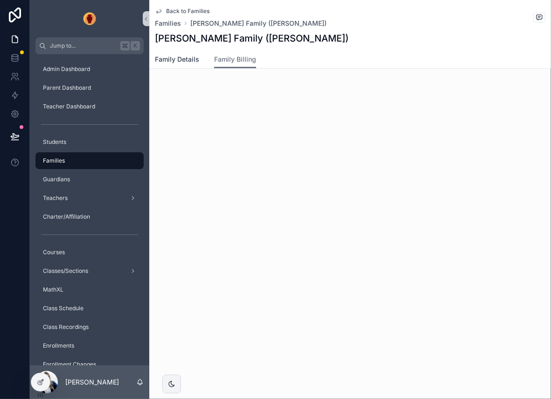
click at [190, 63] on span "Family Details" at bounding box center [177, 59] width 44 height 9
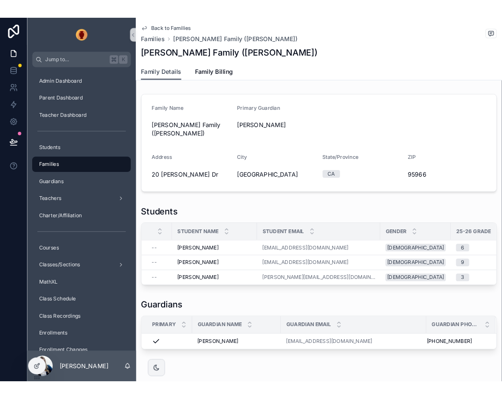
scroll to position [17, 0]
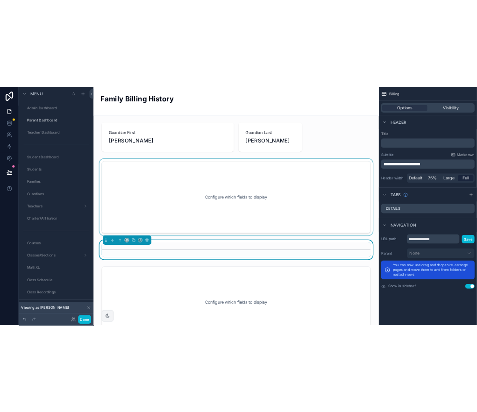
scroll to position [0, 0]
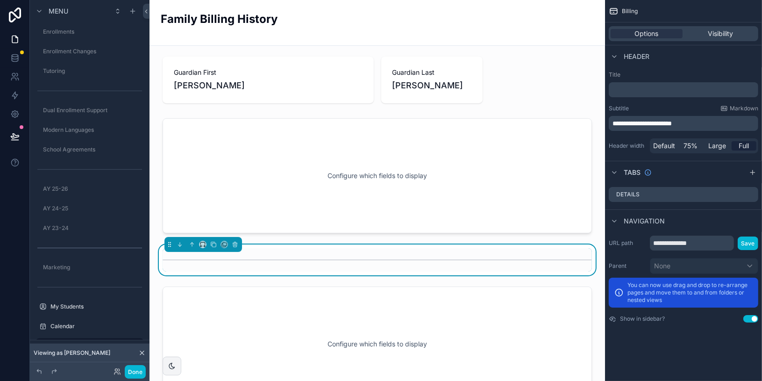
click at [142, 355] on icon at bounding box center [141, 352] width 7 height 7
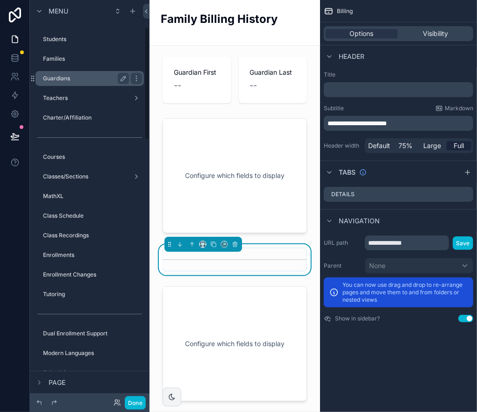
scroll to position [106, 0]
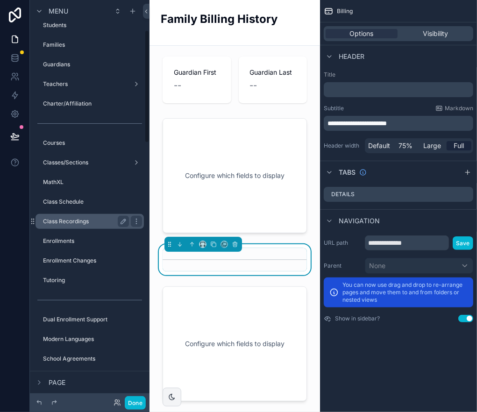
click at [83, 220] on label "Class Recordings" at bounding box center [84, 221] width 82 height 7
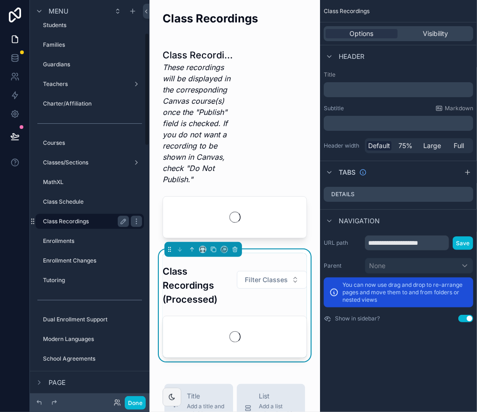
scroll to position [117, 0]
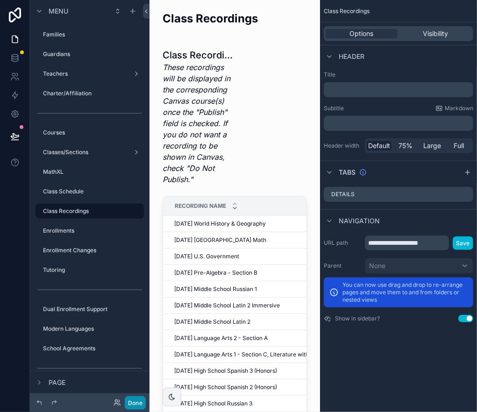
click at [133, 380] on button "Done" at bounding box center [135, 403] width 21 height 14
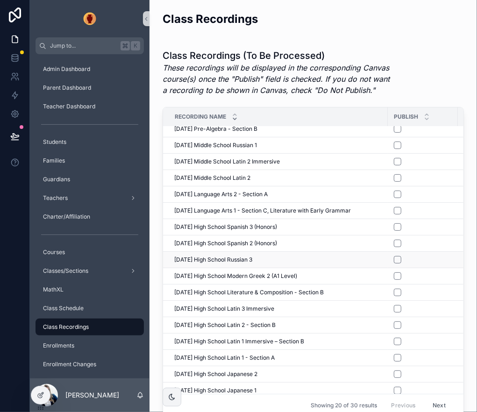
scroll to position [0, 0]
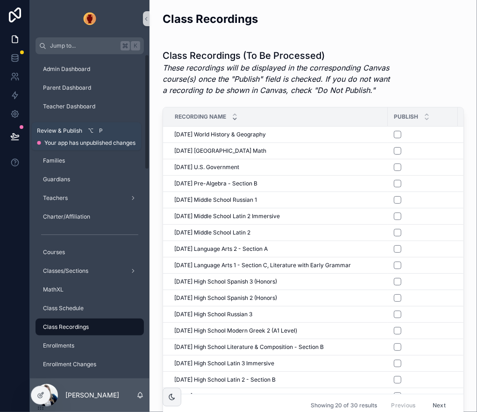
click at [18, 136] on icon at bounding box center [14, 136] width 9 height 9
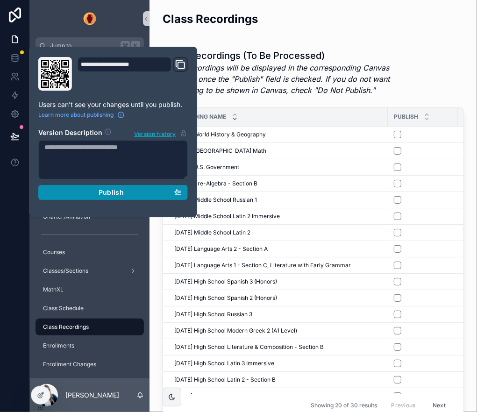
click at [130, 186] on button "Publish" at bounding box center [112, 192] width 149 height 15
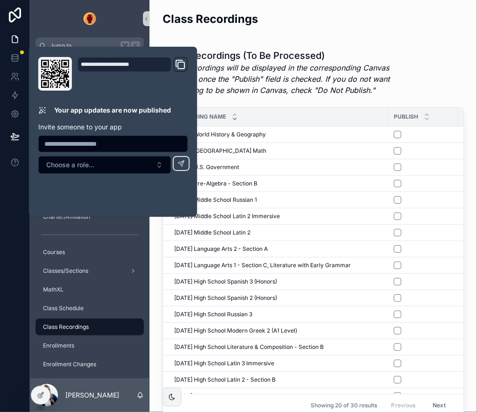
click at [303, 13] on div "Class Recordings" at bounding box center [312, 22] width 301 height 23
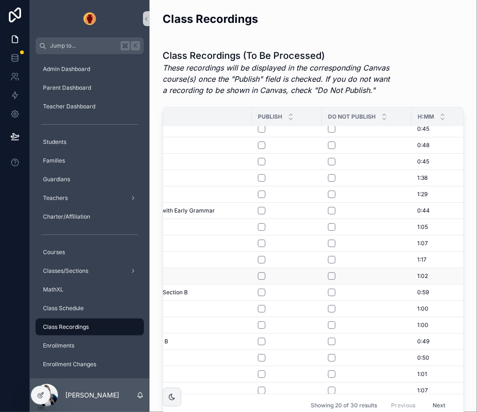
scroll to position [55, 141]
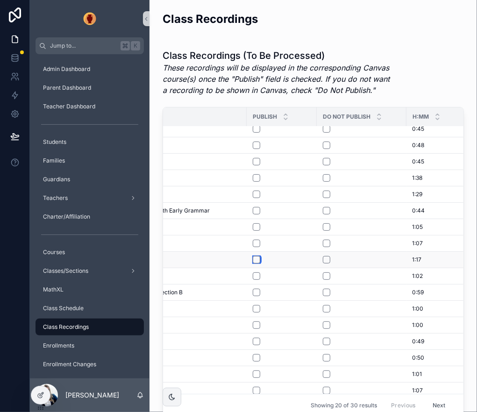
click at [258, 256] on button "scrollable content" at bounding box center [256, 259] width 7 height 7
click at [256, 289] on div "scrollable content" at bounding box center [282, 292] width 58 height 7
click at [256, 290] on button "scrollable content" at bounding box center [256, 292] width 7 height 7
click at [254, 305] on button "scrollable content" at bounding box center [256, 308] width 7 height 7
click at [254, 321] on button "scrollable content" at bounding box center [256, 324] width 7 height 7
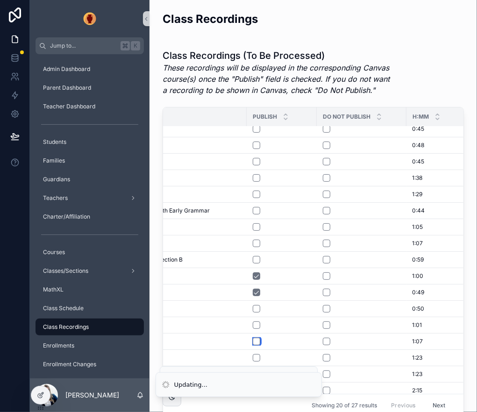
click at [256, 338] on button "scrollable content" at bounding box center [256, 341] width 7 height 7
click at [257, 306] on button "scrollable content" at bounding box center [256, 308] width 7 height 7
click at [256, 321] on button "scrollable content" at bounding box center [256, 324] width 7 height 7
click at [258, 306] on button "scrollable content" at bounding box center [256, 308] width 7 height 7
click at [256, 339] on button "scrollable content" at bounding box center [256, 341] width 7 height 7
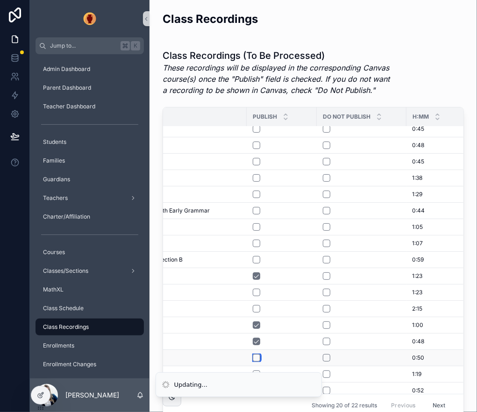
click at [256, 354] on button "scrollable content" at bounding box center [256, 357] width 7 height 7
click at [257, 305] on button "scrollable content" at bounding box center [256, 308] width 7 height 7
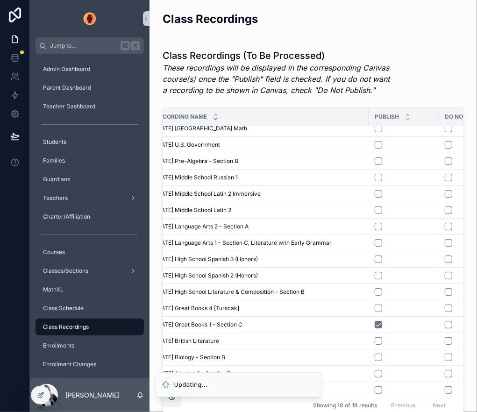
scroll to position [22, 22]
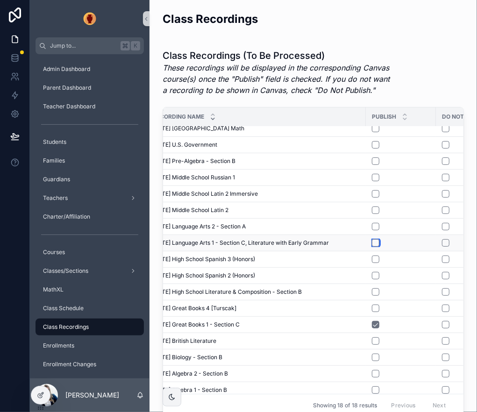
click at [378, 242] on button "scrollable content" at bounding box center [375, 242] width 7 height 7
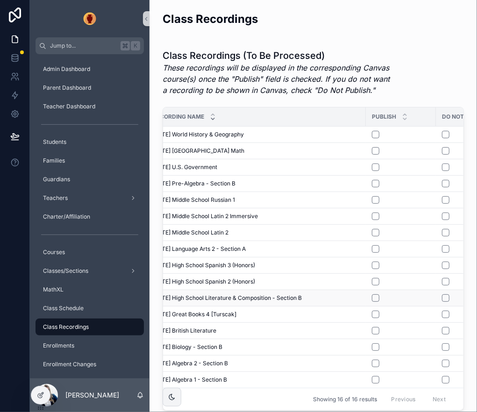
scroll to position [0, 22]
click at [374, 294] on button "scrollable content" at bounding box center [375, 297] width 7 height 7
click at [375, 312] on button "scrollable content" at bounding box center [375, 313] width 7 height 7
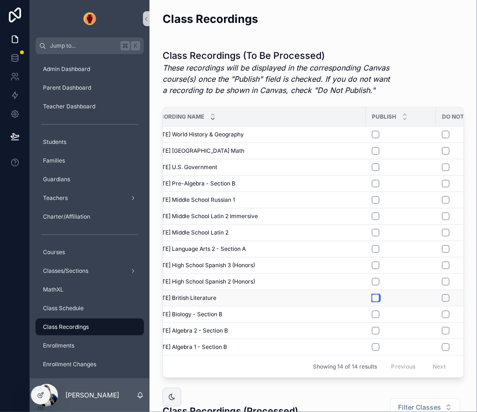
click at [376, 298] on button "scrollable content" at bounding box center [375, 297] width 7 height 7
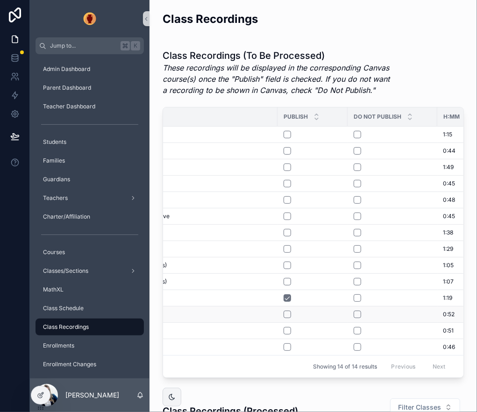
scroll to position [0, 56]
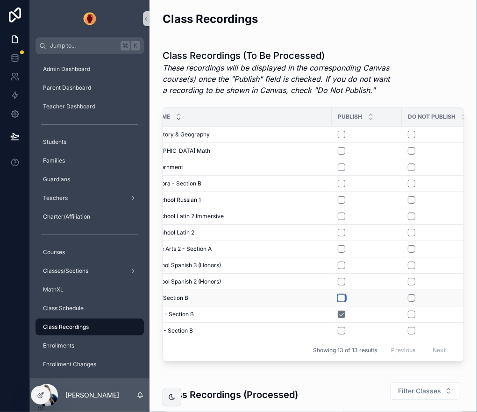
click at [342, 298] on button "scrollable content" at bounding box center [341, 297] width 7 height 7
click at [341, 327] on button "scrollable content" at bounding box center [341, 330] width 7 height 7
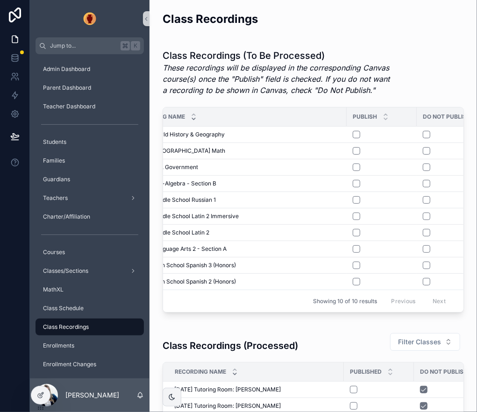
scroll to position [0, 40]
click at [358, 280] on button "scrollable content" at bounding box center [357, 281] width 7 height 7
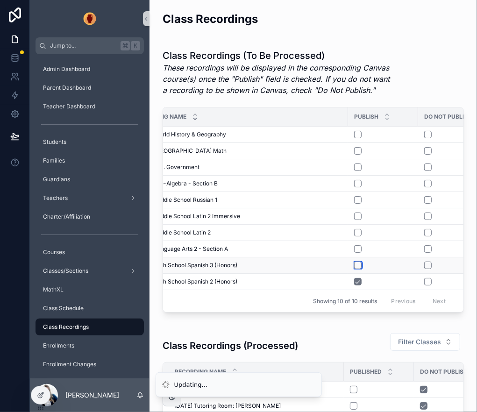
click at [358, 263] on button "scrollable content" at bounding box center [357, 264] width 7 height 7
click at [359, 248] on button "scrollable content" at bounding box center [357, 248] width 7 height 7
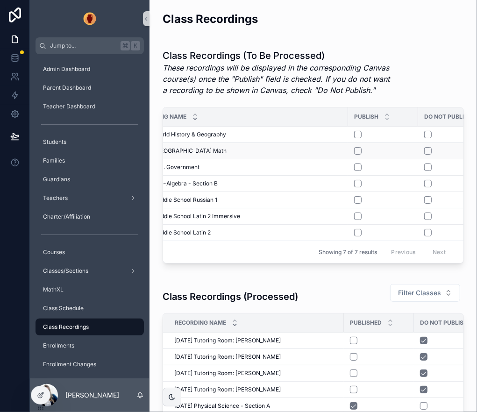
scroll to position [1, 0]
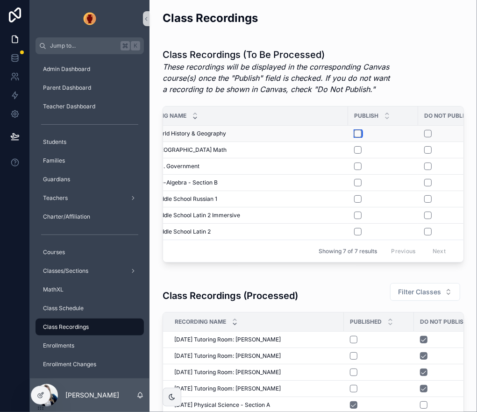
click at [358, 134] on button "scrollable content" at bounding box center [357, 133] width 7 height 7
click at [358, 148] on button "scrollable content" at bounding box center [357, 149] width 7 height 7
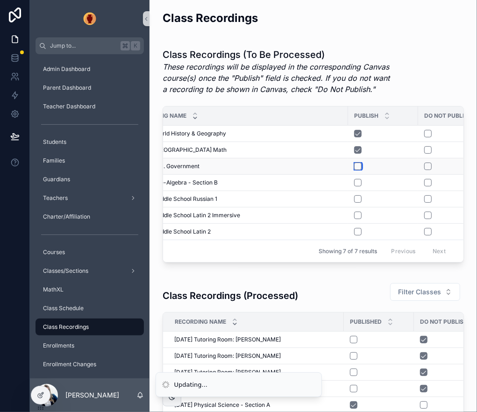
click at [357, 164] on button "scrollable content" at bounding box center [357, 165] width 7 height 7
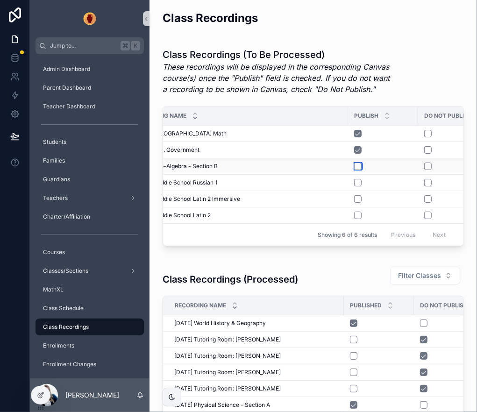
click at [357, 164] on button "scrollable content" at bounding box center [357, 165] width 7 height 7
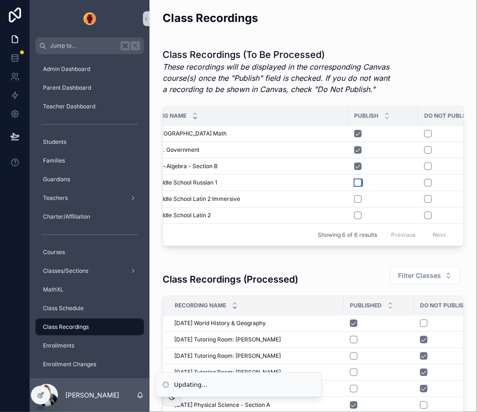
click at [356, 179] on button "scrollable content" at bounding box center [357, 182] width 7 height 7
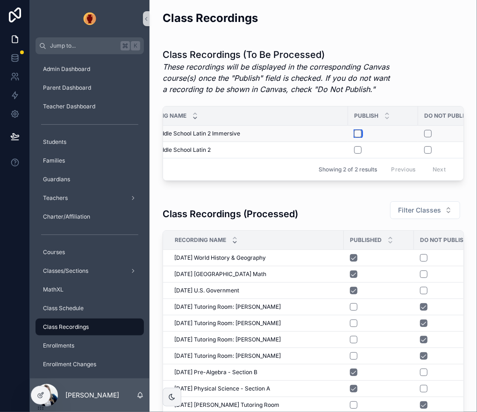
click at [358, 134] on button "scrollable content" at bounding box center [357, 133] width 7 height 7
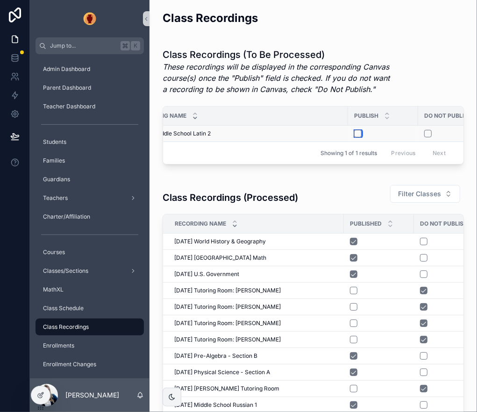
click at [358, 134] on button "scrollable content" at bounding box center [357, 133] width 7 height 7
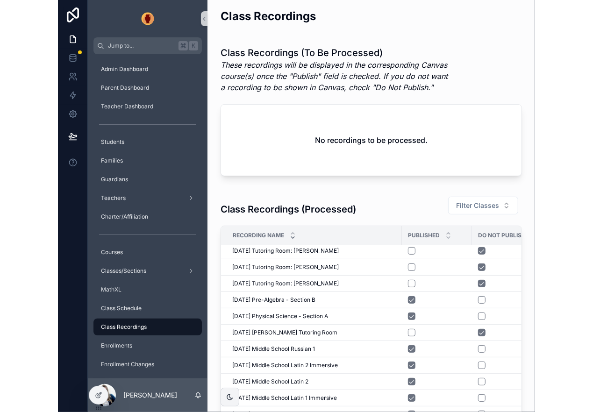
scroll to position [3, 0]
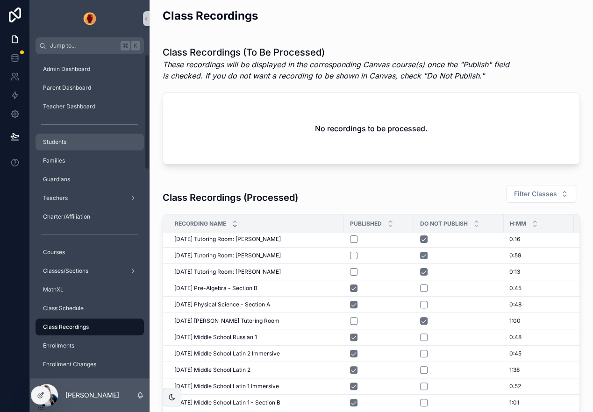
click at [90, 142] on div "Students" at bounding box center [89, 141] width 97 height 15
